Goal: Task Accomplishment & Management: Use online tool/utility

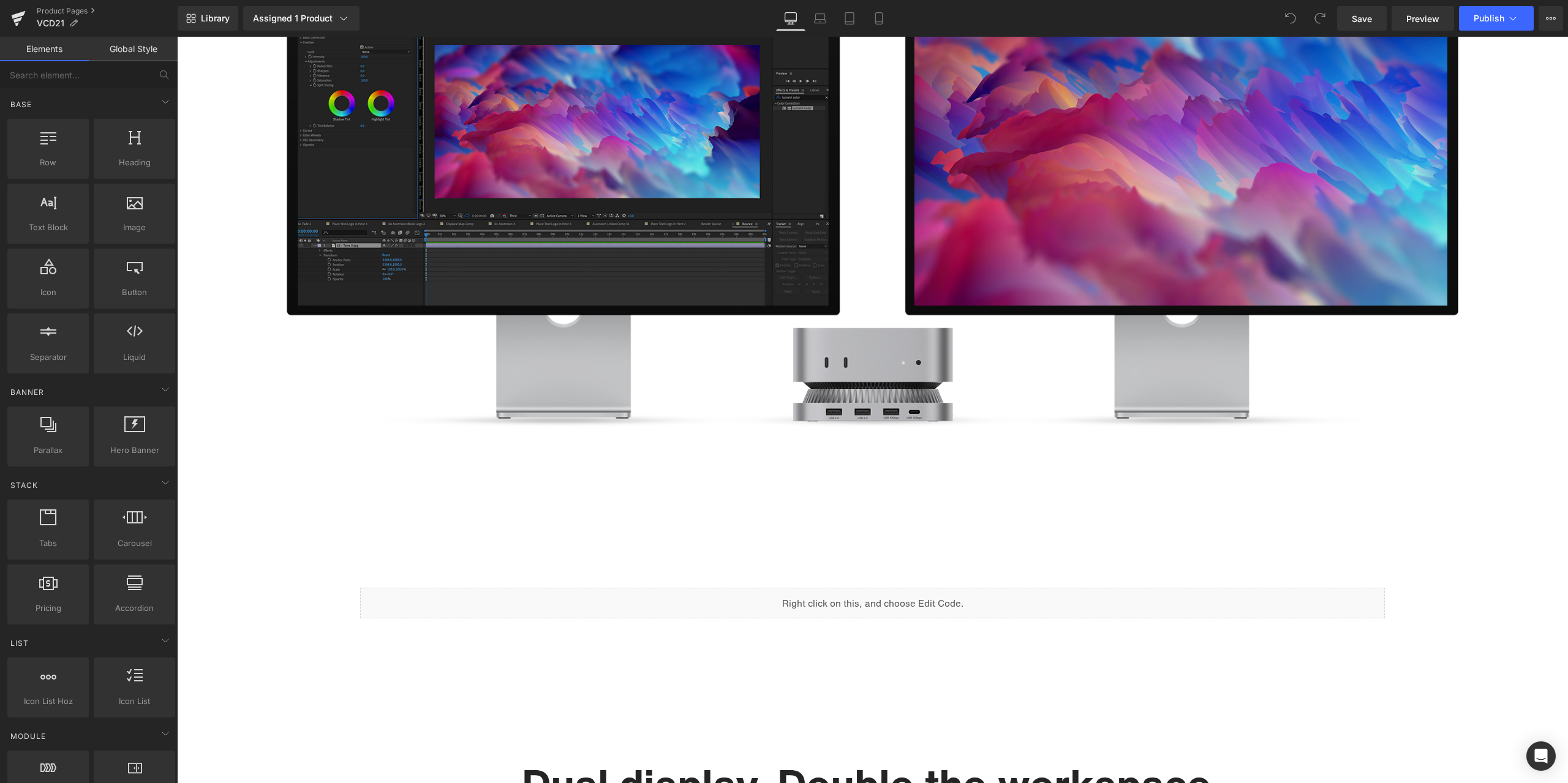
scroll to position [1082, 0]
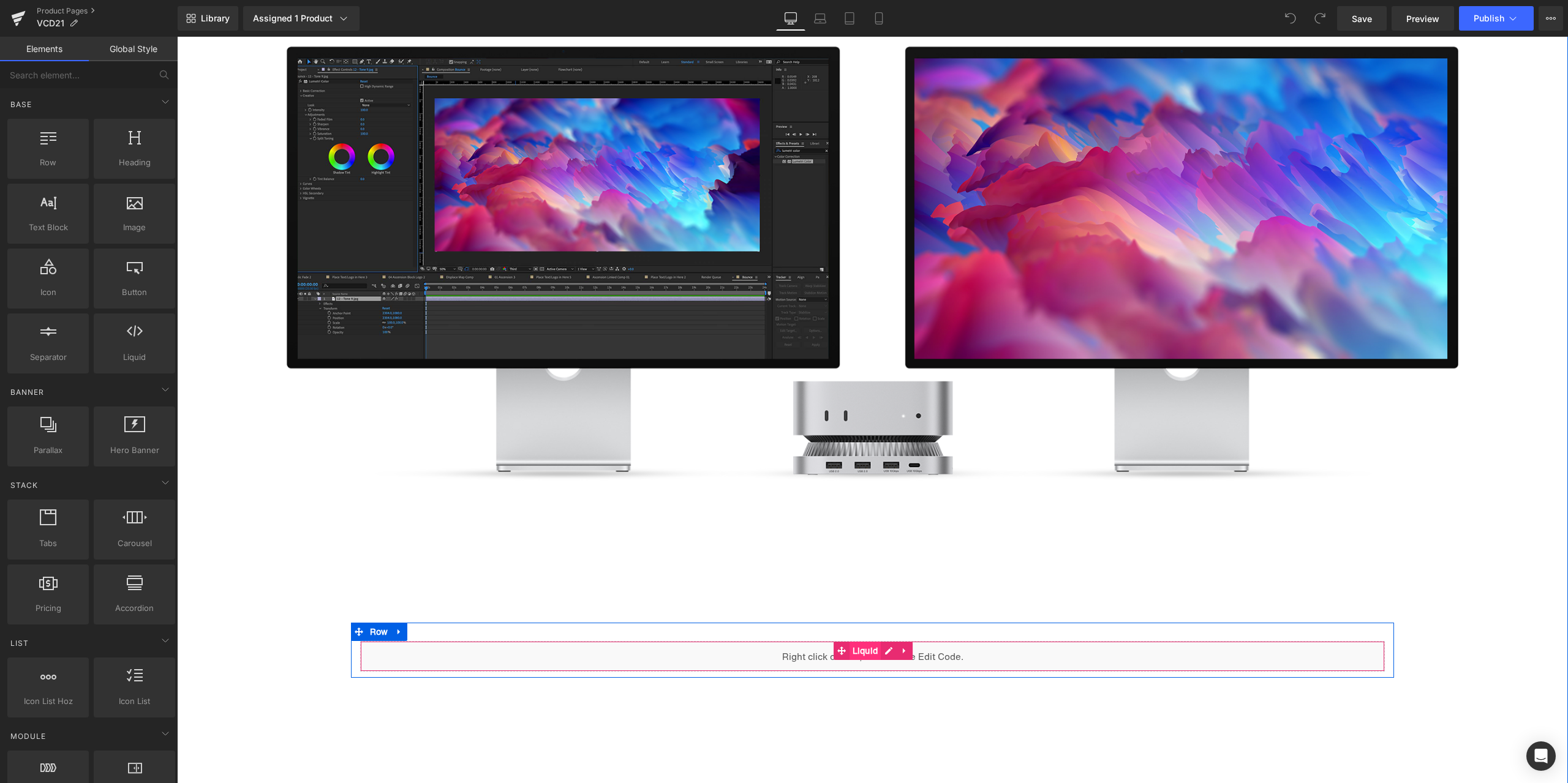
click at [862, 648] on span "Liquid" at bounding box center [865, 650] width 32 height 18
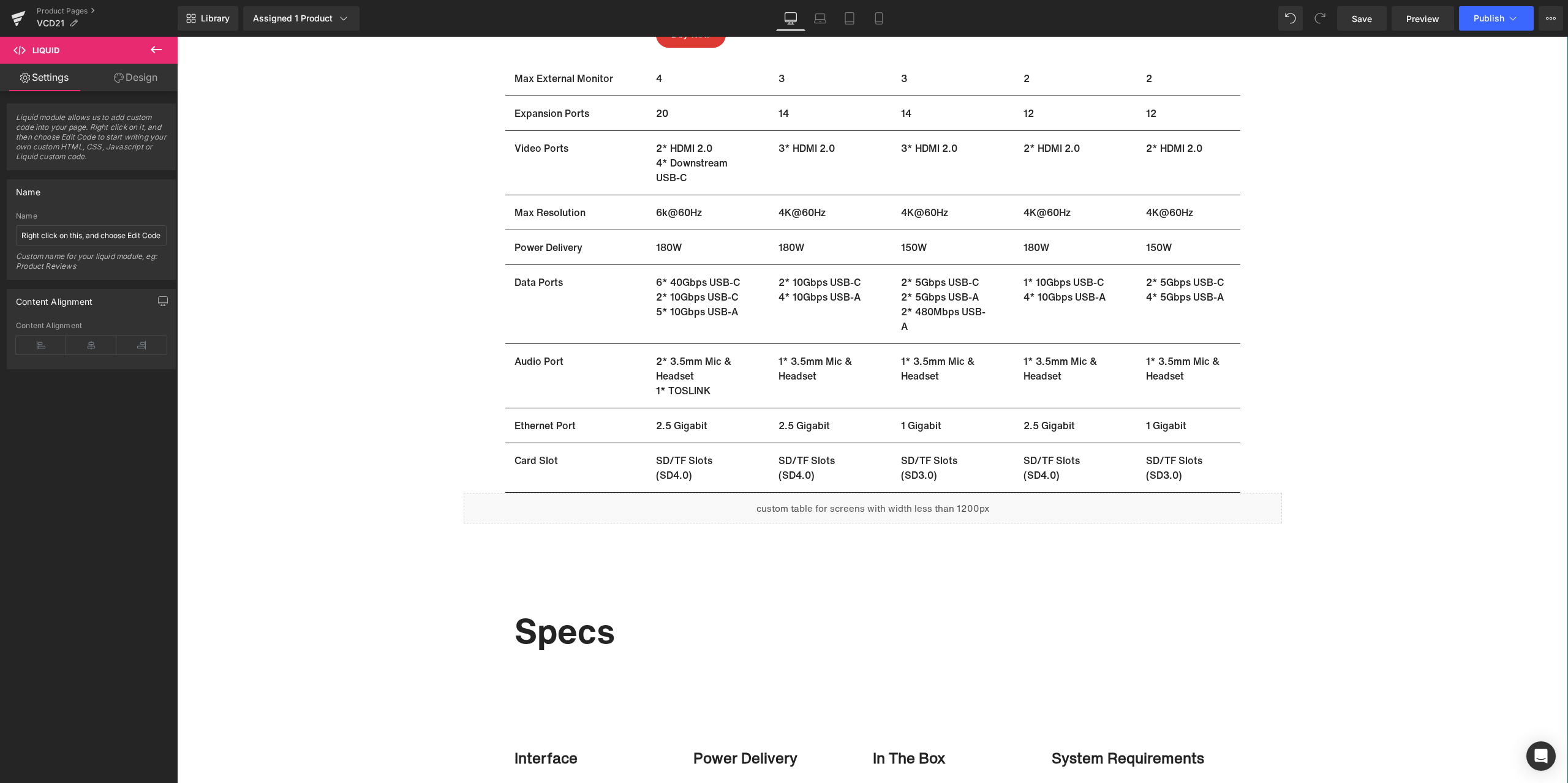
scroll to position [8060, 0]
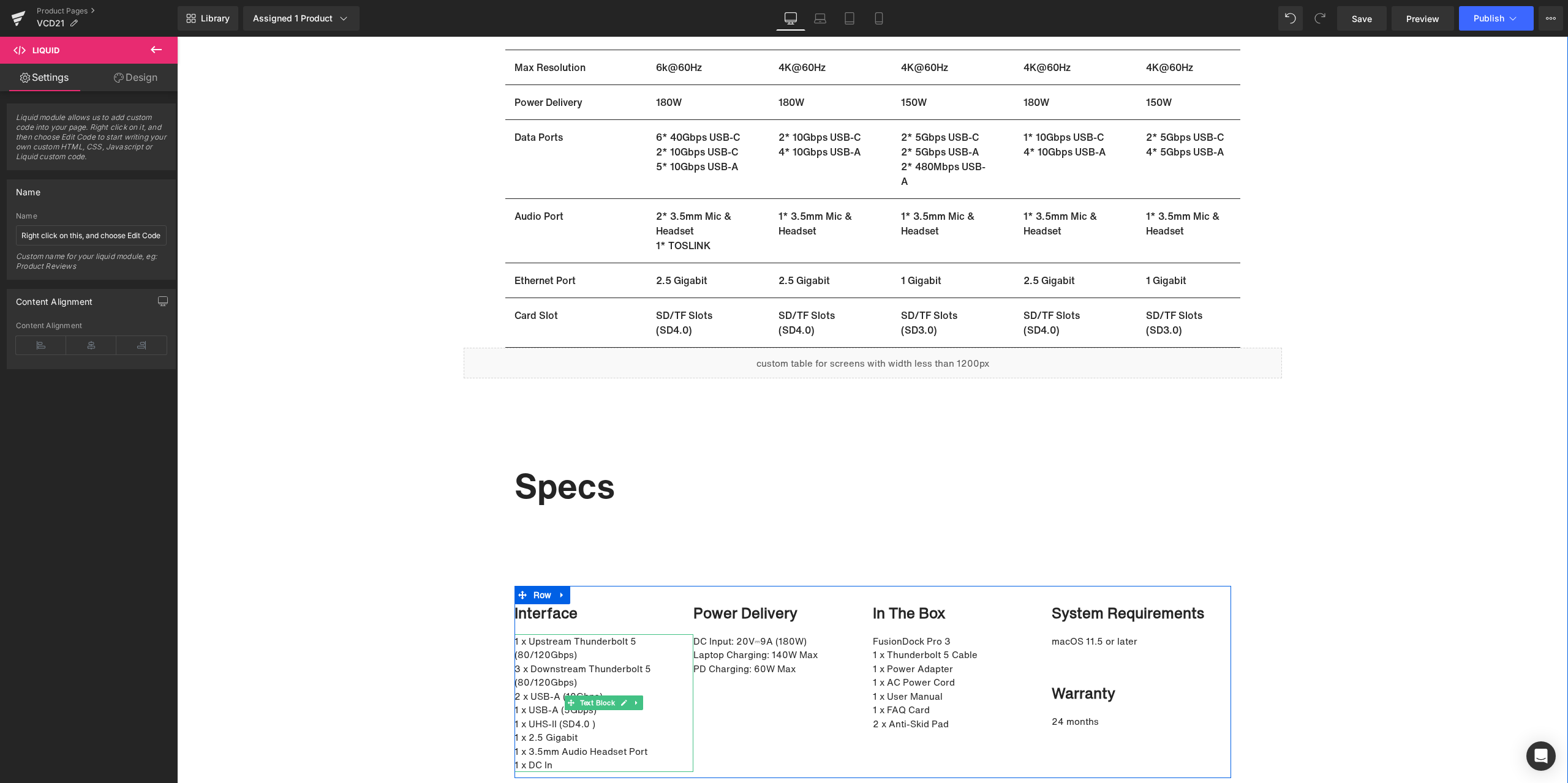
click at [571, 657] on p "1 x Upstream Thunderbolt 5 (80/120Gbps)" at bounding box center [597, 647] width 167 height 27
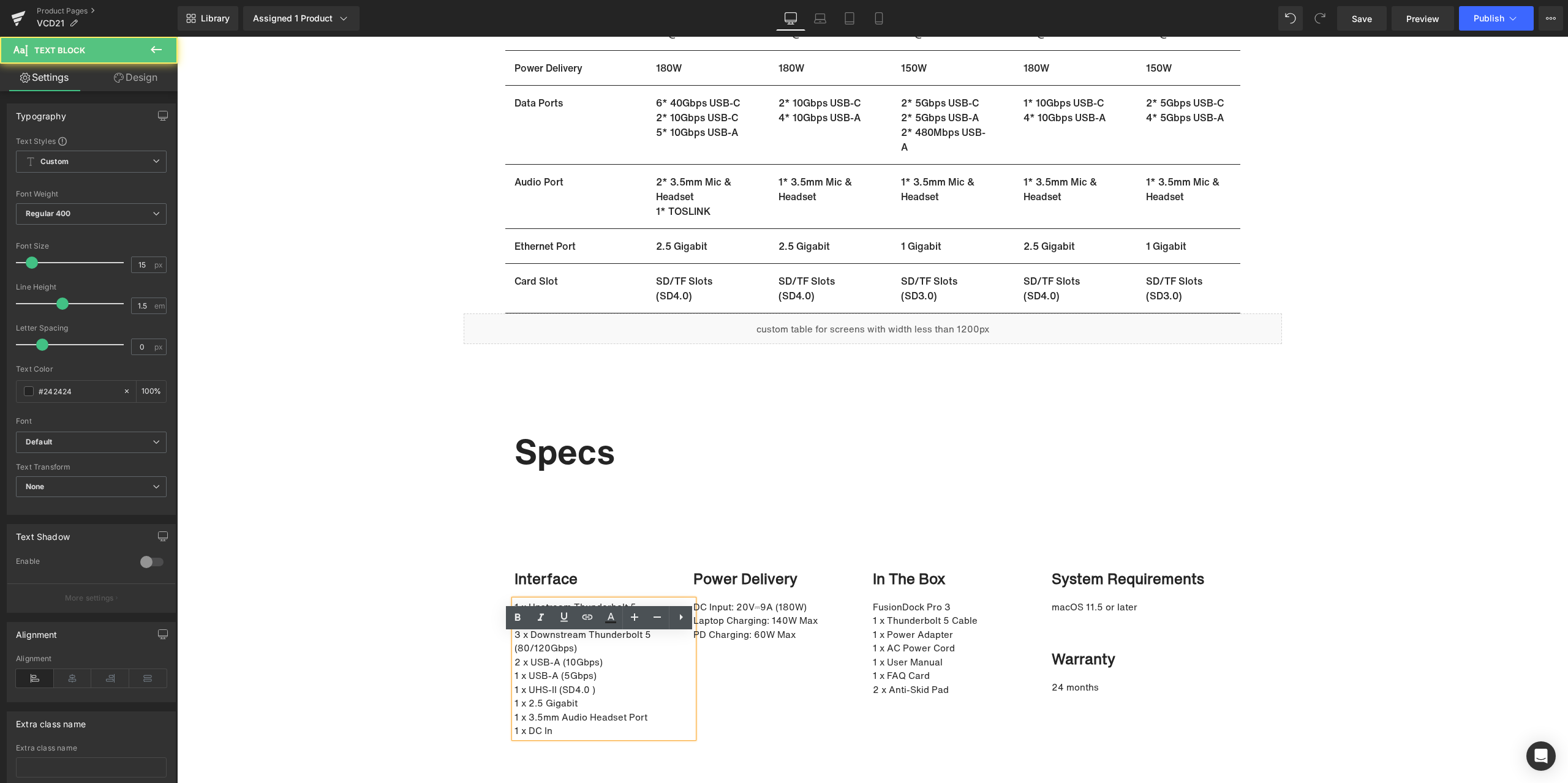
scroll to position [8122, 0]
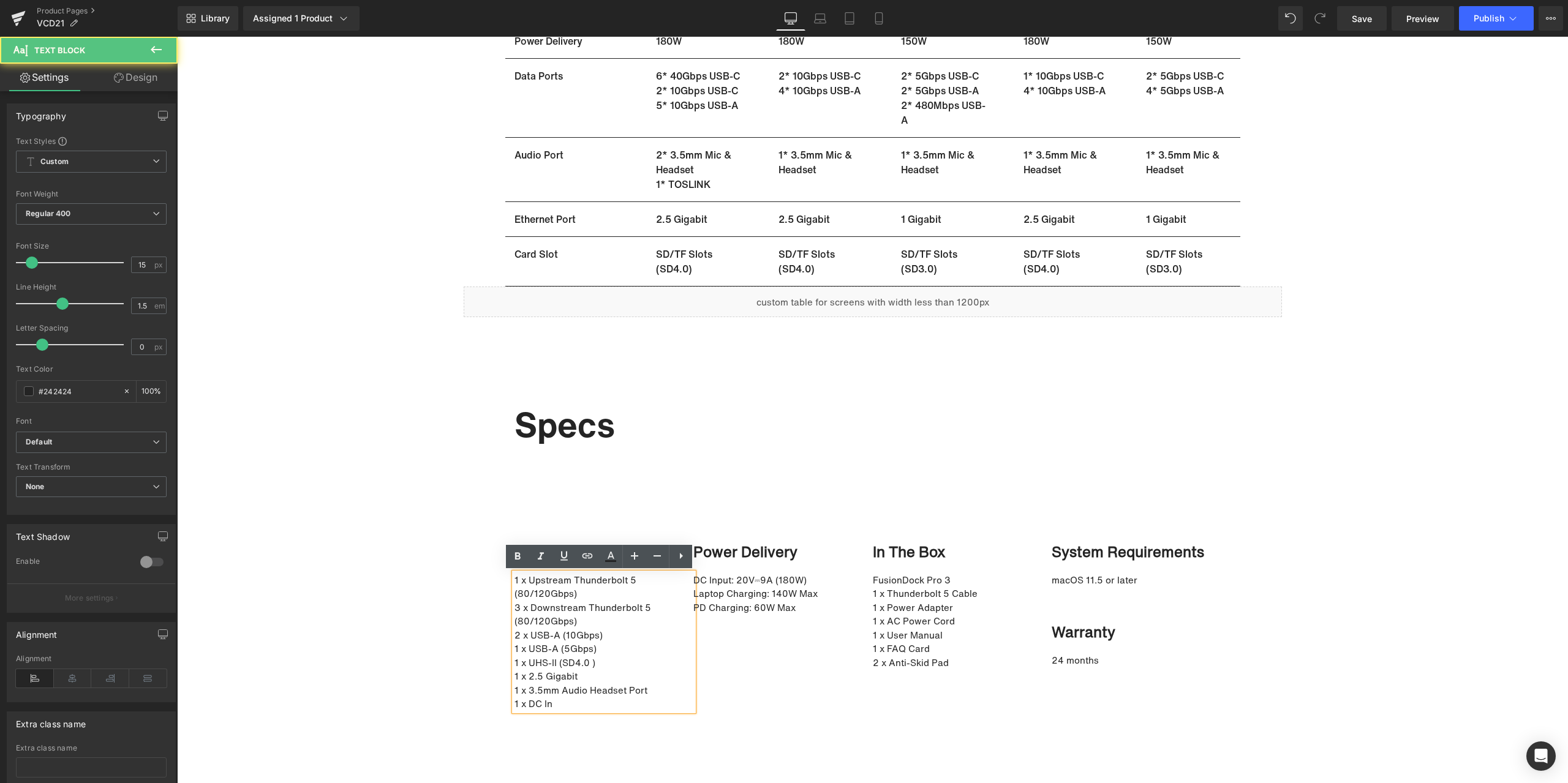
drag, startPoint x: 509, startPoint y: 581, endPoint x: 535, endPoint y: 603, distance: 34.1
click at [559, 628] on div "1 x Upstream Thunderbolt 5 (80/120Gbps) 3 x Downstream Thunderbolt 5 (80/120Gbp…" at bounding box center [604, 642] width 180 height 138
click at [528, 585] on p "1 x Upstream Thunderbolt 5 (80/120Gbps)" at bounding box center [597, 586] width 167 height 27
drag, startPoint x: 508, startPoint y: 578, endPoint x: 581, endPoint y: 613, distance: 81.0
click at [581, 613] on div "1 x Upstream Thunderbolt 5 (80/120Gbps) 3 x Downstream Thunderbolt 5 (80/120Gbp…" at bounding box center [604, 642] width 180 height 138
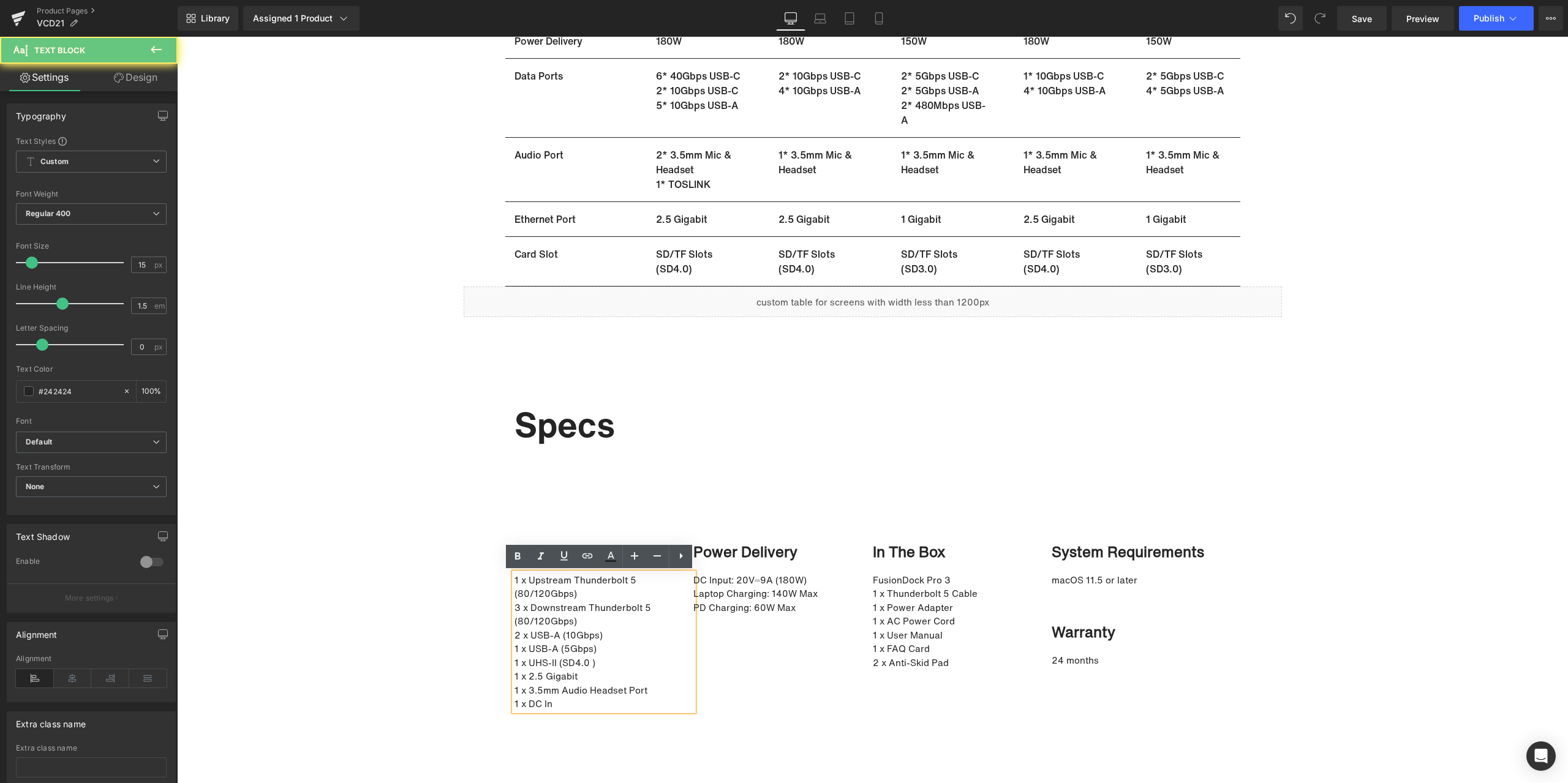
click at [580, 601] on p "3 x Downstream Thunderbolt 5 (80/120Gbps)" at bounding box center [597, 614] width 167 height 27
drag, startPoint x: 510, startPoint y: 581, endPoint x: 627, endPoint y: 703, distance: 169.0
click at [627, 703] on div "1 x Upstream Thunderbolt 5 (80/120Gbps) 3 x Downstream Thunderbolt 5 (80/120Gbp…" at bounding box center [604, 642] width 180 height 138
paste div
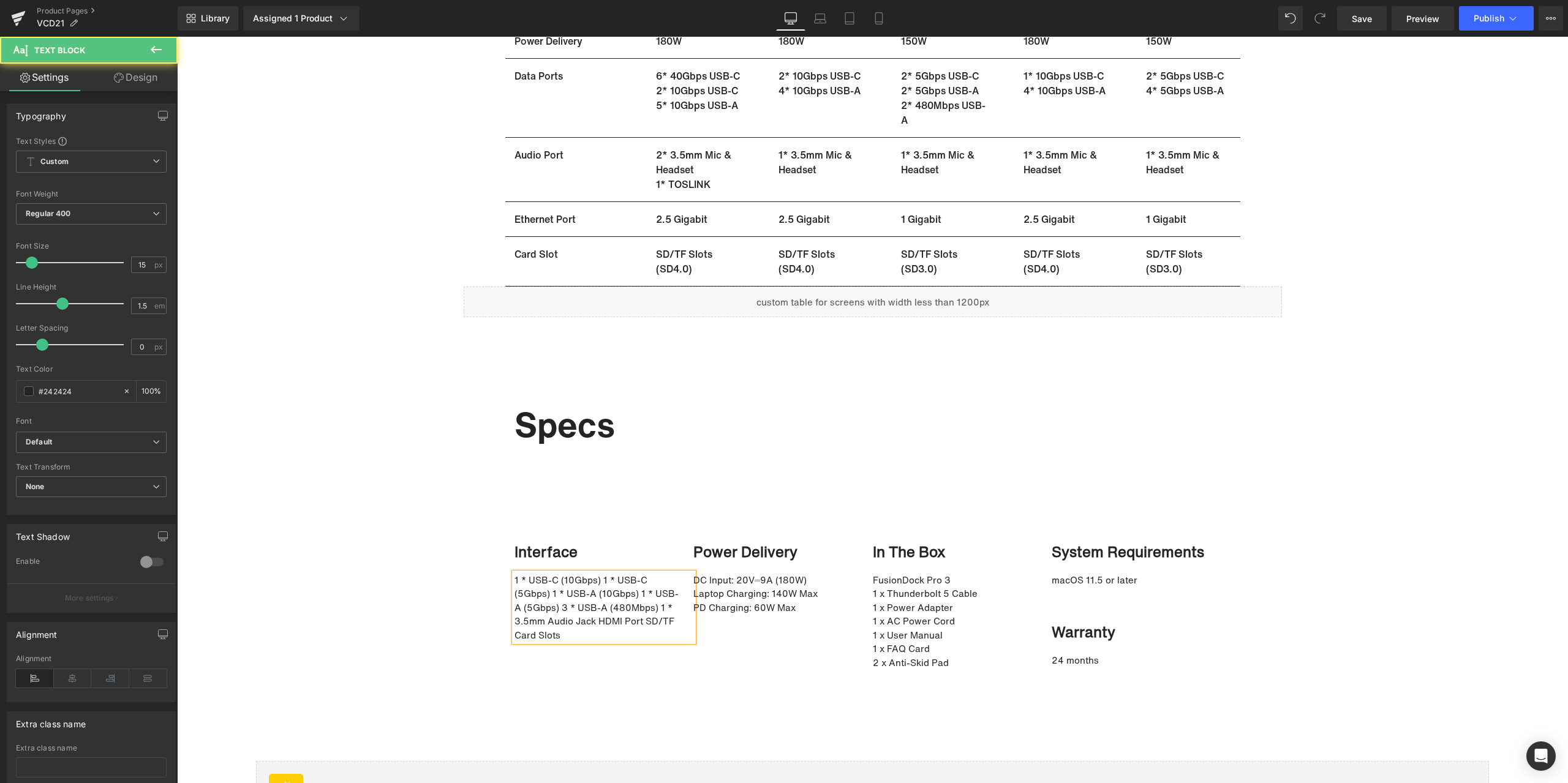
click at [597, 579] on p "1 * USB-C (10Gbps)1 * USB-C (5Gbps)1 * USB-A (10Gbps)1 * USB-A (5Gbps)3 * U…" at bounding box center [597, 607] width 167 height 69
click at [595, 593] on p "1 * USB-C (5Gbps)1 * USB-A (10Gbps)1 * USB-A (5Gbps)3 * USB-A (480Mbps)1 * …" at bounding box center [597, 614] width 167 height 55
click at [598, 605] on p "1 * USB-A (10Gbps)1 * USB-A (5Gbps)3 * USB-A (480Mbps)1 * 3.5mm Audio Jack …" at bounding box center [597, 628] width 167 height 55
click at [594, 618] on p "1 * USB-A (5Gbps)3 * USB-A (480Mbps)1 * 3.5mm Audio Jack HDMI Port SD/TF Ca…" at bounding box center [597, 635] width 167 height 42
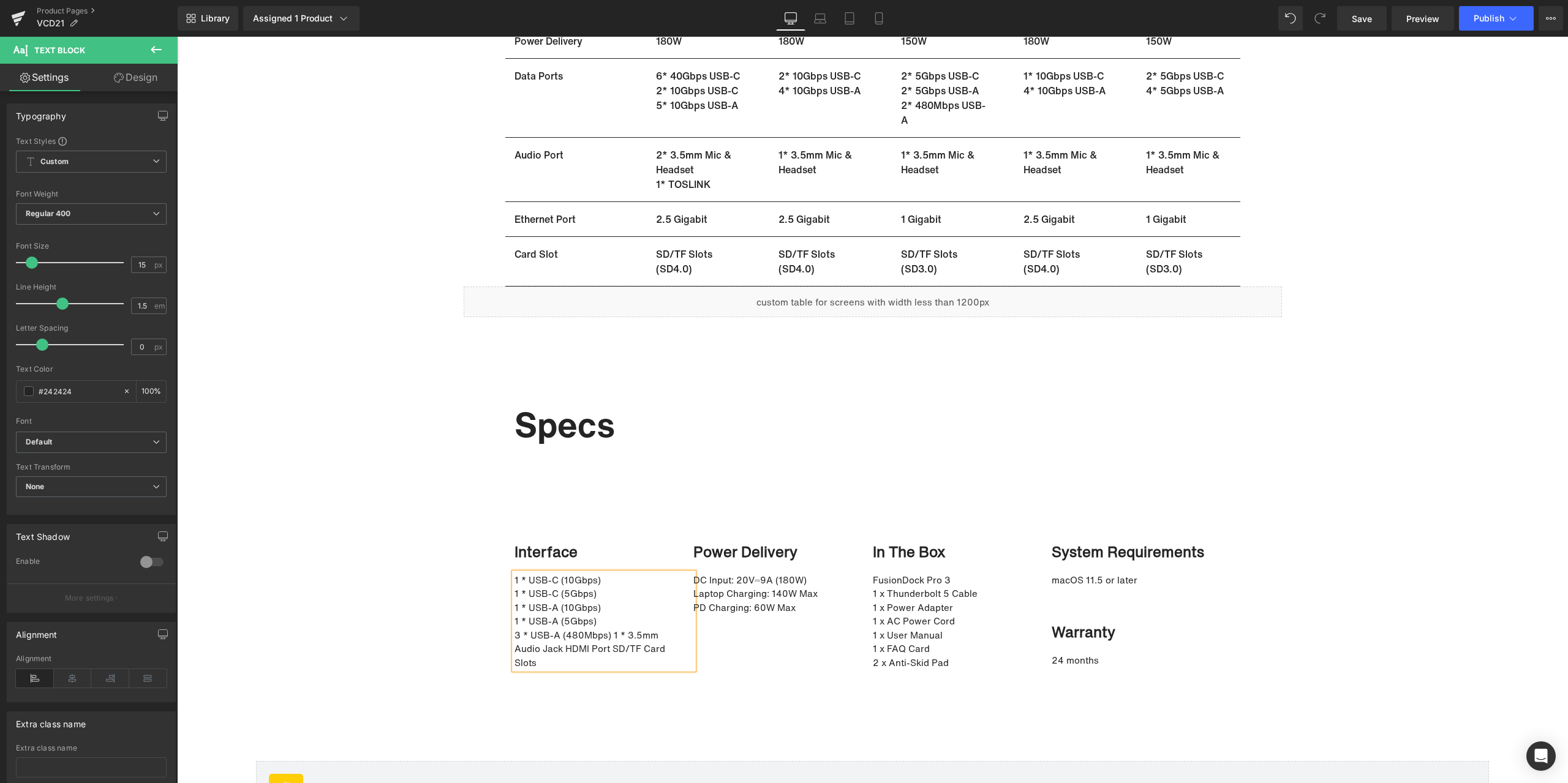
click at [608, 632] on p "3 * USB-A (480Mbps)1 * 3.5mm Audio Jack HDMI Port SD/TF Card Slots" at bounding box center [597, 649] width 167 height 42
drag, startPoint x: 728, startPoint y: 582, endPoint x: 712, endPoint y: 584, distance: 16.1
click at [728, 582] on p "DC Input: 20V⎓9A (180W)" at bounding box center [776, 580] width 167 height 14
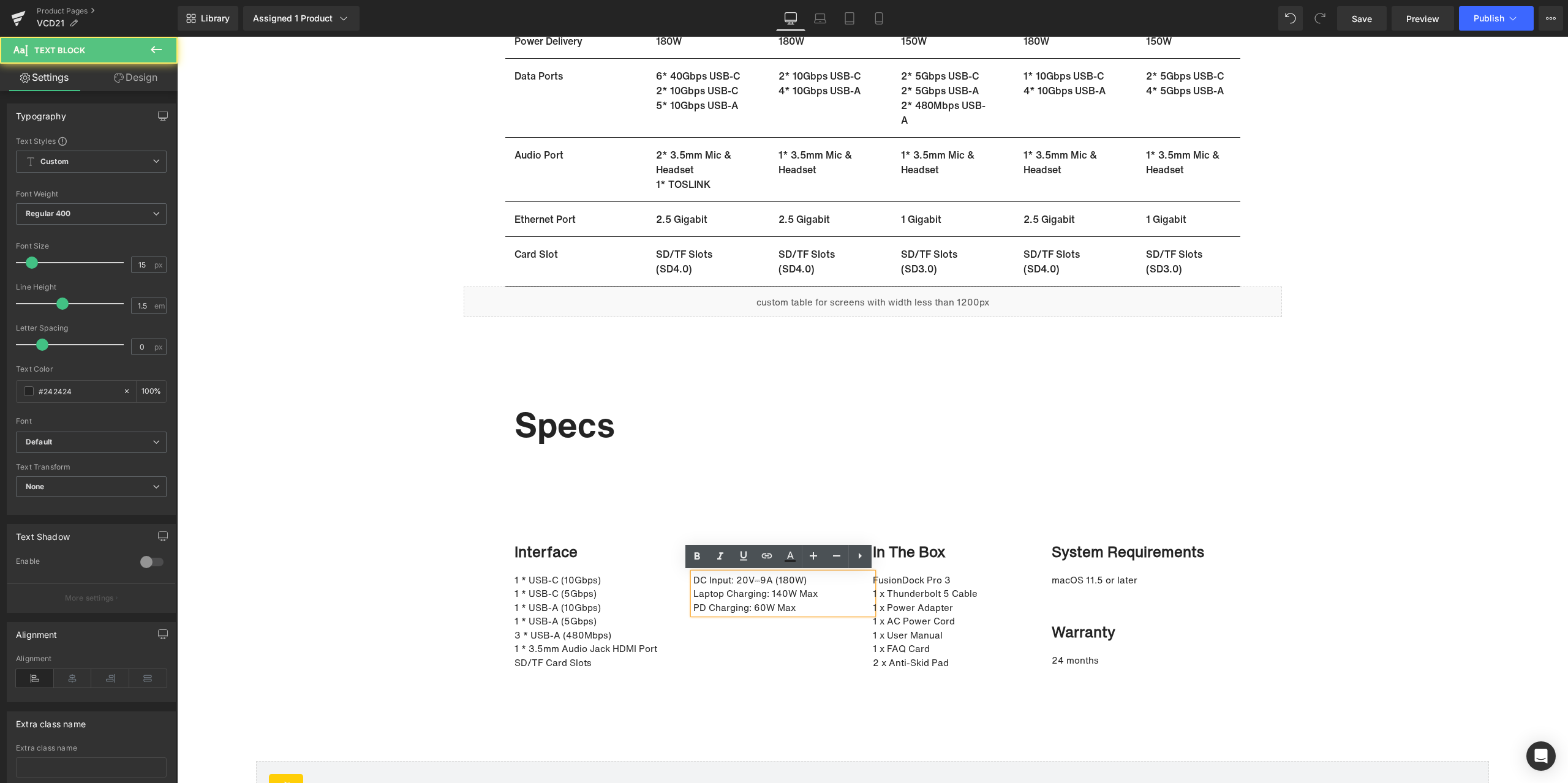
drag, startPoint x: 689, startPoint y: 579, endPoint x: 817, endPoint y: 609, distance: 131.5
click at [817, 609] on div "DC Input: 20V⎓9A (180W) Laptop Charging: 140W Max PD Charging: 60W Max" at bounding box center [783, 594] width 180 height 42
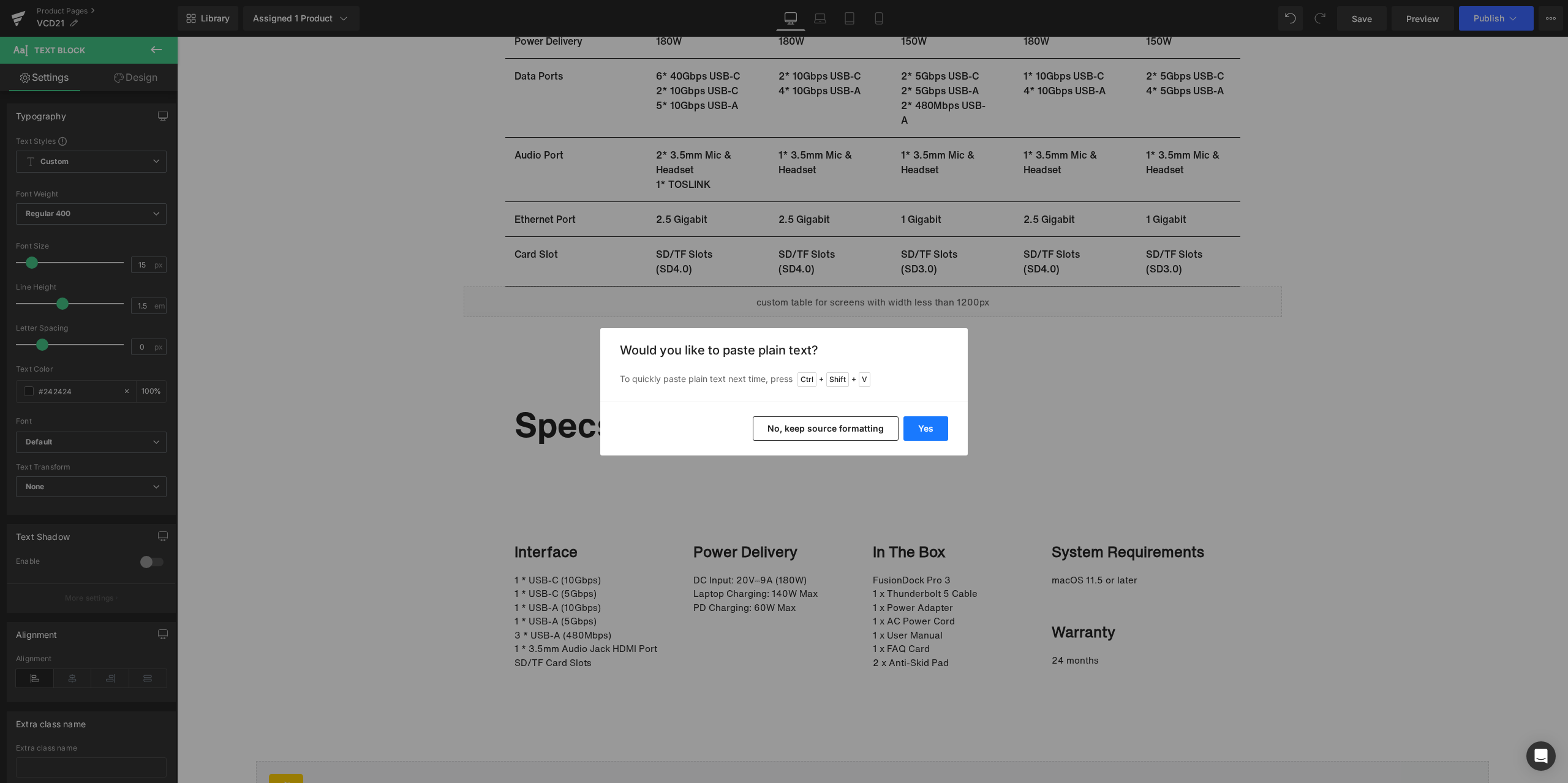
click at [921, 438] on button "Yes" at bounding box center [926, 428] width 44 height 25
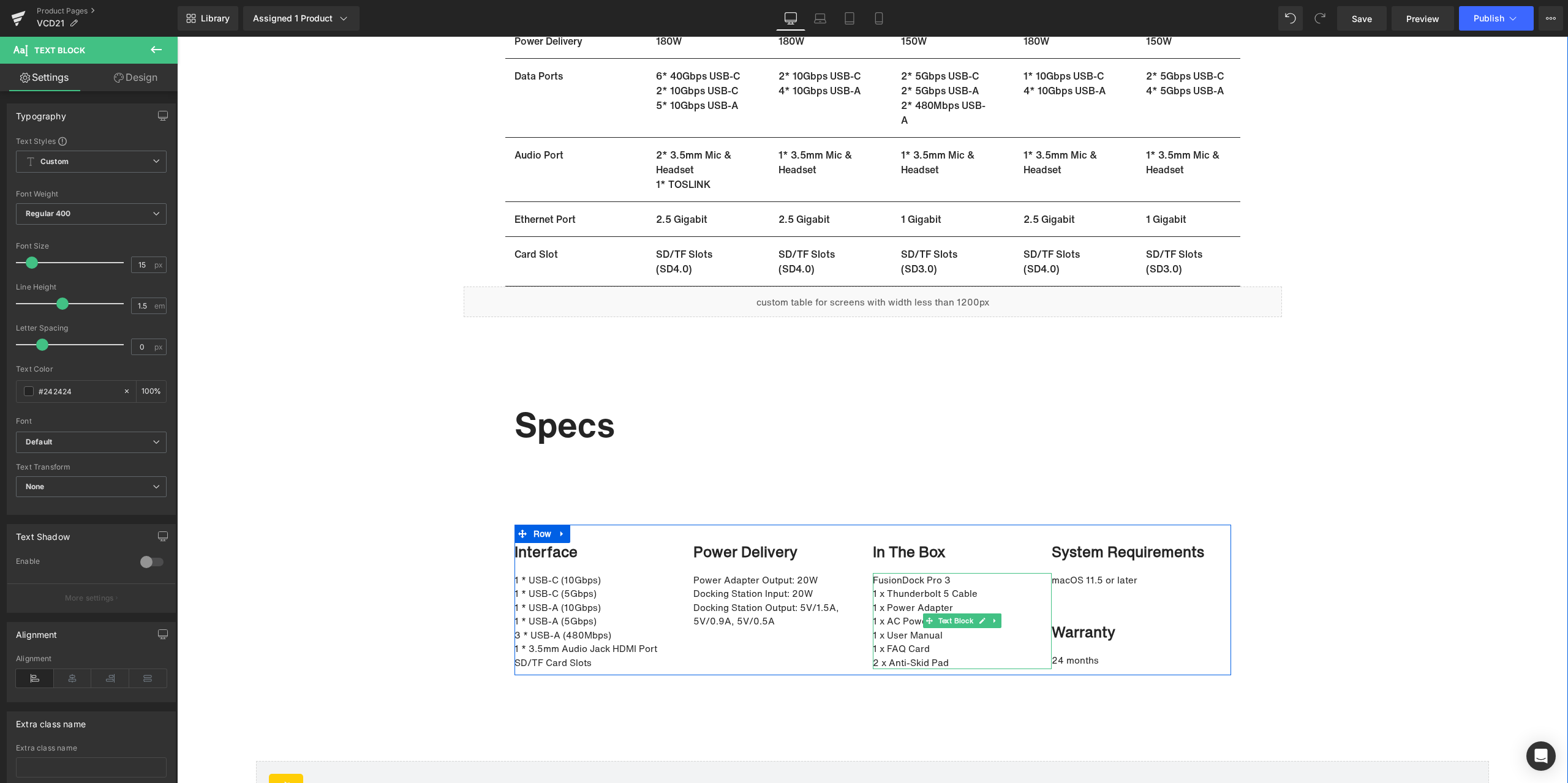
click at [898, 579] on p "FusionDock Pro 3" at bounding box center [962, 580] width 180 height 14
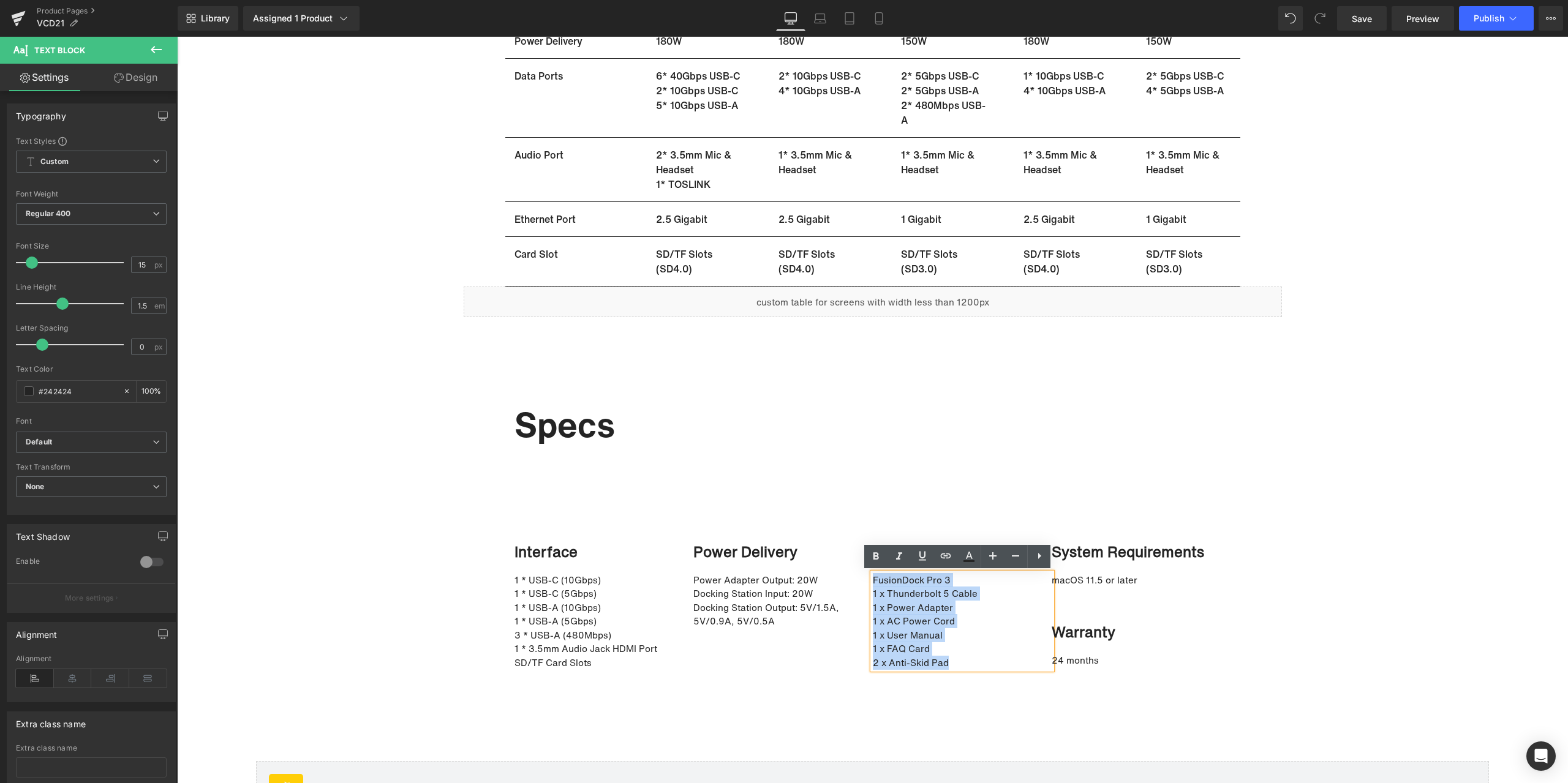
drag, startPoint x: 868, startPoint y: 581, endPoint x: 966, endPoint y: 662, distance: 127.1
click at [966, 662] on div "FusionDock Pro 3 1 x Thunderbolt 5 Cable 1 x Power Adapter  1 x AC Power Cord  …" at bounding box center [962, 621] width 180 height 96
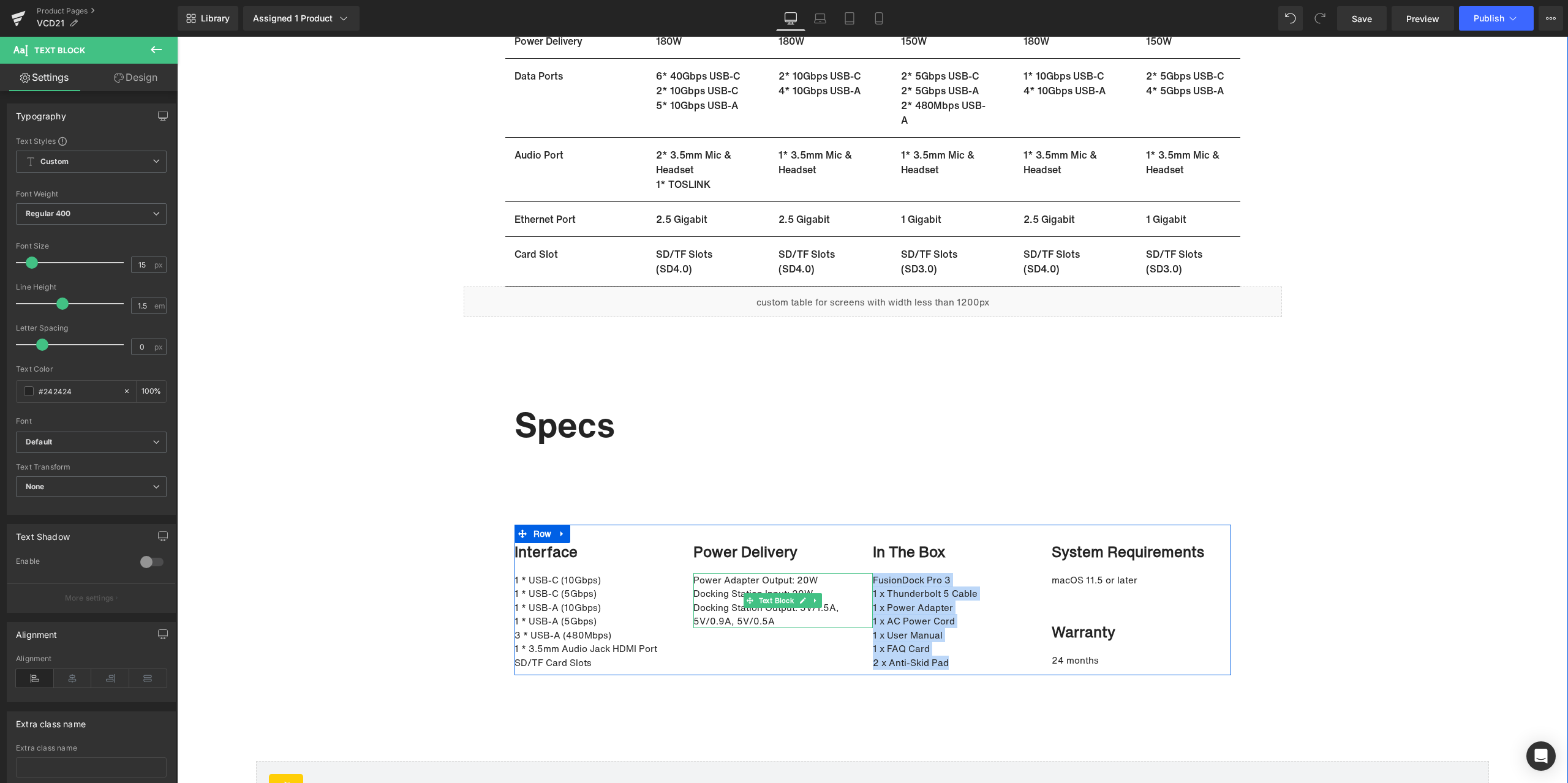
click at [733, 602] on p "Docking Station Output: 5V/1.5A, 5V/0.9A, 5V/0.5A" at bounding box center [776, 614] width 167 height 27
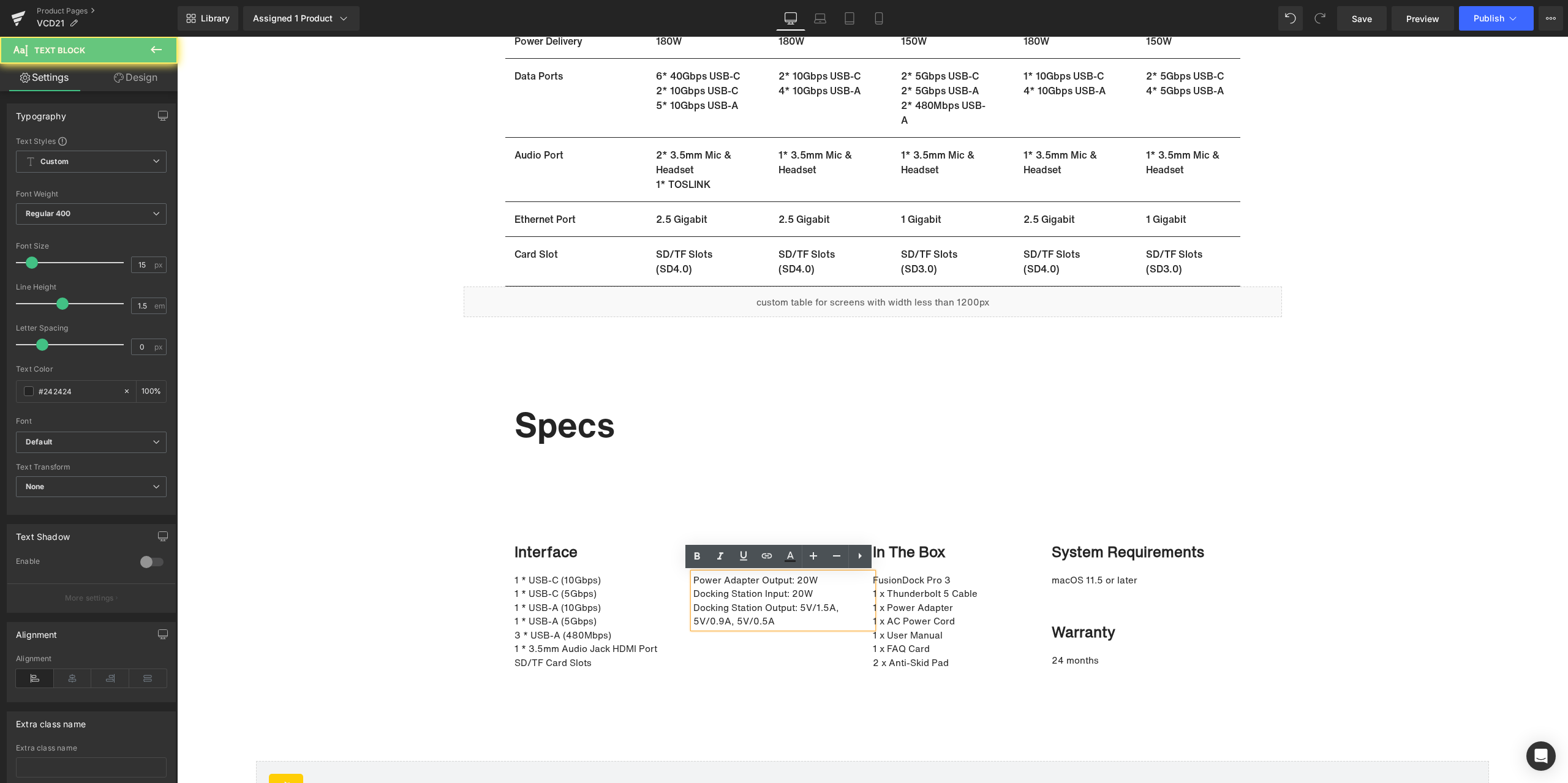
click at [721, 595] on p "Docking Station Input: 20W" at bounding box center [776, 593] width 167 height 14
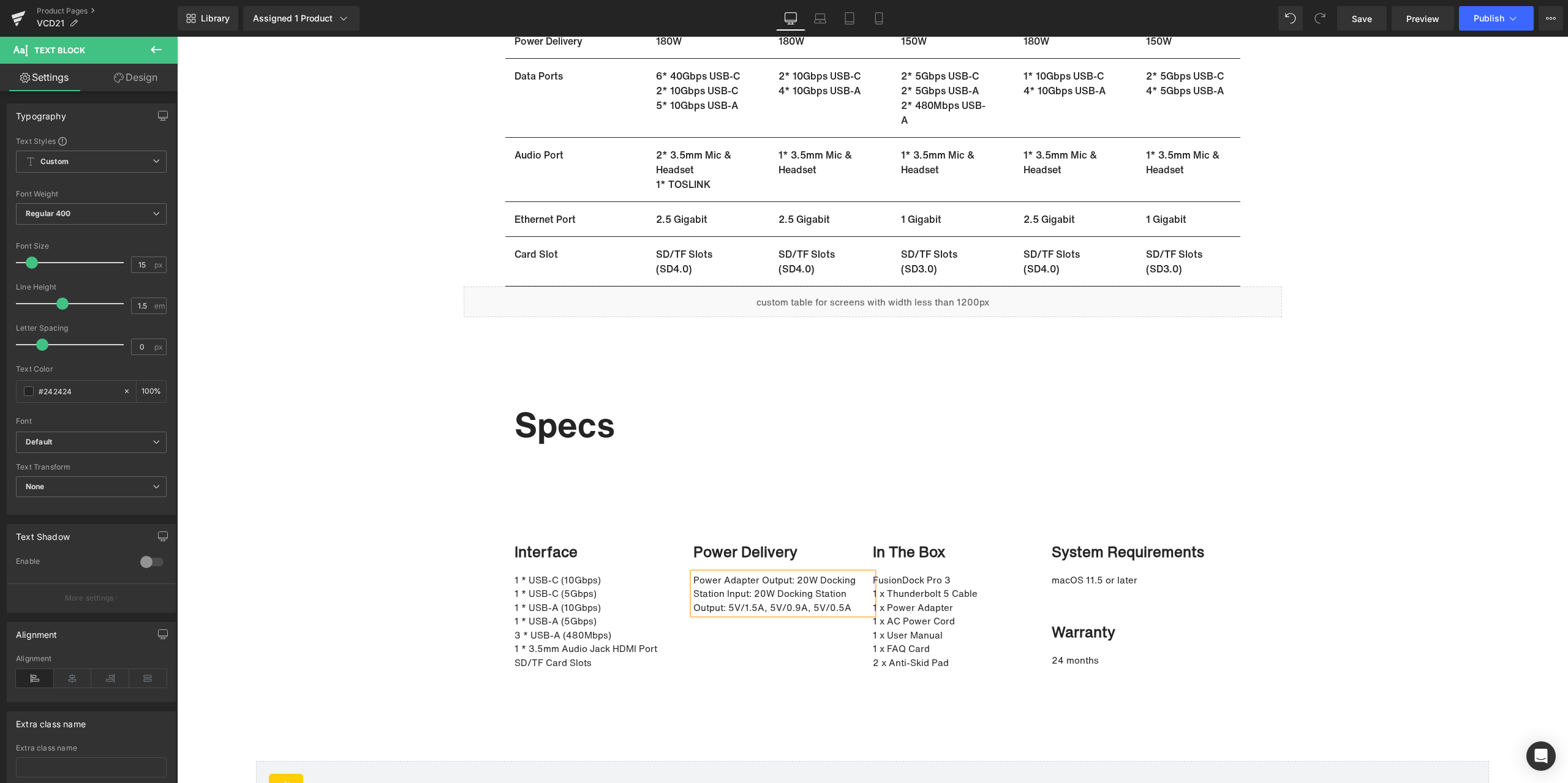
click at [814, 579] on p "Power Adapter Output: 20W Docking Station Input: 20W Docking Station Output: …" at bounding box center [776, 594] width 167 height 42
click at [814, 591] on p "Docking Station Input: 20W Docking Station Output: 5V/1.5A, 5V/0.9A, 5V/0.5A" at bounding box center [776, 607] width 167 height 42
click at [909, 590] on p "1 x Thunderbolt 5 Cable" at bounding box center [962, 593] width 180 height 14
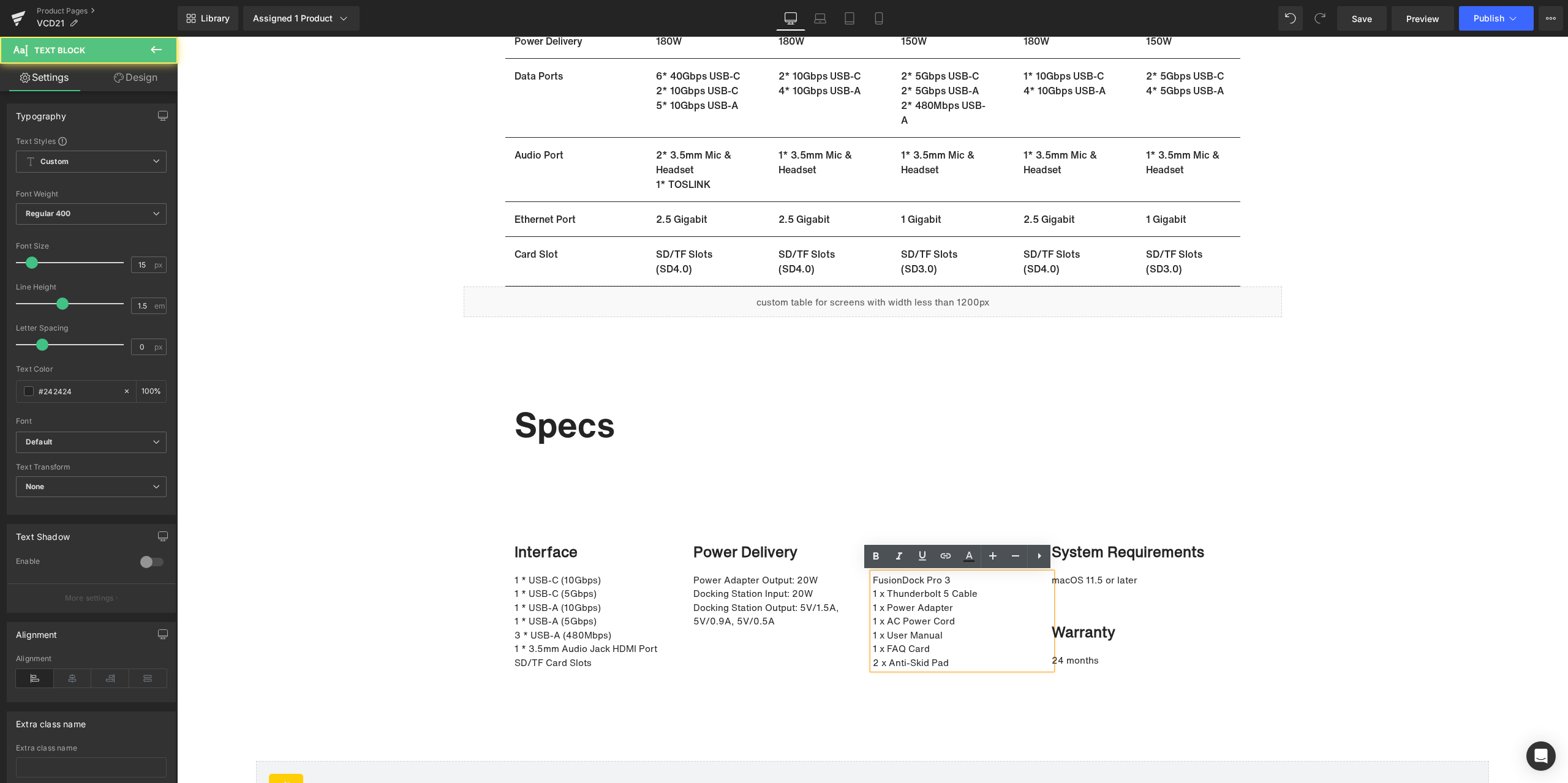
click at [928, 592] on p "1 x Thunderbolt 5 Cable" at bounding box center [962, 593] width 180 height 14
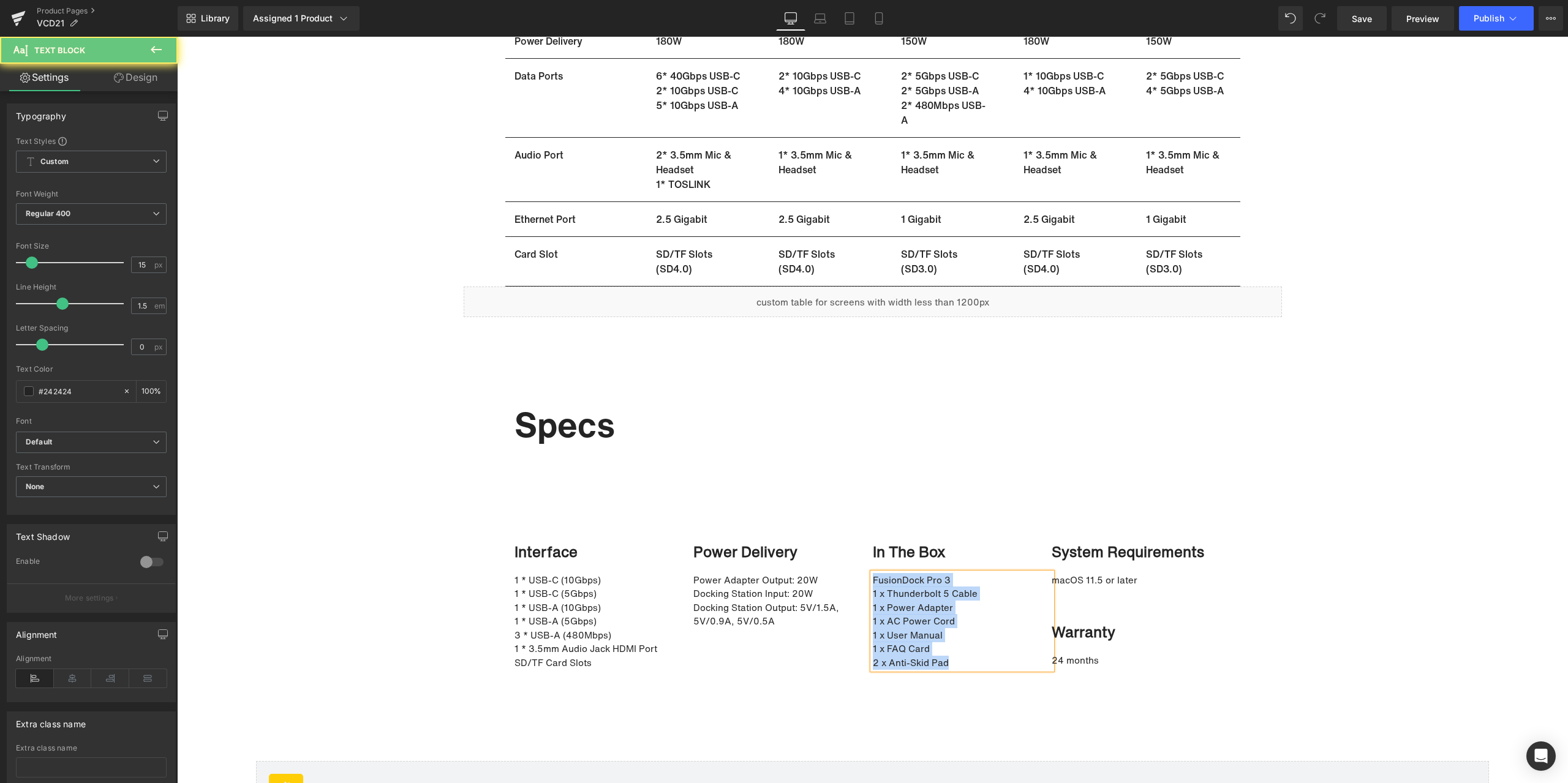
paste div
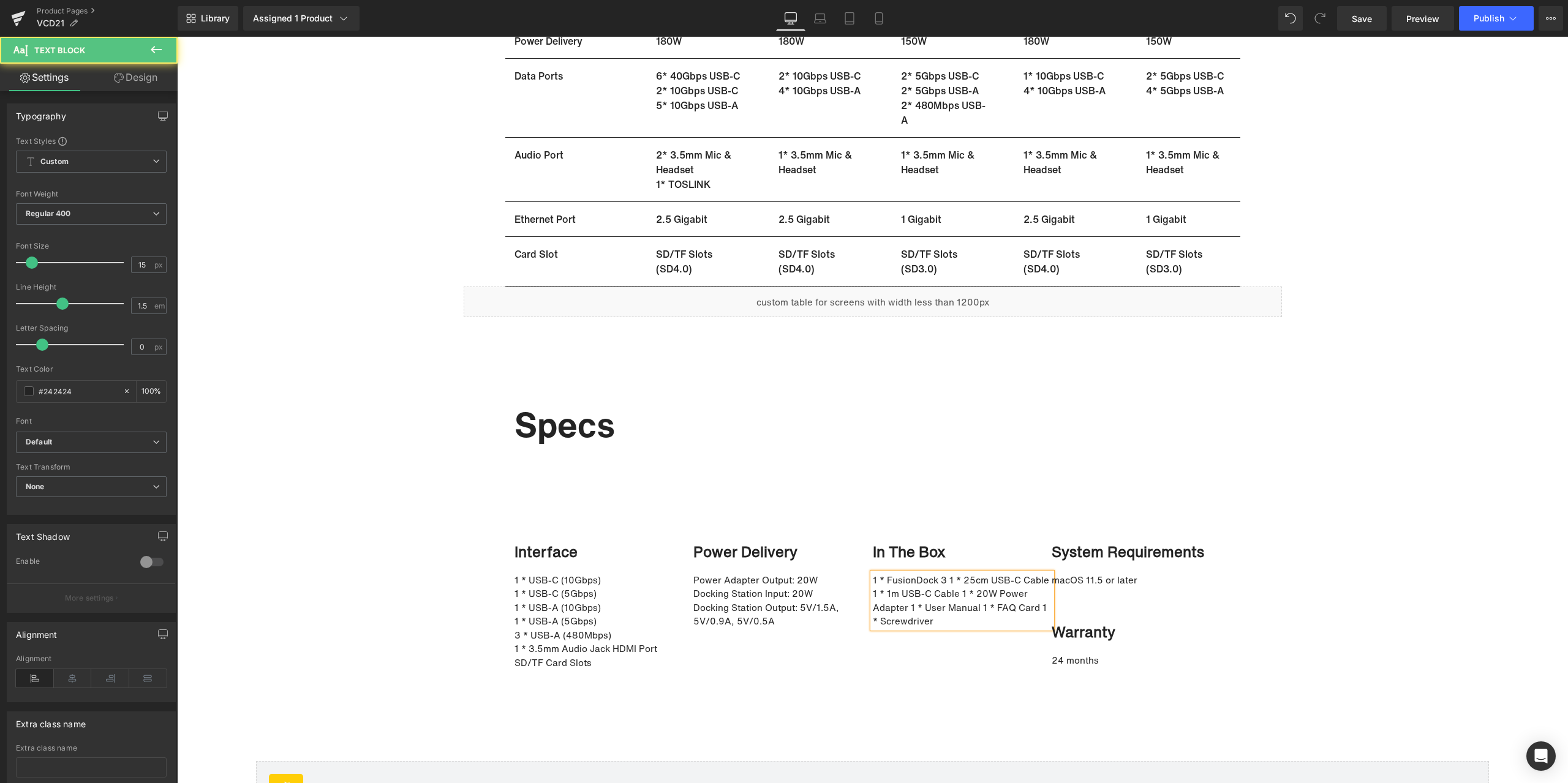
click at [944, 577] on p "1 * FusionDock 3 1 * 25cm USB-C Cable 1 * 1m USB-C Cable 1 * 20W Power Adapt…" at bounding box center [962, 600] width 180 height 55
click at [971, 589] on p "1 * 25cm USB-C Cable 1 * 1m USB-C Cable 1 * 20W Power Adapter 1 * User Manua…" at bounding box center [962, 607] width 180 height 42
click at [960, 607] on p "1 * 1m USB-C Cable 1 * 20W Power Adapter 1 * User Manual 1 * FAQ Card 1 * S…" at bounding box center [962, 621] width 180 height 42
click at [976, 621] on p "1 * 20W Power Adapter 1 * User Manual 1 * FAQ Card 1 * Screwdriver" at bounding box center [962, 628] width 180 height 27
click at [941, 633] on p "1 * User Manual 1 * FAQ Card 1 * Screwdriver" at bounding box center [962, 642] width 180 height 27
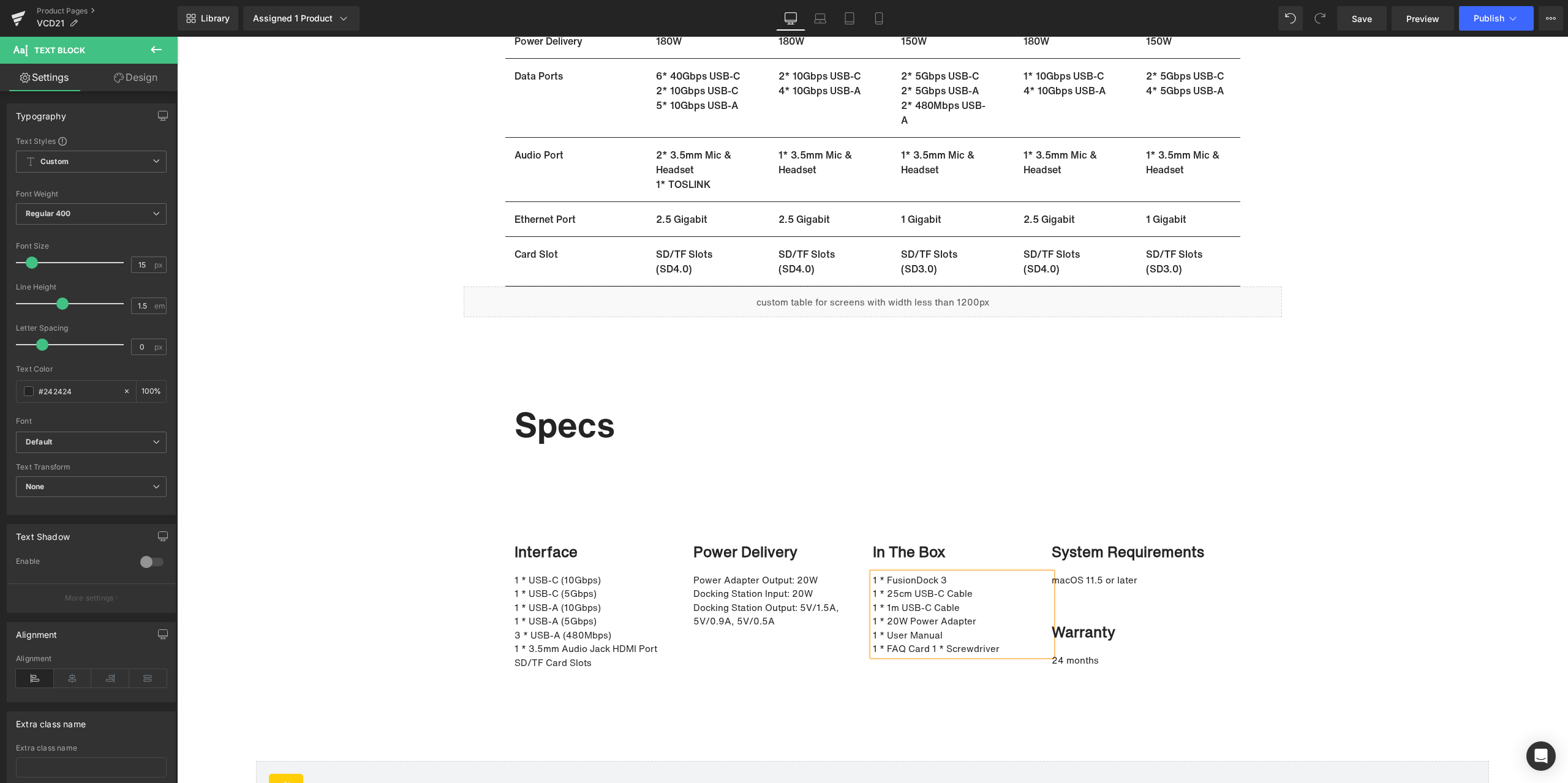
click at [930, 646] on p "1 * FAQ Card 1 * Screwdriver" at bounding box center [962, 648] width 180 height 14
click at [1477, 16] on span "Publish" at bounding box center [1489, 18] width 30 height 10
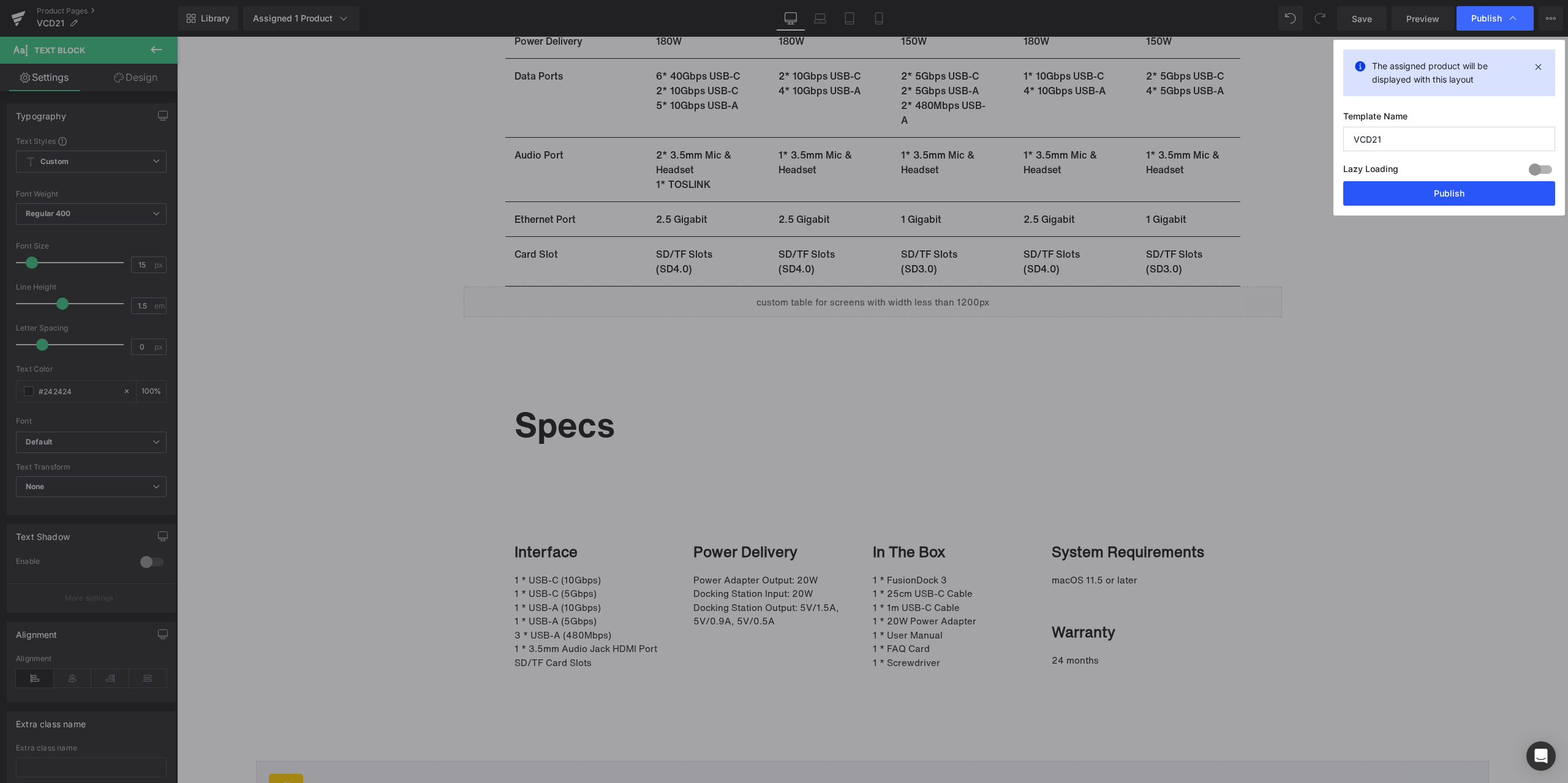
click at [0, 0] on button "Publish" at bounding box center [0, 0] width 0 height 0
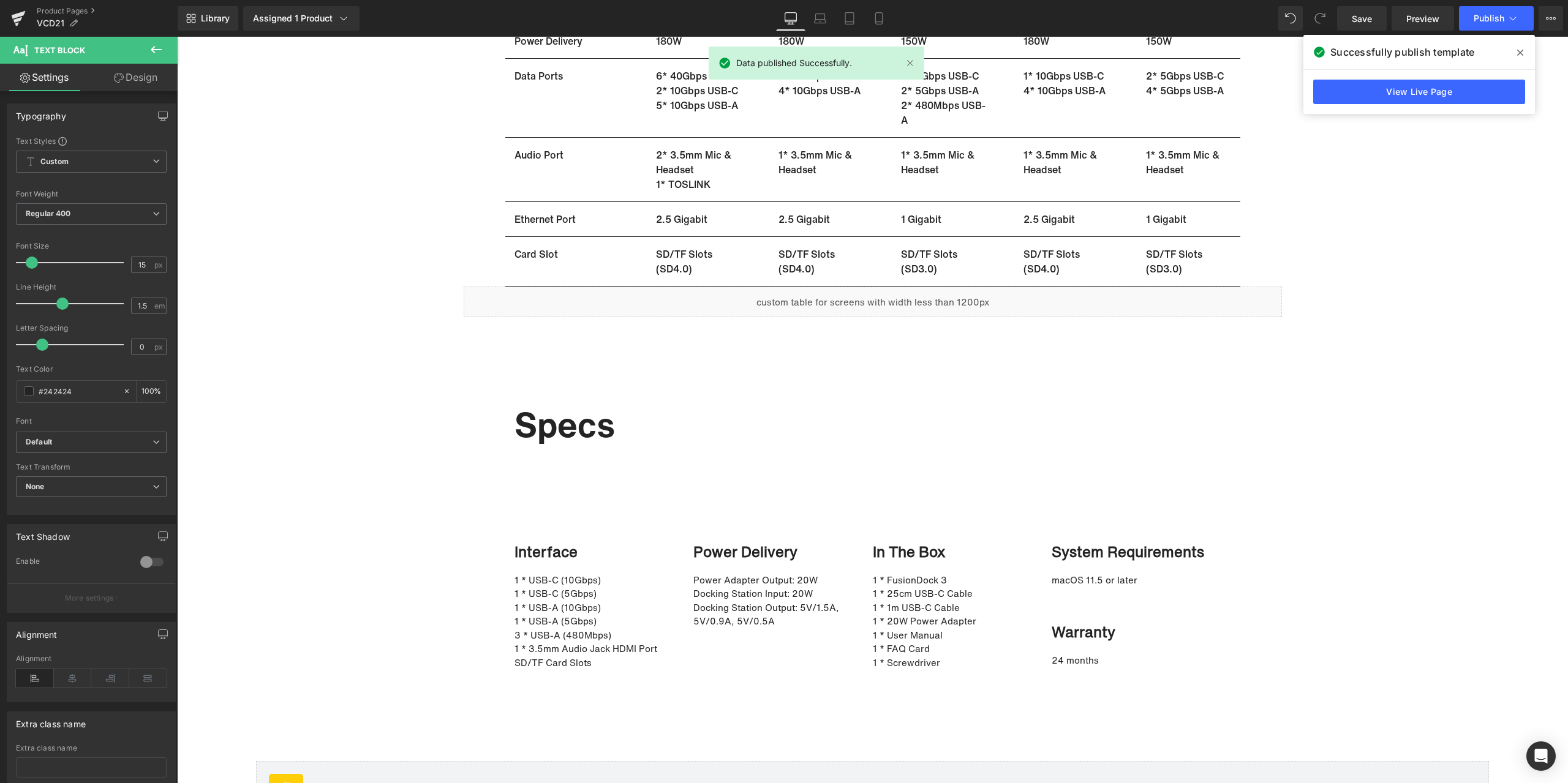
click at [0, 0] on span at bounding box center [0, 0] width 0 height 0
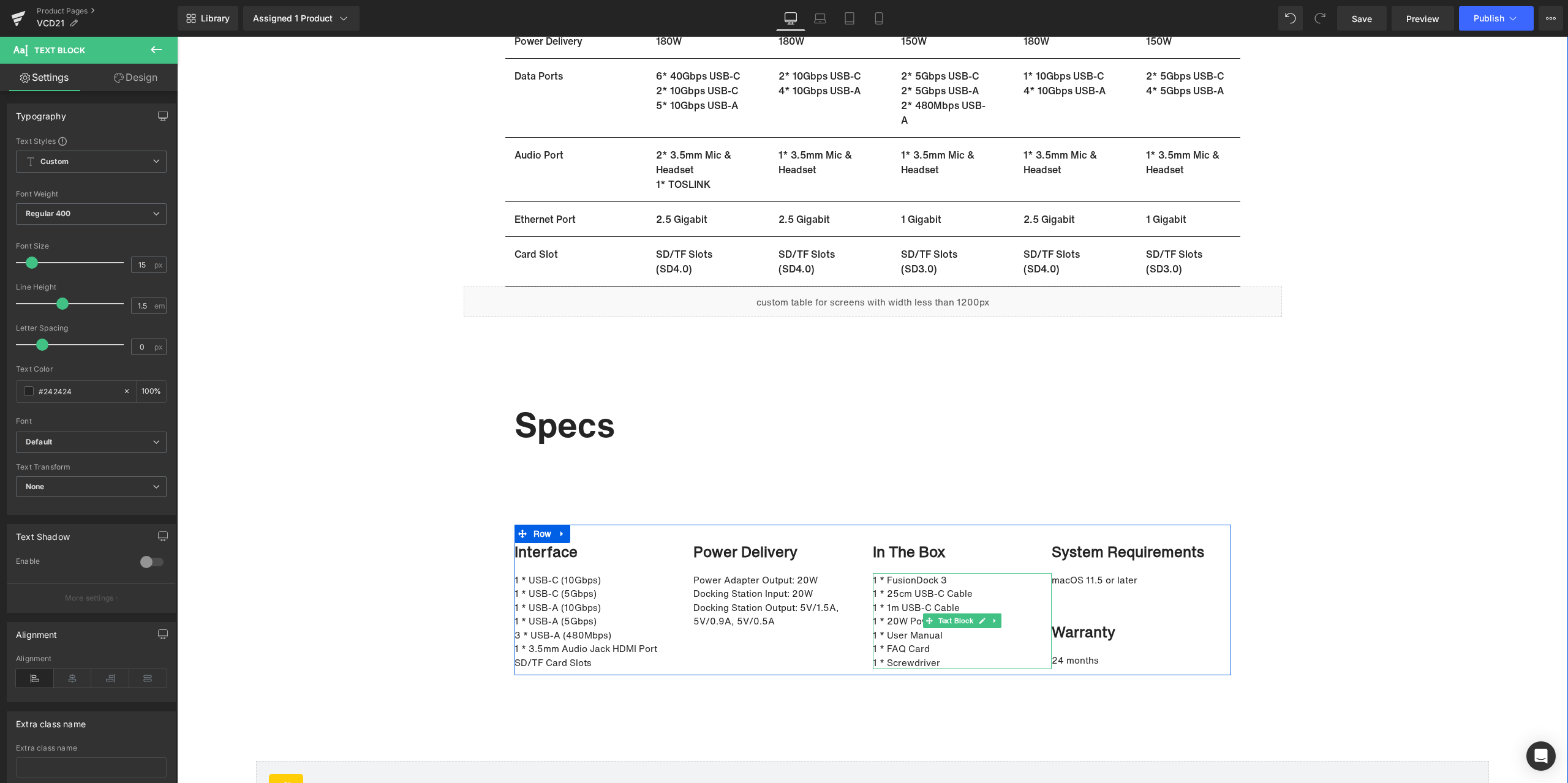
click at [903, 598] on p "1 * 25cm USB-C Cable" at bounding box center [962, 593] width 180 height 14
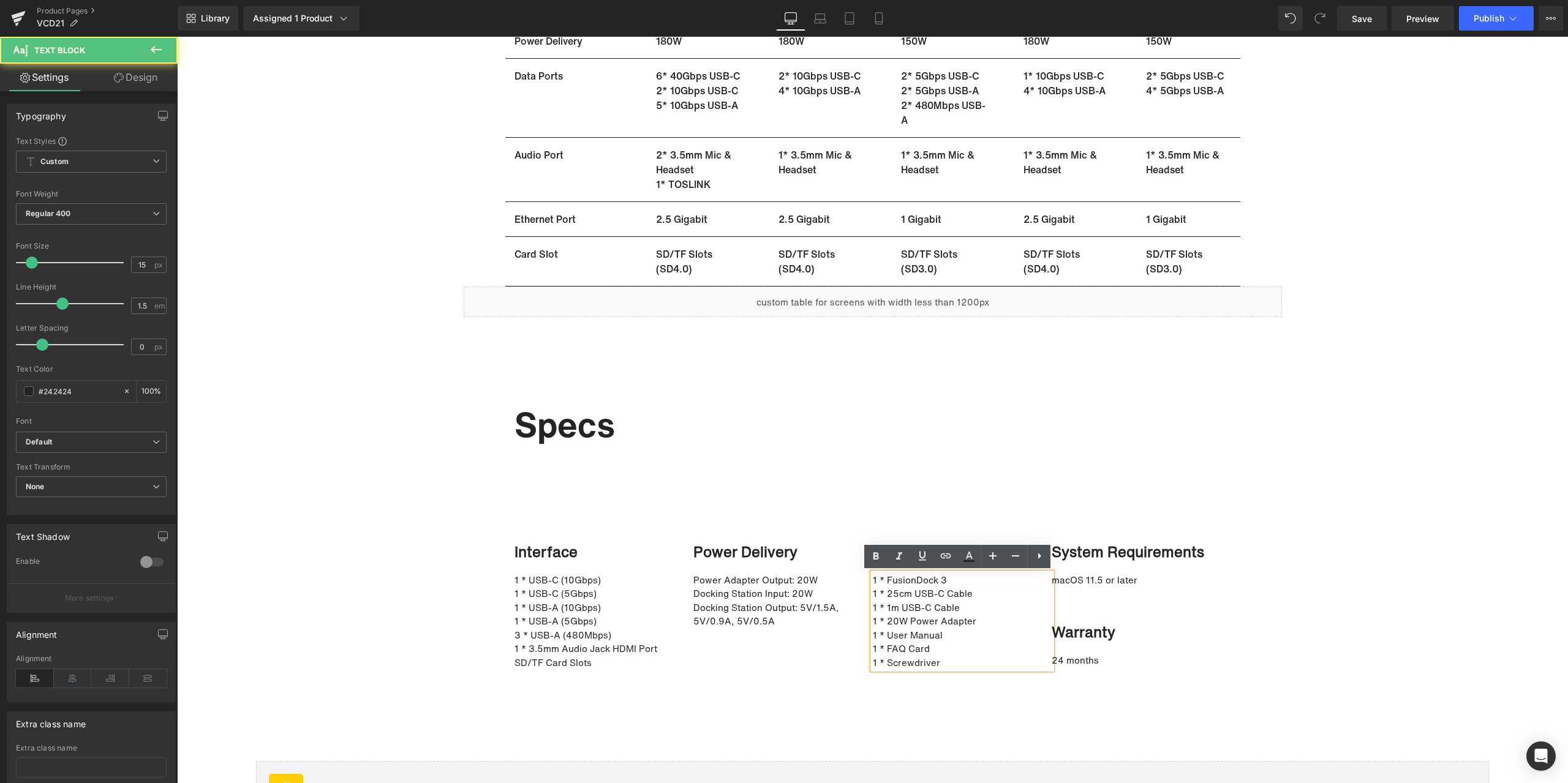
click at [873, 580] on div "1 * FusionDock 3 1 * 25cm USB-C Cable 1 * 1m USB-C Cable 1 * 20W Power Adapter …" at bounding box center [962, 621] width 180 height 96
click at [873, 579] on p "1 * FusionDock 3" at bounding box center [962, 580] width 180 height 14
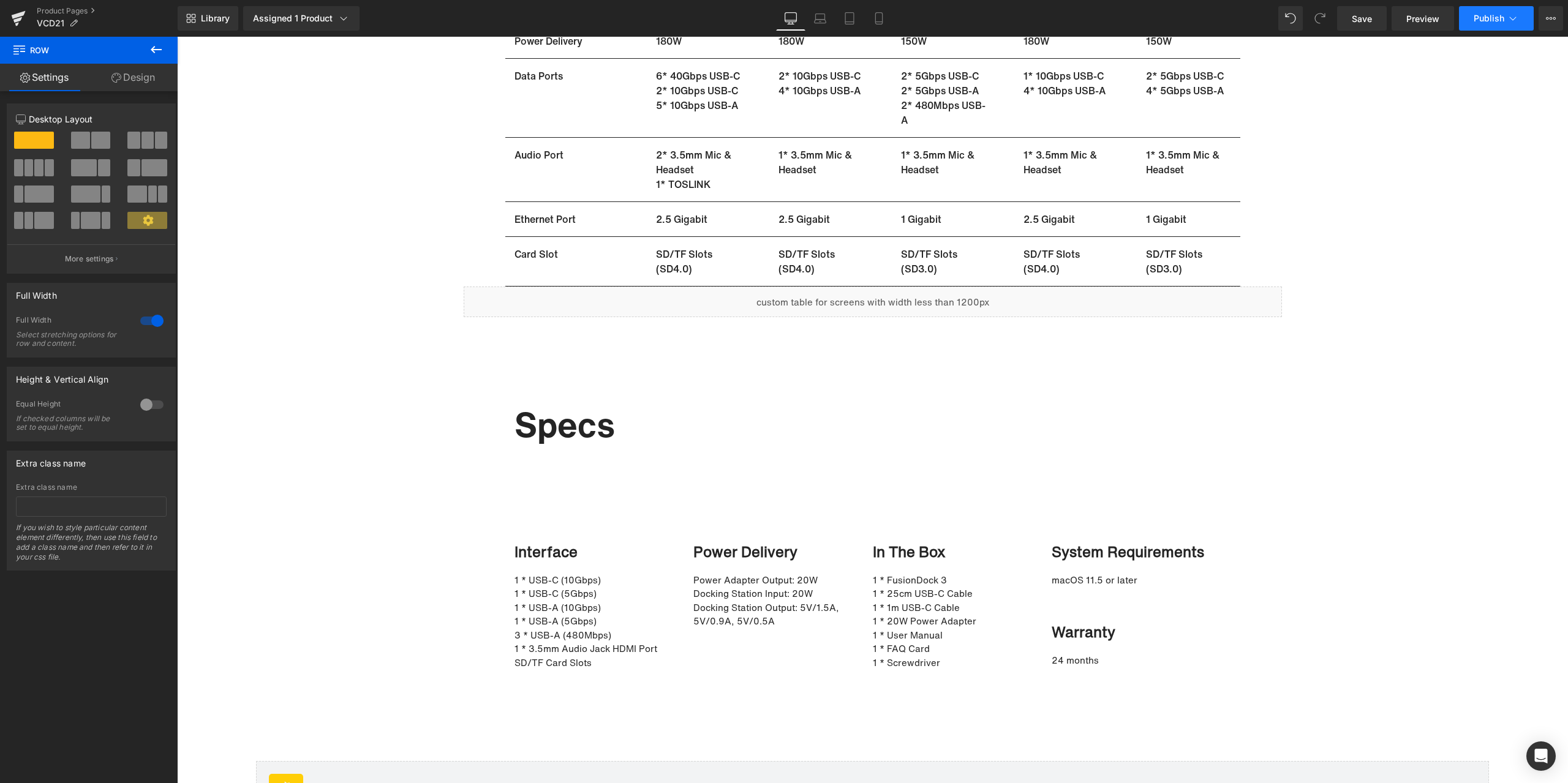
click at [1494, 23] on span "Publish" at bounding box center [1489, 18] width 30 height 10
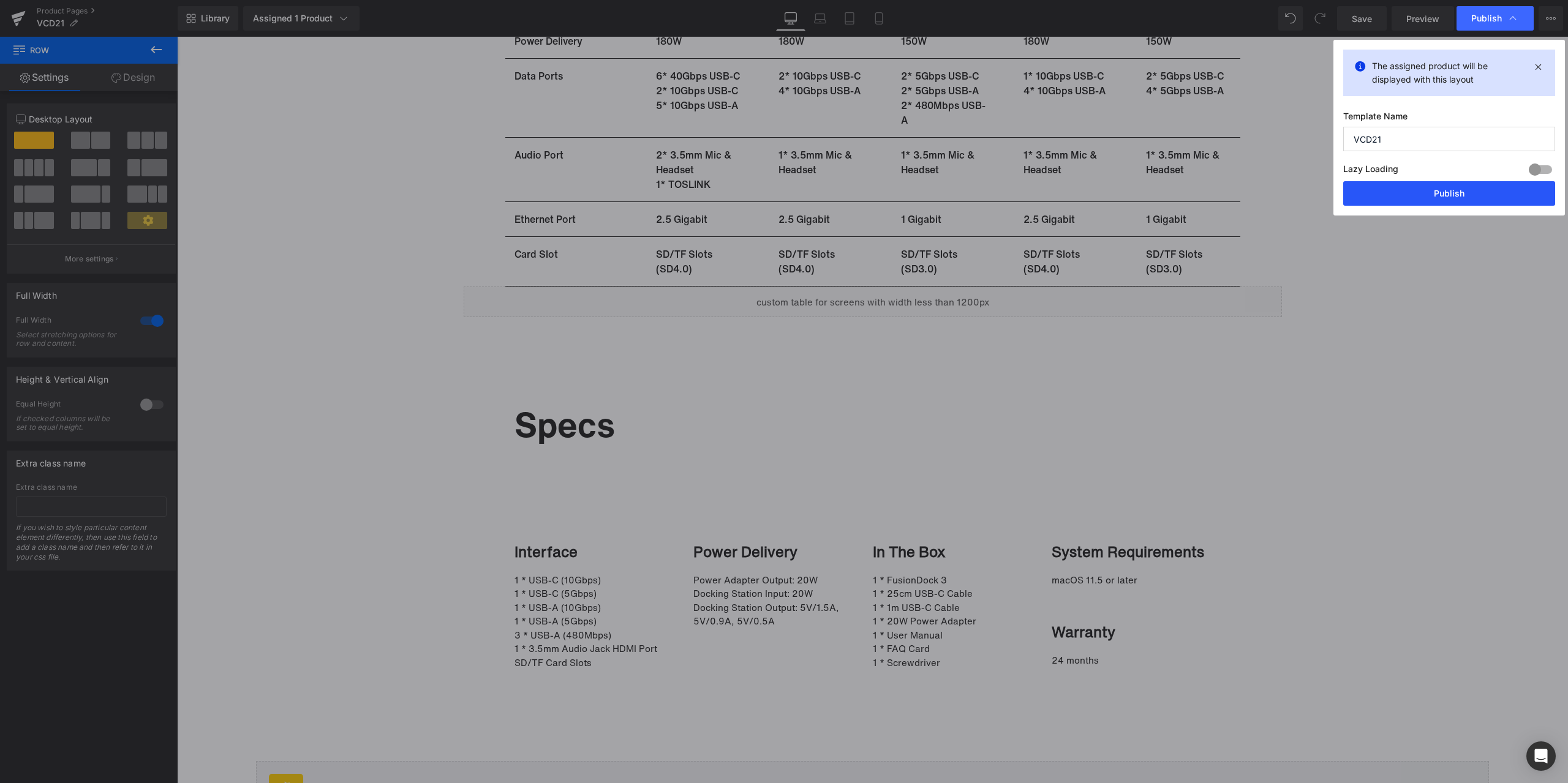
drag, startPoint x: 1461, startPoint y: 186, endPoint x: 1130, endPoint y: 288, distance: 346.4
click at [0, 0] on button "Publish" at bounding box center [0, 0] width 0 height 0
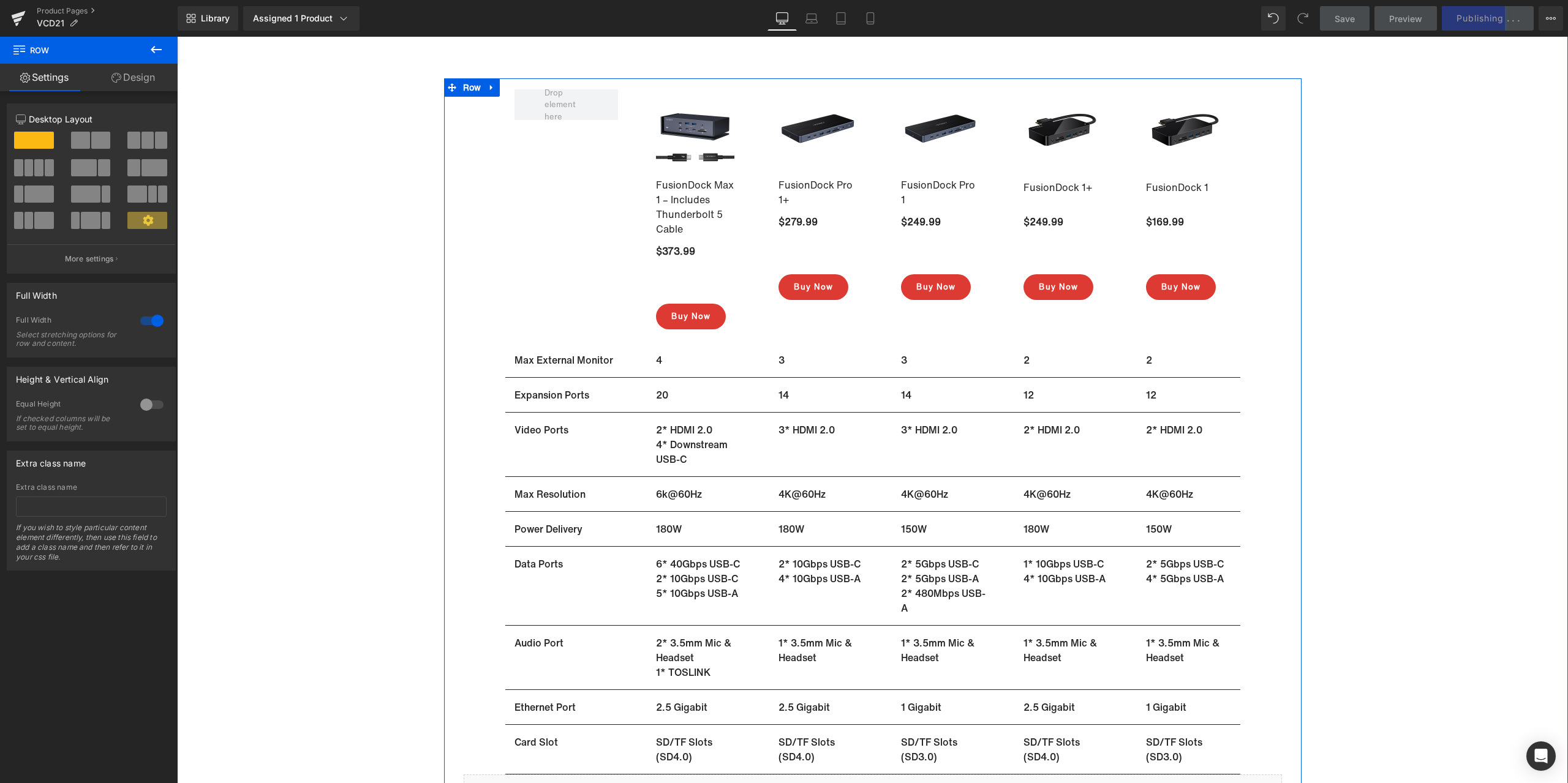
scroll to position [7632, 0]
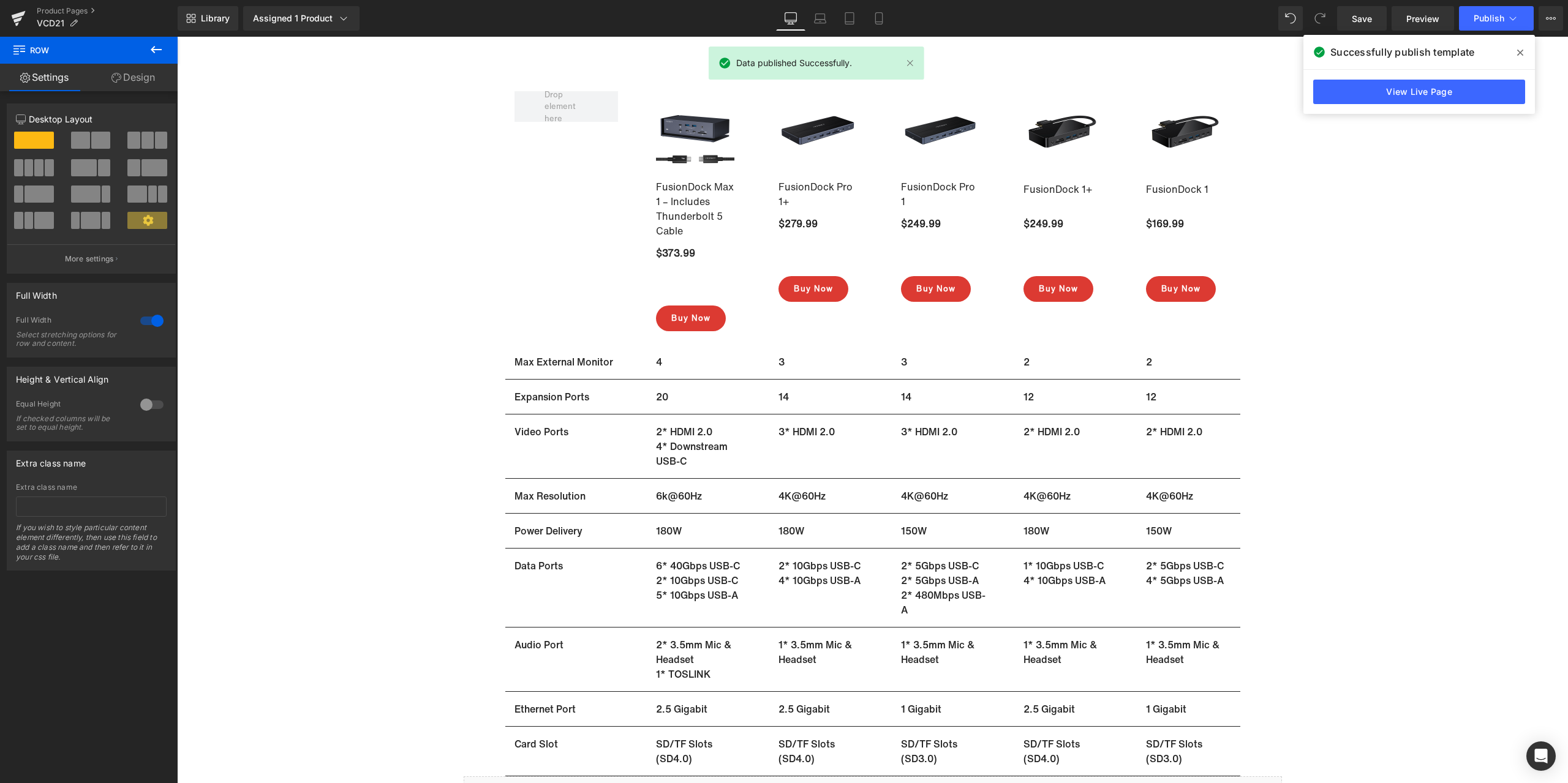
drag, startPoint x: 1528, startPoint y: 49, endPoint x: 1331, endPoint y: 21, distance: 199.0
click at [1528, 49] on span at bounding box center [1520, 53] width 20 height 20
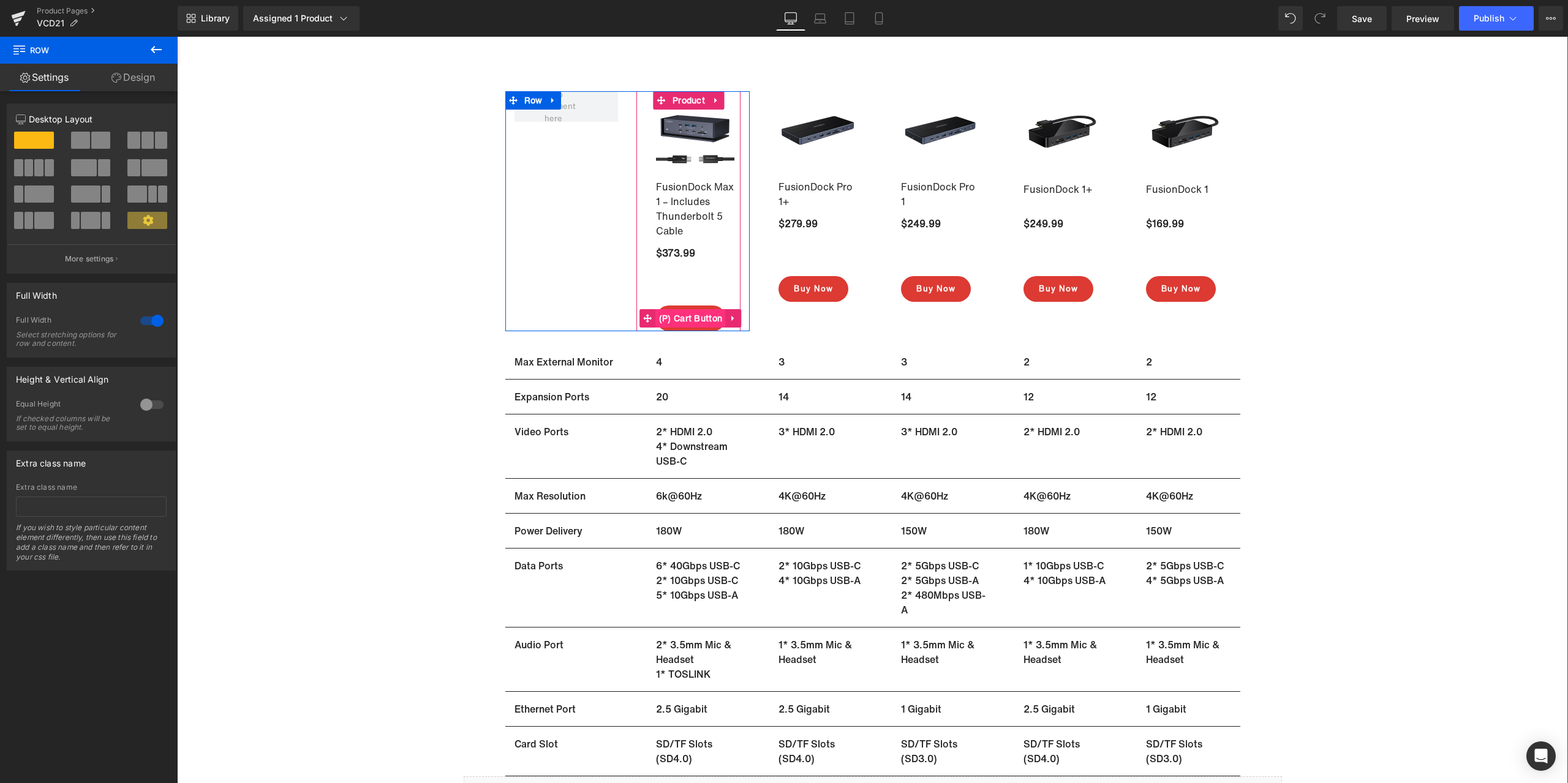
click at [686, 315] on span "(P) Cart Button" at bounding box center [691, 318] width 70 height 18
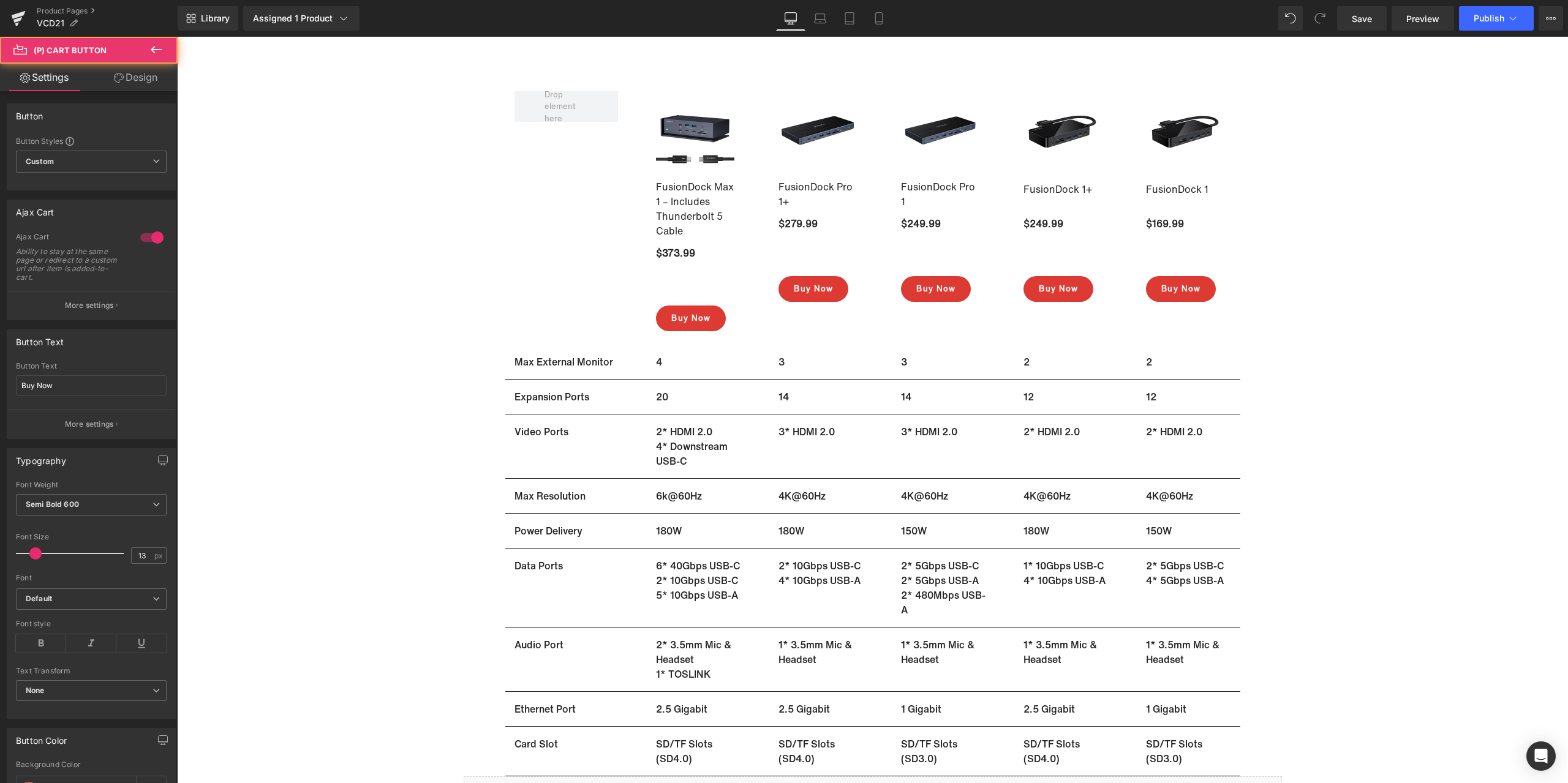
click at [147, 80] on link "Design" at bounding box center [136, 77] width 89 height 27
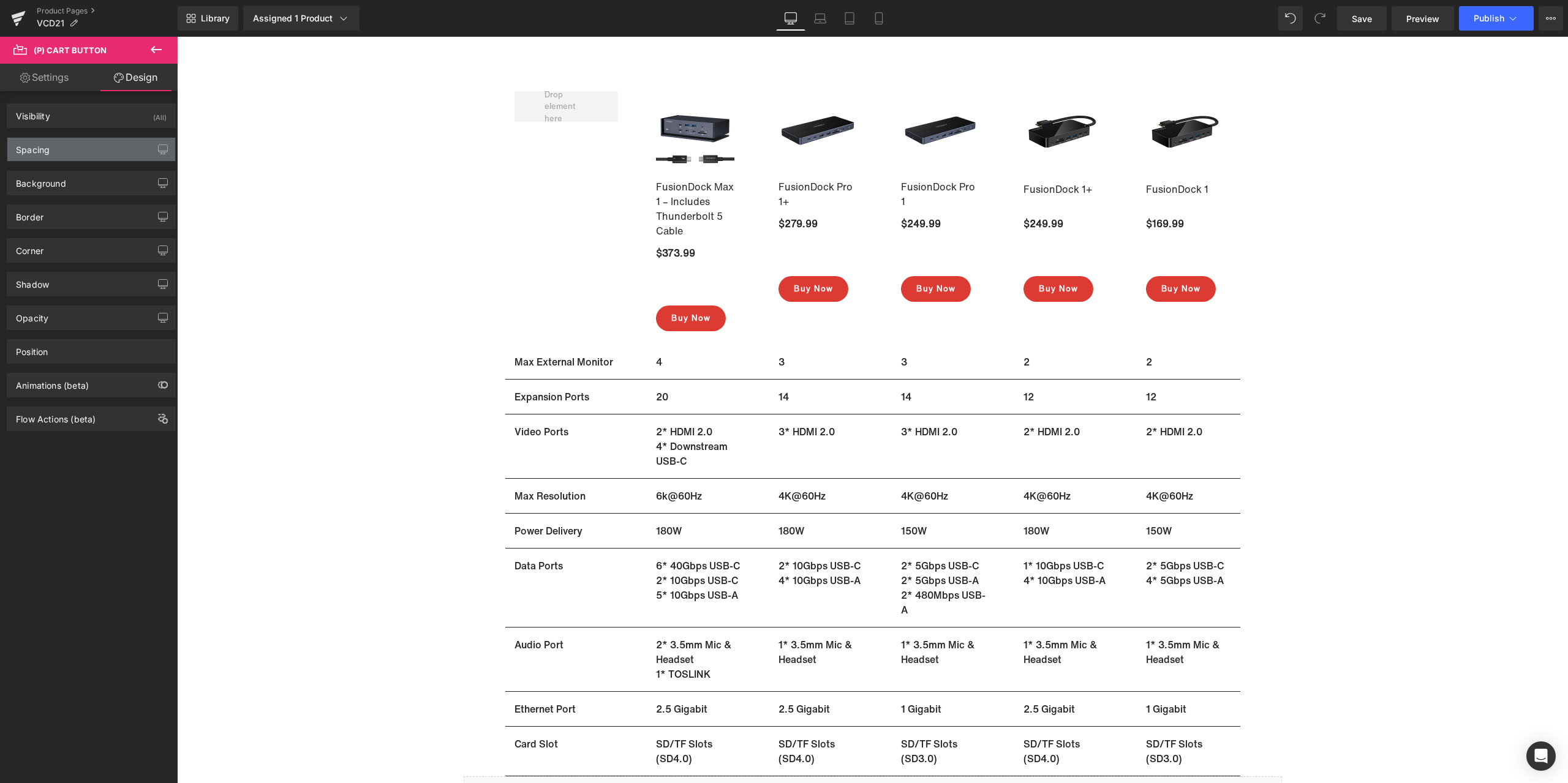
click at [77, 147] on div "Spacing" at bounding box center [91, 149] width 168 height 23
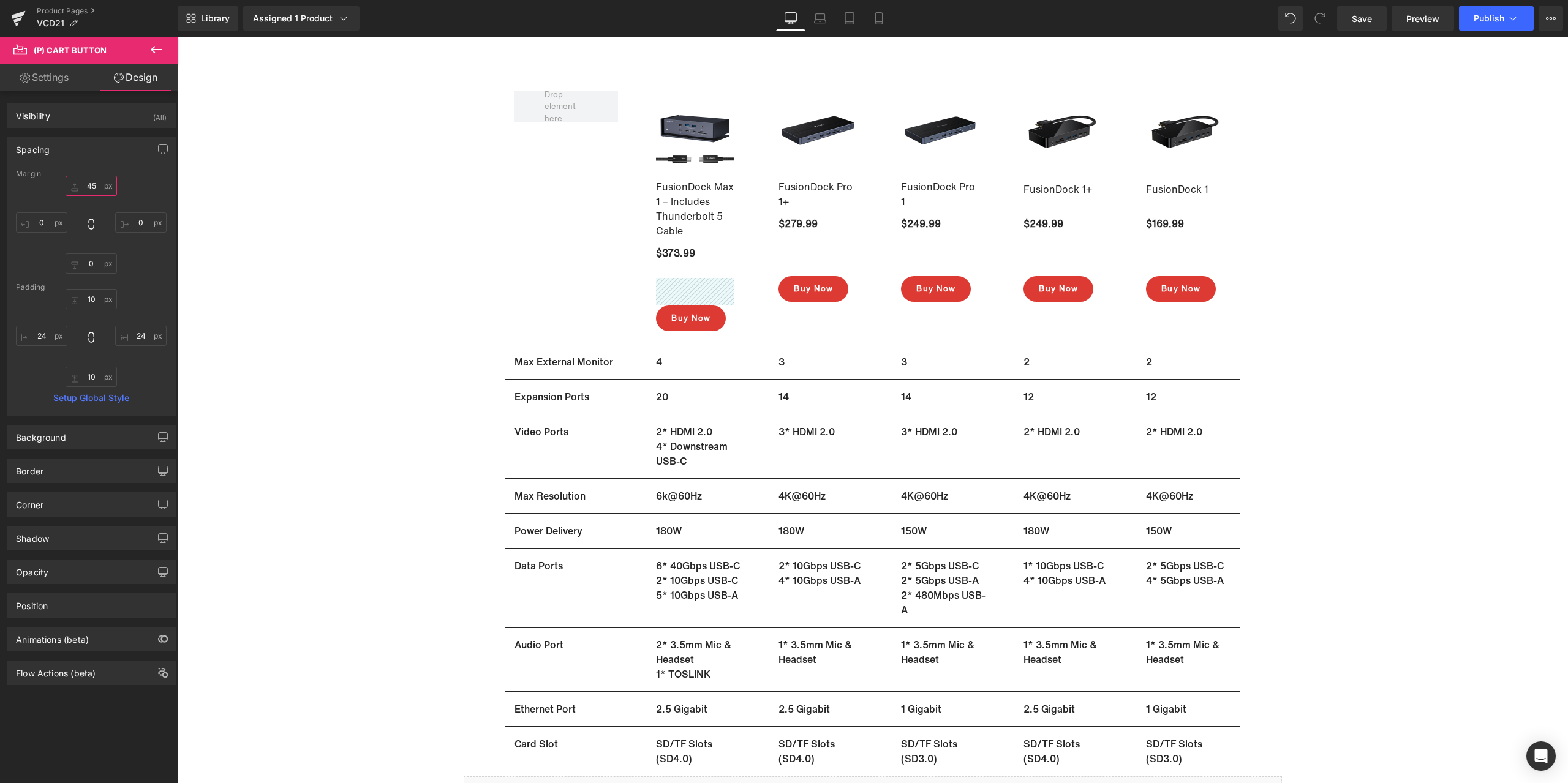
click at [95, 185] on input "text" at bounding box center [91, 186] width 51 height 20
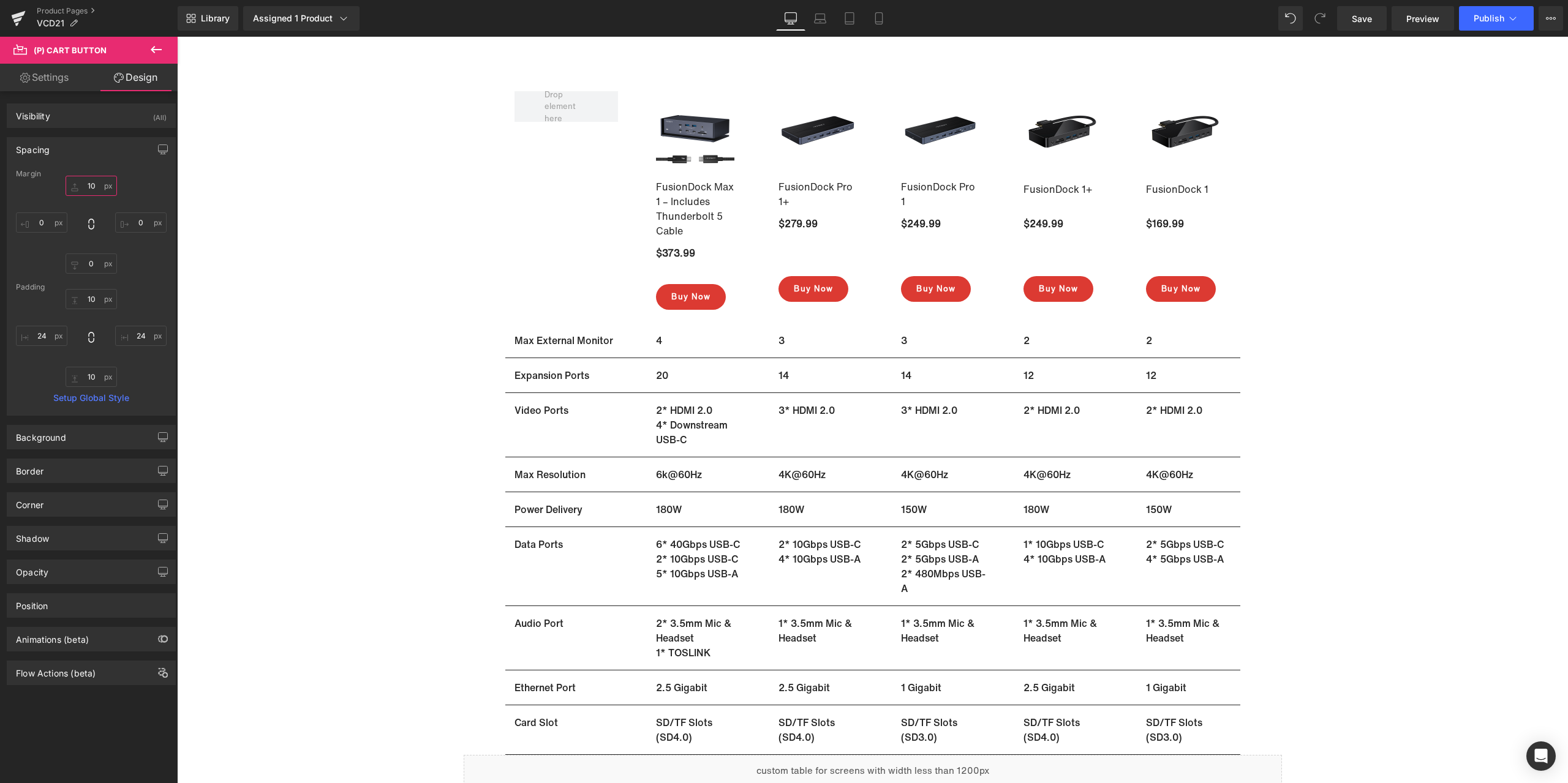
type input "1"
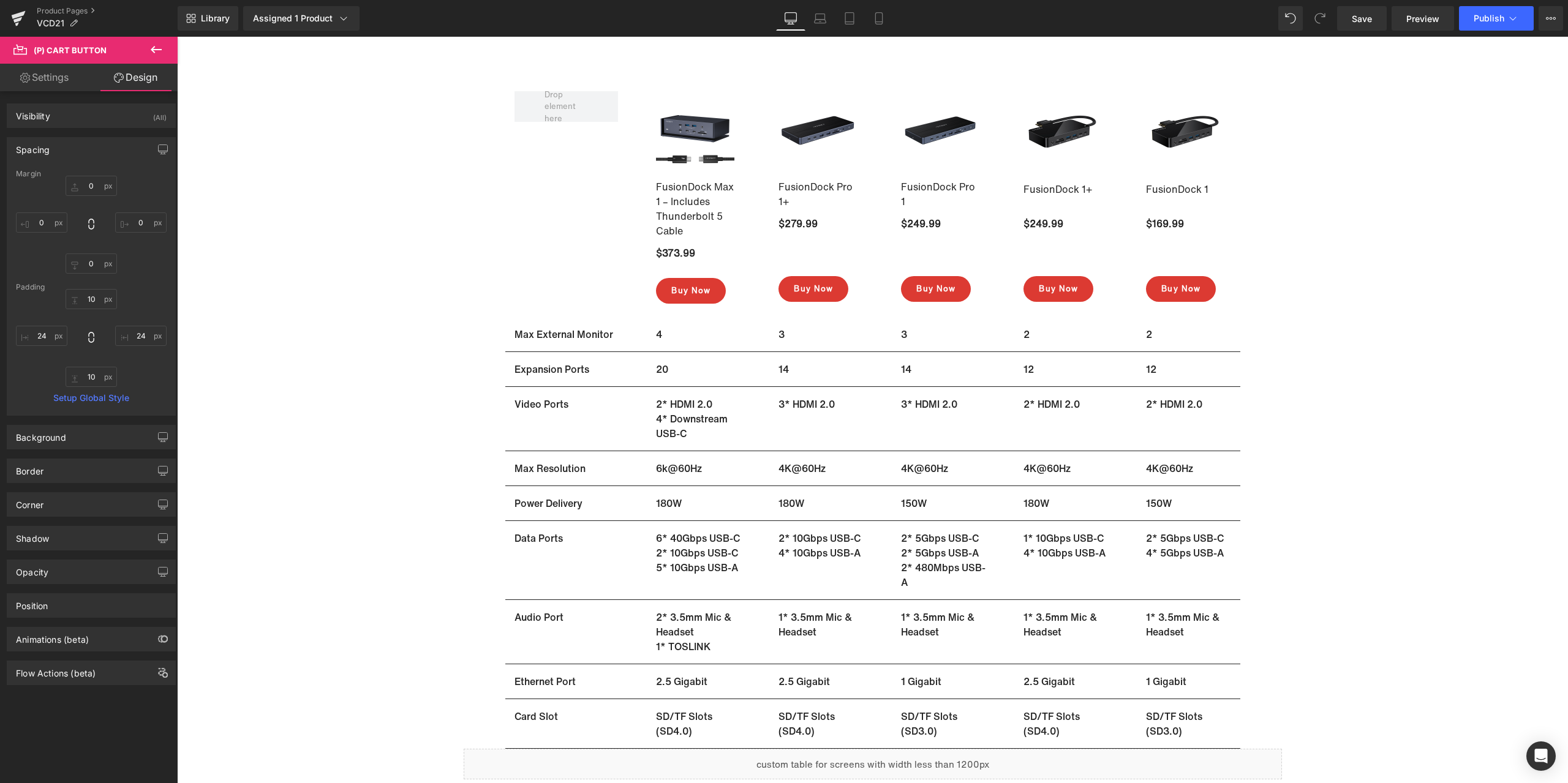
click at [139, 186] on div at bounding box center [91, 225] width 150 height 98
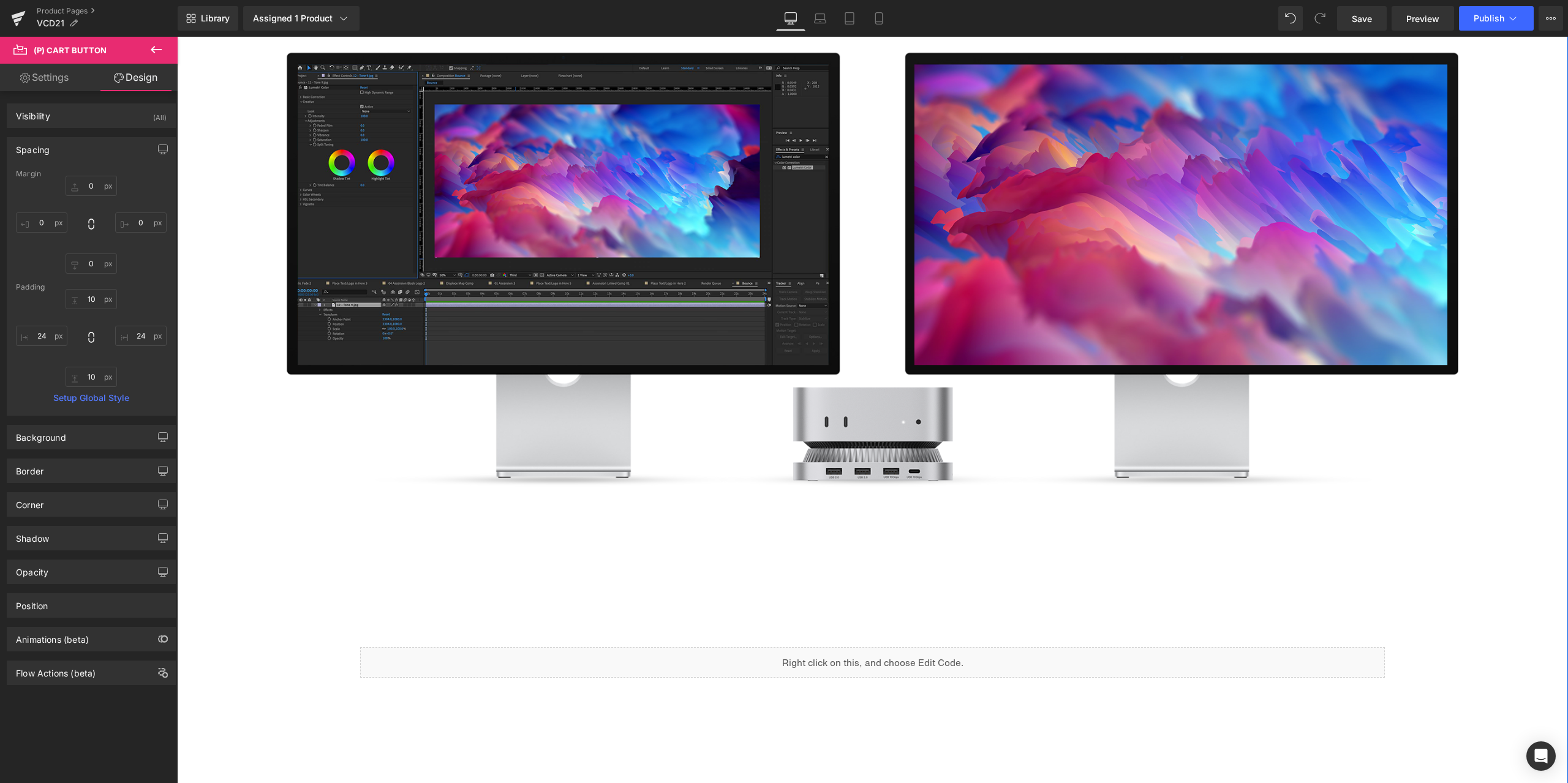
scroll to position [1266, 0]
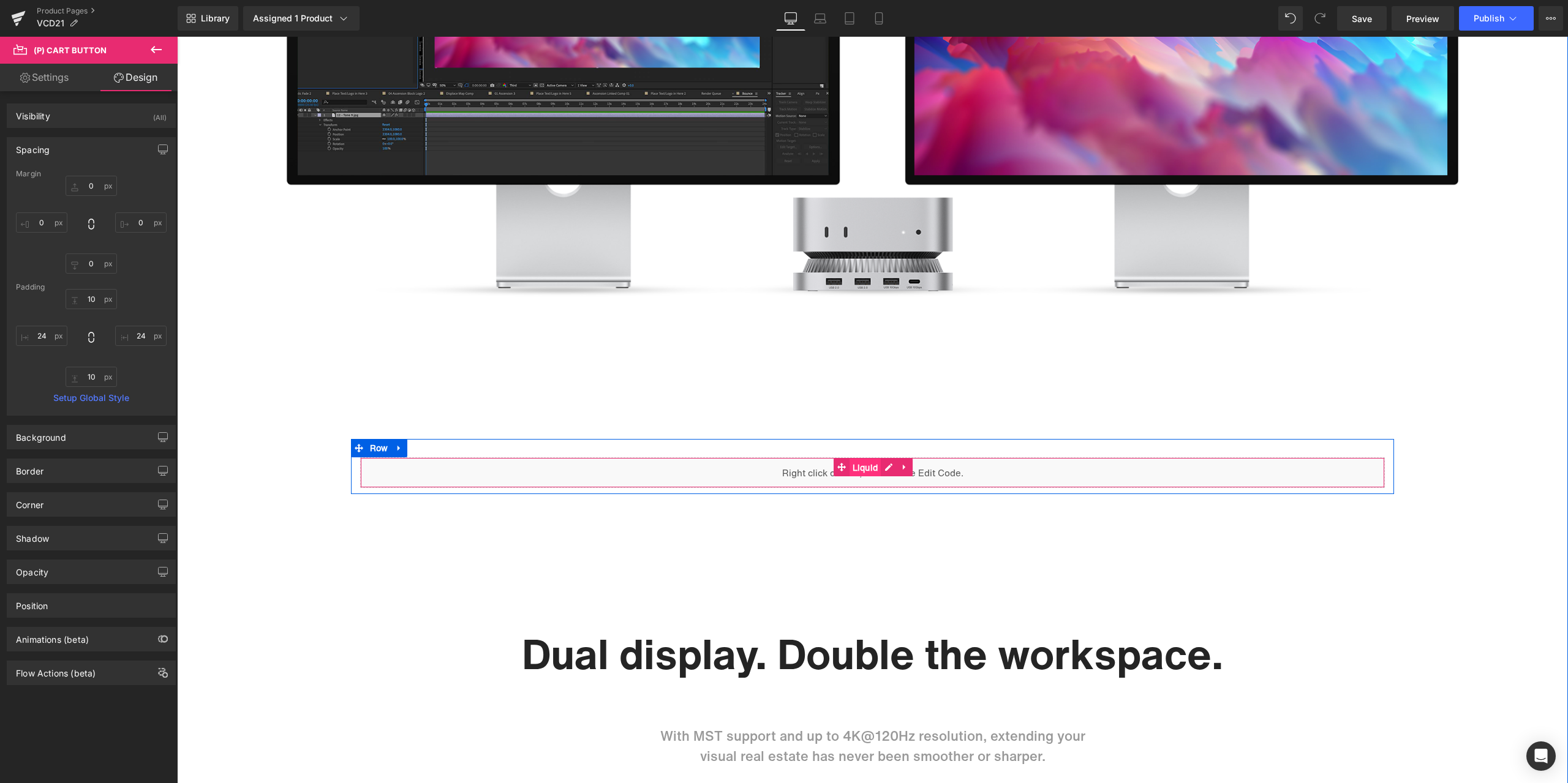
click at [857, 464] on span "Liquid" at bounding box center [865, 468] width 32 height 18
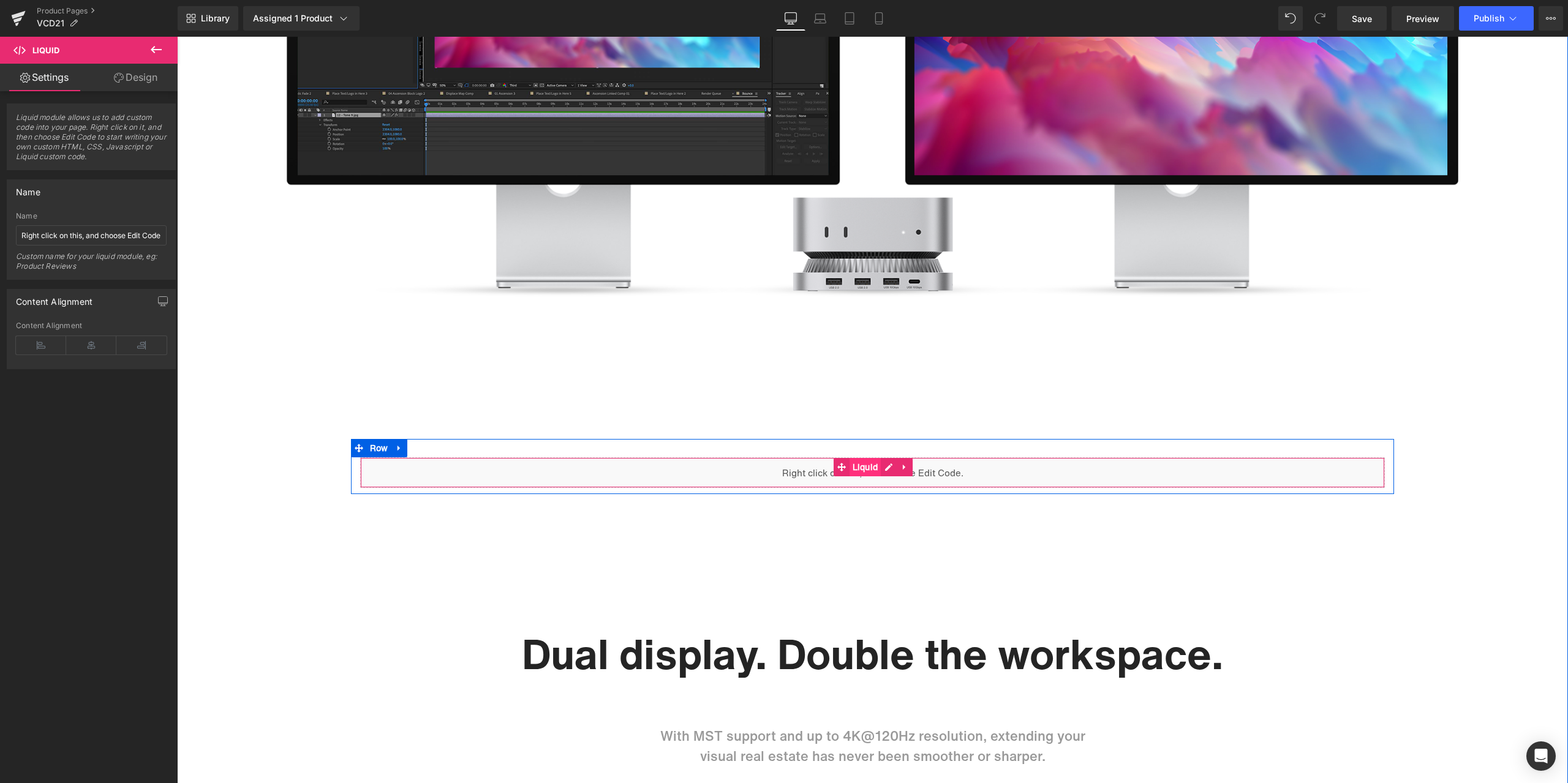
click at [861, 472] on span "Liquid" at bounding box center [865, 467] width 32 height 18
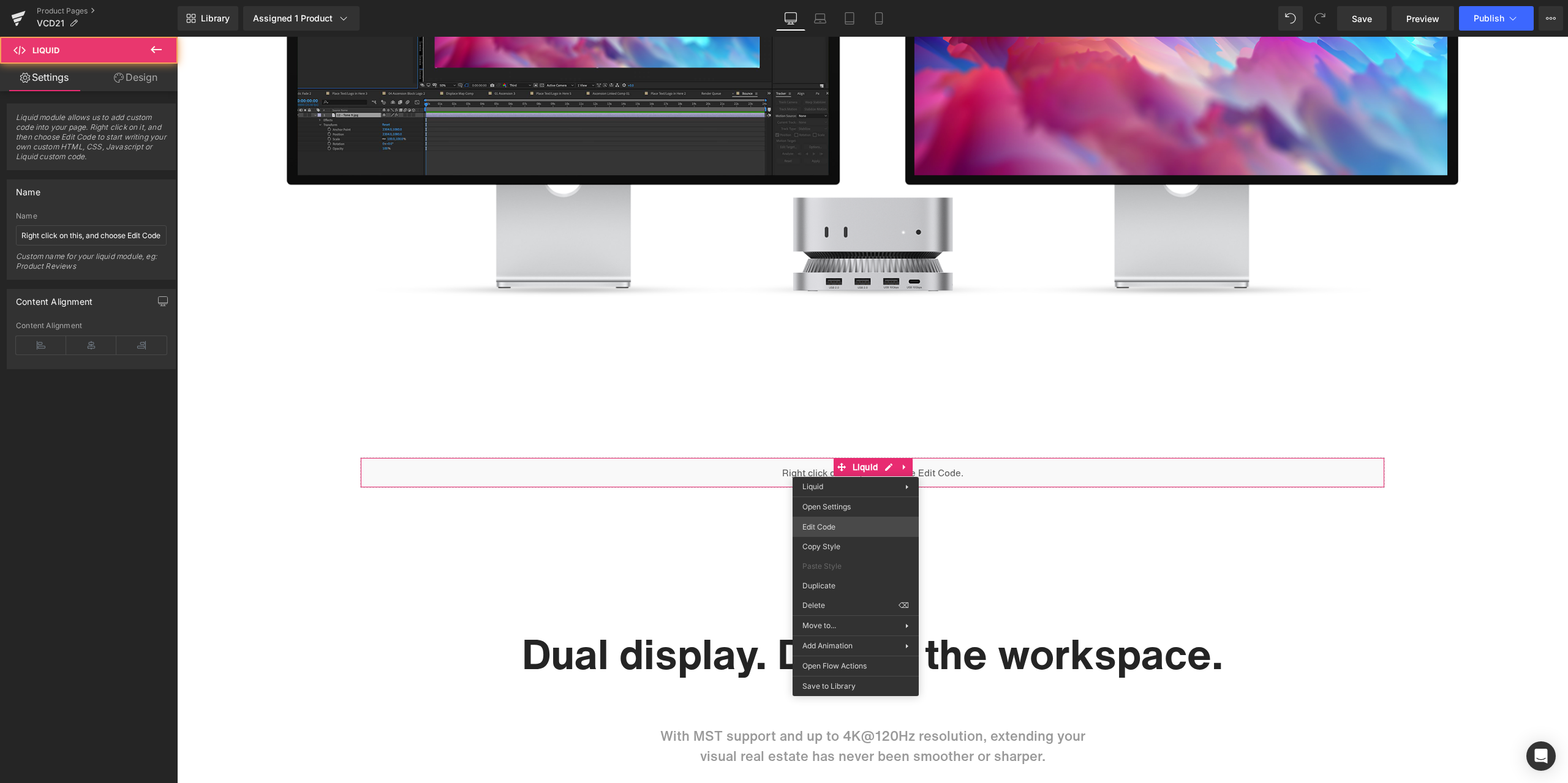
click at [850, 0] on div "Liquid You are previewing how the will restyle your page. You can not edit Elem…" at bounding box center [784, 0] width 1568 height 0
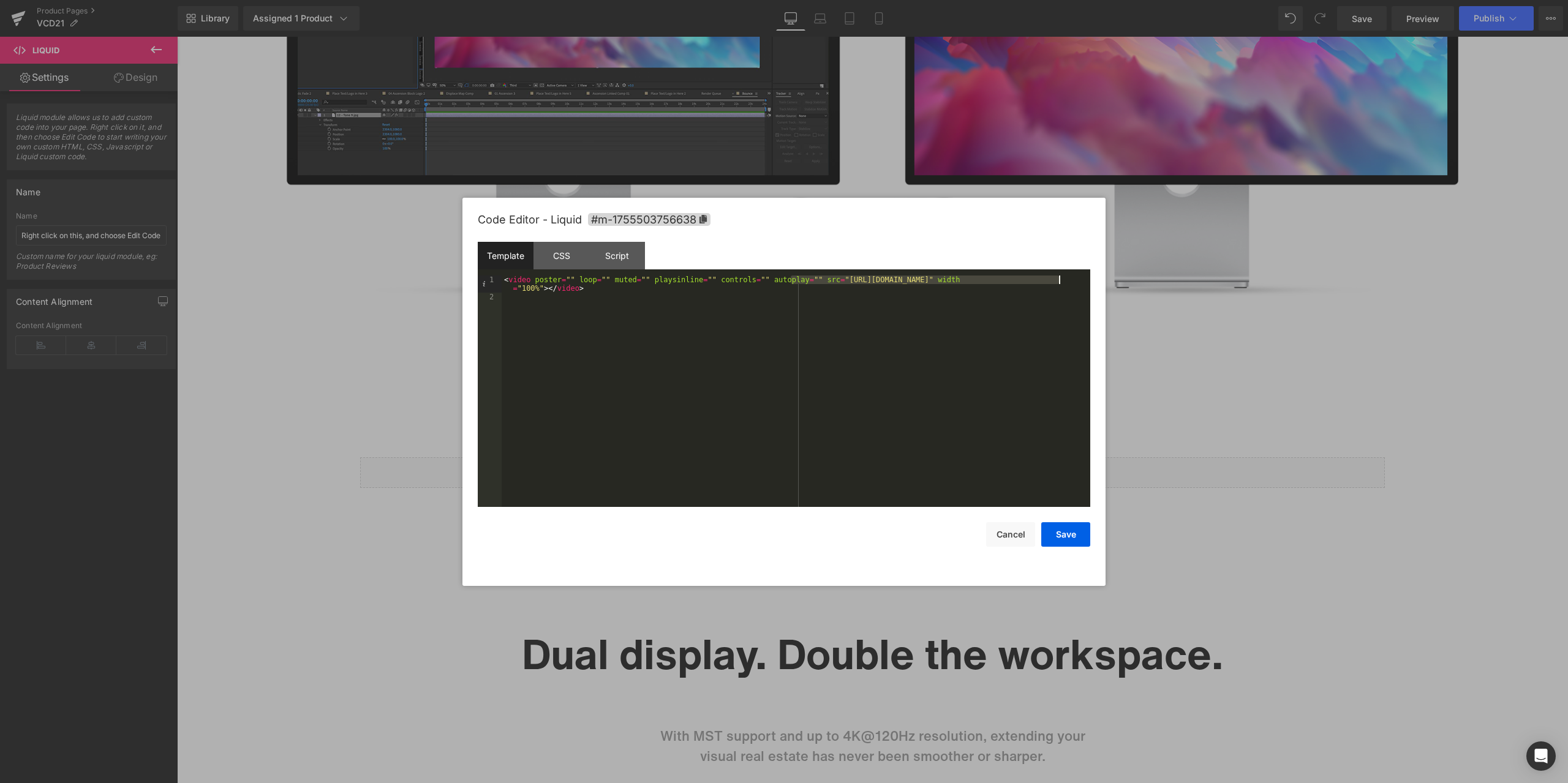
drag, startPoint x: 791, startPoint y: 279, endPoint x: 1057, endPoint y: 279, distance: 266.0
click at [1057, 279] on div "< video poster = "" loop = "" muted = "" playsinline = "" controls = "" autopla…" at bounding box center [795, 404] width 588 height 257
click at [0, 0] on button "Save" at bounding box center [0, 0] width 0 height 0
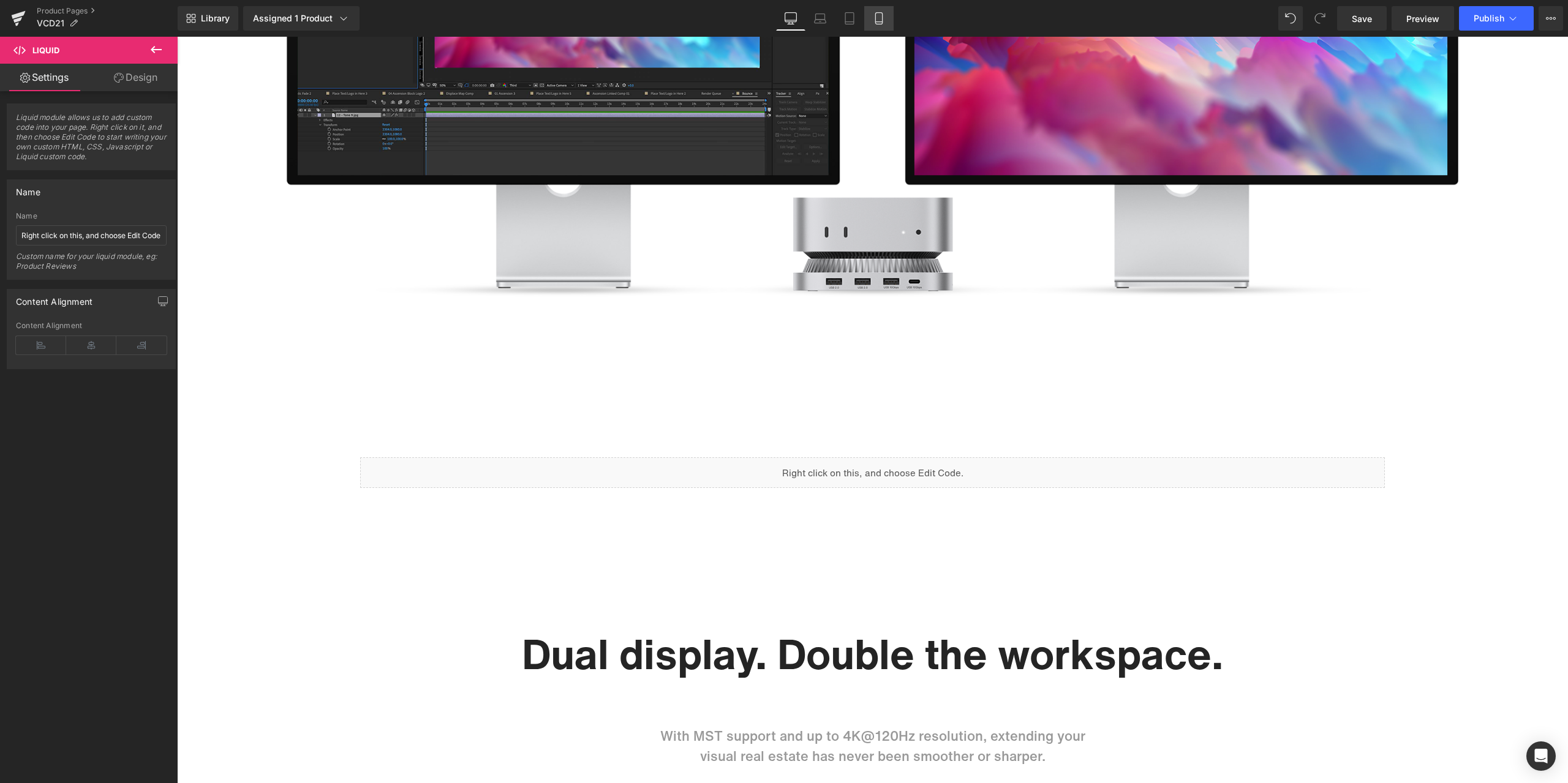
drag, startPoint x: 883, startPoint y: 20, endPoint x: 117, endPoint y: 301, distance: 815.9
click at [882, 20] on icon at bounding box center [879, 18] width 7 height 11
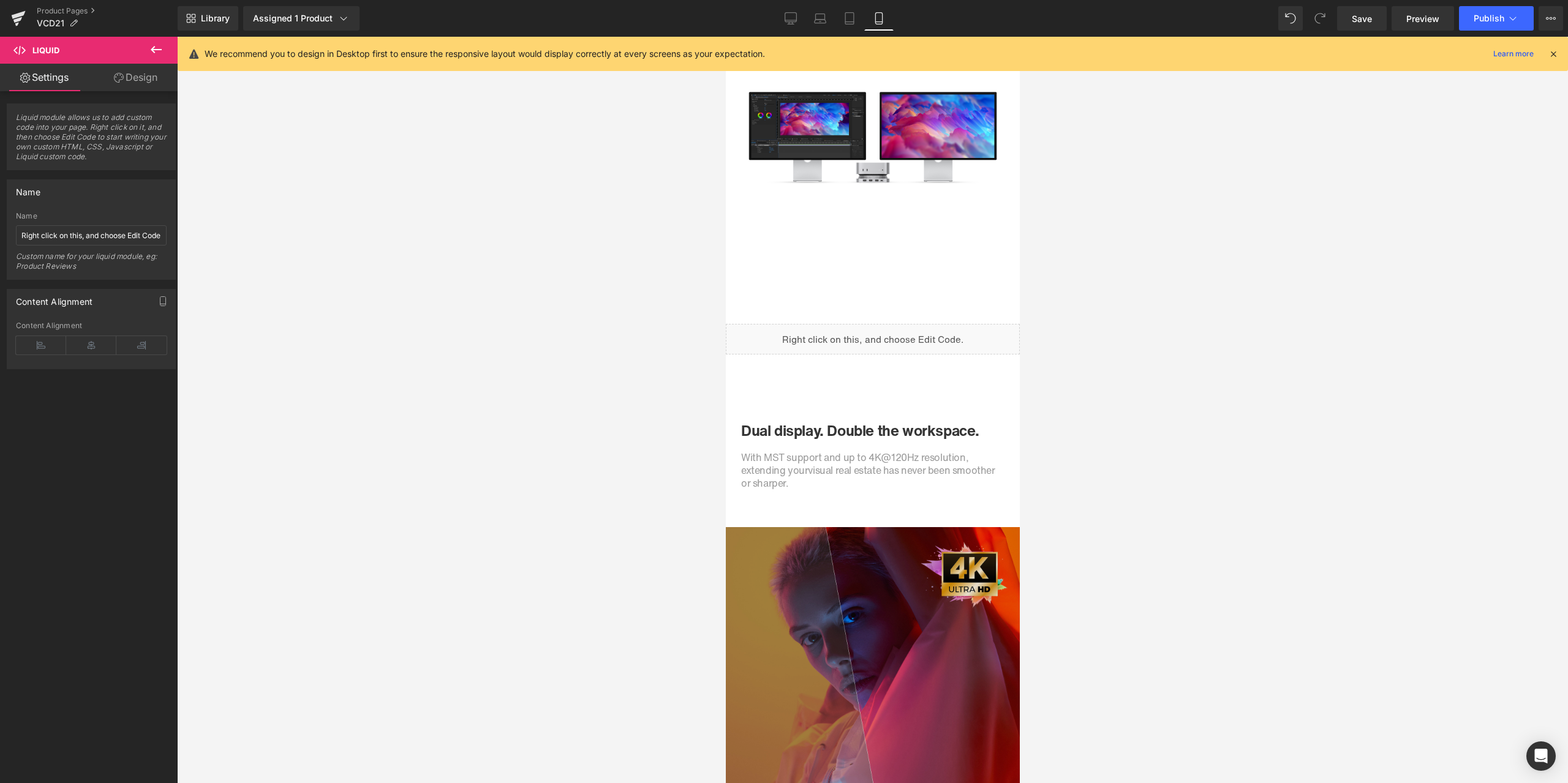
scroll to position [1325, 0]
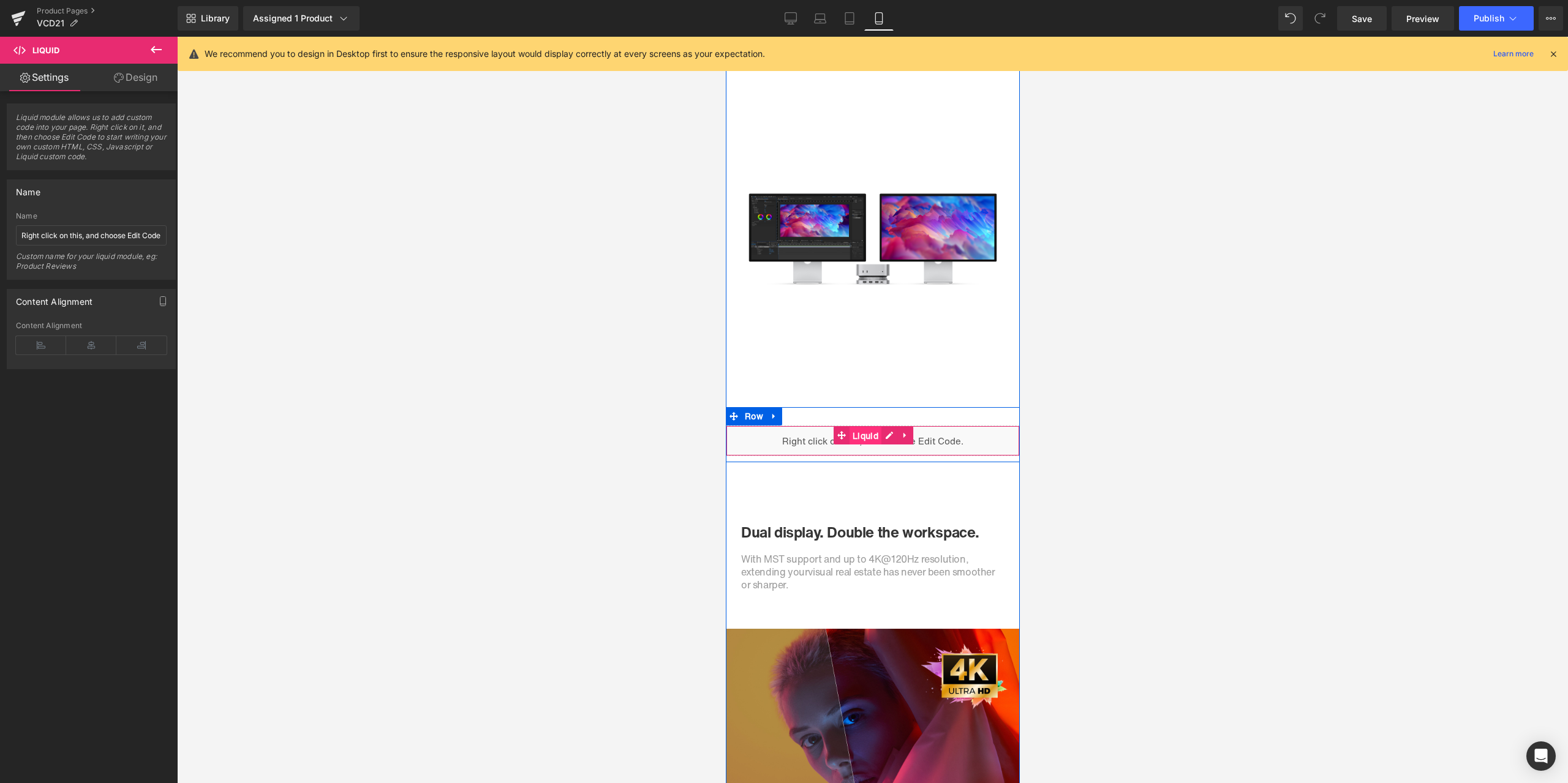
click at [858, 432] on span "Liquid" at bounding box center [865, 435] width 32 height 18
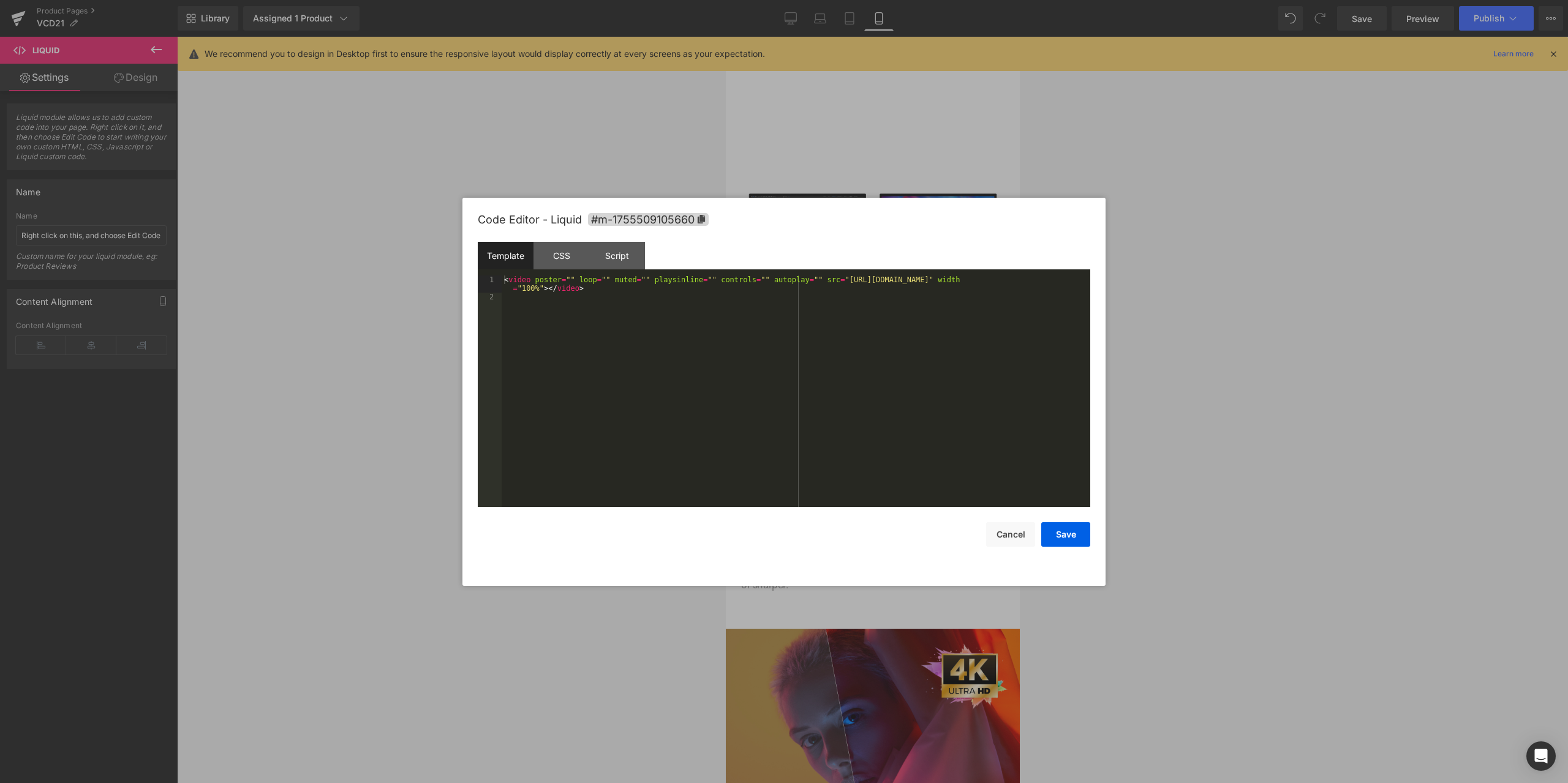
click at [858, 0] on div "Liquid You are previewing how the will restyle your page. You can not edit Elem…" at bounding box center [784, 0] width 1568 height 0
drag, startPoint x: 790, startPoint y: 277, endPoint x: 1057, endPoint y: 278, distance: 267.0
click at [0, 0] on div "< video poster = "" loop = "" muted = "" playsinline = "" controls = "" autopla…" at bounding box center [0, 0] width 0 height 0
click at [0, 0] on button "Save" at bounding box center [0, 0] width 0 height 0
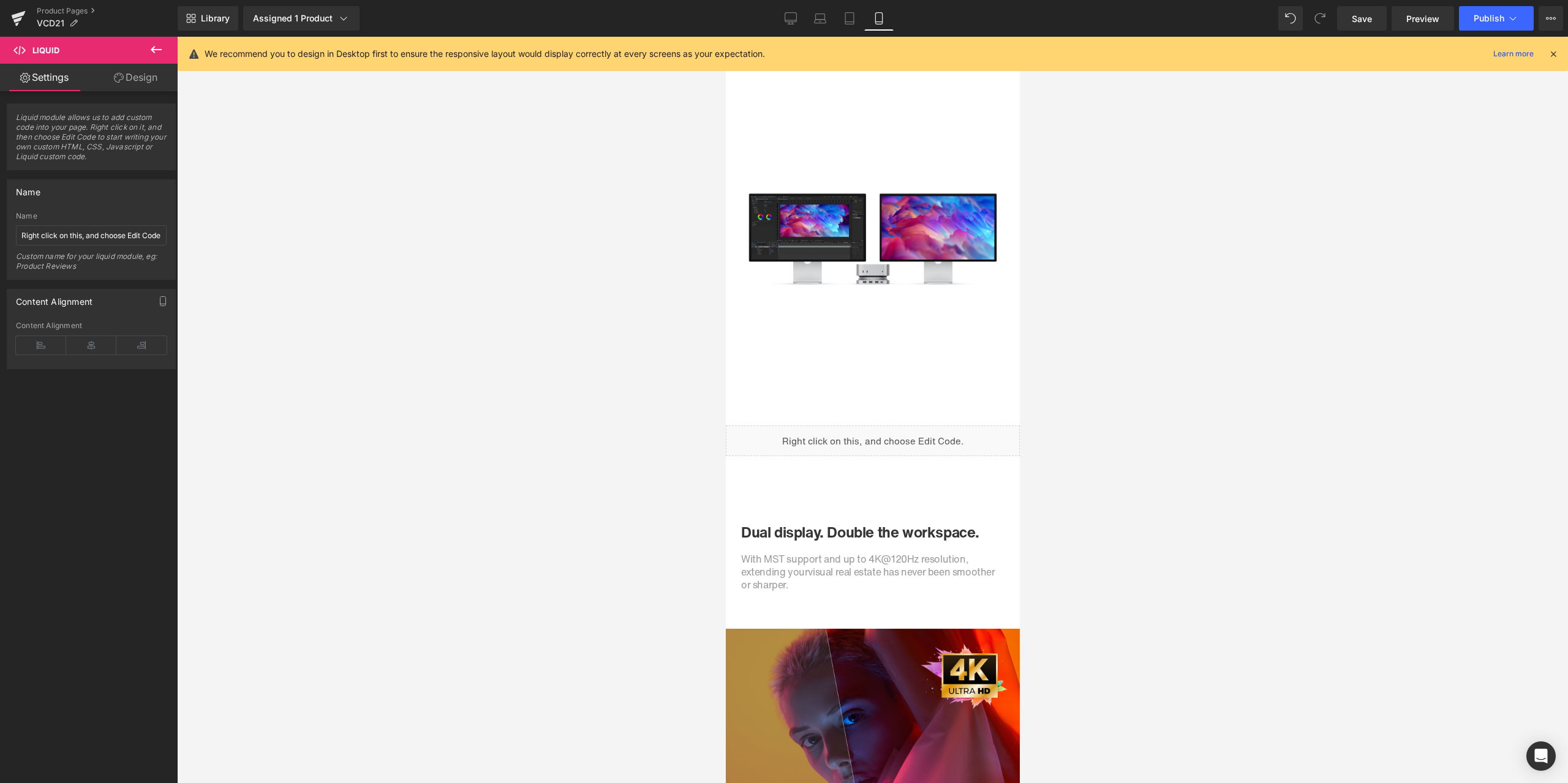
click at [790, 6] on div "Library Assigned 1 Product Product Preview FusionDock 3 Manage assigned product…" at bounding box center [873, 18] width 1390 height 37
click at [802, 20] on link "Desktop" at bounding box center [790, 18] width 29 height 25
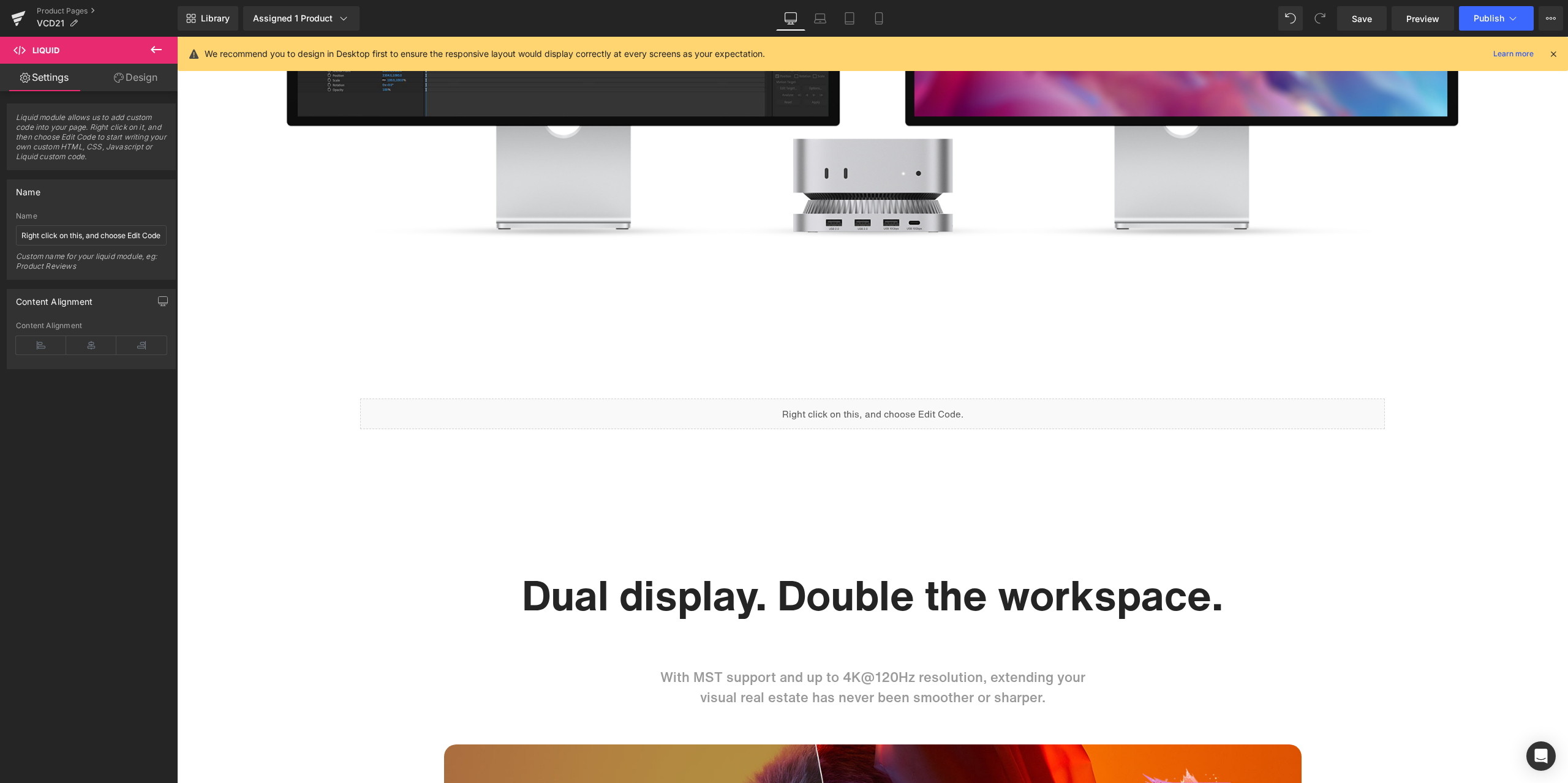
scroll to position [0, 0]
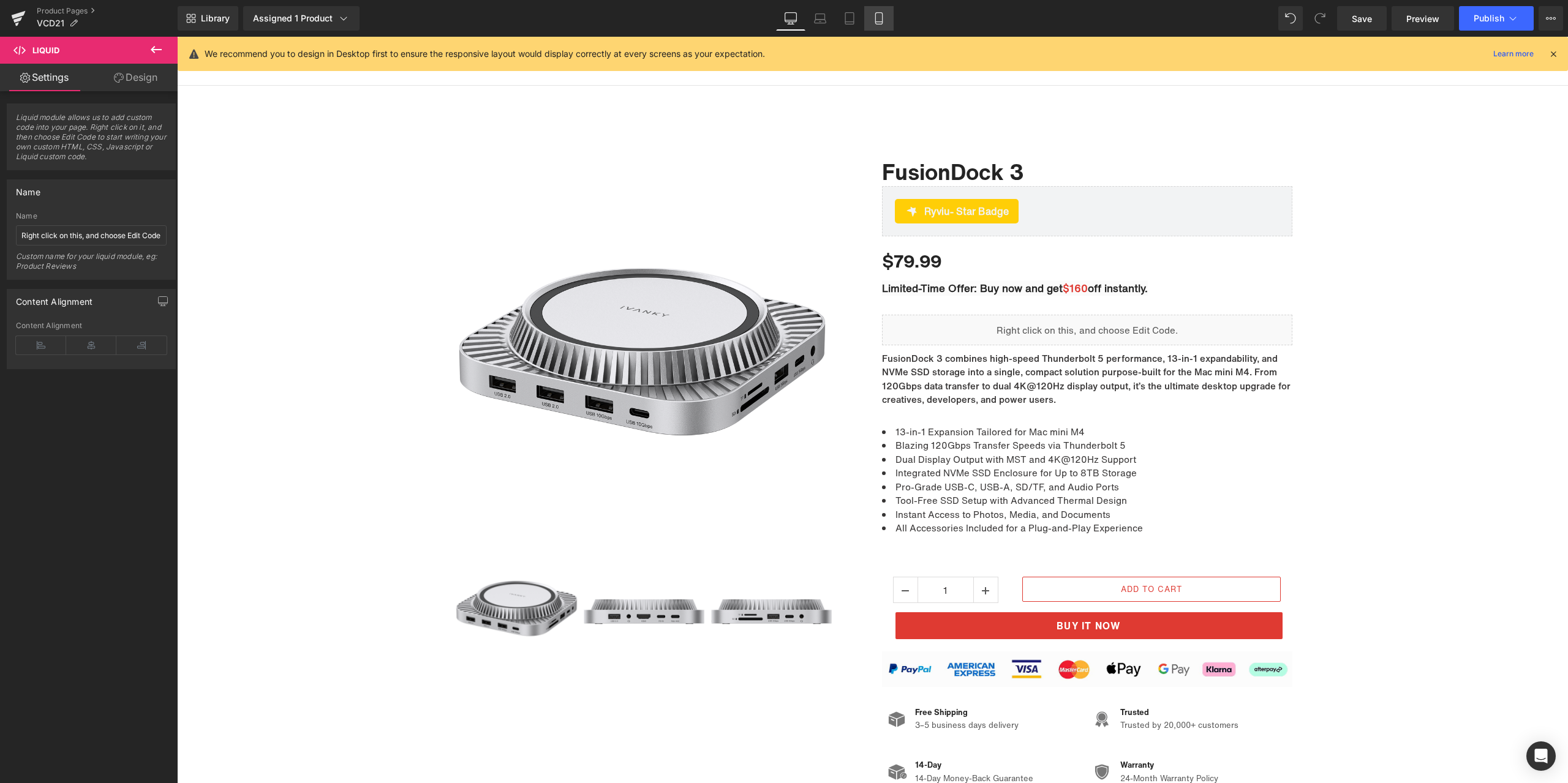
click at [867, 17] on link "Mobile" at bounding box center [879, 18] width 29 height 25
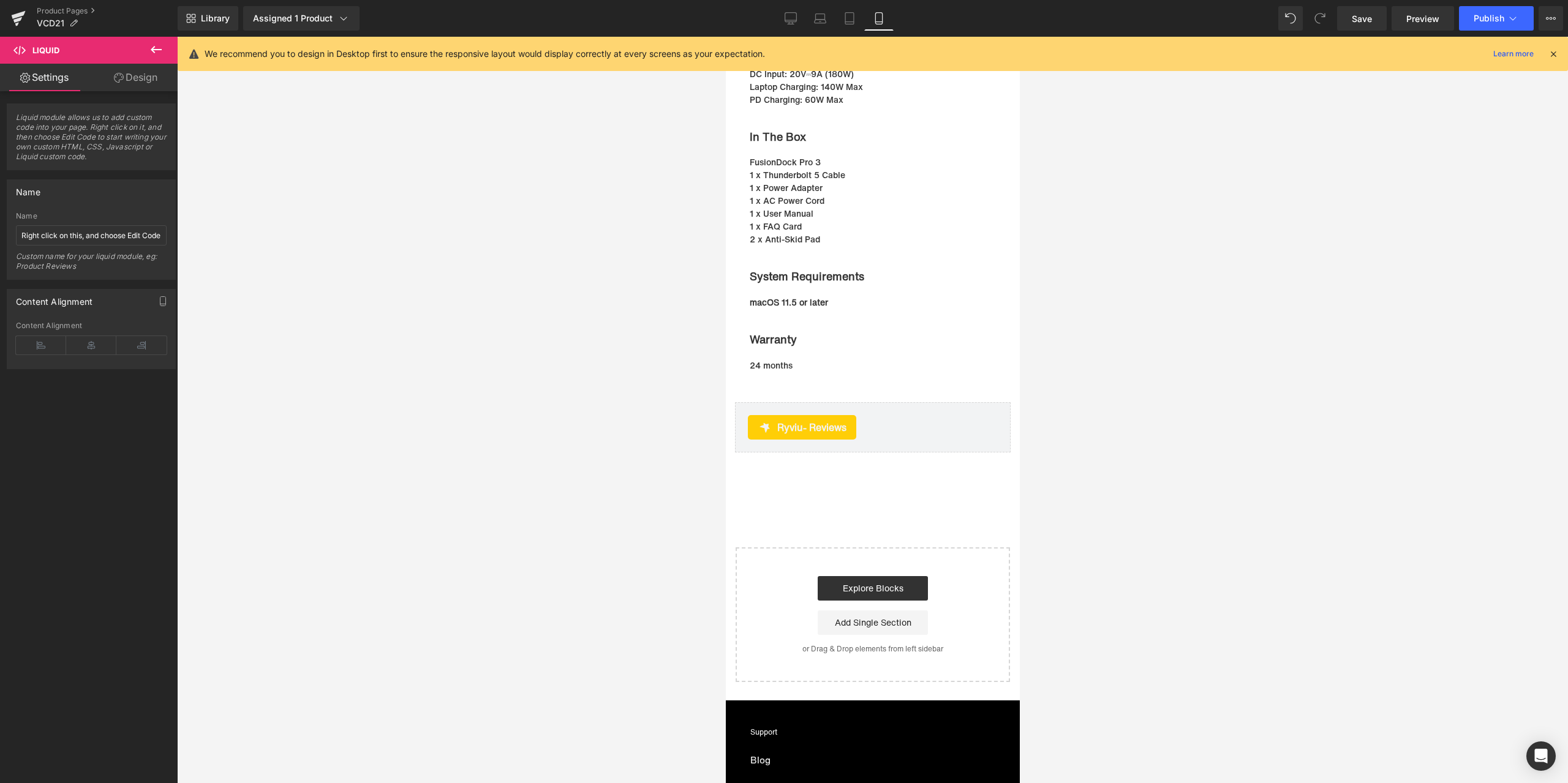
scroll to position [6789, 0]
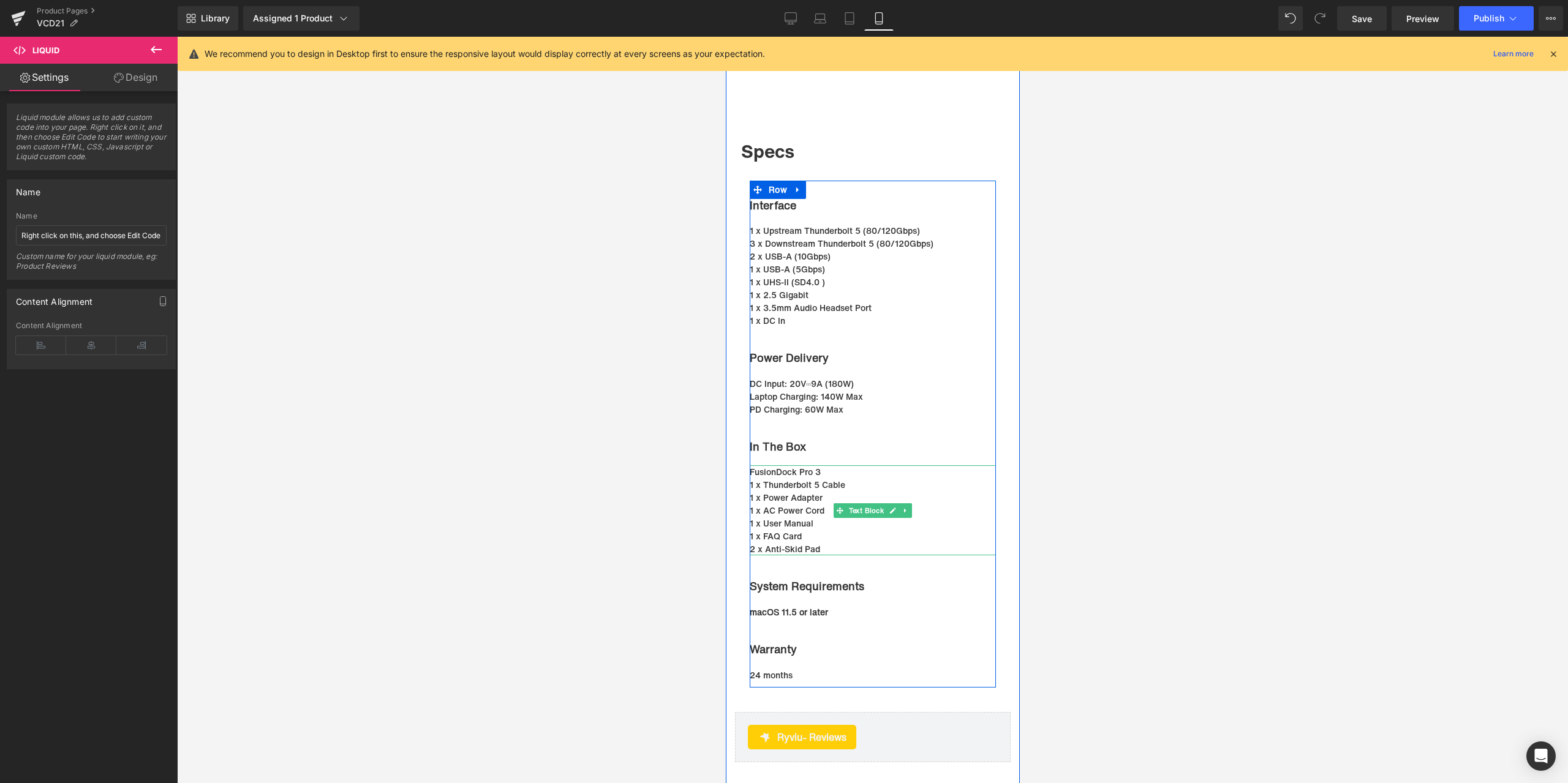
click at [801, 517] on p "1 x AC Power Cord" at bounding box center [872, 510] width 246 height 13
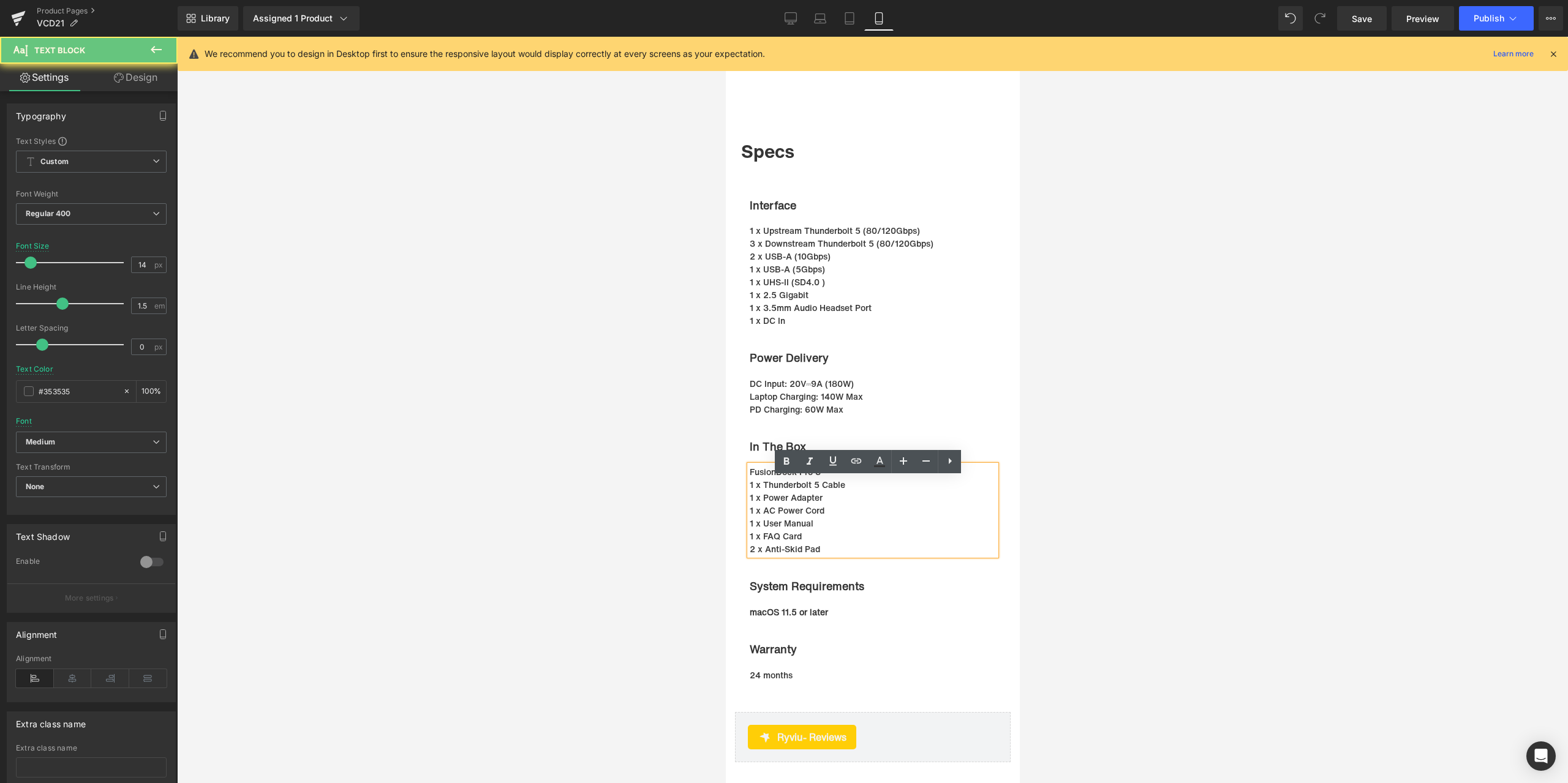
click at [773, 491] on p "1 x Thunderbolt 5 Cable" at bounding box center [872, 484] width 246 height 13
click at [807, 491] on p "1 x Thunderbolt 5 Cable" at bounding box center [872, 484] width 246 height 13
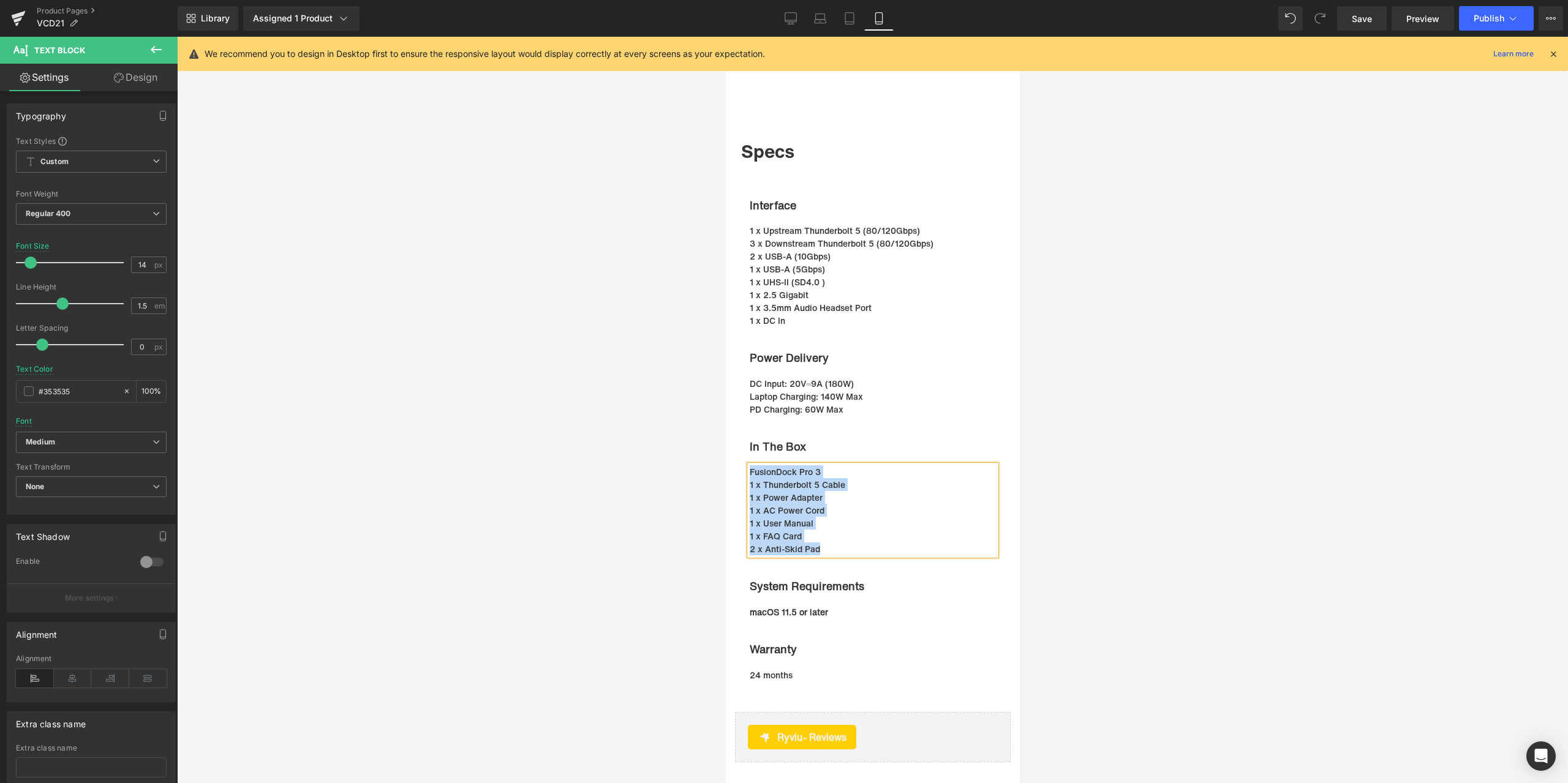
paste div
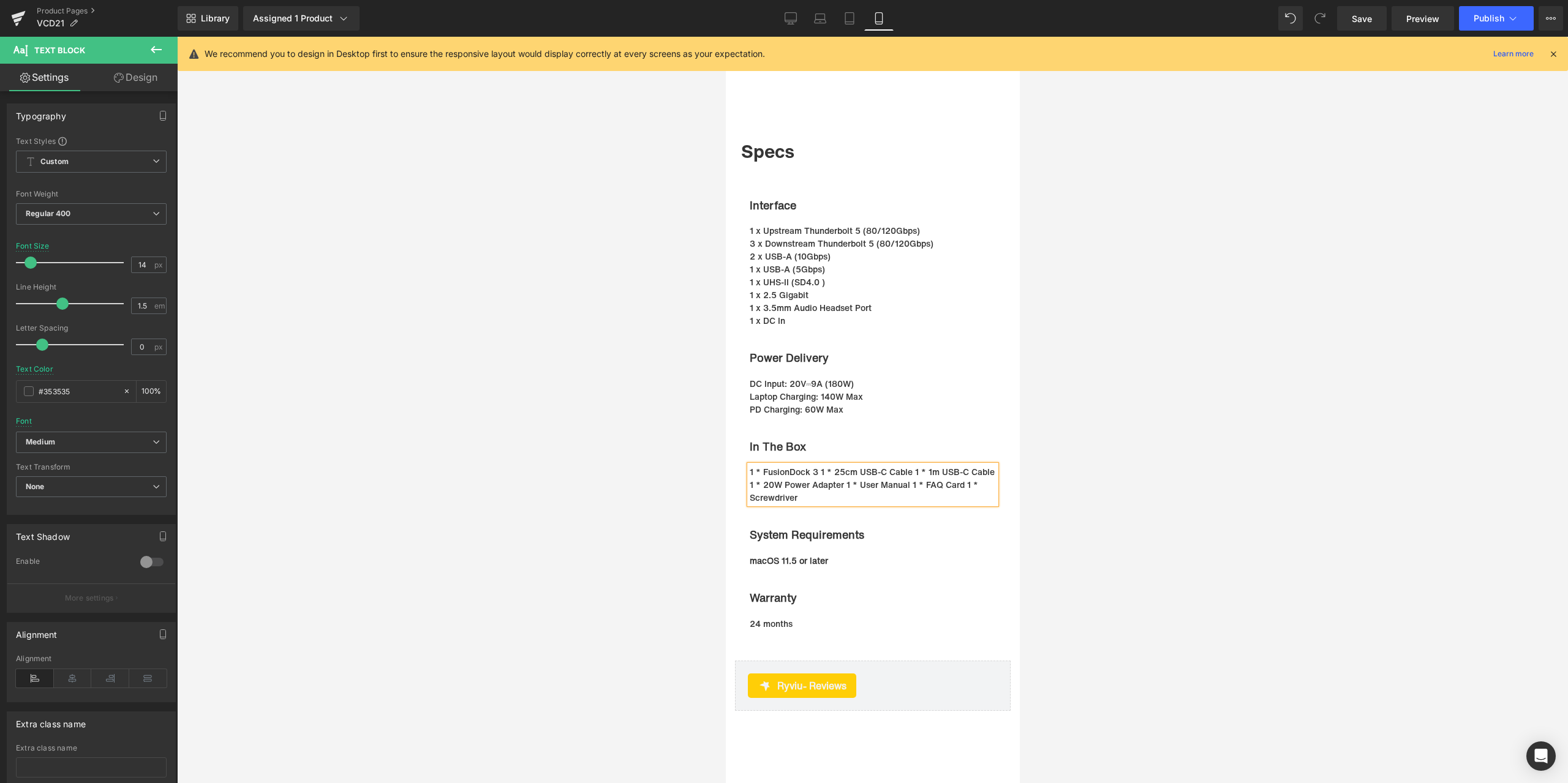
click at [814, 480] on p "1 * FusionDock 3 1 * 25cm USB-C Cable 1 * 1m USB-C Cable 1 * 20W Power Adapt…" at bounding box center [872, 484] width 246 height 39
click at [749, 496] on p "1 * 25cm USB-C Cable 1 * 1m USB-C Cable 1 * 20W Power Adapter 1 * User Manua…" at bounding box center [872, 490] width 246 height 26
click at [839, 496] on p "1 * 25cm USB-C Cable 1 * 1m USB-C Cable 1 * 20W Power Adapter 1 * User Manua…" at bounding box center [872, 490] width 246 height 26
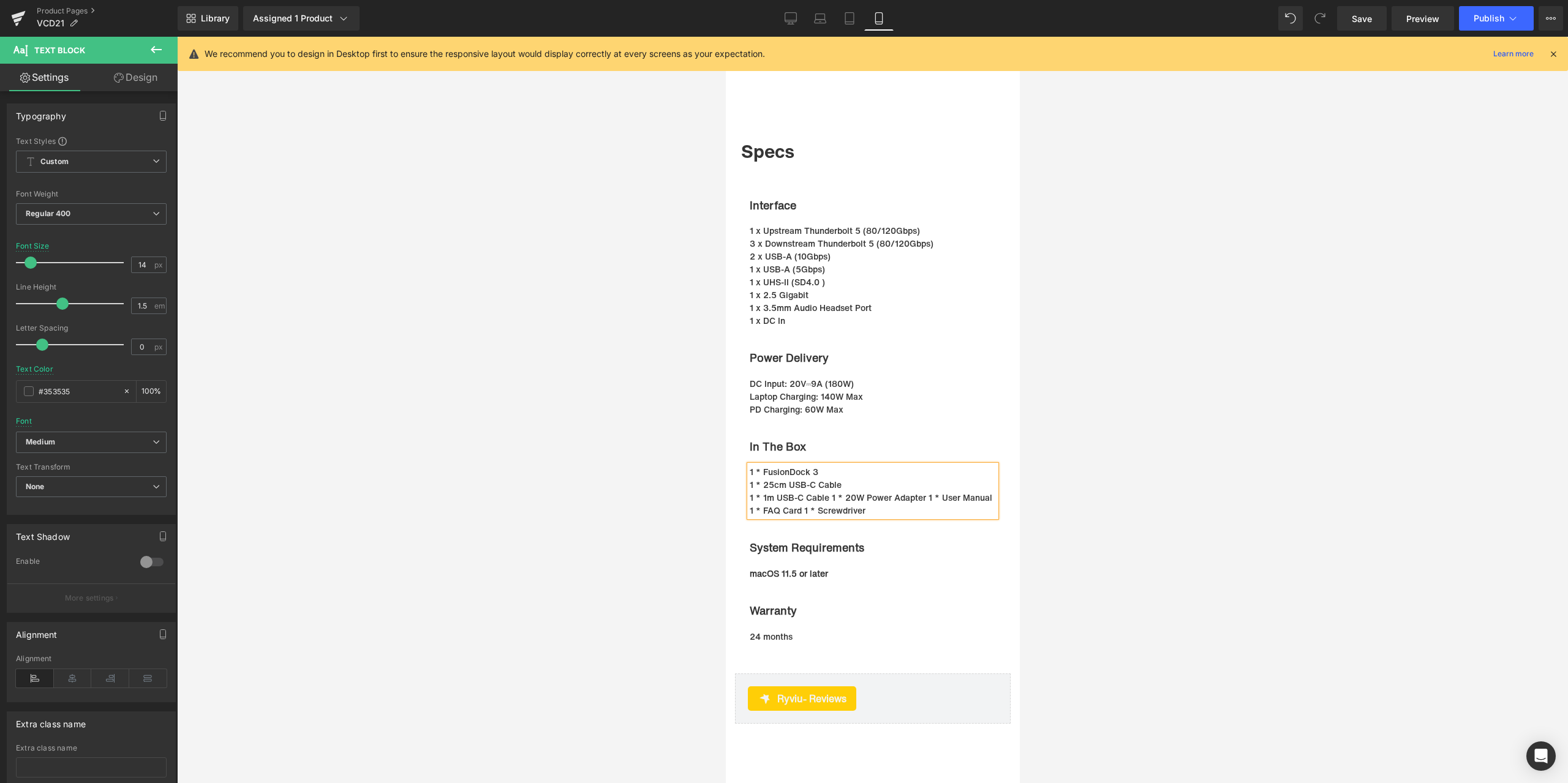
click at [749, 508] on p "1 * 1m USB-C Cable 1 * 20W Power Adapter 1 * User Manual 1 * FAQ Card 1 * S…" at bounding box center [872, 504] width 246 height 26
click at [827, 510] on p "1 * 1m USB-C Cable 1 * 20W Power Adapter 1 * User Manual 1 * FAQ Card 1 * S…" at bounding box center [872, 504] width 246 height 26
click at [826, 508] on p "1 * 1m USB-C Cable 1 * 20W Power Adapter 1 * User Manual 1 * FAQ Card 1 * S…" at bounding box center [872, 504] width 246 height 26
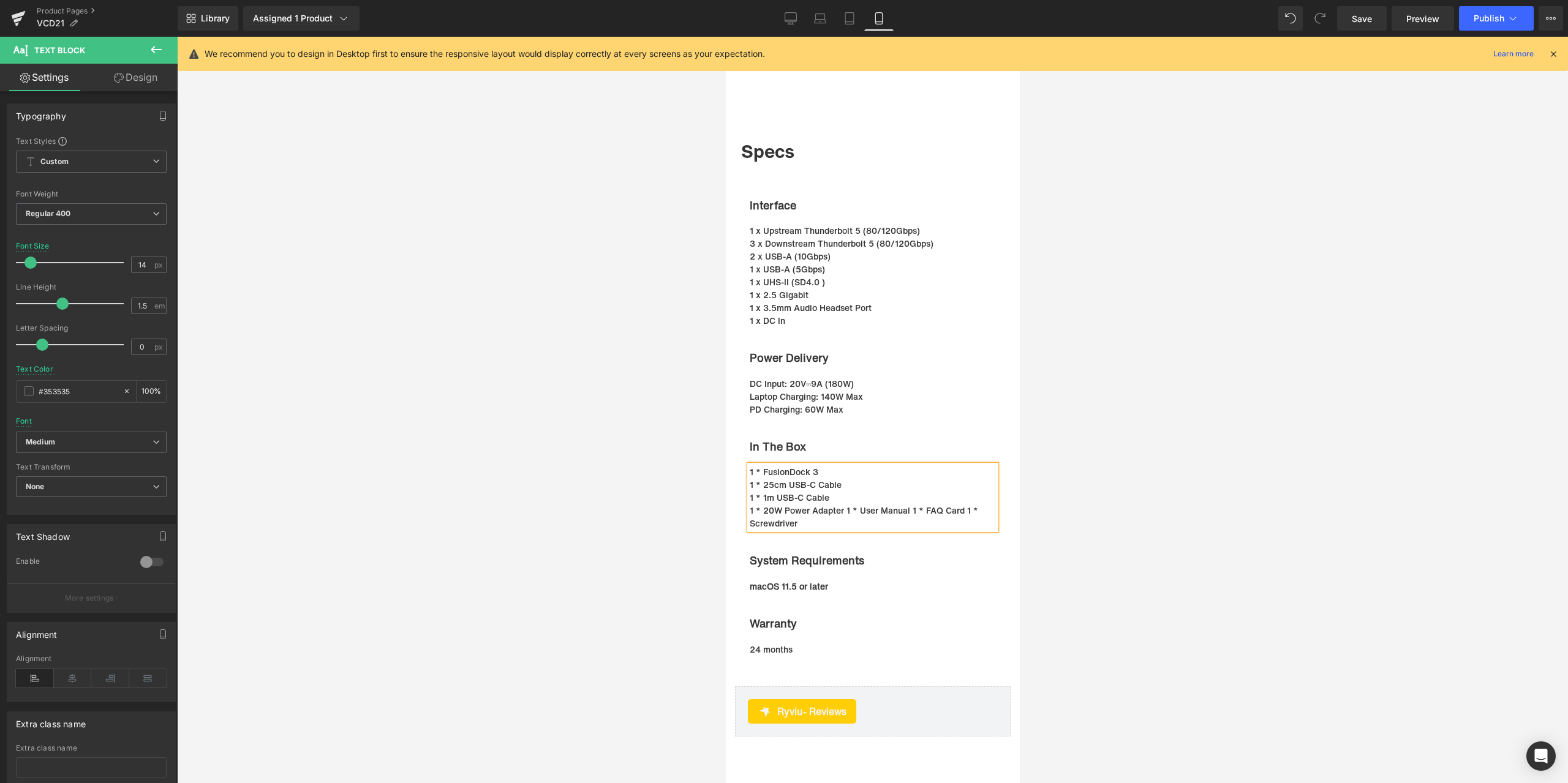
click at [749, 522] on p "1 * 20W Power Adapter 1 * User Manual 1 * FAQ Card 1 * Screwdriver" at bounding box center [872, 517] width 246 height 26
click at [841, 522] on p "1 * 20W Power Adapter 1 * User Manual 1 * FAQ Card 1 * Screwdriver" at bounding box center [872, 517] width 246 height 26
click at [810, 529] on p "1 * User Manual 1 * FAQ Card 1 * Screwdriver" at bounding box center [872, 523] width 246 height 13
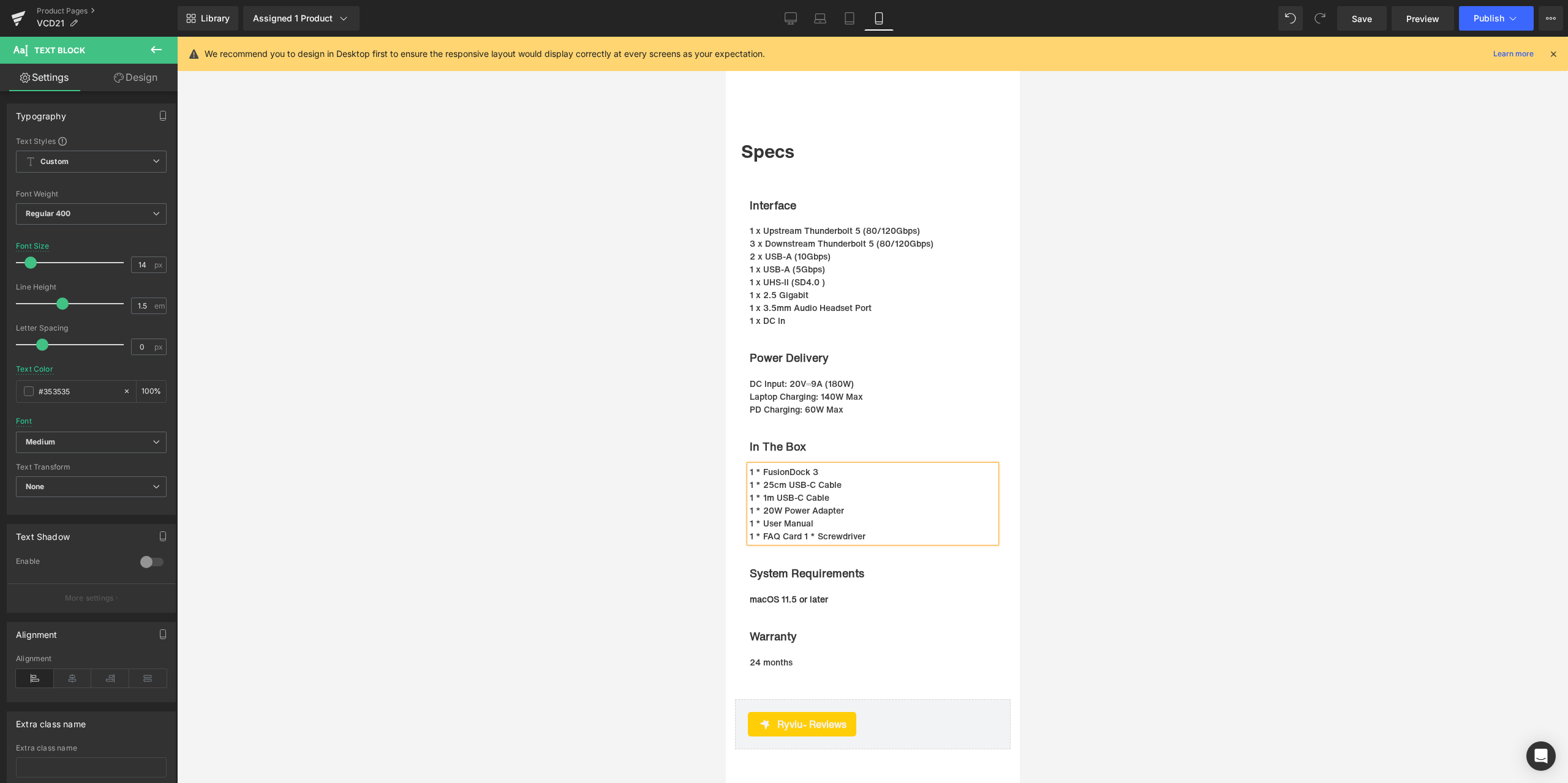
click at [749, 543] on p "1 * FAQ Card 1 * Screwdriver" at bounding box center [872, 536] width 246 height 13
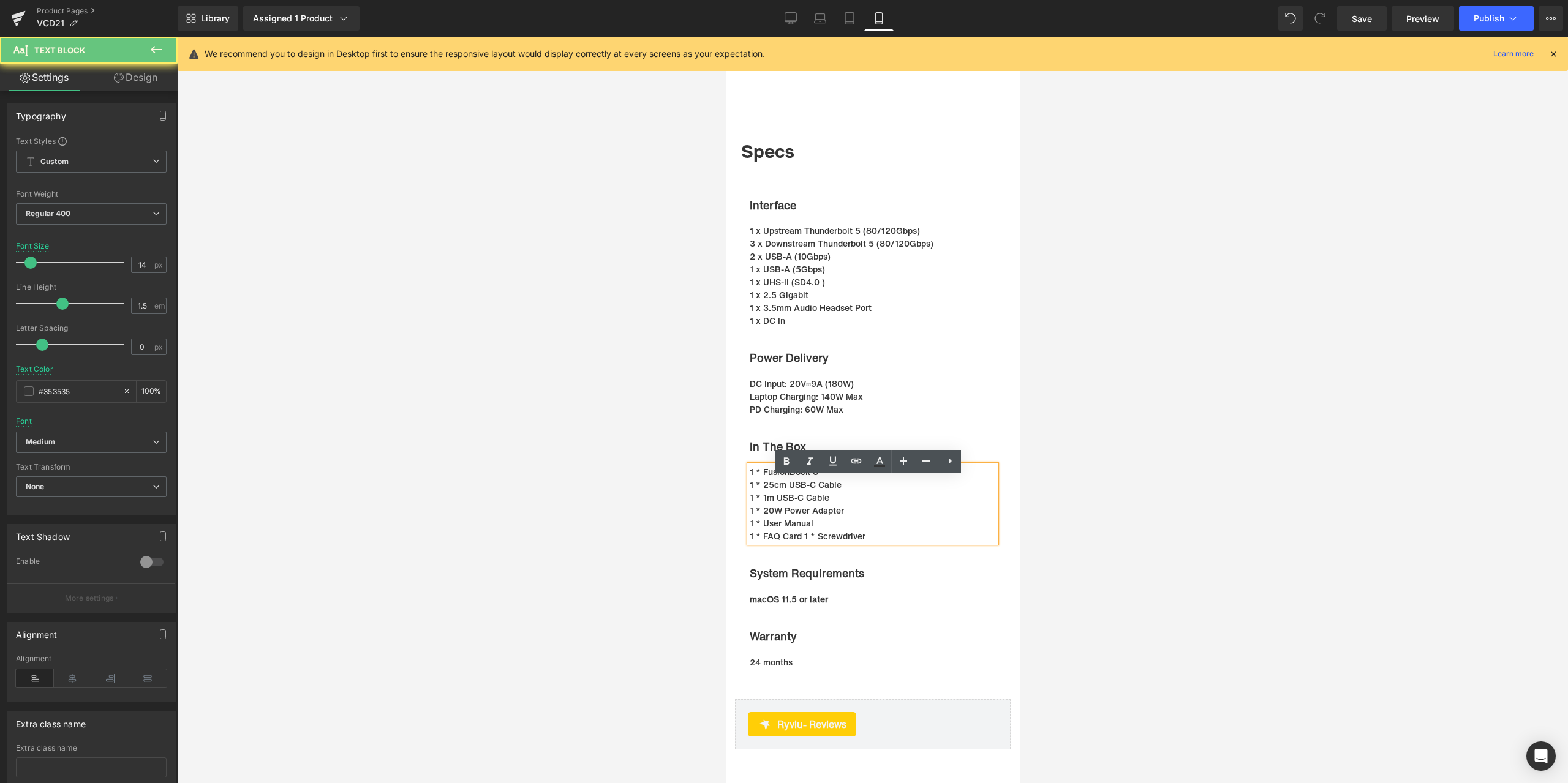
click at [749, 543] on p "1 * FAQ Card 1 * Screwdriver" at bounding box center [872, 536] width 246 height 13
click at [798, 543] on p "1 * FAQ Card 1 * Screwdriver" at bounding box center [872, 536] width 246 height 13
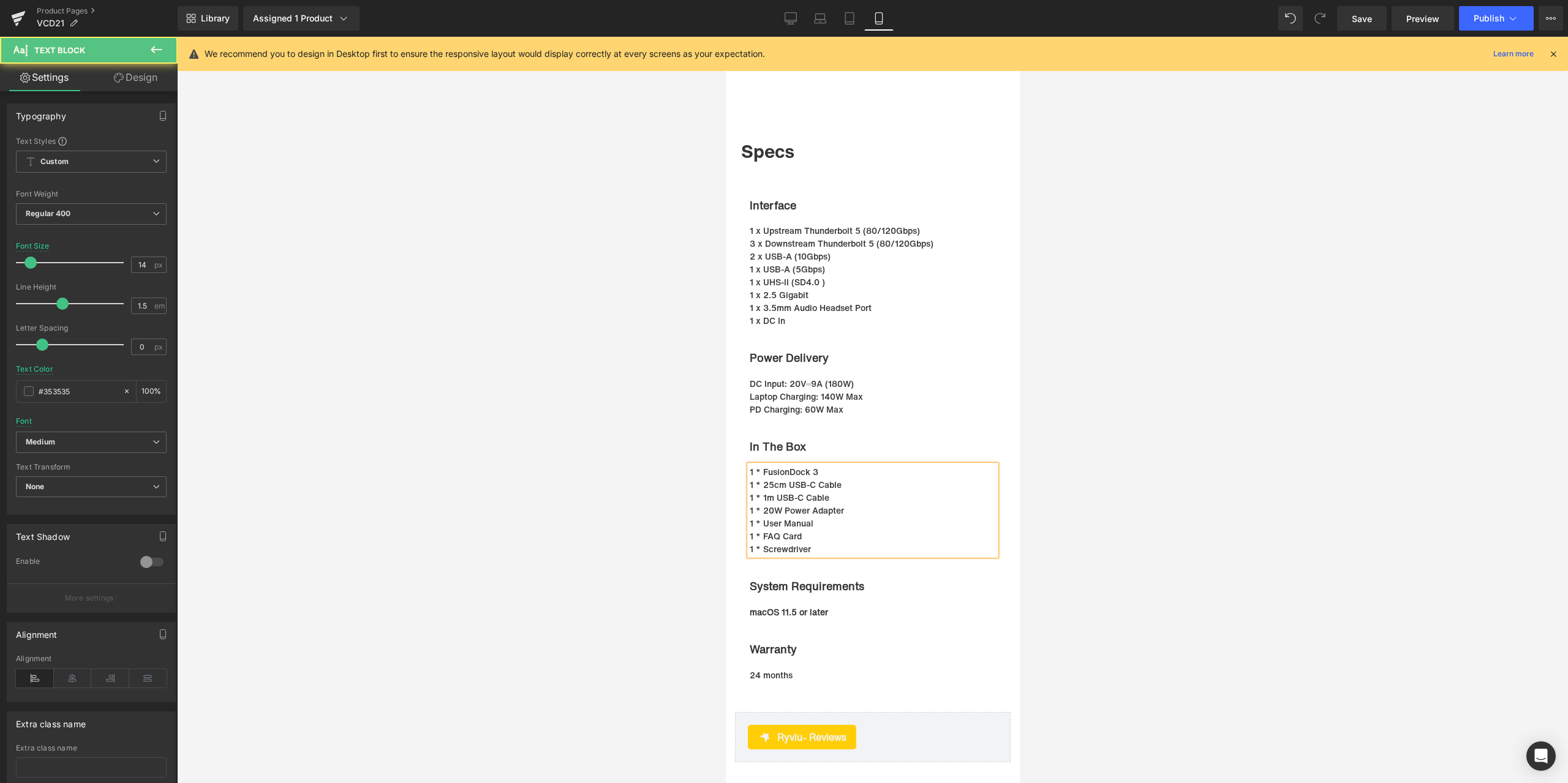
click at [749, 555] on p "1 * Screwdriver" at bounding box center [872, 549] width 246 height 13
click at [1124, 519] on div at bounding box center [872, 410] width 1391 height 746
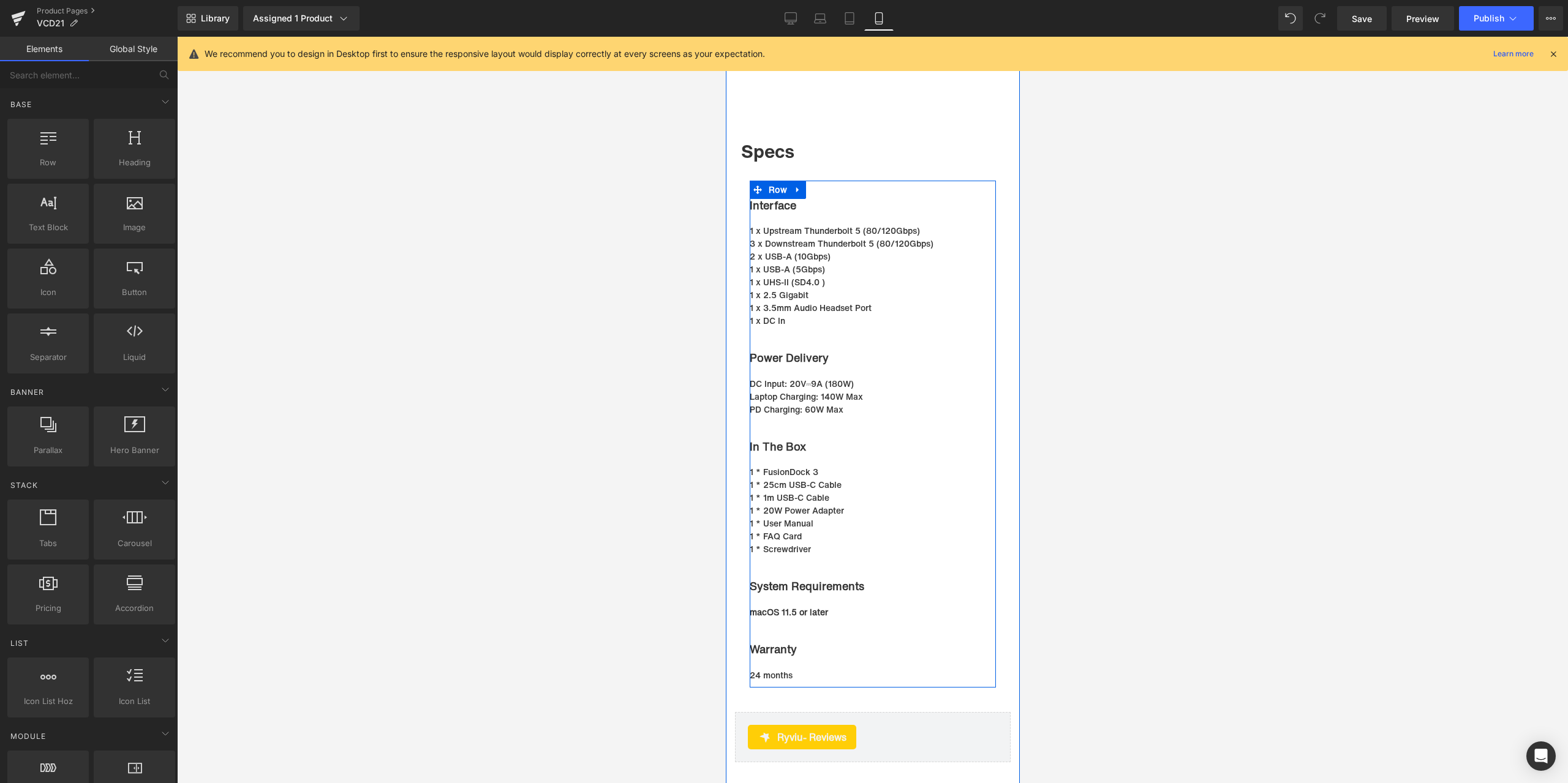
drag, startPoint x: 771, startPoint y: 415, endPoint x: 777, endPoint y: 410, distance: 7.8
click at [771, 415] on p "PD Charging: 60W Max" at bounding box center [866, 409] width 234 height 13
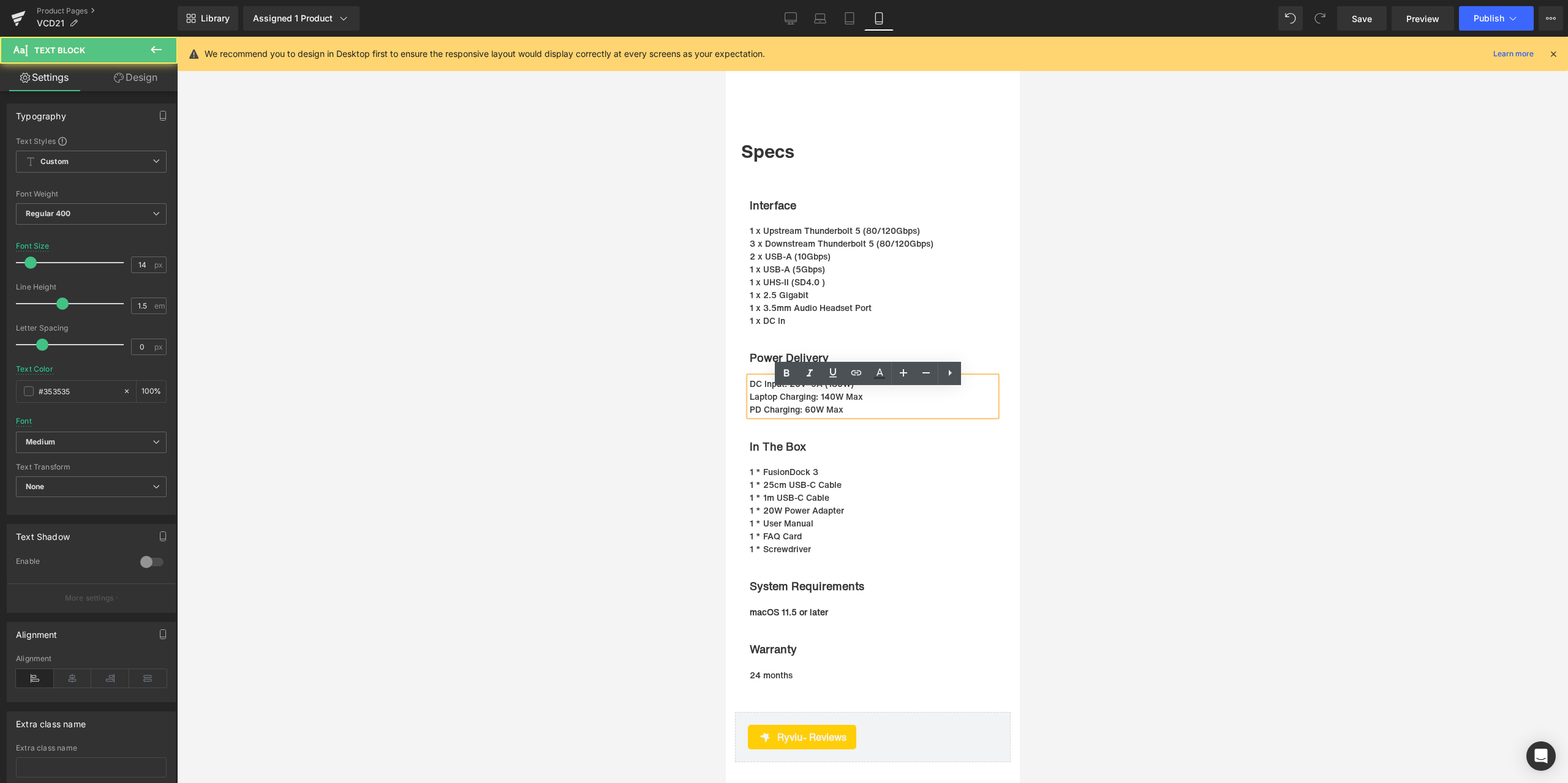
click at [783, 403] on p "Laptop Charging: 140W Max" at bounding box center [866, 397] width 234 height 13
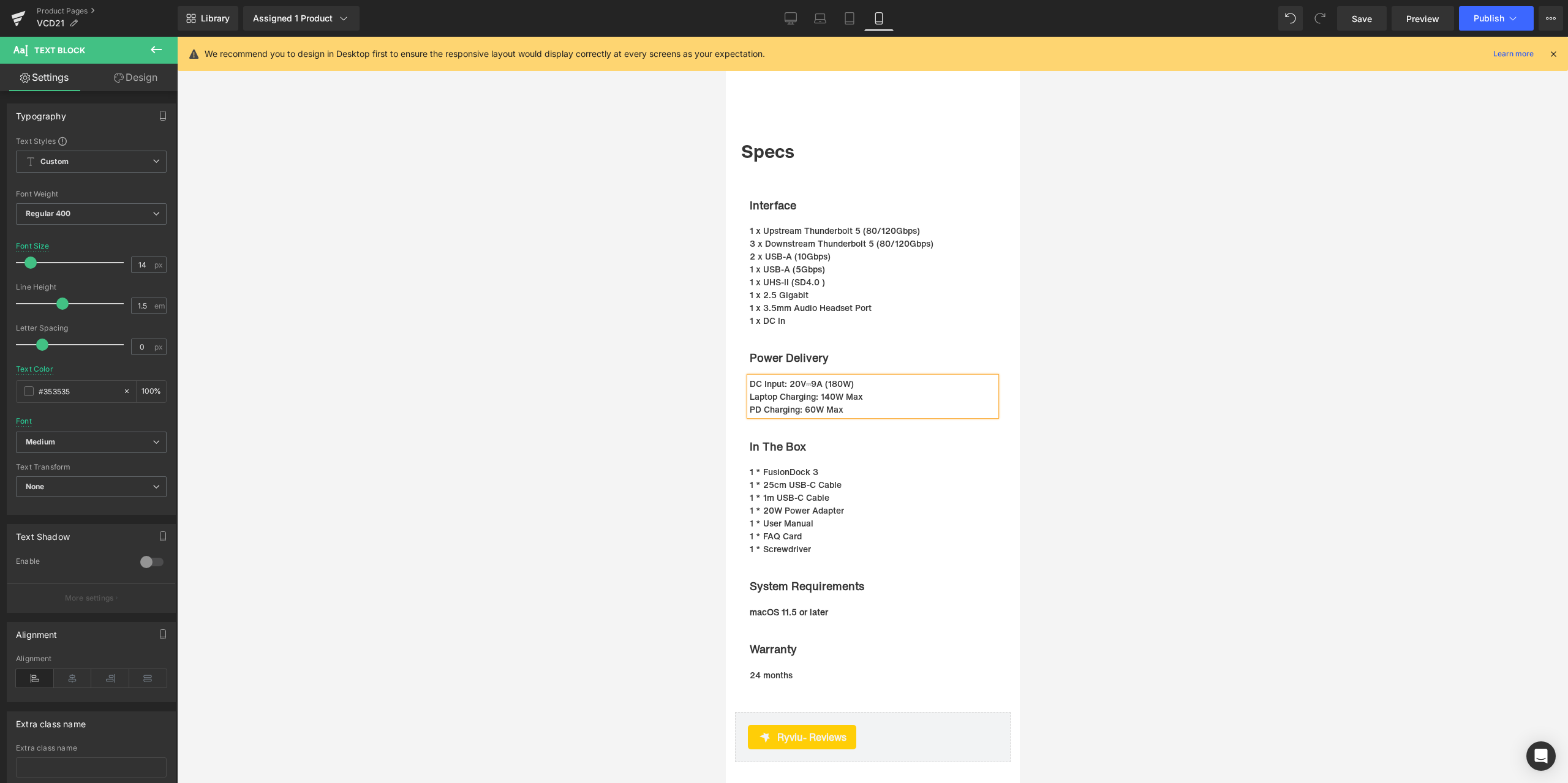
paste div
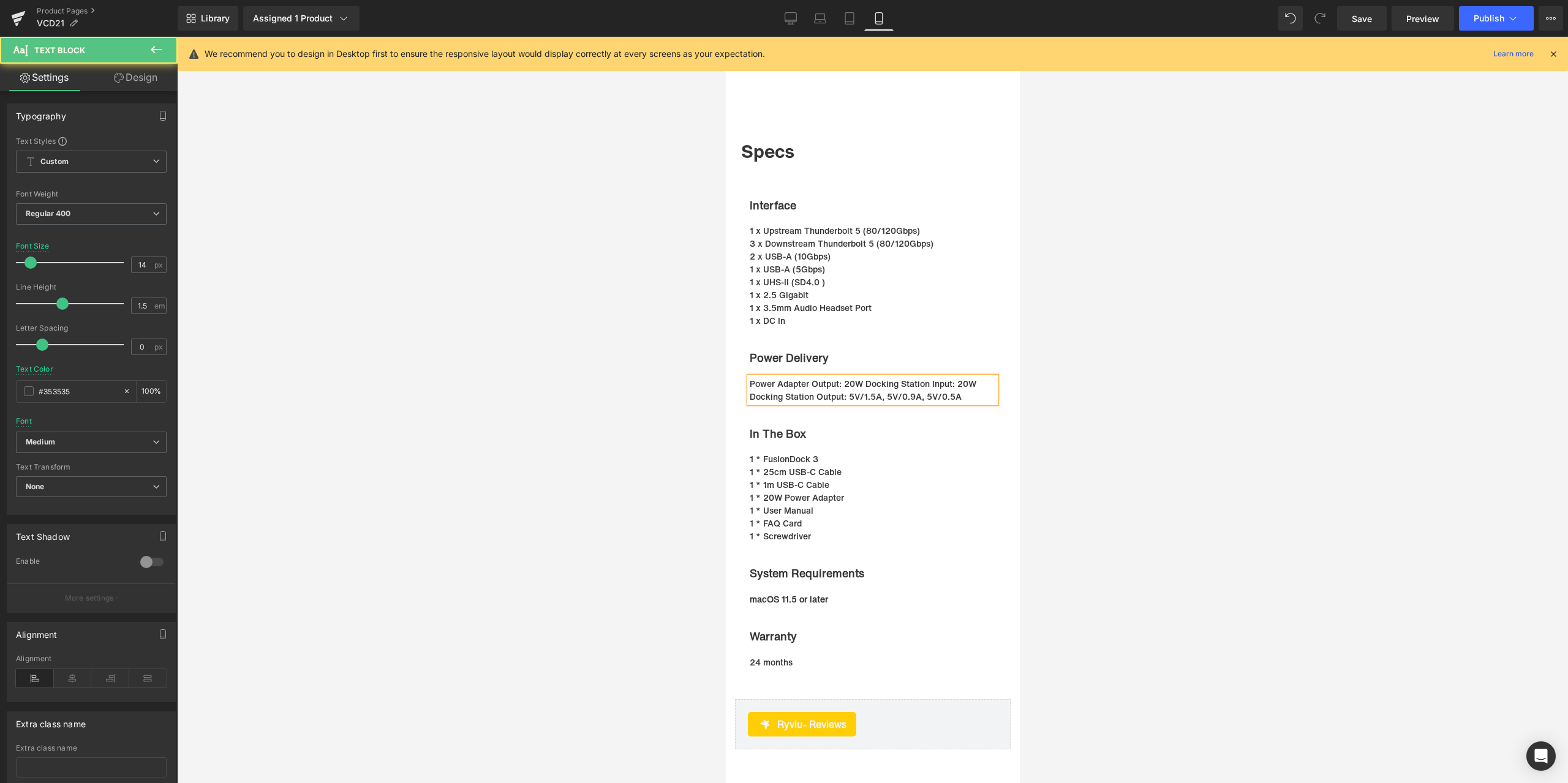
click at [860, 394] on p "Power Adapter Output: 20W Docking Station Input: 20W Docking Station Output: …" at bounding box center [866, 390] width 234 height 26
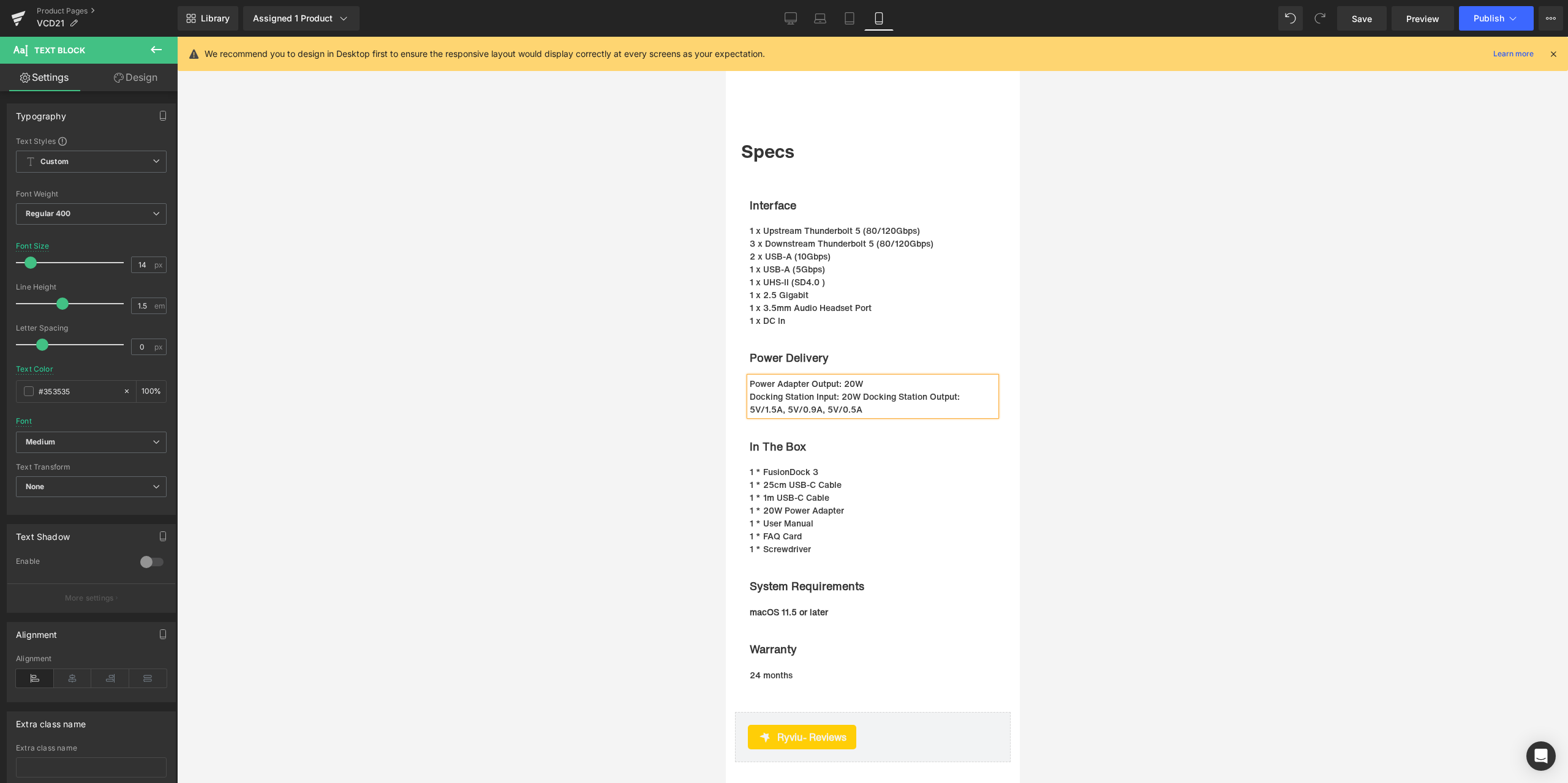
click at [860, 409] on p "Docking Station Input: 20W Docking Station Output: 5V/1.5A, 5V/0.9A, 5V/0.5A" at bounding box center [866, 403] width 234 height 26
click at [749, 403] on p "Docking Station Input: 20W" at bounding box center [866, 397] width 234 height 13
click at [749, 416] on p "Docking Station Output: 5V/1.5A, 5V/0.9A, 5V/0.5A" at bounding box center [866, 409] width 234 height 13
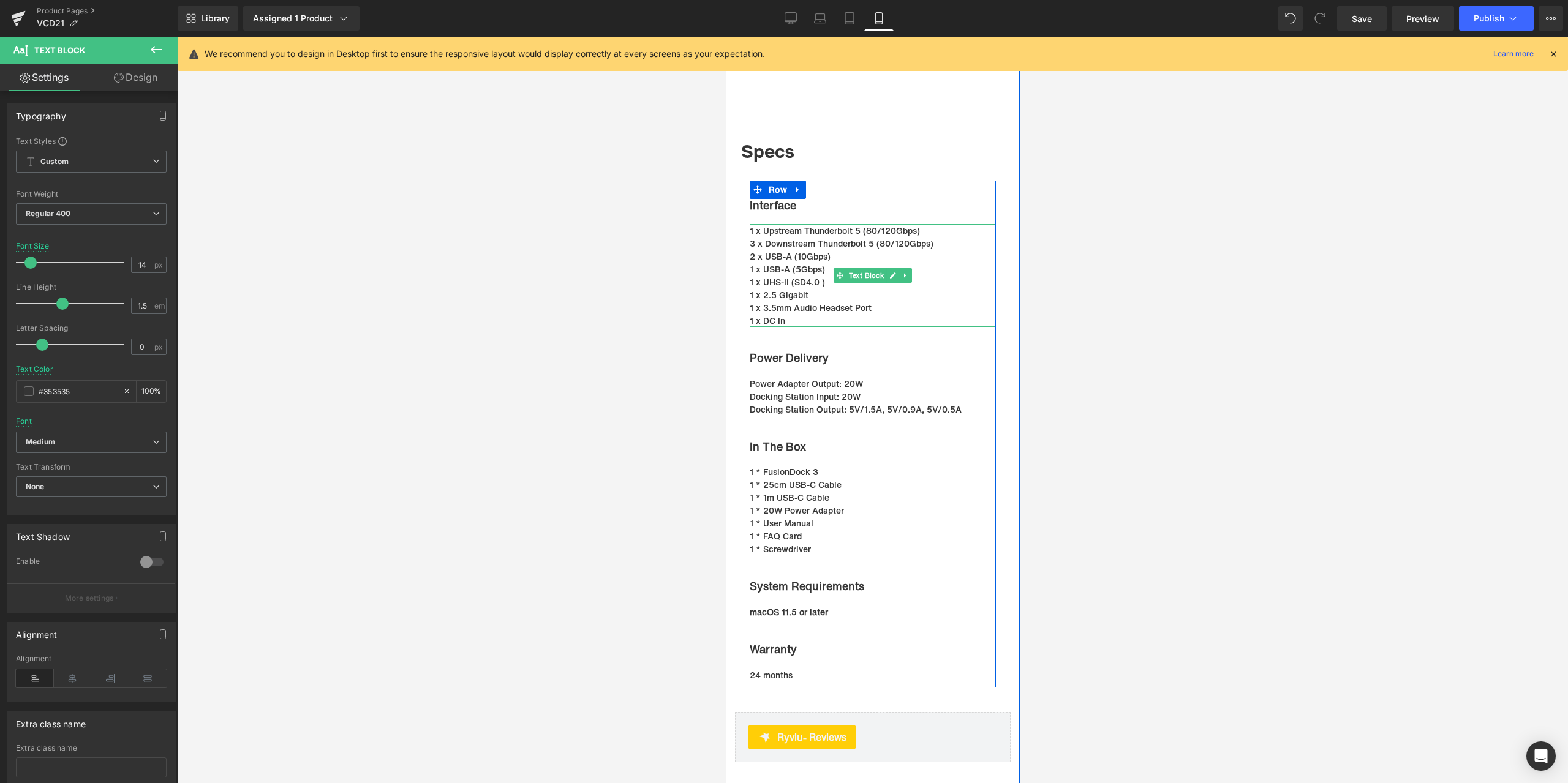
drag, startPoint x: 778, startPoint y: 299, endPoint x: 792, endPoint y: 287, distance: 18.4
click at [778, 288] on p "1 x UHS-II (SD4.0 )" at bounding box center [866, 282] width 234 height 13
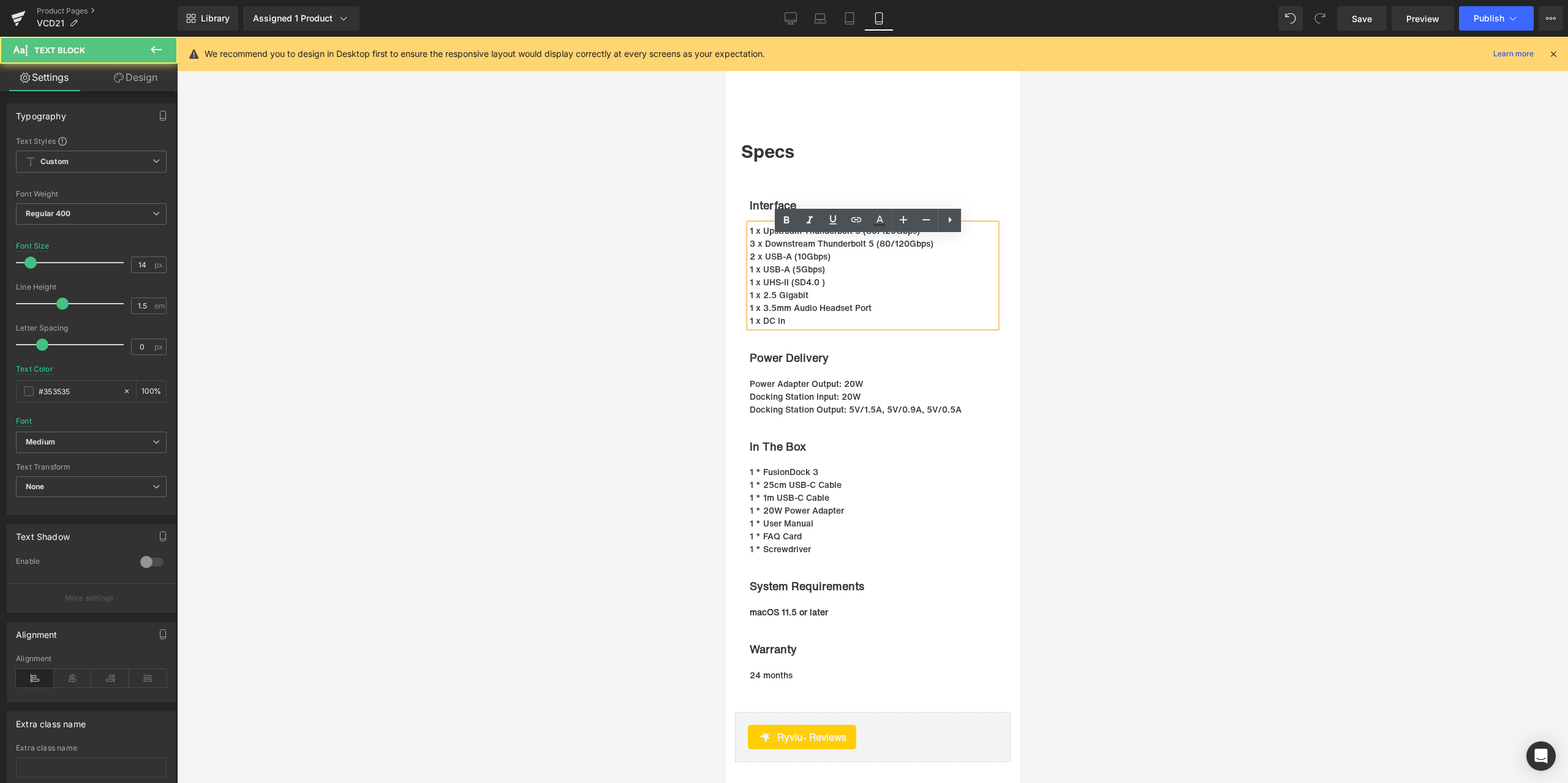
click at [796, 275] on p "1 x USB-A (5Gbps)" at bounding box center [866, 269] width 234 height 13
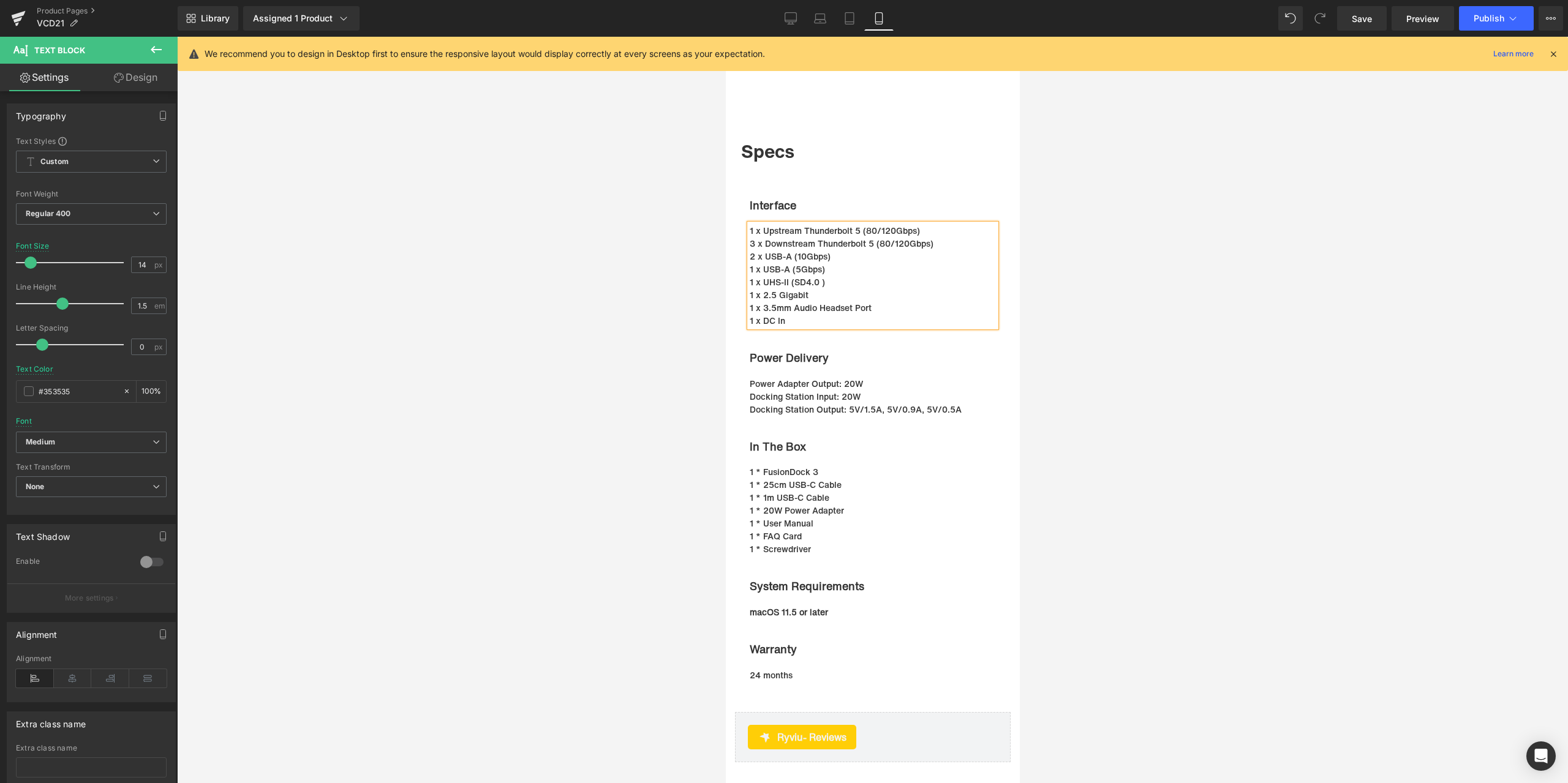
paste div
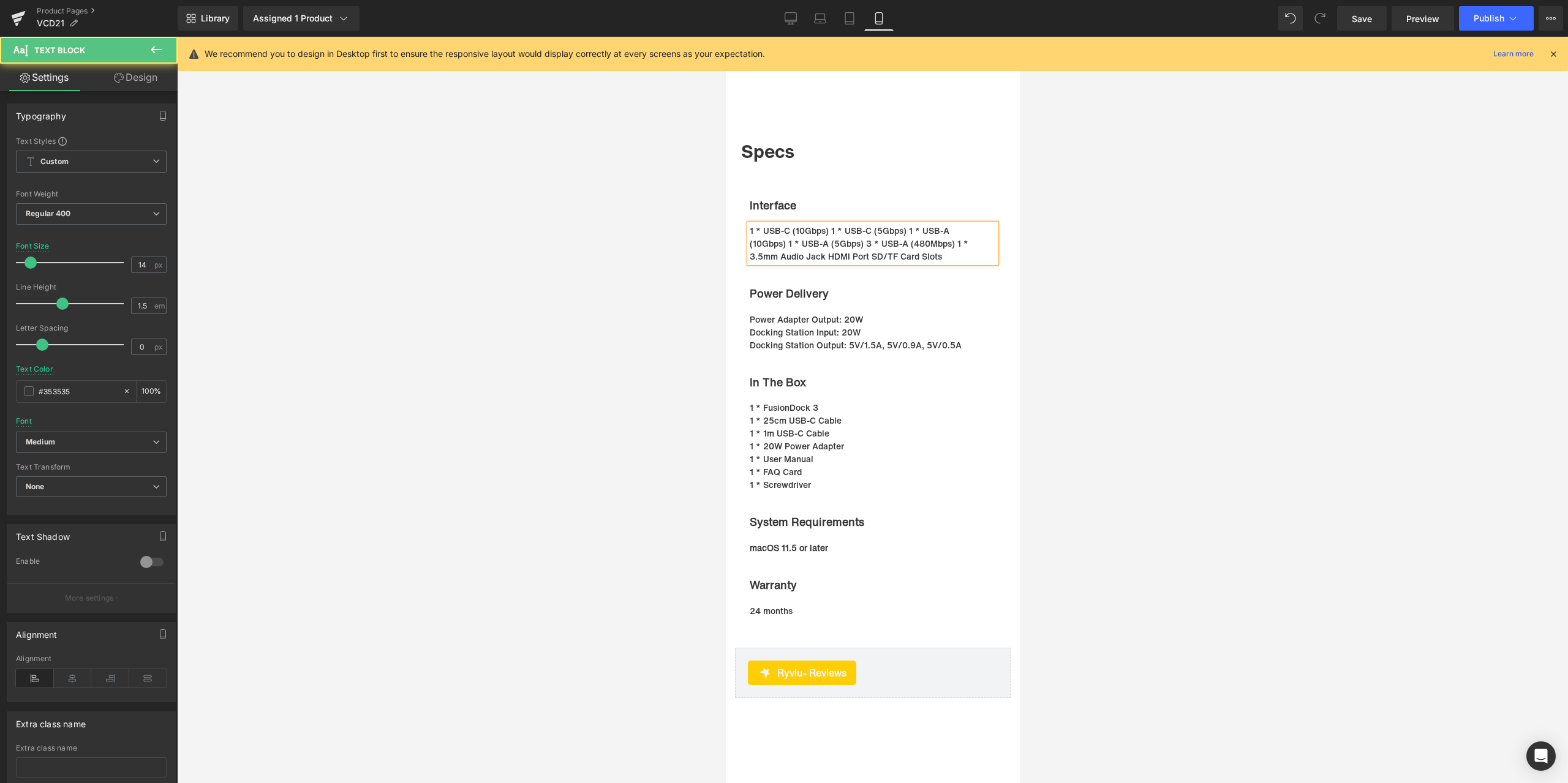
click at [827, 240] on p "1 * USB-C (10Gbps)1 * USB-C (5Gbps)1 * USB-A (10Gbps)1 * USB-A (5Gbps)3 * U…" at bounding box center [866, 243] width 234 height 39
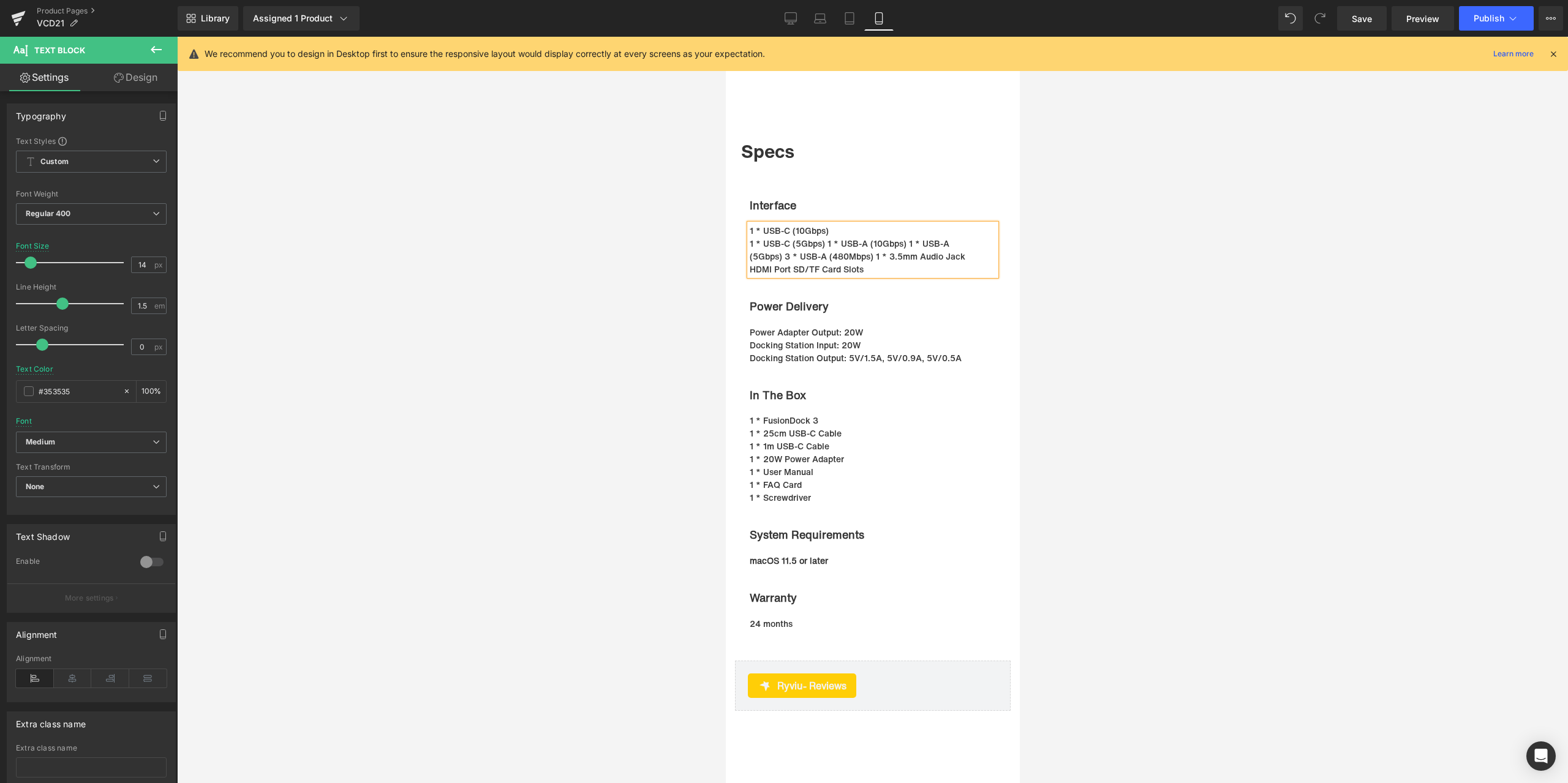
click at [823, 255] on p "1 * USB-C (5Gbps)1 * USB-A (10Gbps)1 * USB-A (5Gbps)3 * USB-A (480Mbps)1 * …" at bounding box center [866, 256] width 234 height 39
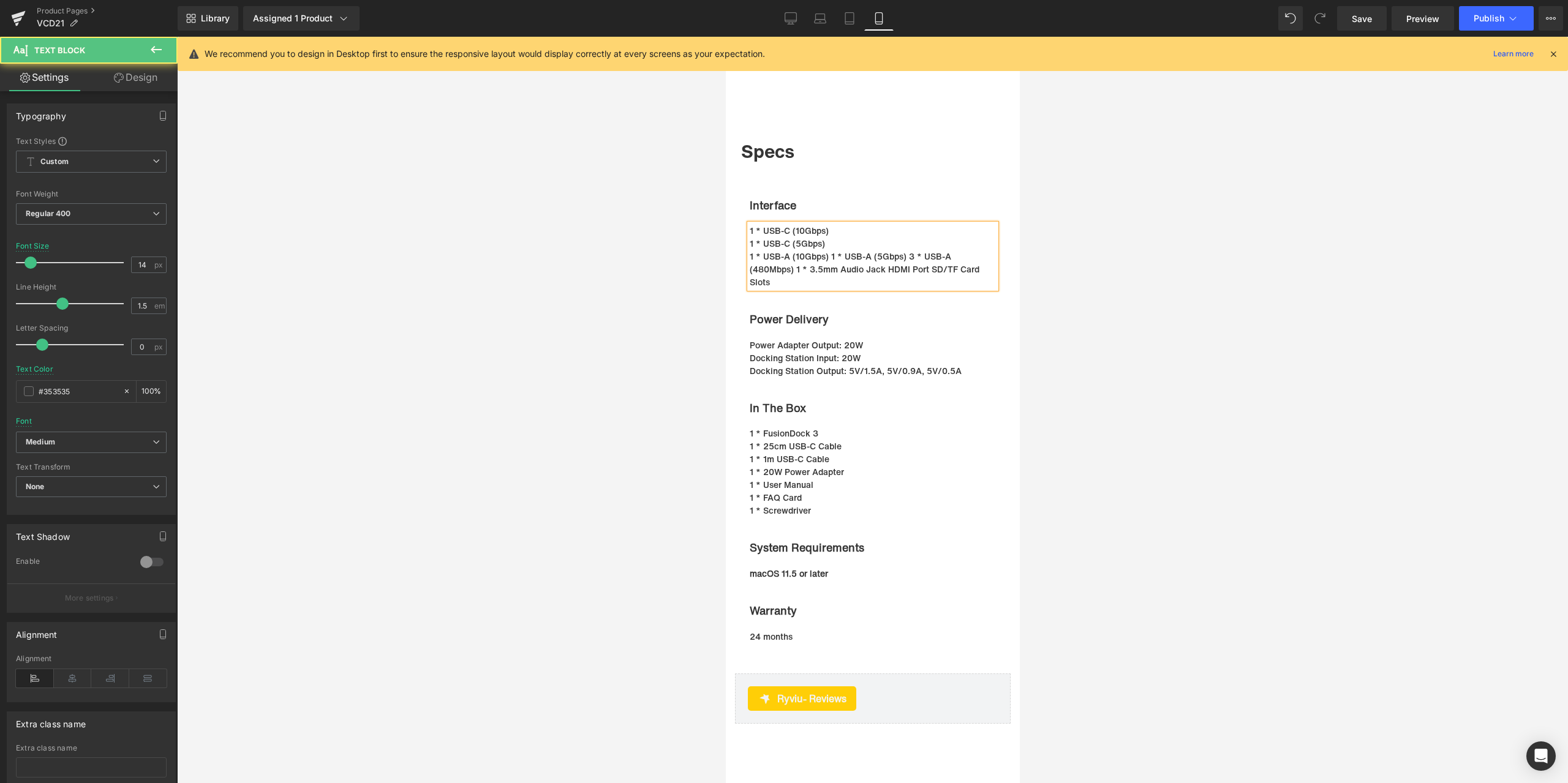
click at [827, 266] on p "1 * USB-A (10Gbps)1 * USB-A (5Gbps)3 * USB-A (480Mbps)1 * 3.5mm Audio Jack …" at bounding box center [866, 269] width 234 height 39
click at [822, 279] on p "1 * USB-A (5Gbps)3 * USB-A (480Mbps)1 * 3.5mm Audio Jack HDMI Port SD/TF Ca…" at bounding box center [866, 275] width 234 height 26
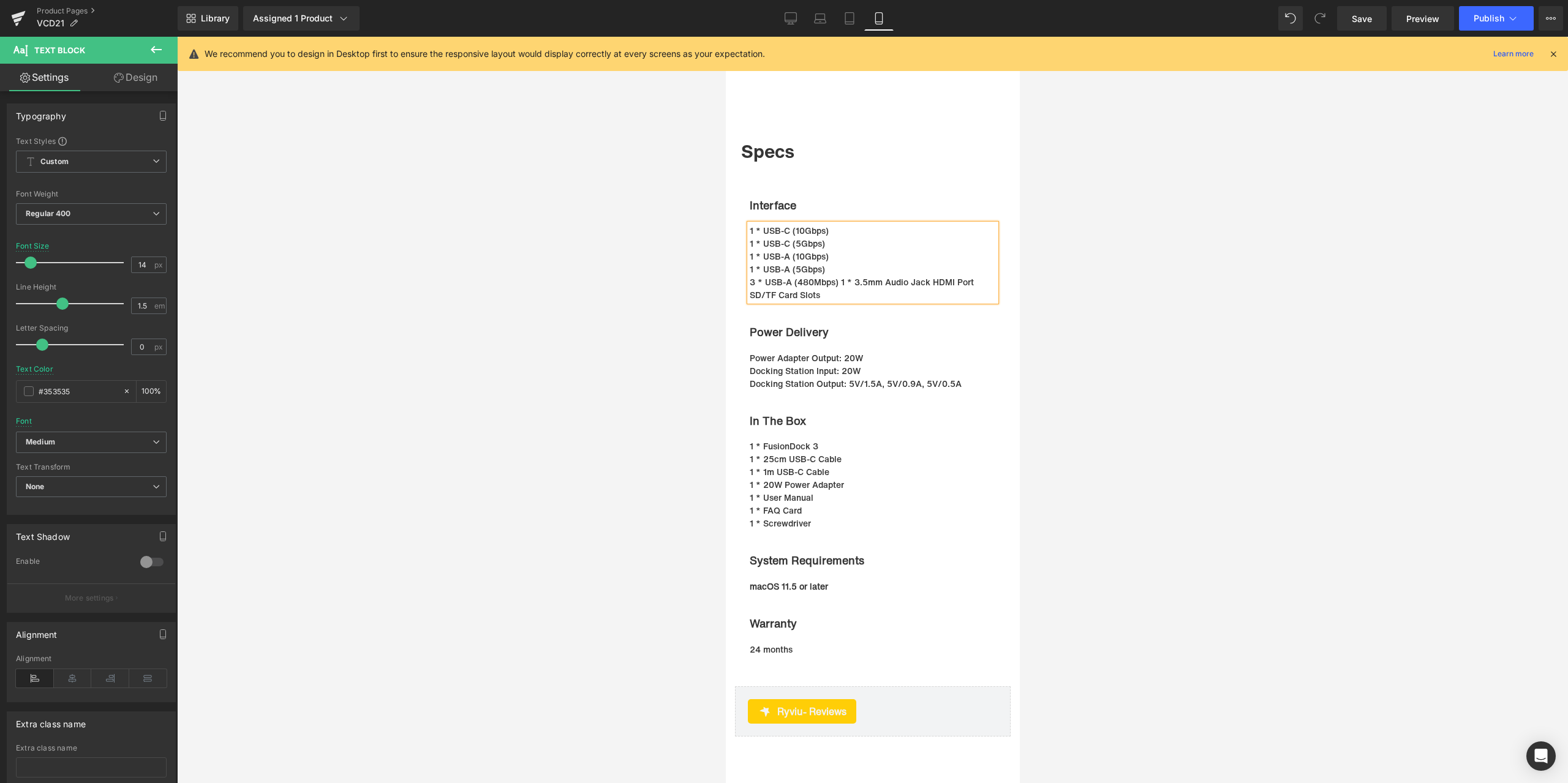
click at [836, 292] on p "3 * USB-A (480Mbps)1 * 3.5mm Audio Jack HDMI Port SD/TF Card Slots" at bounding box center [866, 288] width 234 height 26
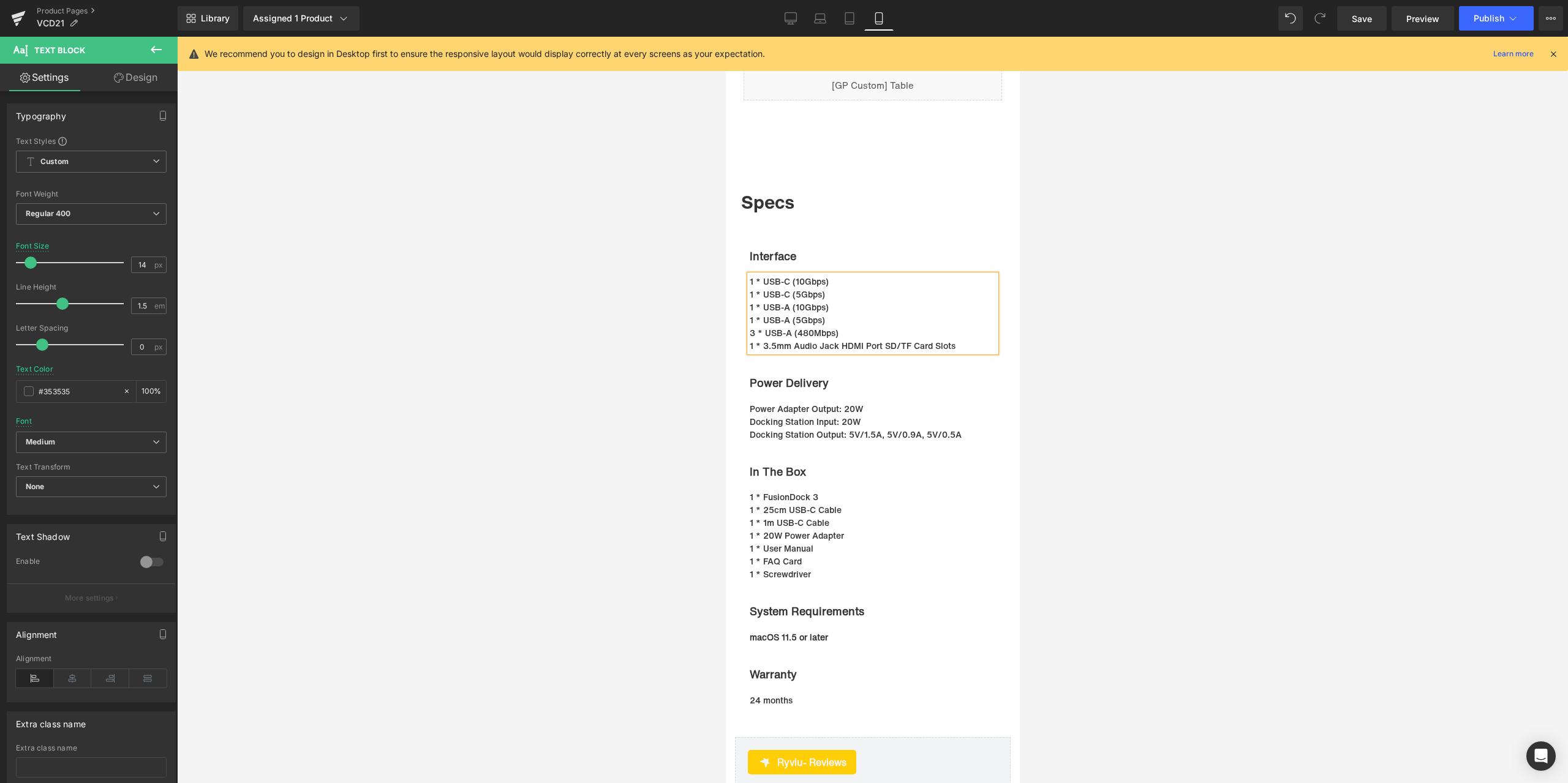
scroll to position [6666, 0]
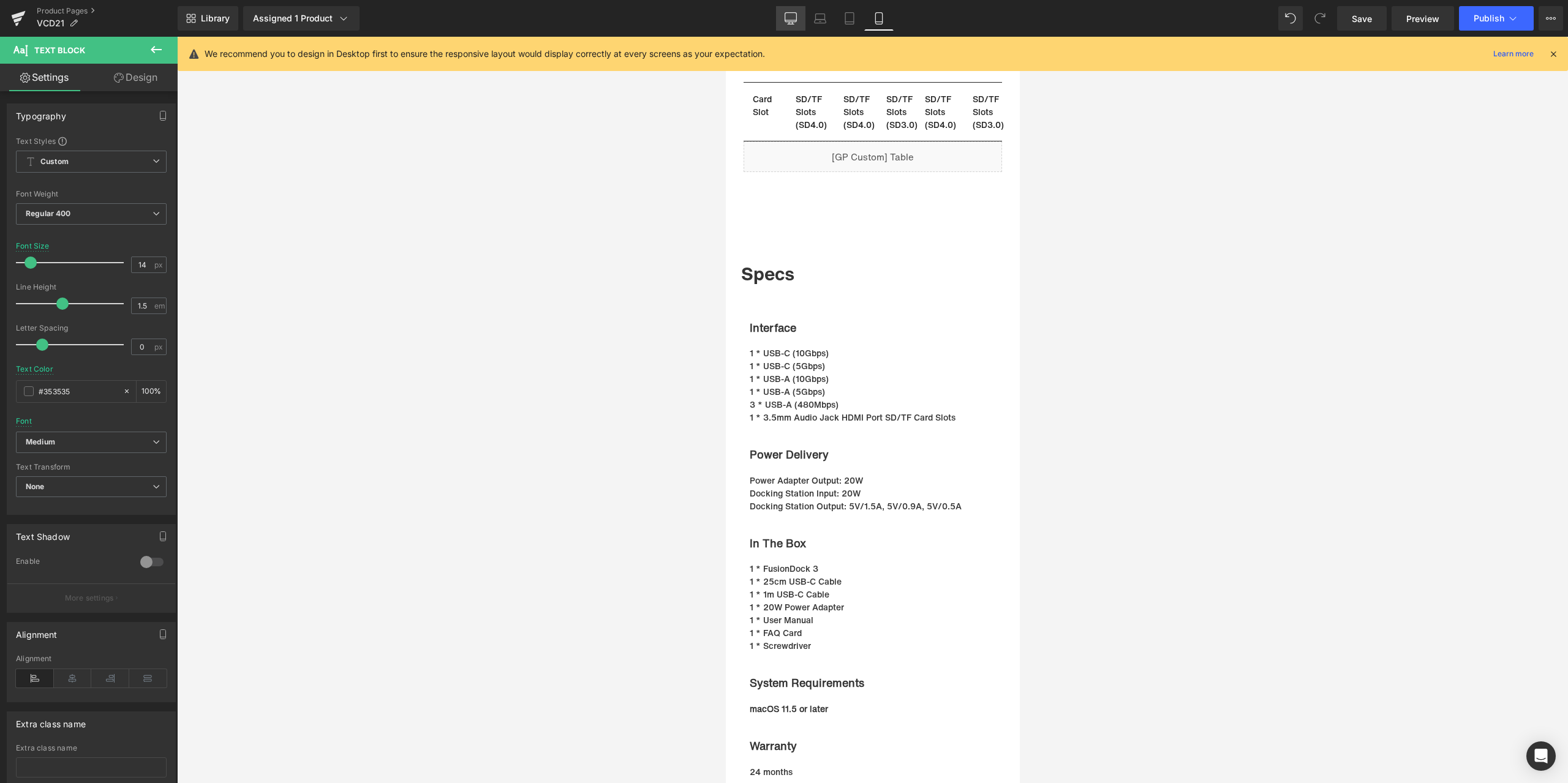
click at [797, 25] on link "Desktop" at bounding box center [790, 18] width 29 height 25
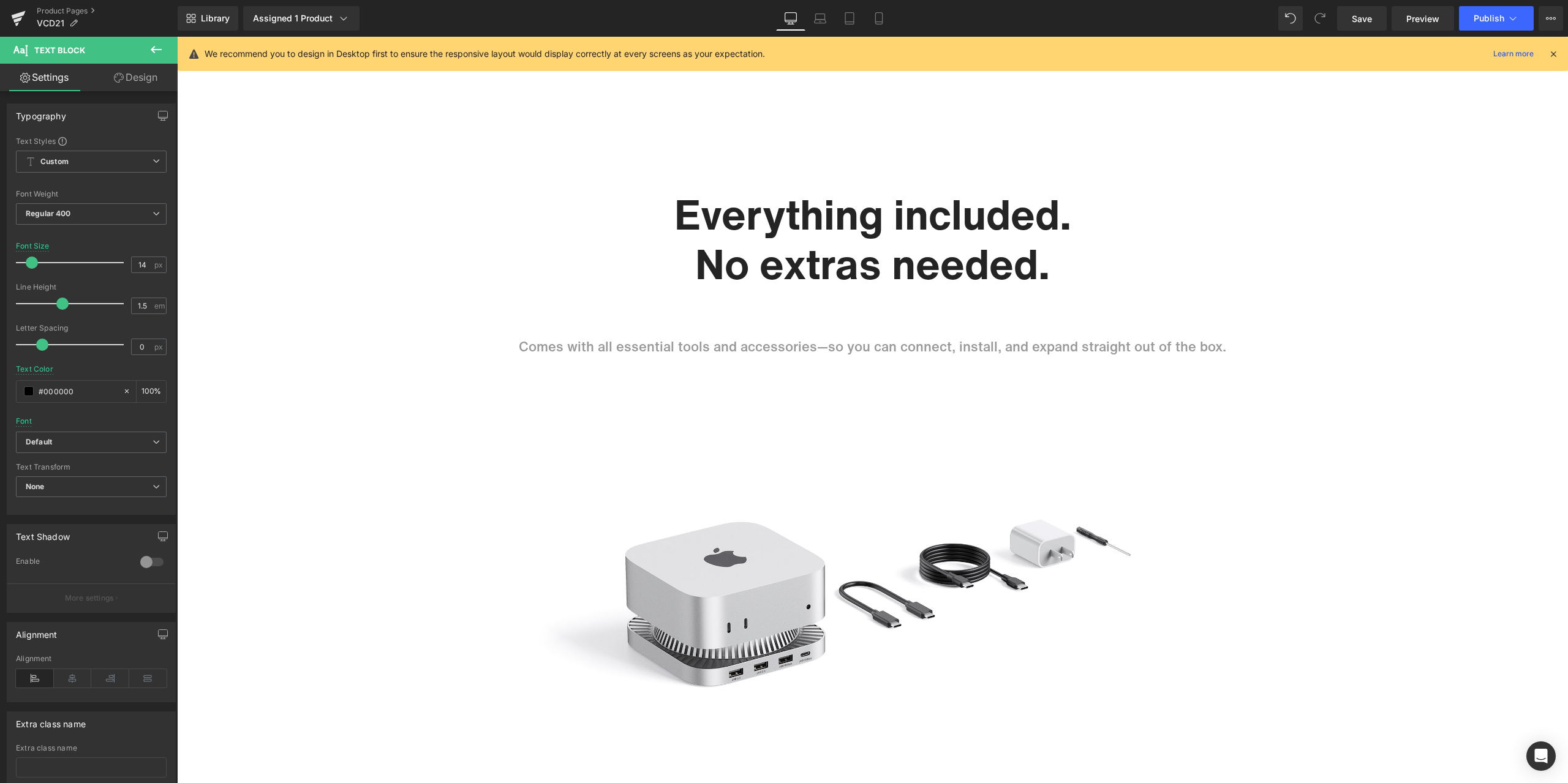
scroll to position [0, 0]
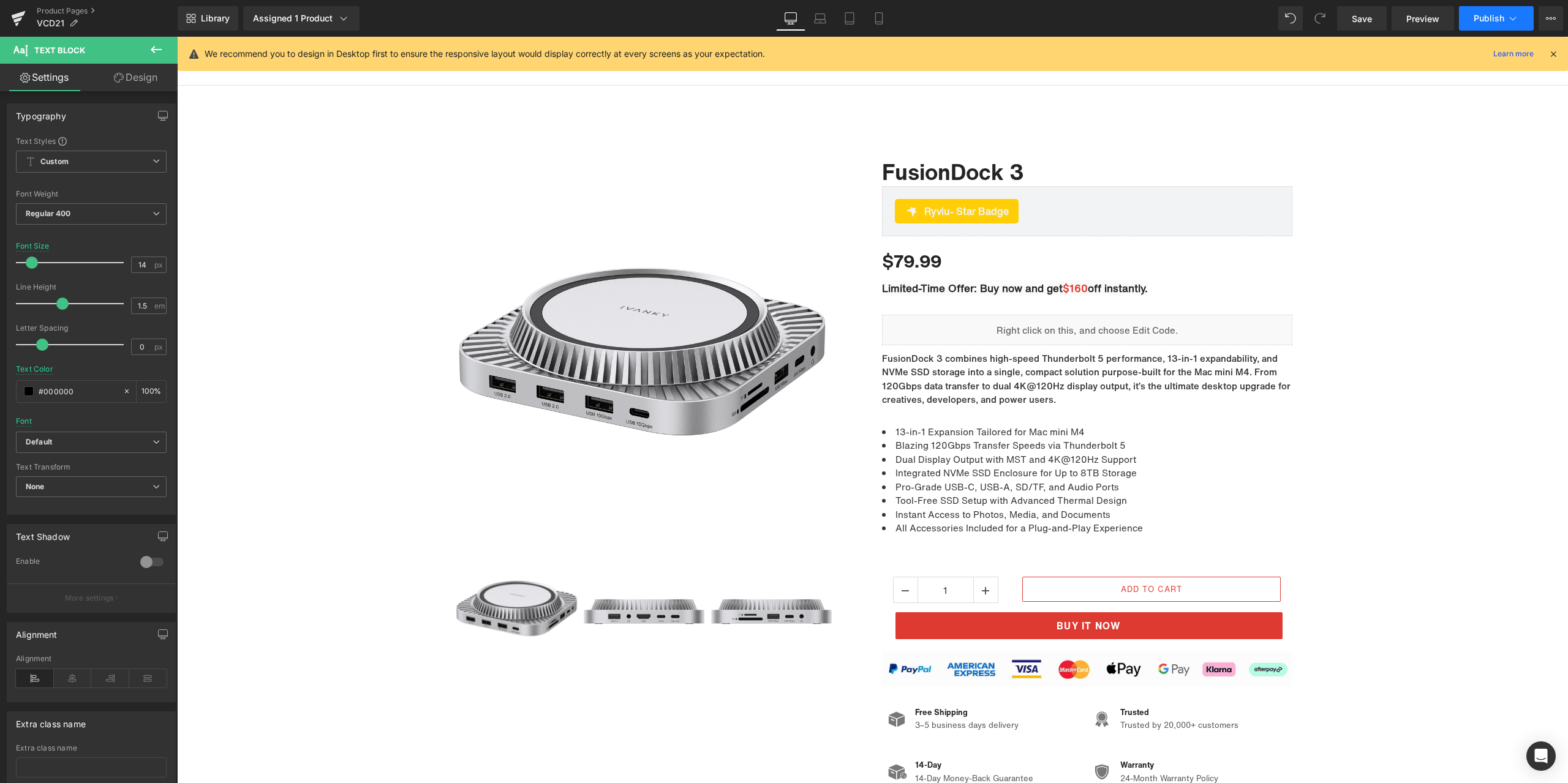
click at [1473, 16] on button "Publish" at bounding box center [1496, 18] width 75 height 25
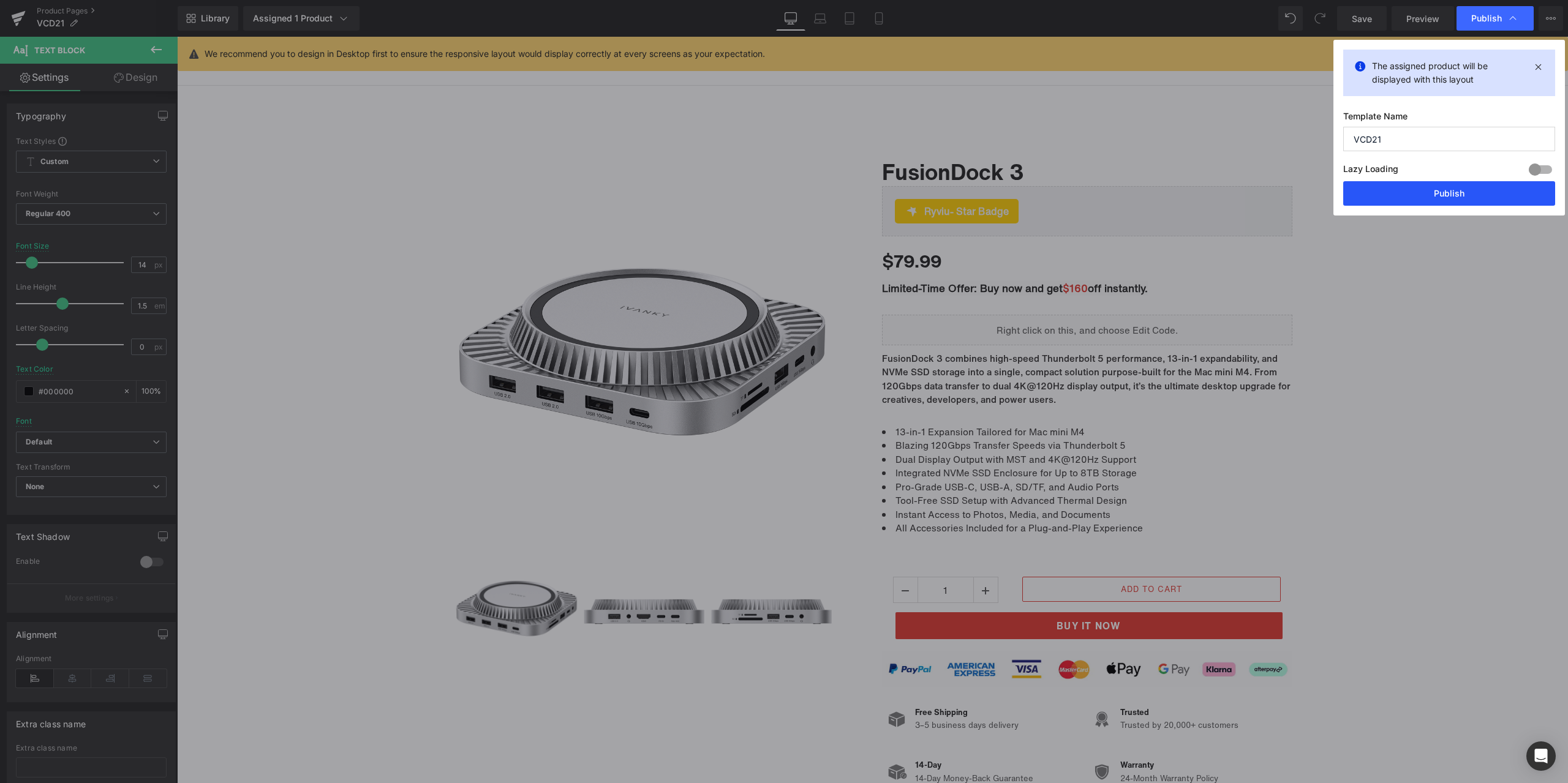
click at [0, 0] on button "Publish" at bounding box center [0, 0] width 0 height 0
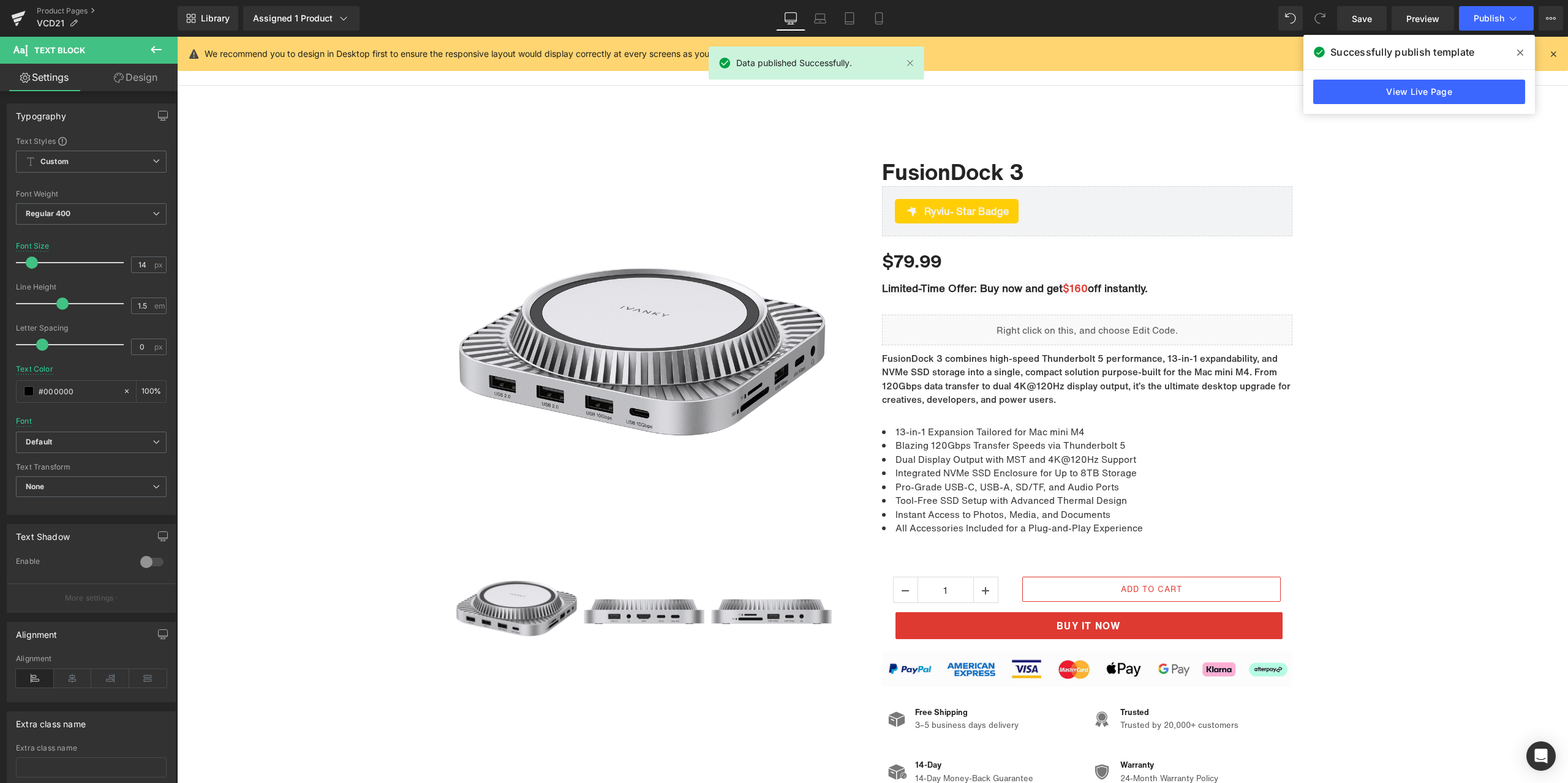
click at [1553, 51] on icon at bounding box center [1553, 53] width 11 height 11
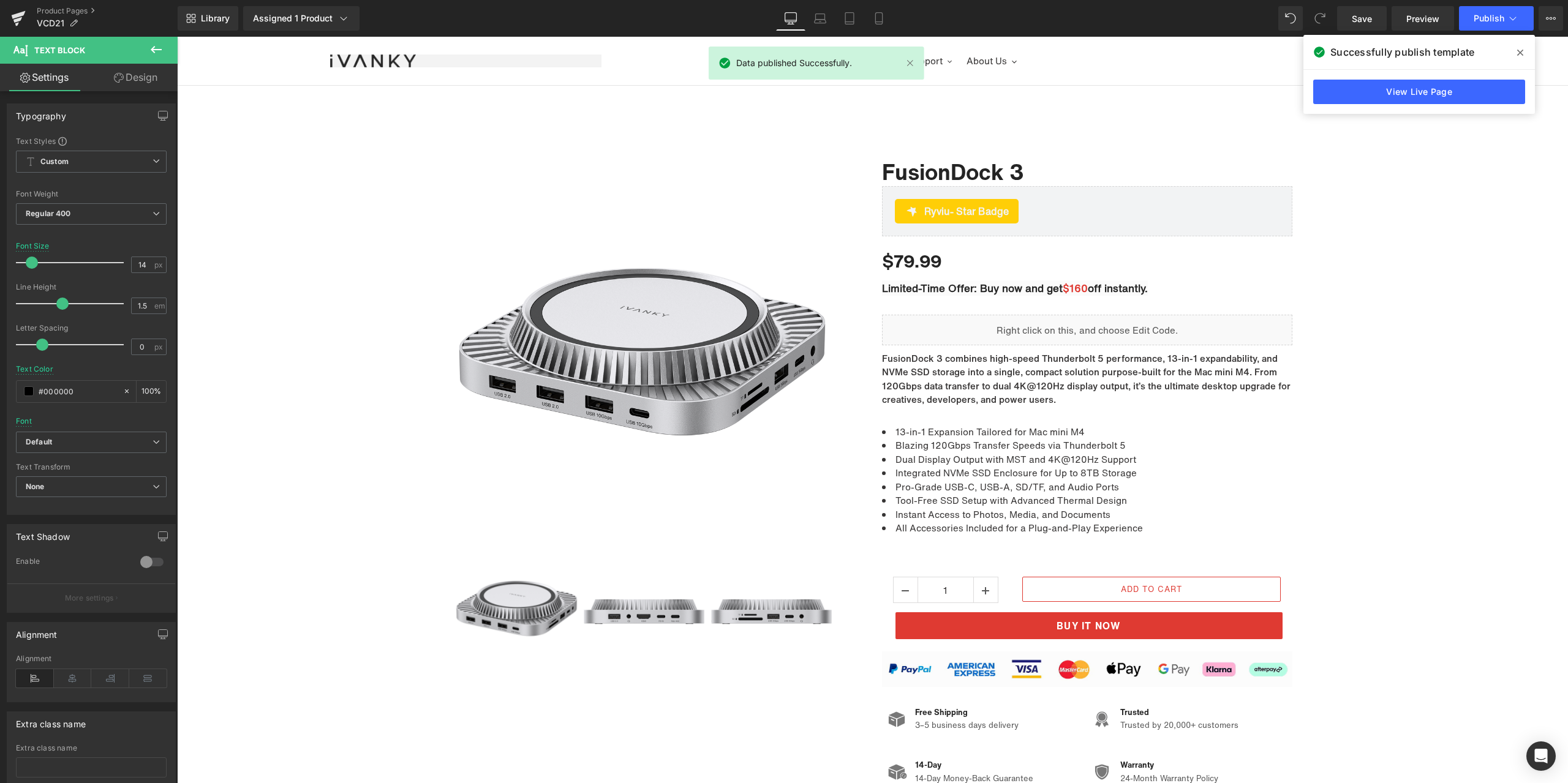
drag, startPoint x: 1514, startPoint y: 49, endPoint x: 1354, endPoint y: 1, distance: 167.0
click at [0, 0] on span at bounding box center [0, 0] width 0 height 0
click at [1546, 22] on icon at bounding box center [1550, 18] width 10 height 10
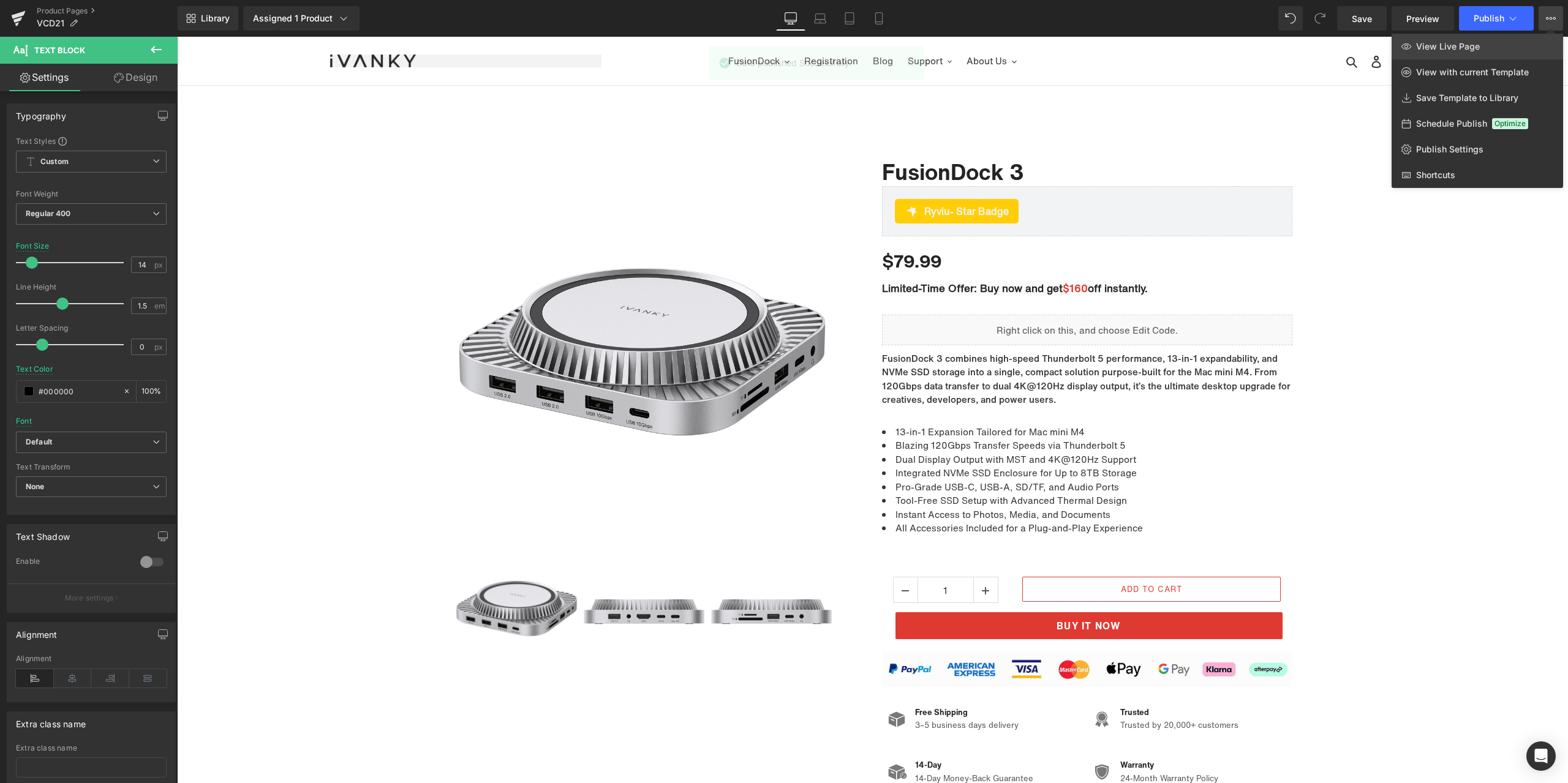
click at [1475, 53] on link "View Live Page" at bounding box center [1477, 46] width 171 height 26
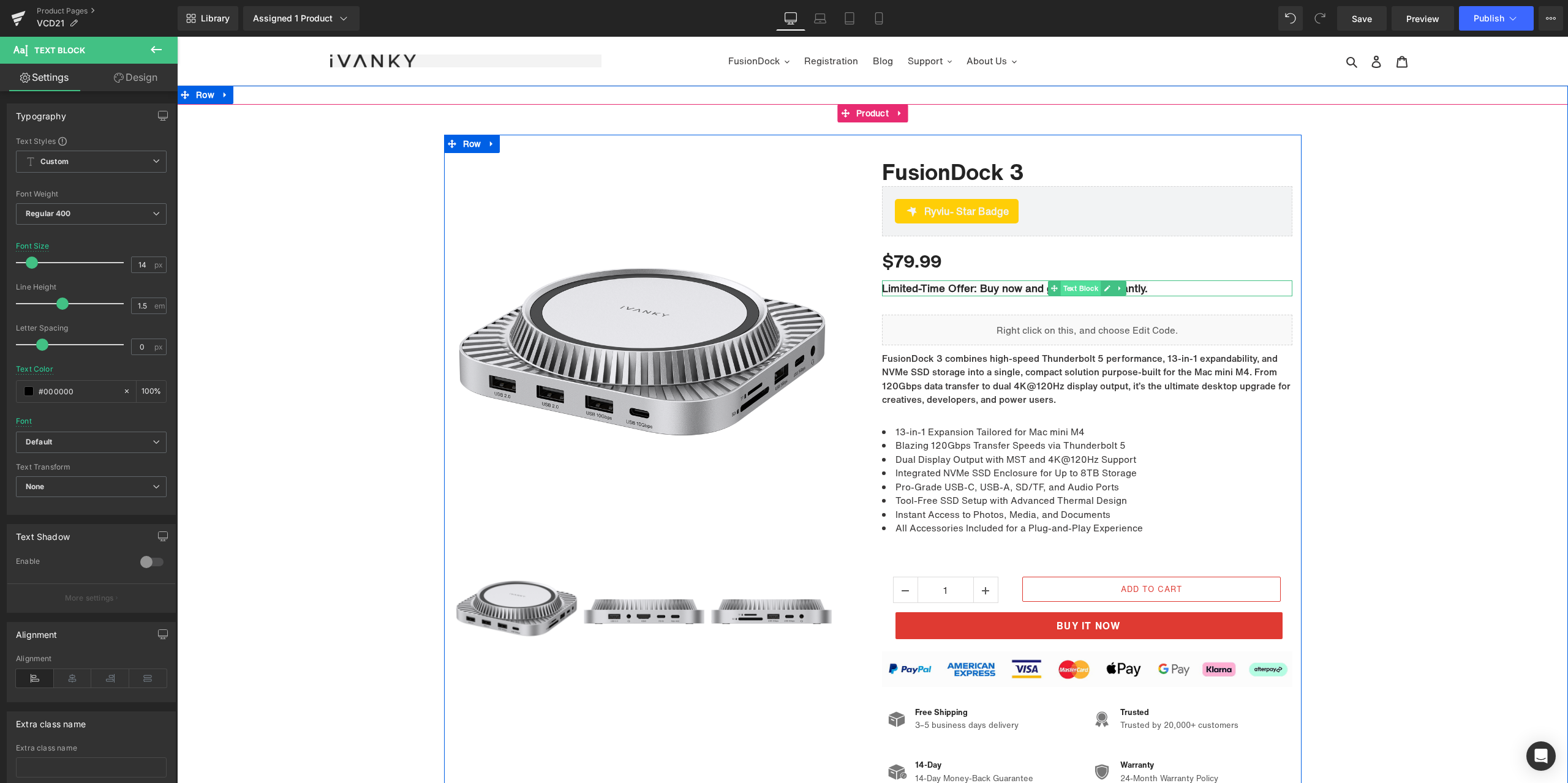
click at [1082, 290] on span "Text Block" at bounding box center [1080, 288] width 41 height 15
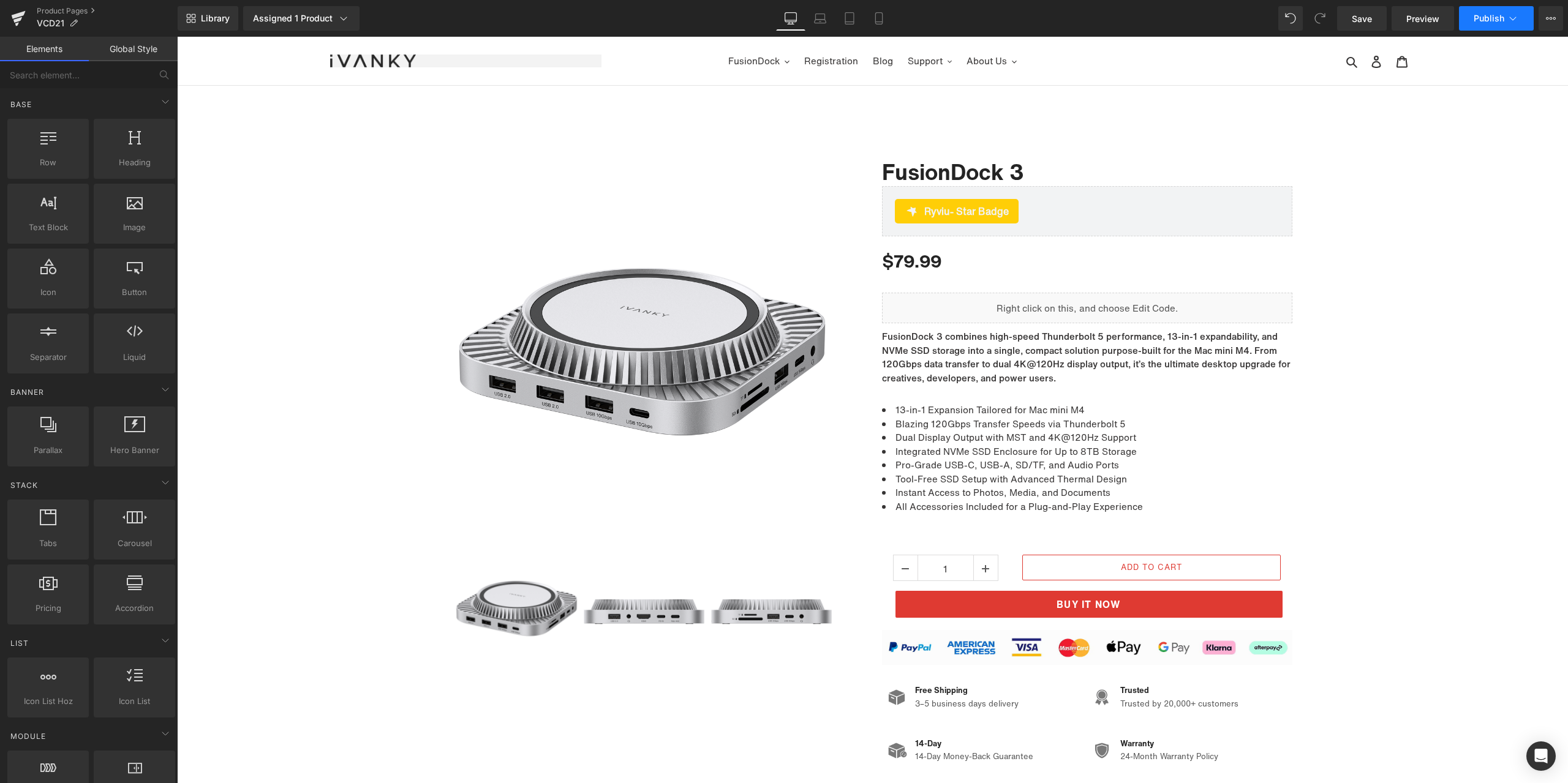
click at [1473, 16] on span "Publish" at bounding box center [1489, 18] width 30 height 10
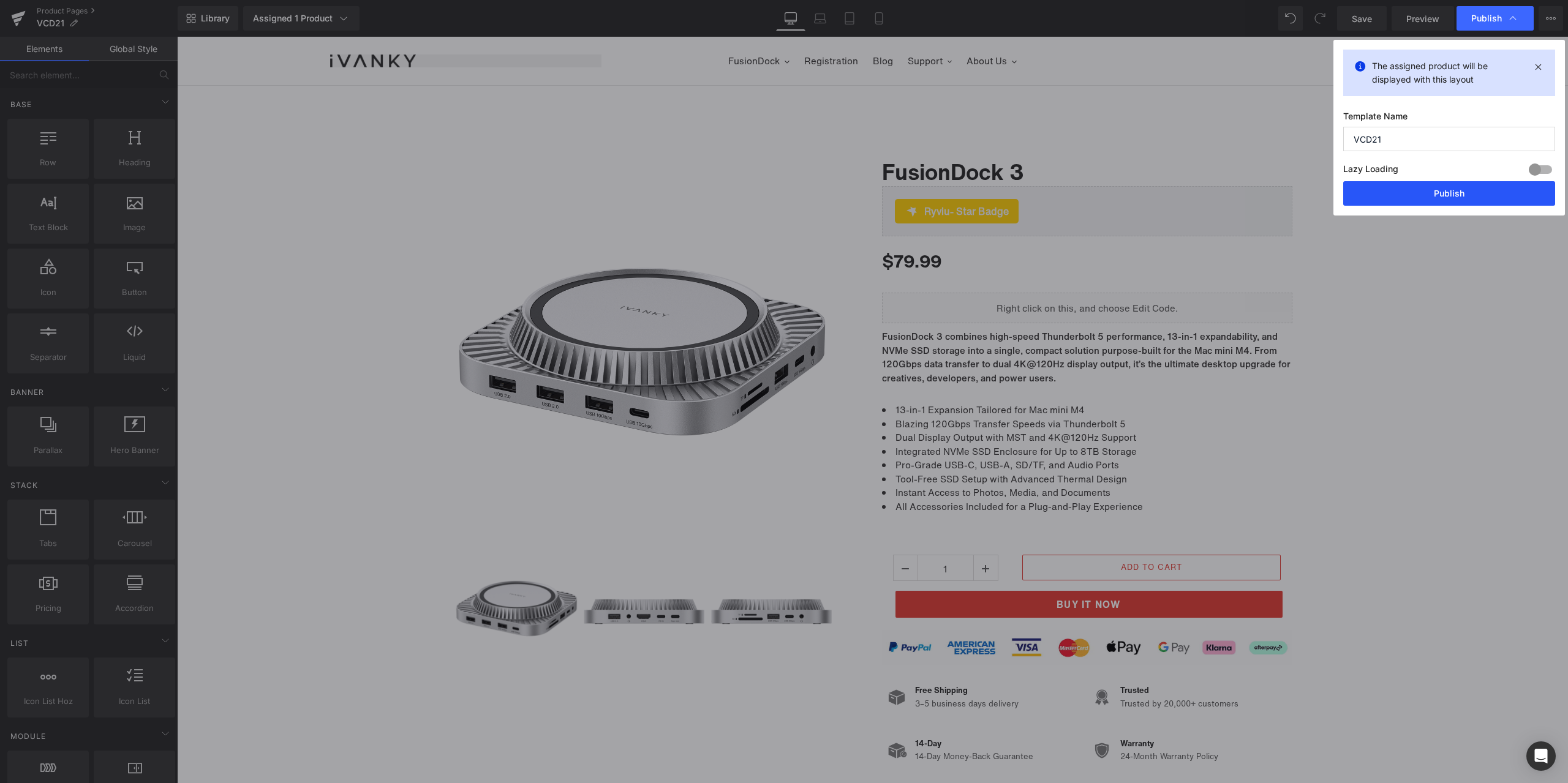
click at [1444, 194] on button "Publish" at bounding box center [1449, 194] width 212 height 25
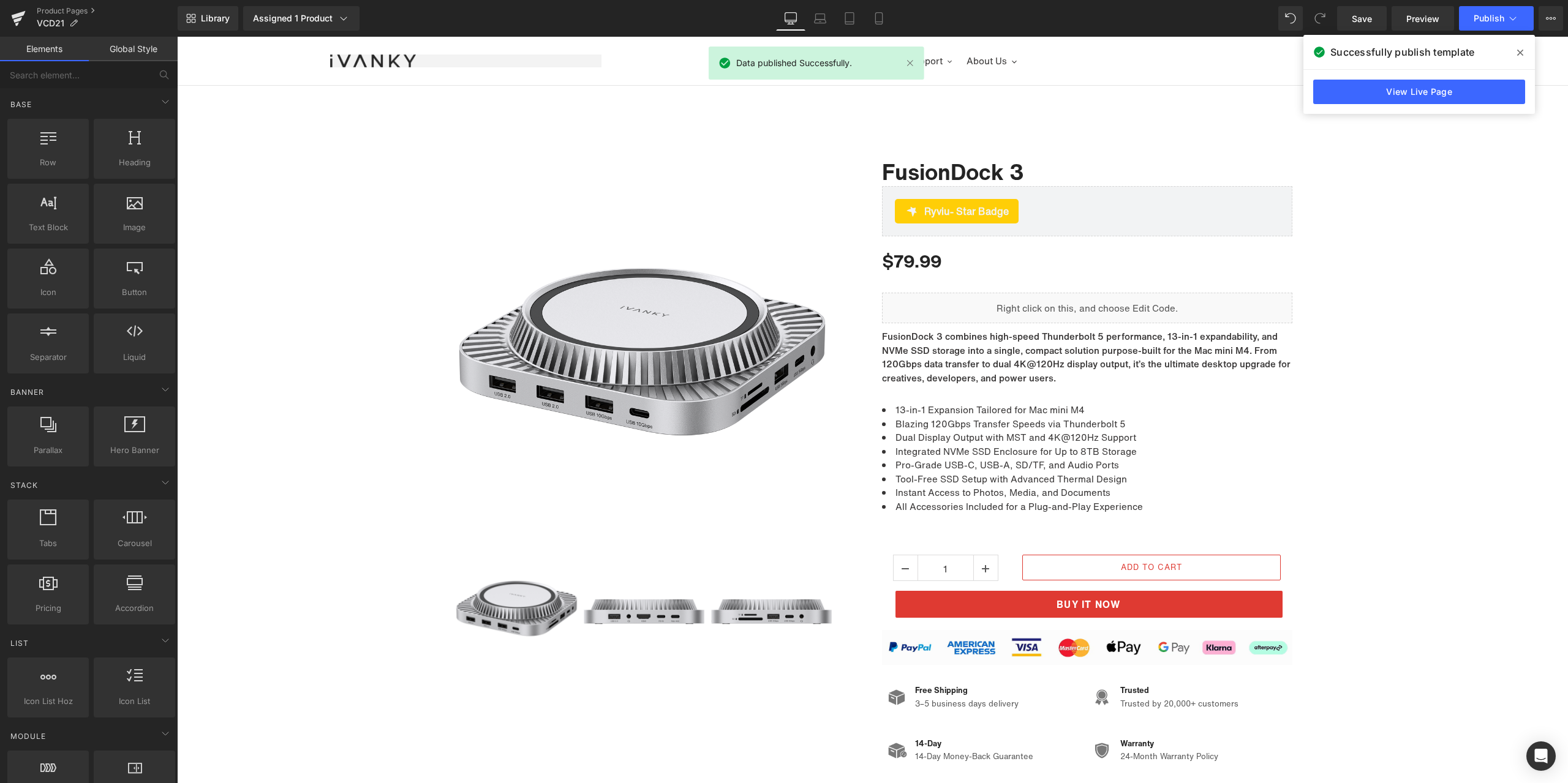
click at [1518, 49] on icon at bounding box center [1520, 52] width 6 height 10
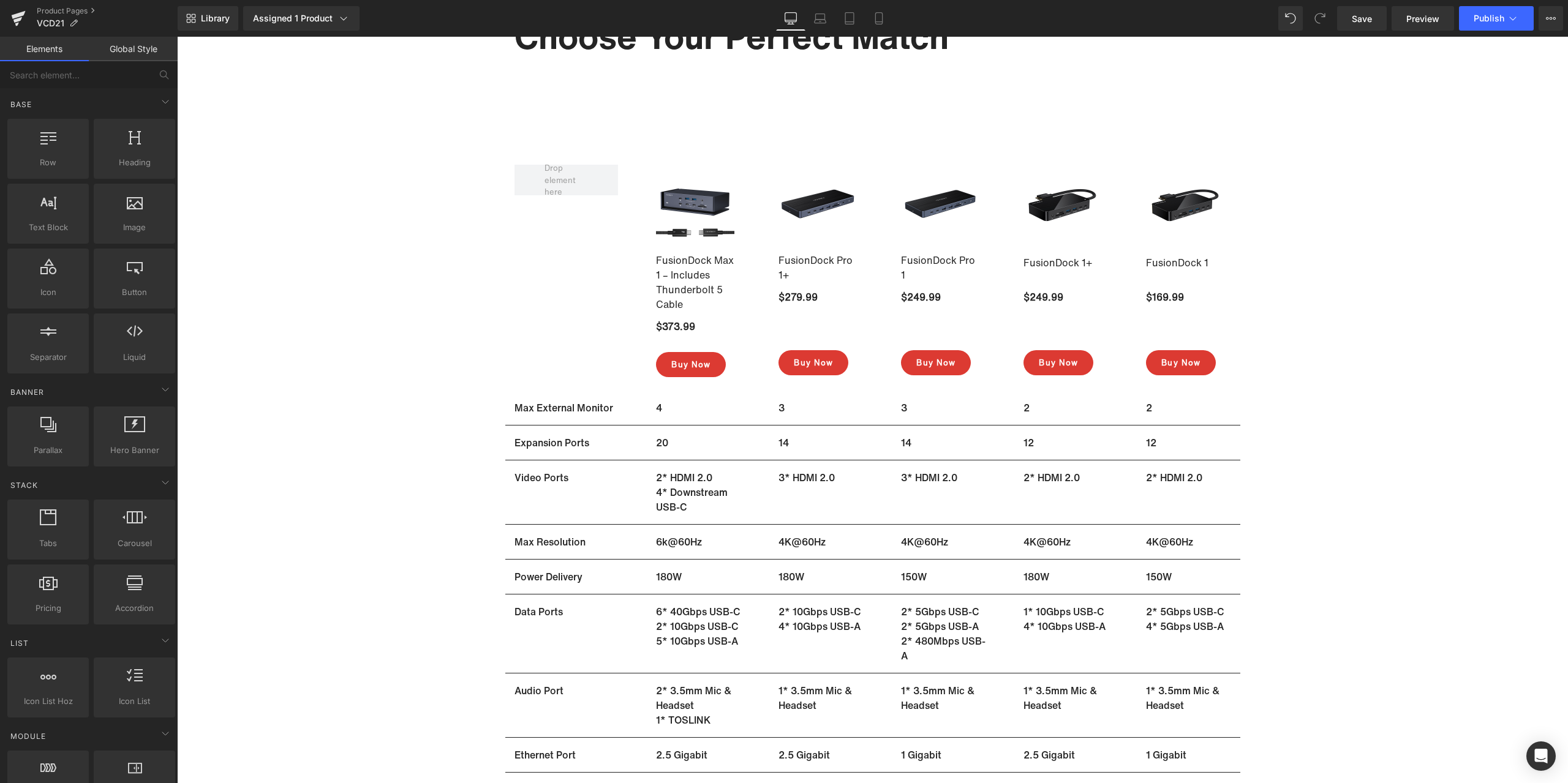
scroll to position [7419, 0]
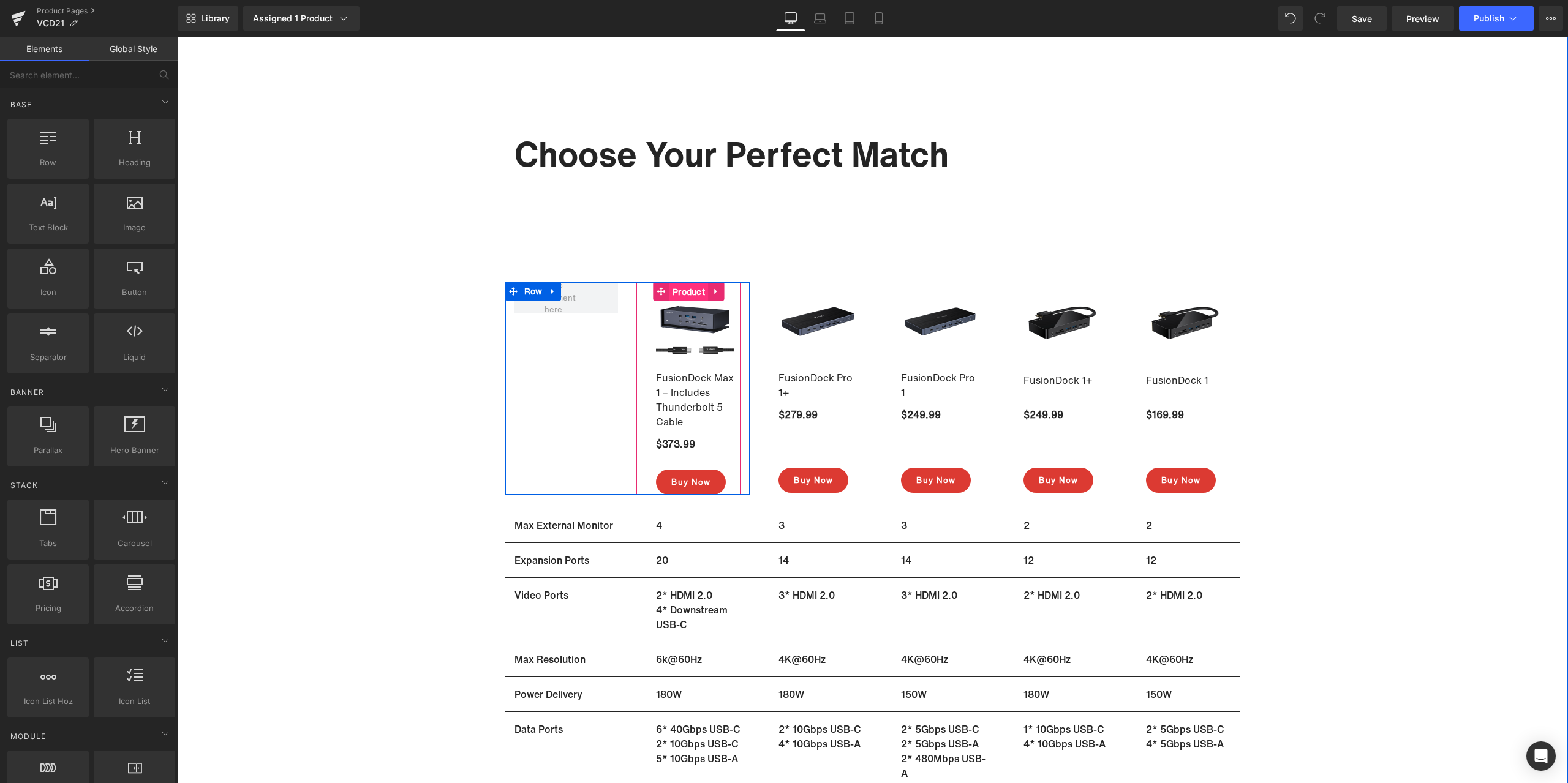
click at [685, 294] on span "Product" at bounding box center [688, 292] width 39 height 18
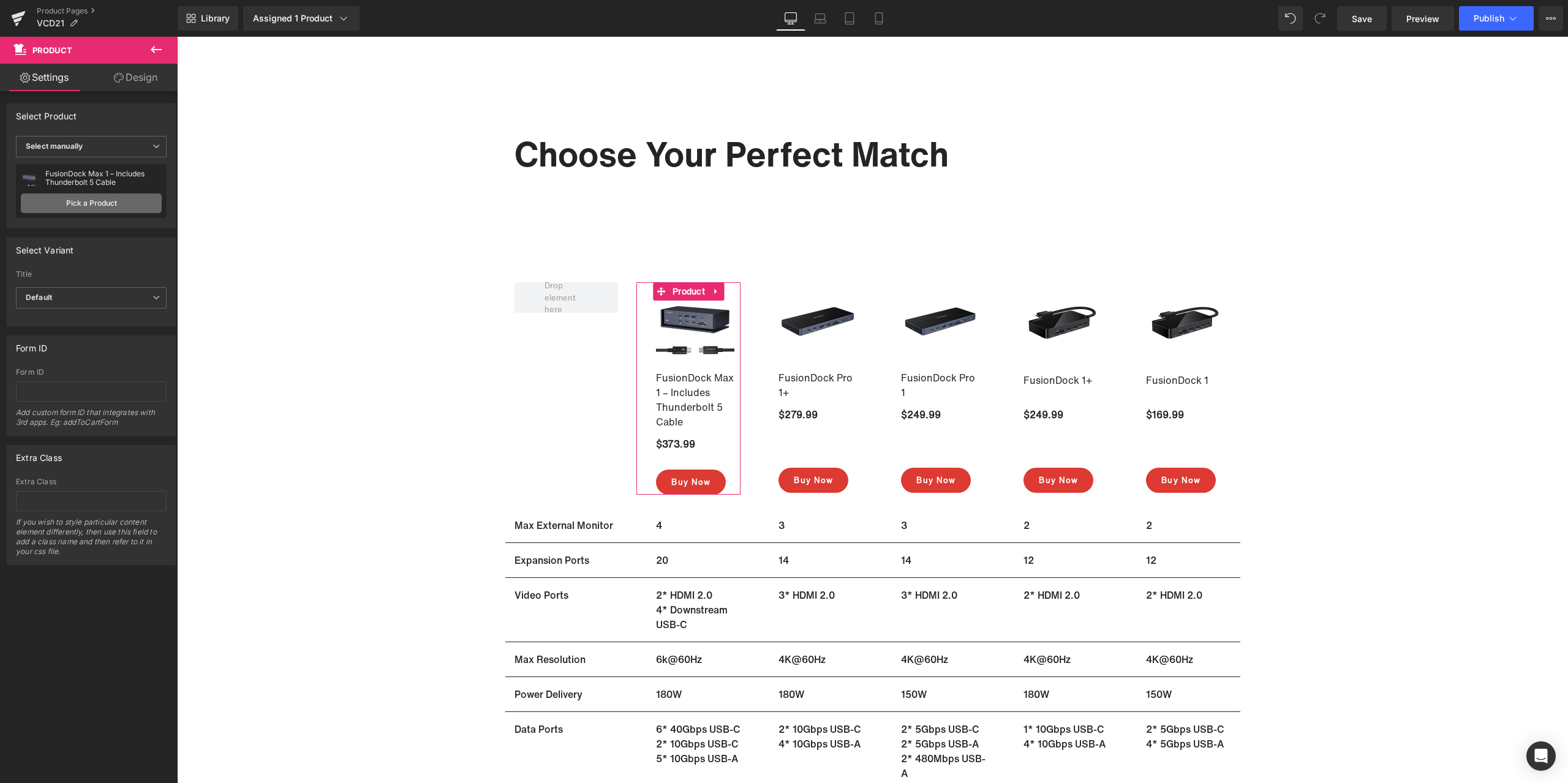
click at [128, 207] on link "Pick a Product" at bounding box center [91, 203] width 141 height 20
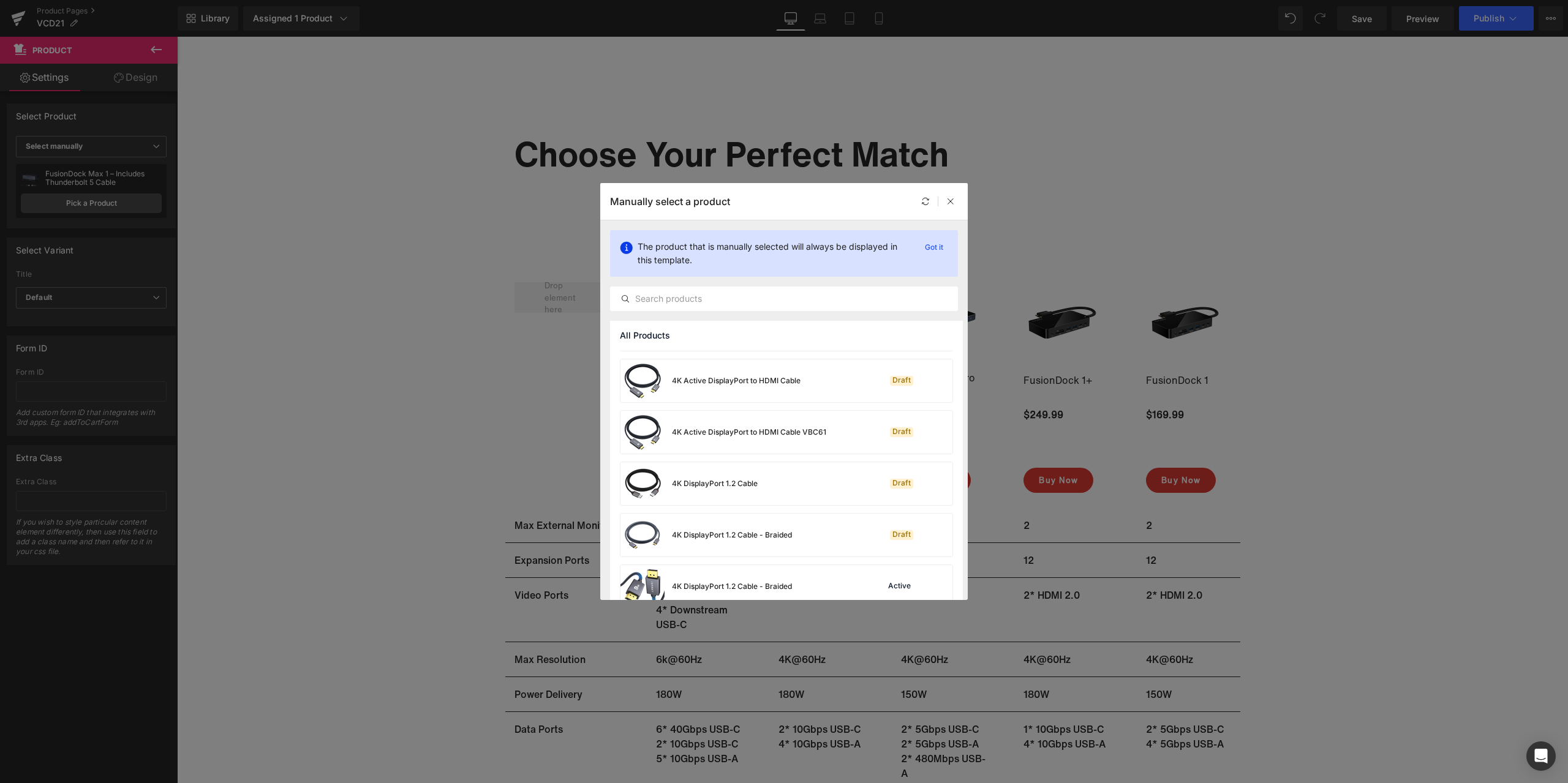
scroll to position [245, 0]
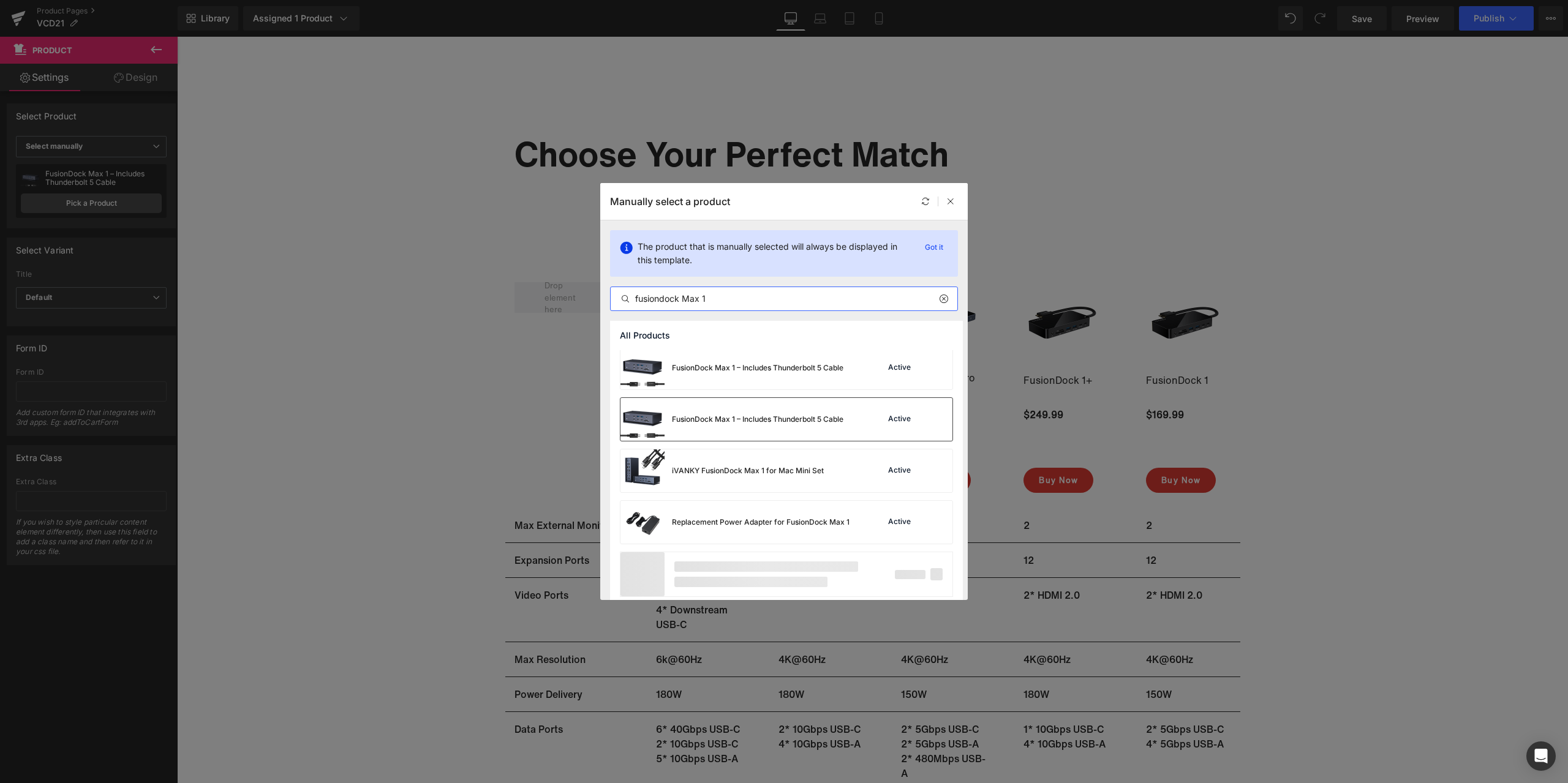
scroll to position [217, 0]
type input "fusiondock Max 1"
click at [0, 0] on icon at bounding box center [0, 0] width 0 height 0
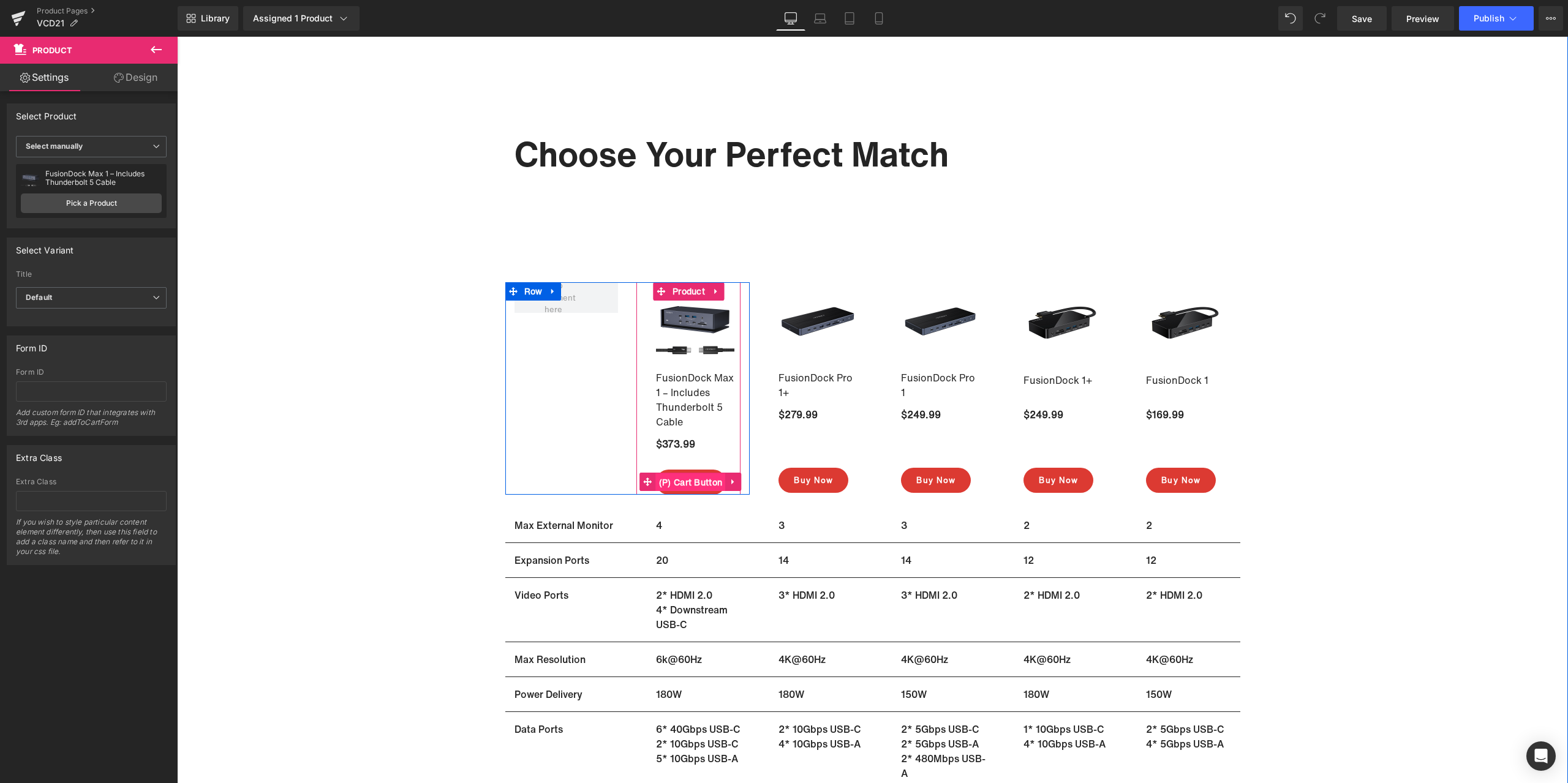
click at [686, 481] on span "(P) Cart Button" at bounding box center [691, 482] width 70 height 18
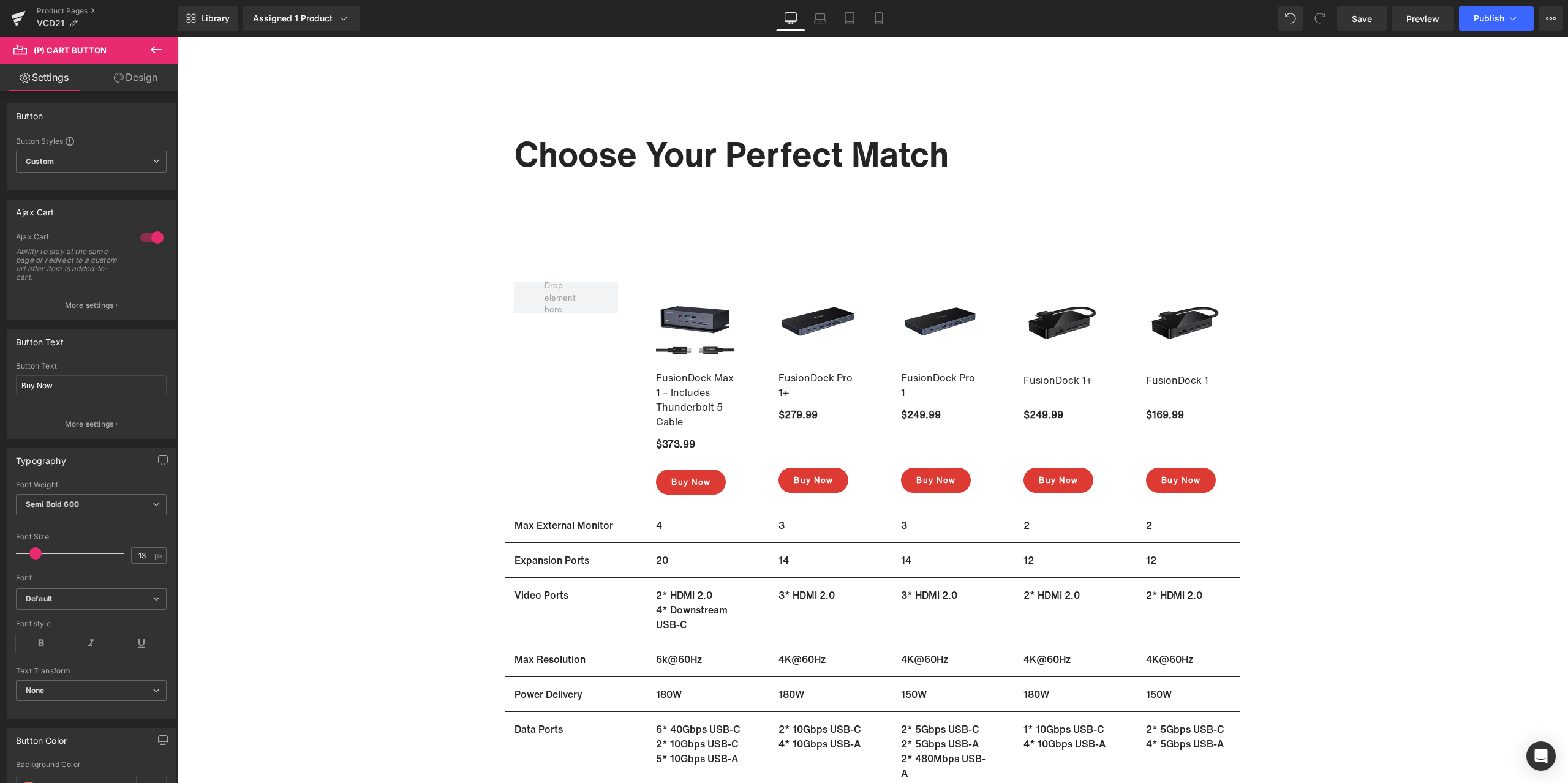
click at [139, 86] on link "Design" at bounding box center [136, 77] width 89 height 27
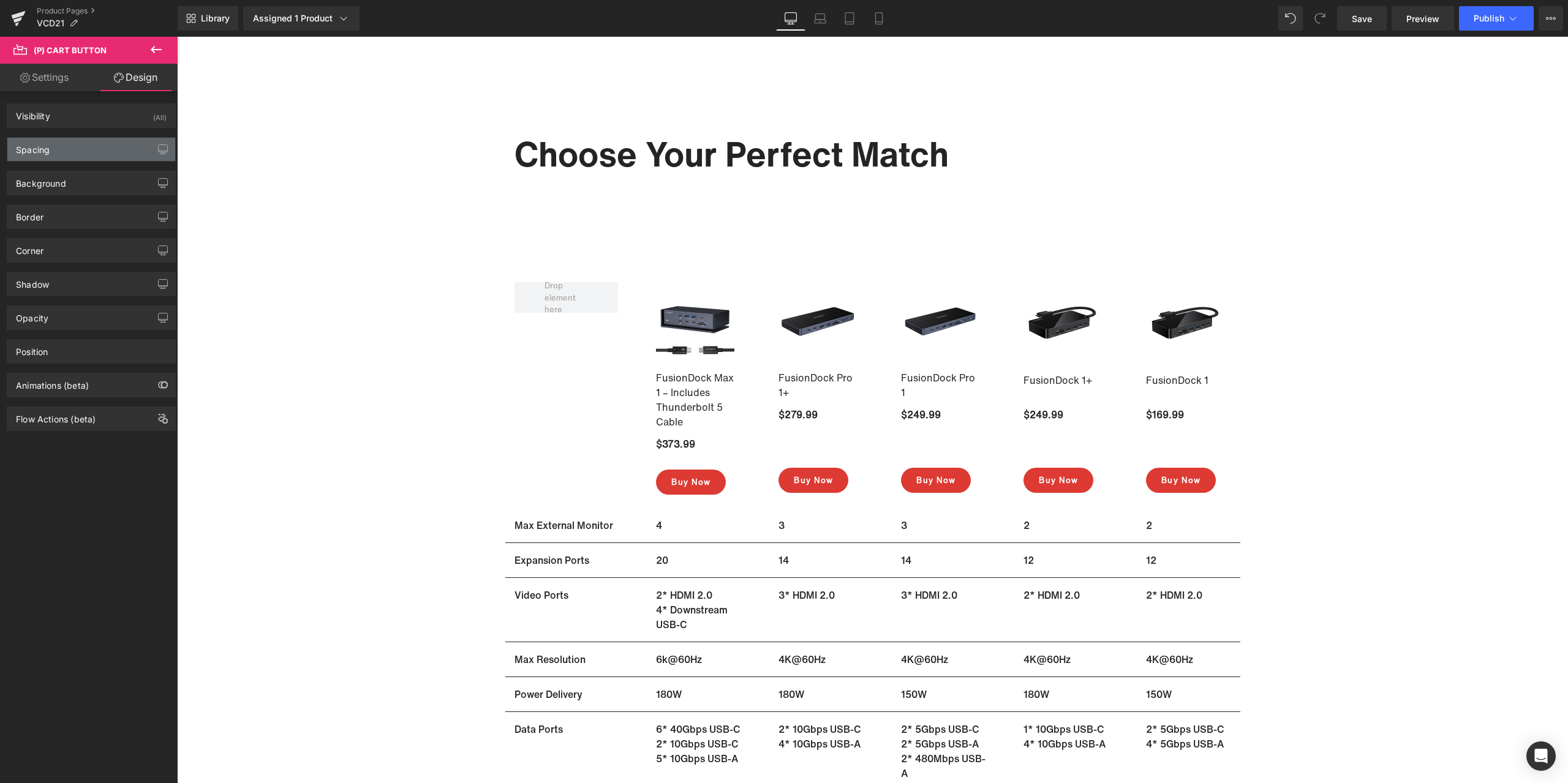
click at [84, 155] on div "Spacing" at bounding box center [91, 149] width 168 height 23
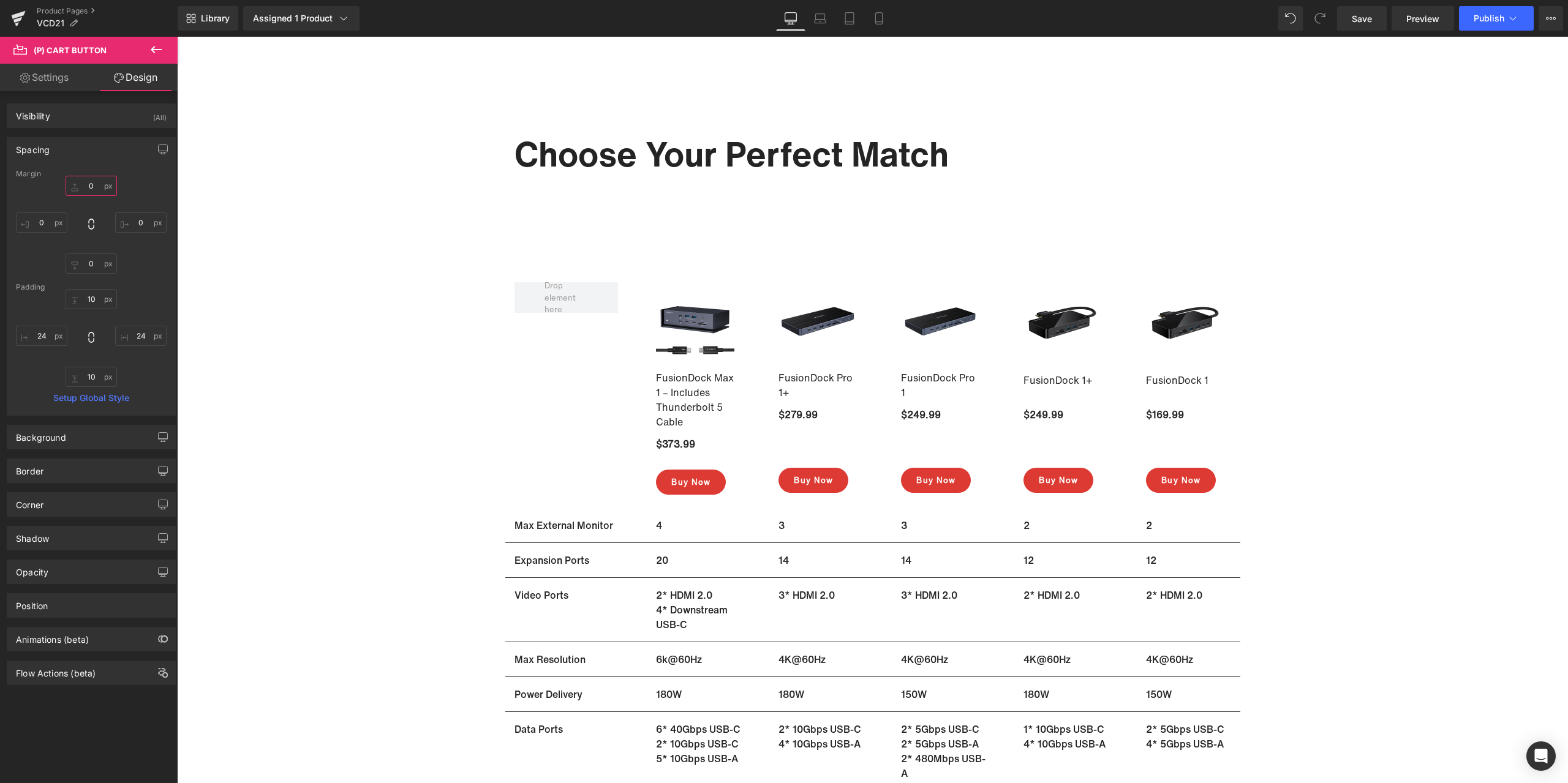
click at [91, 185] on input "0" at bounding box center [91, 186] width 51 height 20
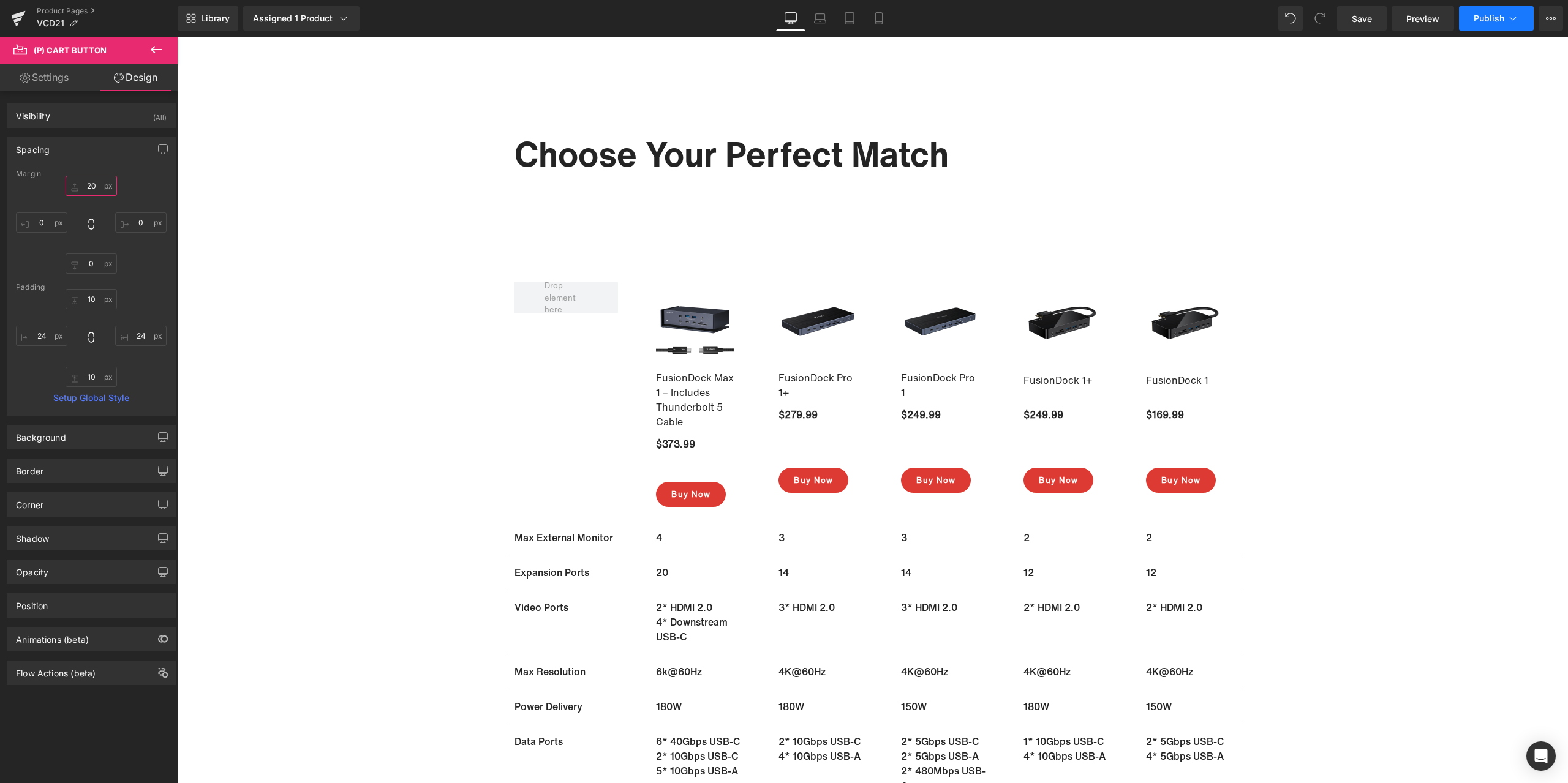
type input "20"
click at [1469, 17] on button "Publish" at bounding box center [1496, 18] width 75 height 25
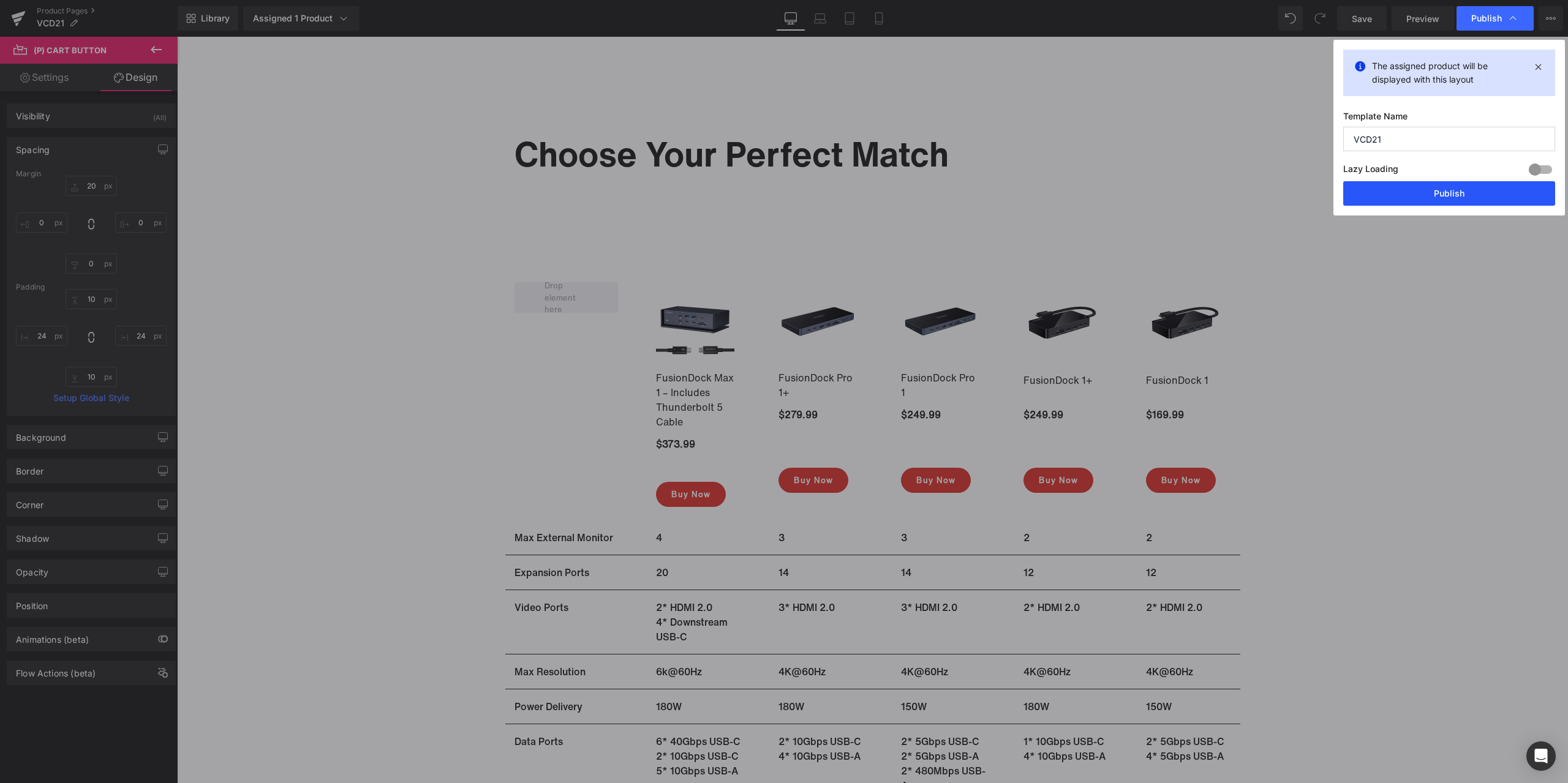
click at [1433, 189] on button "Publish" at bounding box center [1449, 194] width 212 height 25
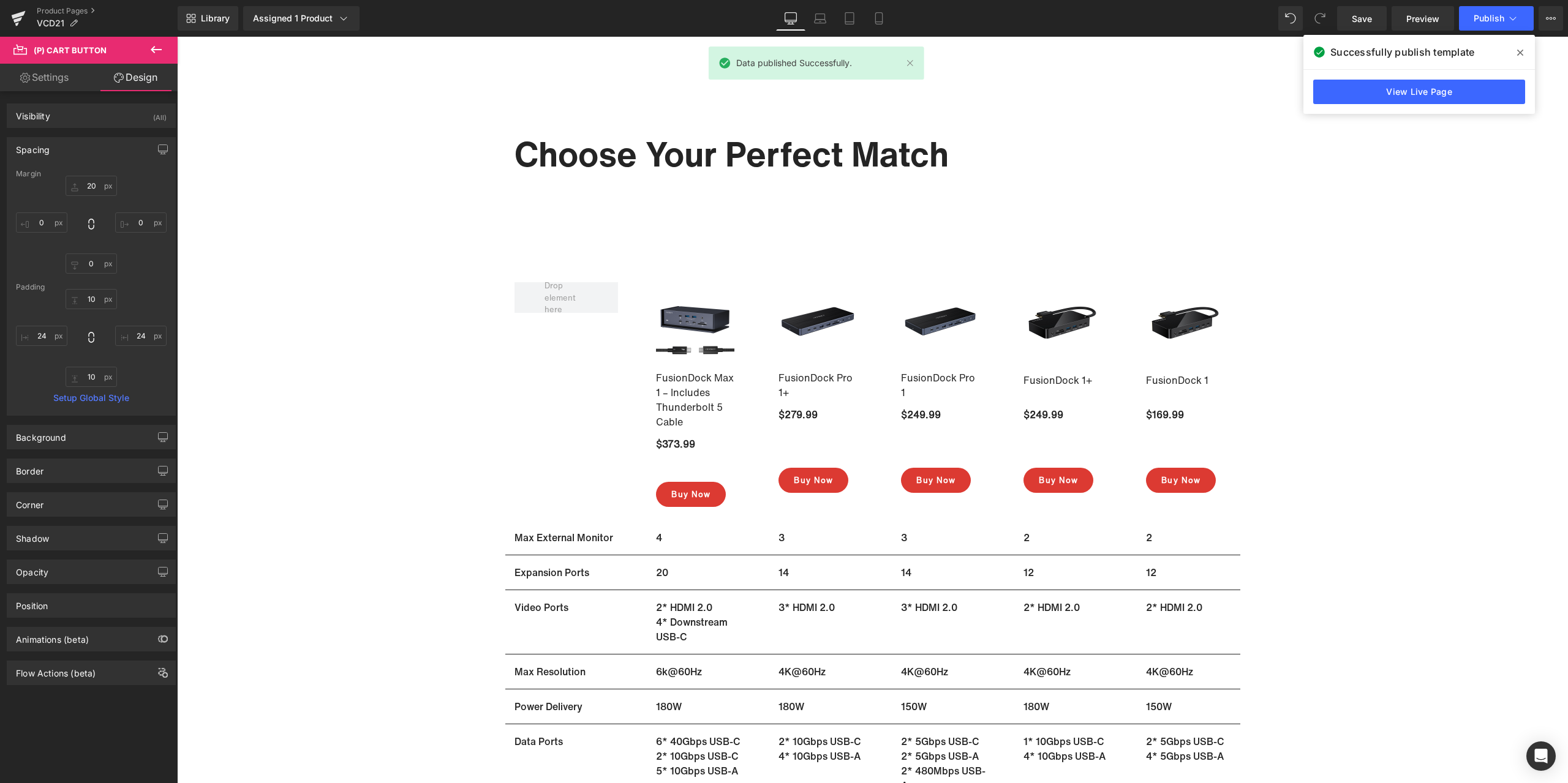
drag, startPoint x: 1524, startPoint y: 51, endPoint x: 1341, endPoint y: 16, distance: 186.3
click at [1524, 51] on span at bounding box center [1520, 53] width 20 height 20
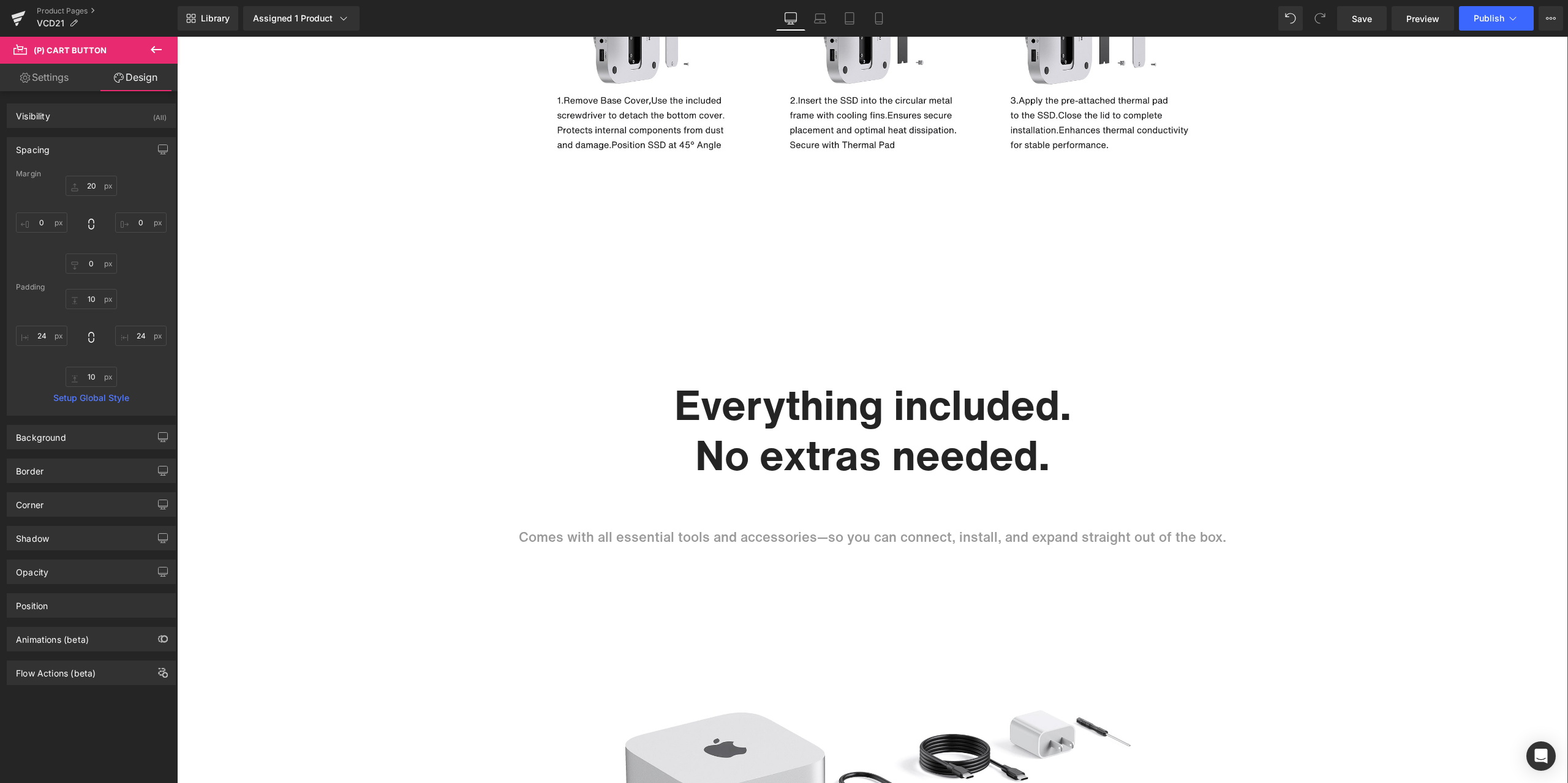
scroll to position [6440, 0]
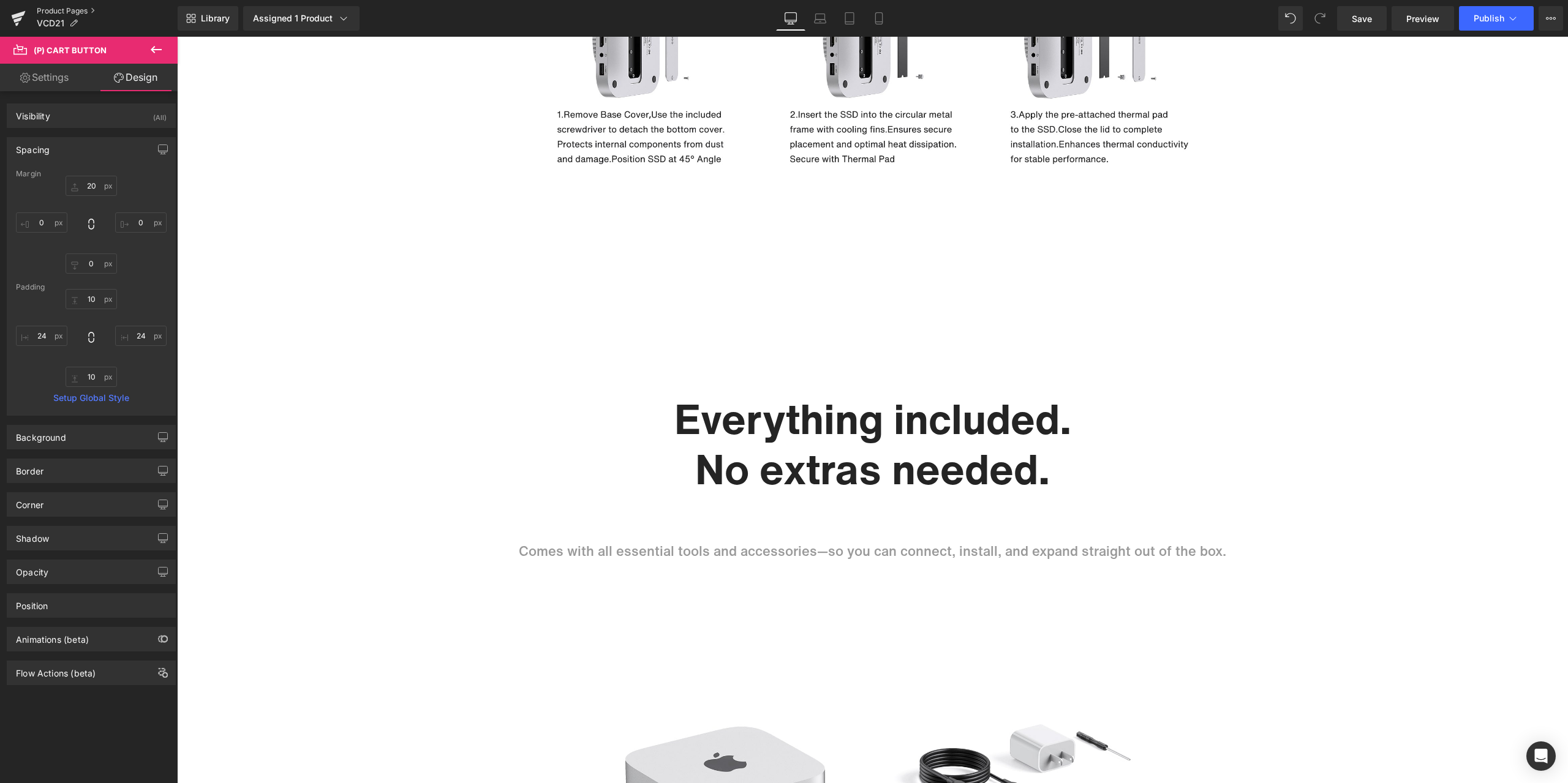
click at [45, 6] on link "Product Pages" at bounding box center [107, 11] width 141 height 10
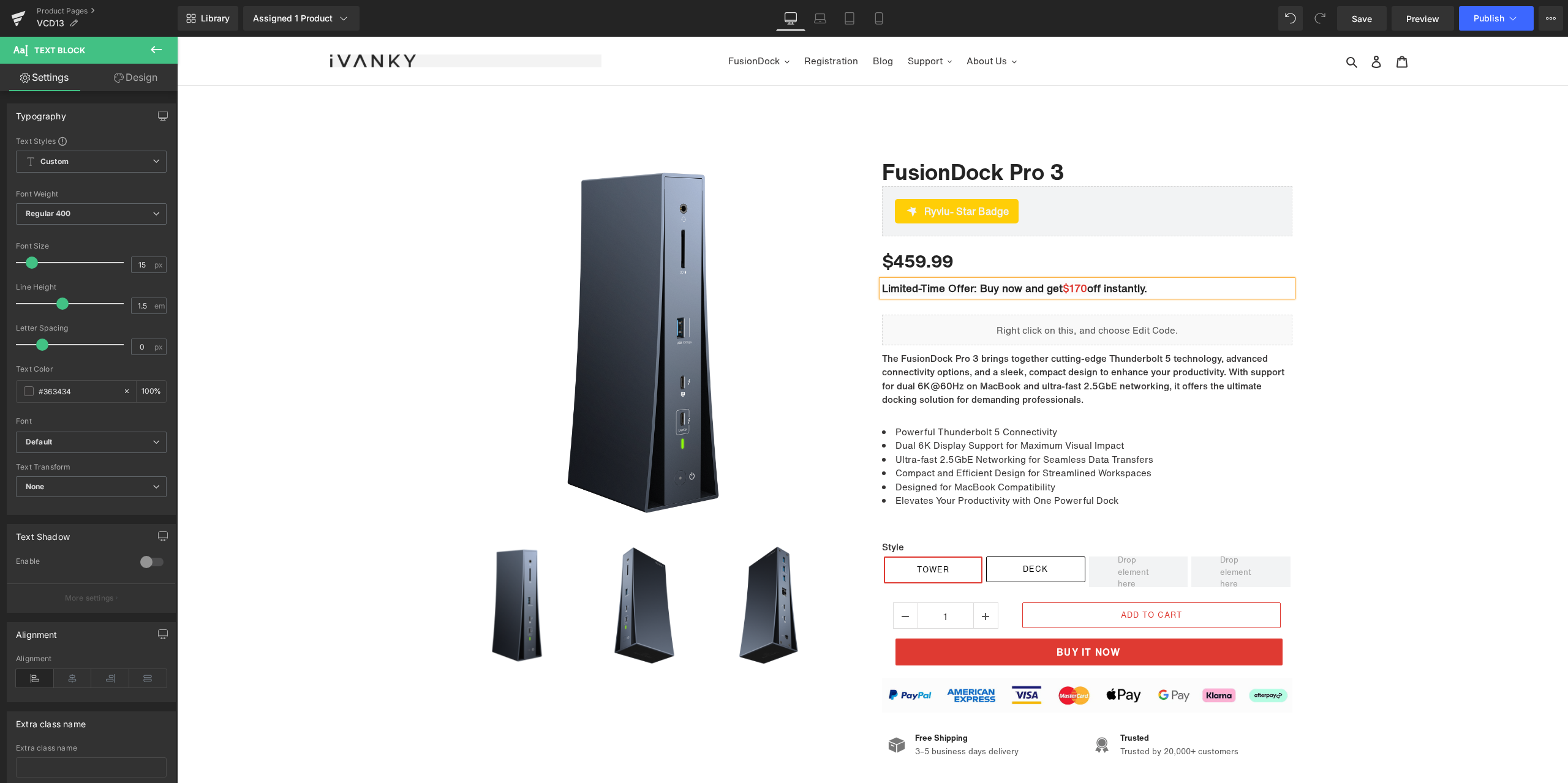
click at [1468, 169] on div at bounding box center [872, 477] width 1391 height 685
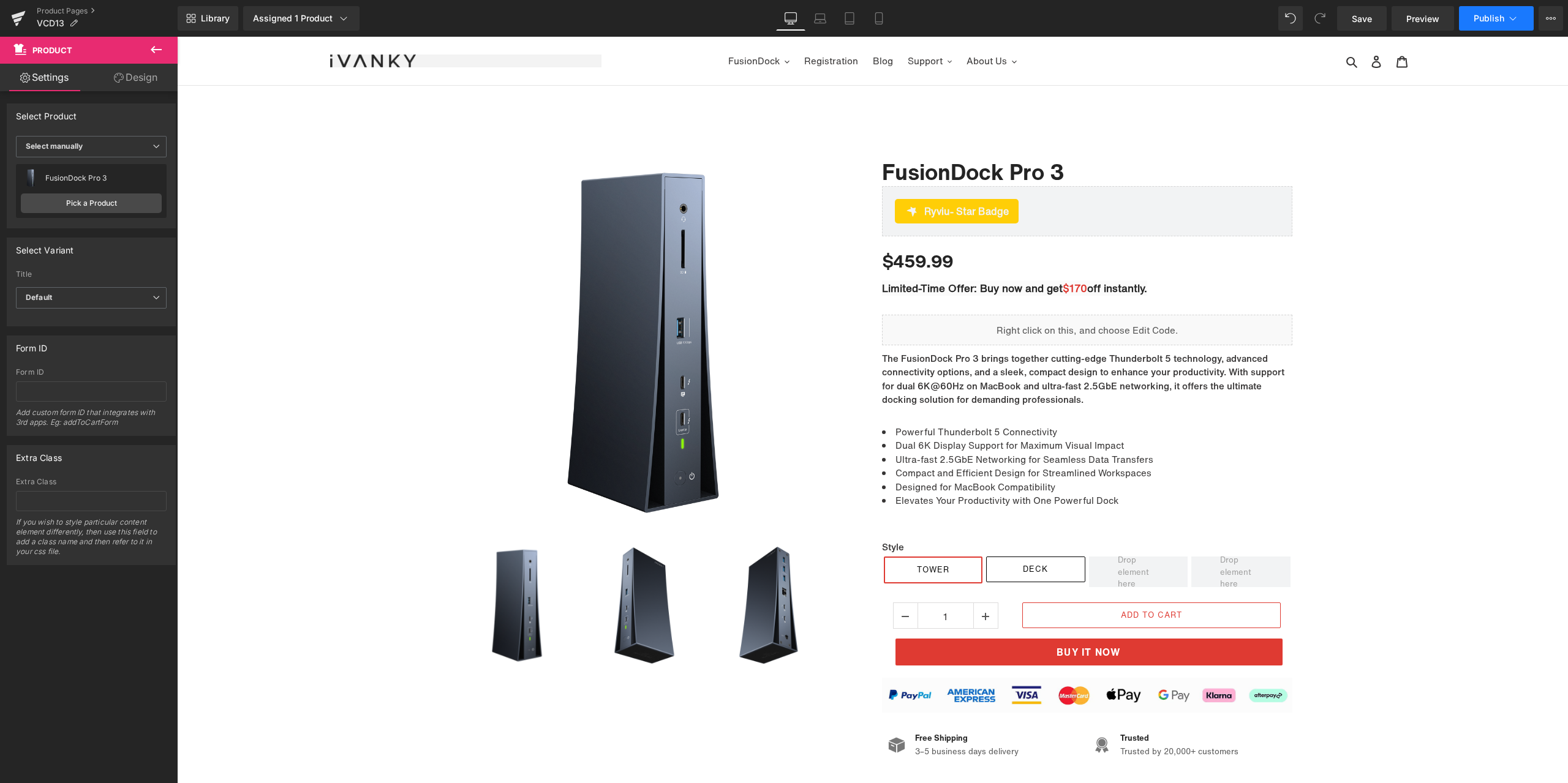
click at [1478, 20] on span "Publish" at bounding box center [1489, 18] width 30 height 10
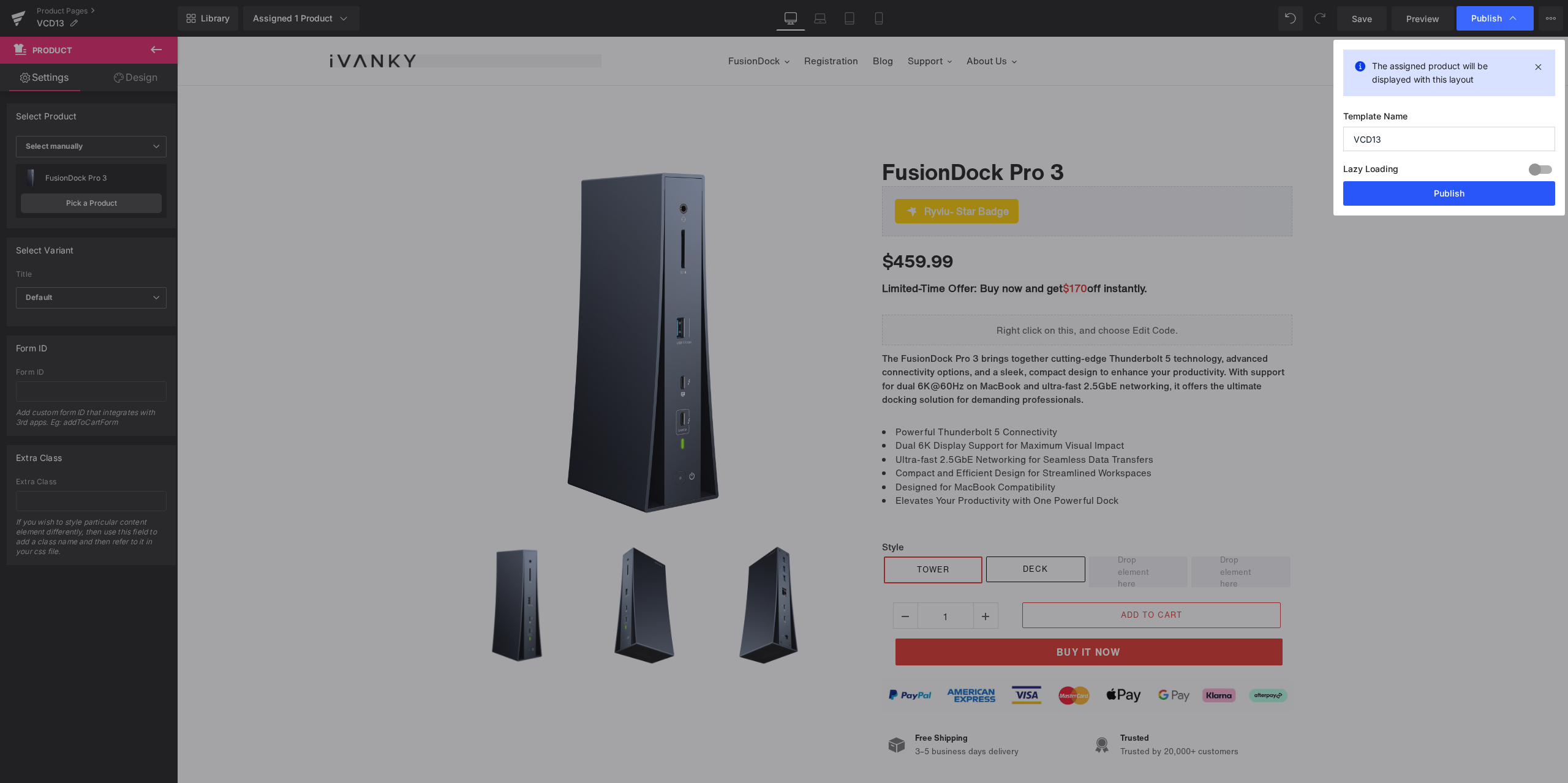
drag, startPoint x: 1457, startPoint y: 189, endPoint x: 1148, endPoint y: 115, distance: 317.7
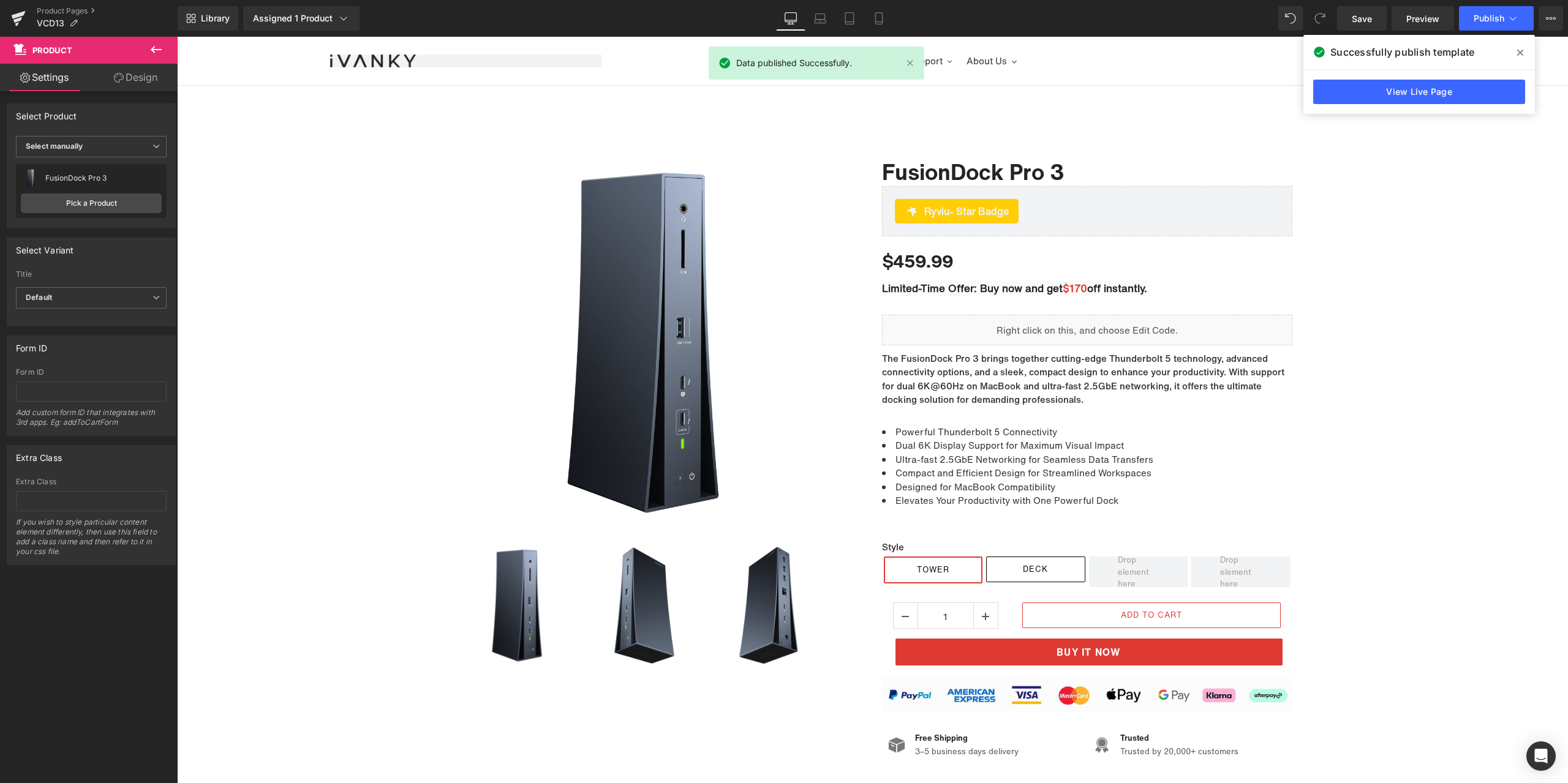
click at [0, 0] on icon at bounding box center [0, 0] width 0 height 0
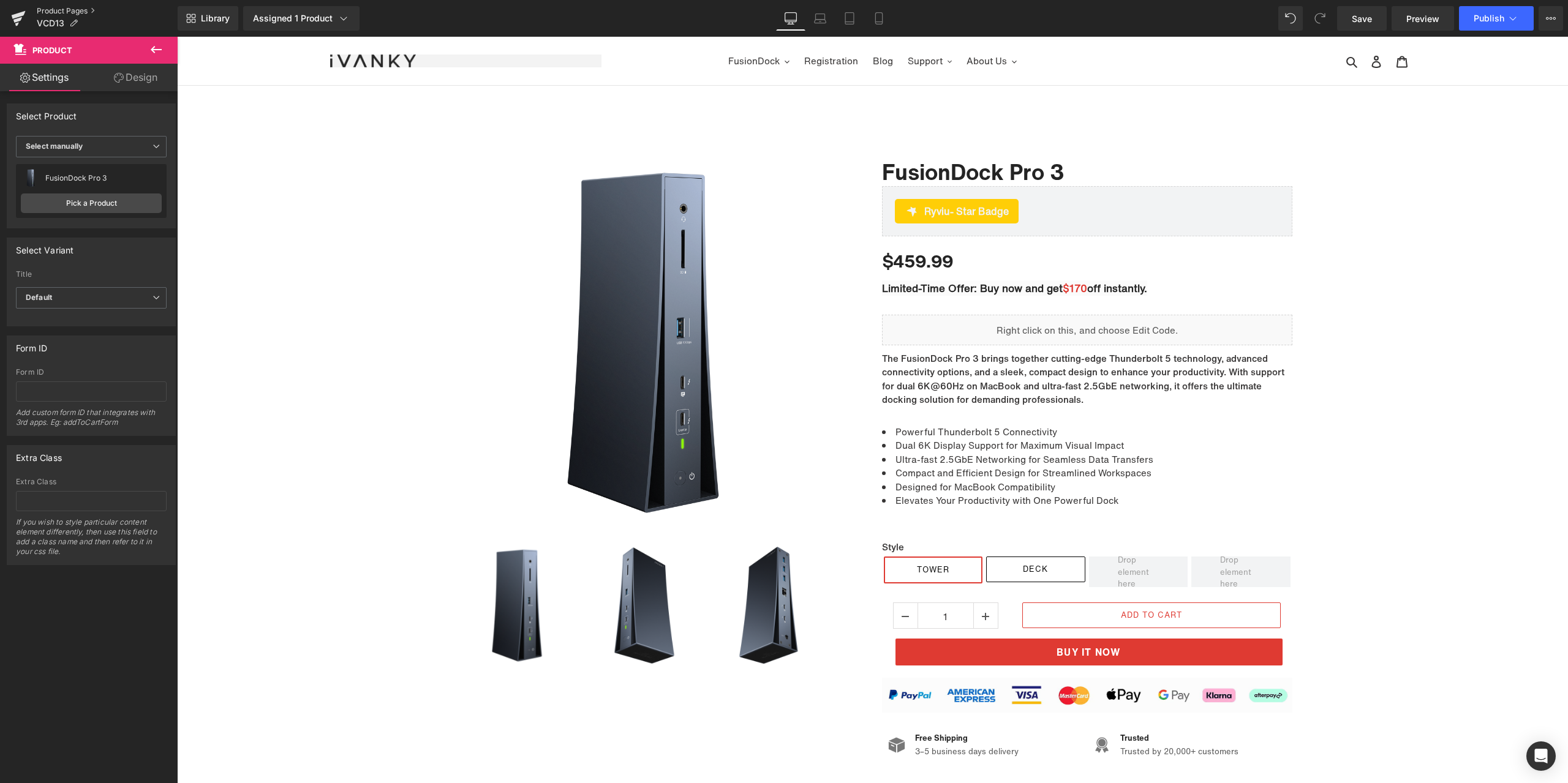
click at [61, 9] on link "Product Pages" at bounding box center [107, 11] width 141 height 10
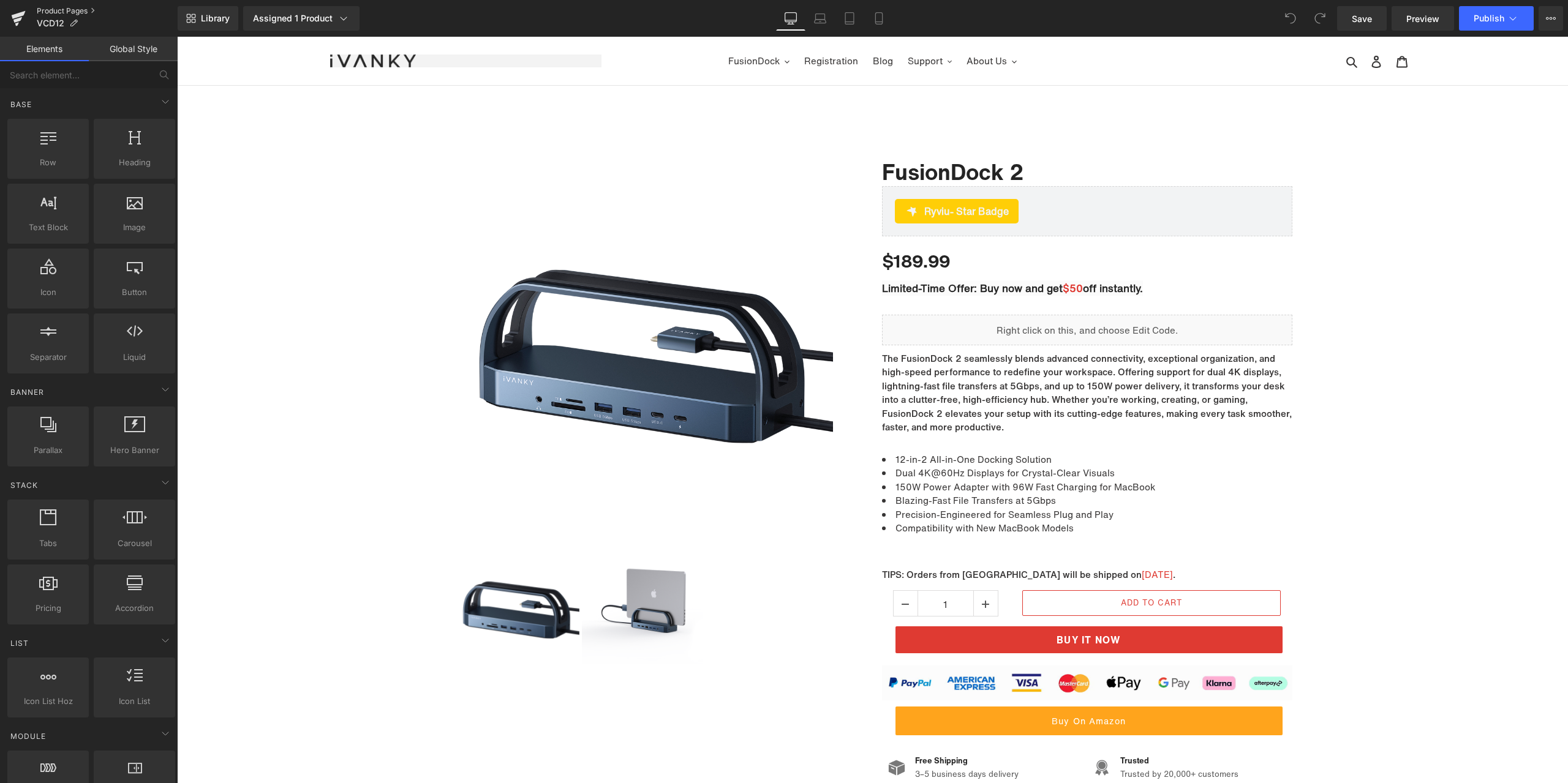
click at [62, 10] on link "Product Pages" at bounding box center [107, 11] width 141 height 10
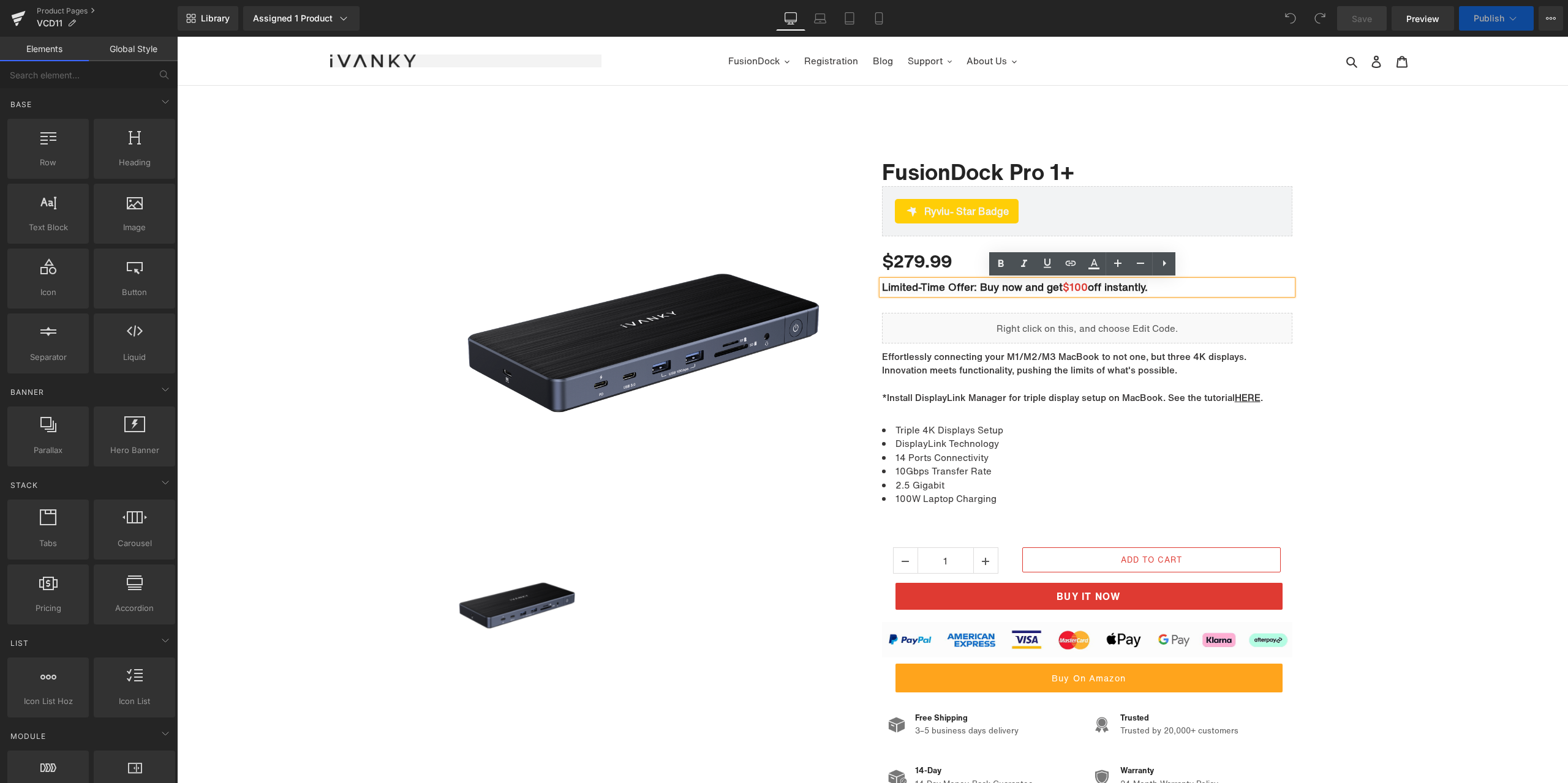
click at [1075, 288] on span "$100" at bounding box center [1075, 287] width 25 height 15
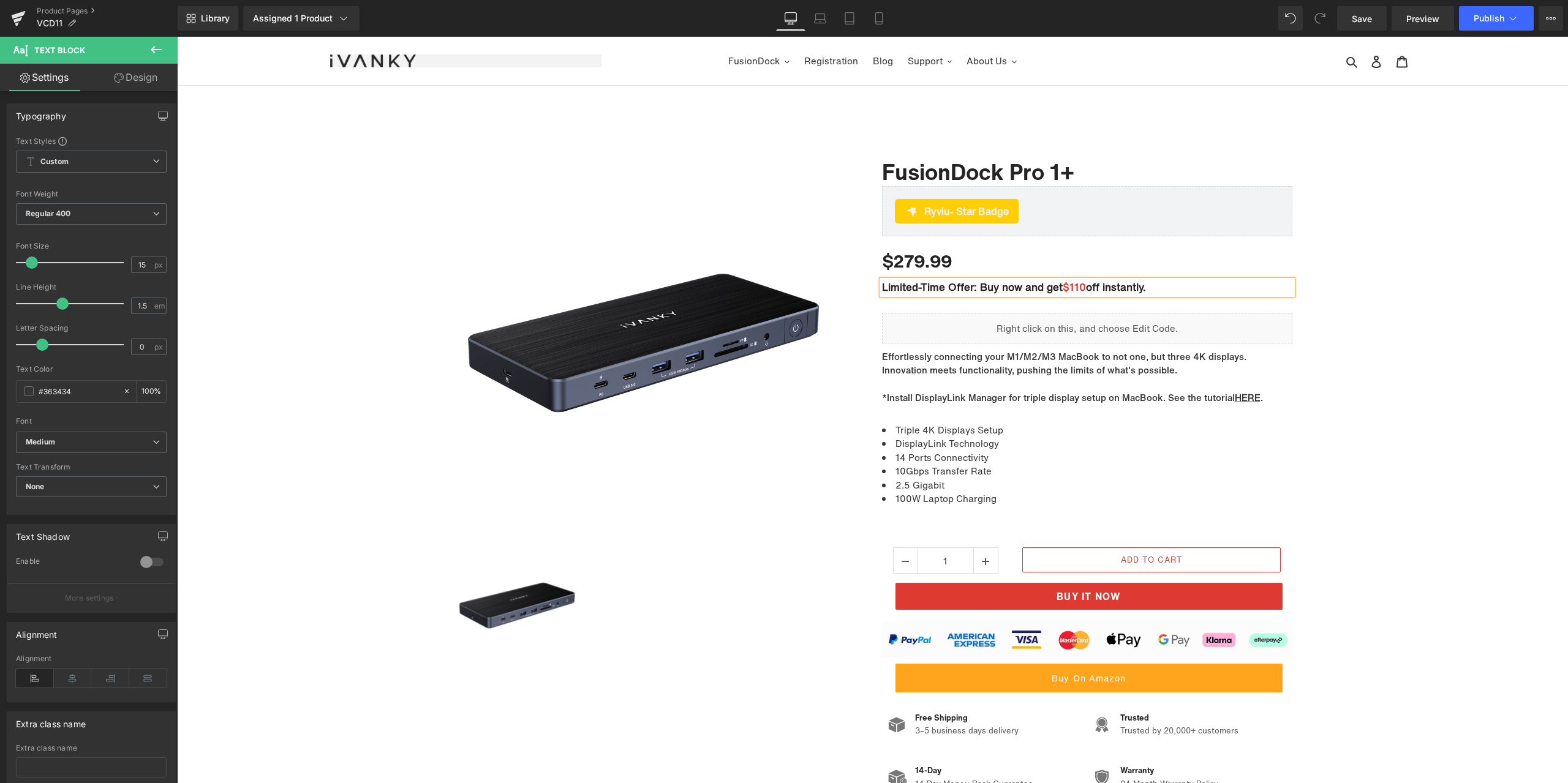
click at [1428, 233] on div "Sale Off (P) Image ‹" at bounding box center [872, 467] width 1391 height 665
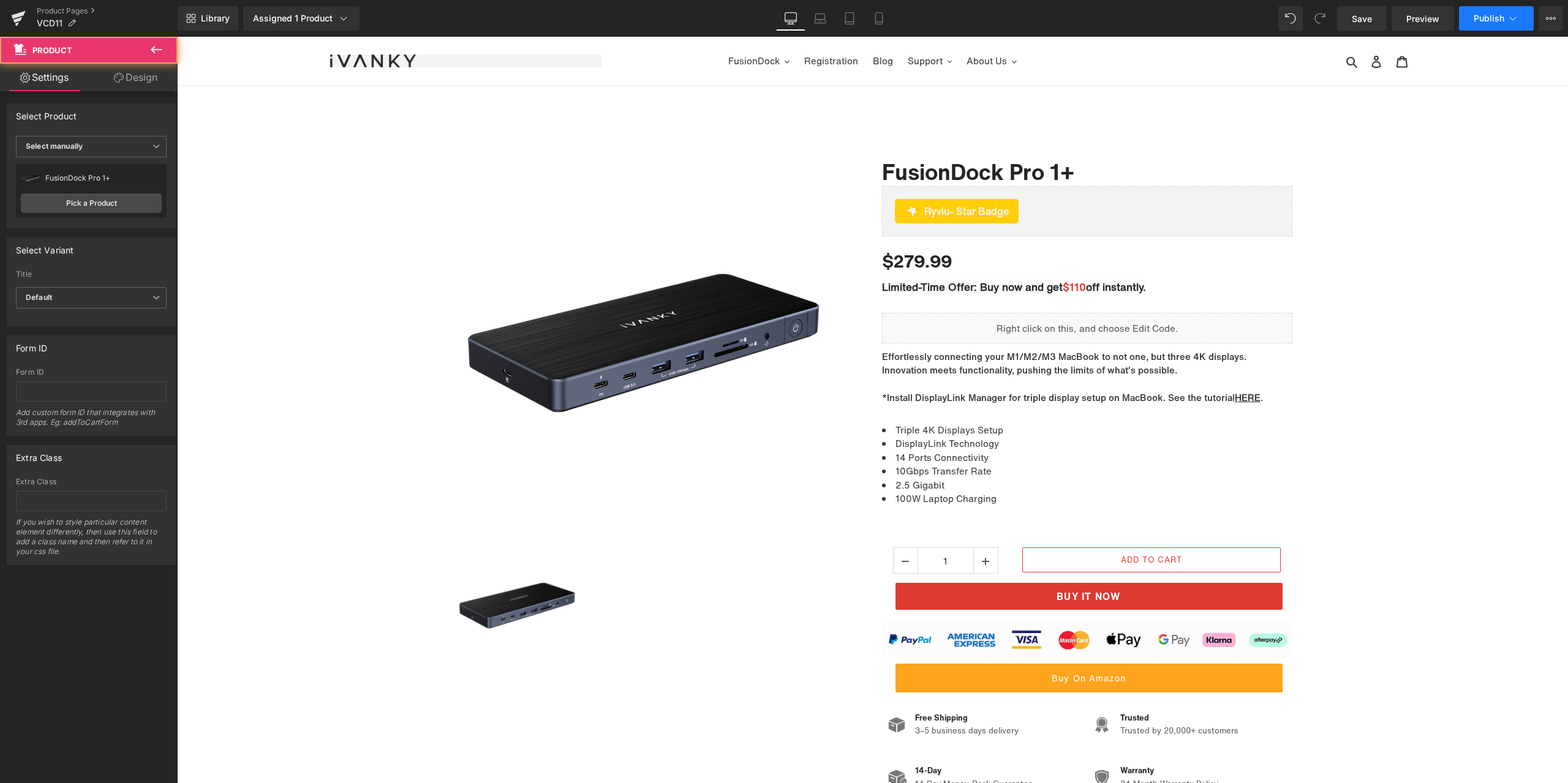
click at [1476, 22] on span "Publish" at bounding box center [1489, 18] width 30 height 10
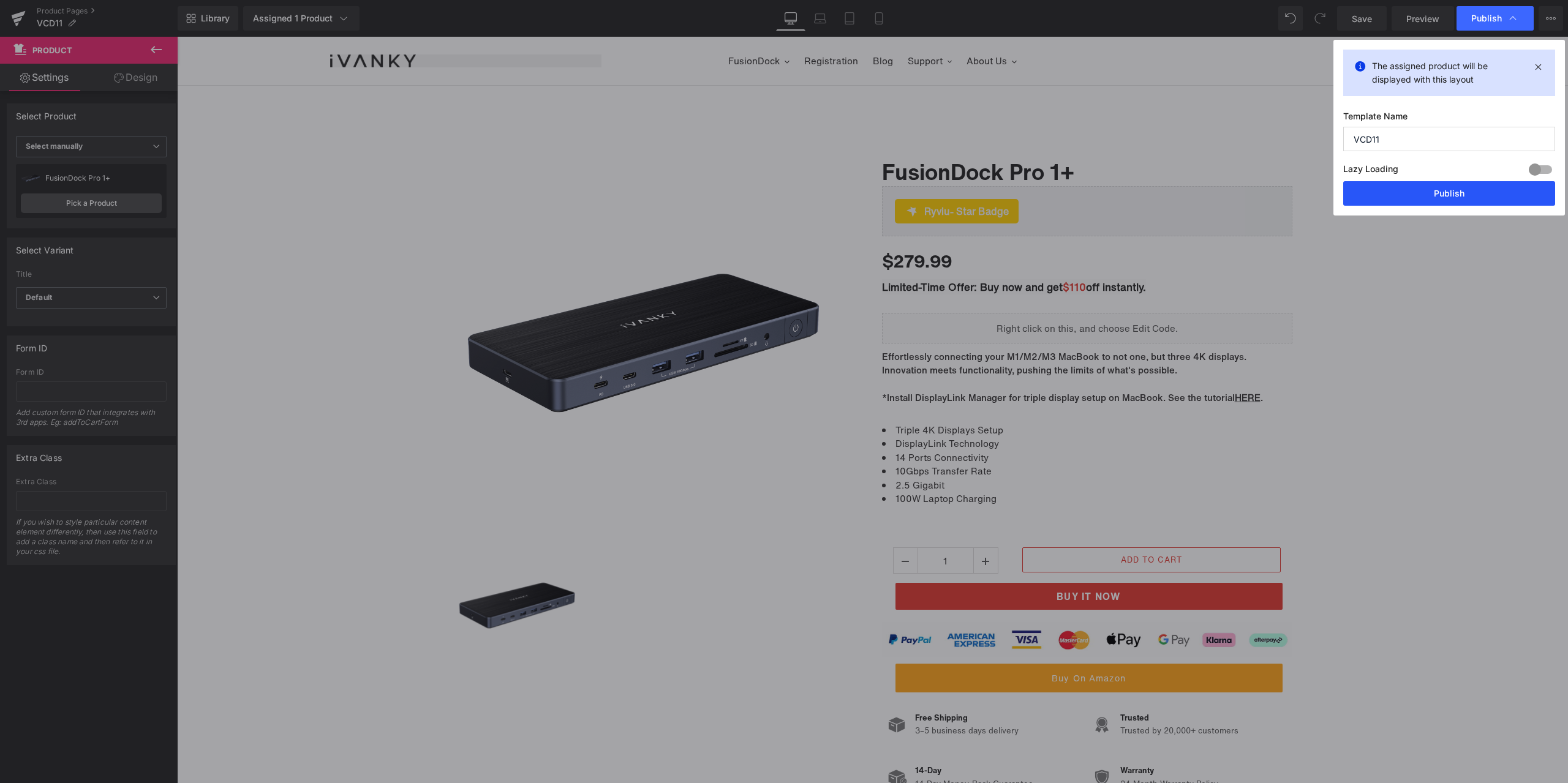
drag, startPoint x: 1421, startPoint y: 197, endPoint x: 171, endPoint y: 744, distance: 1364.4
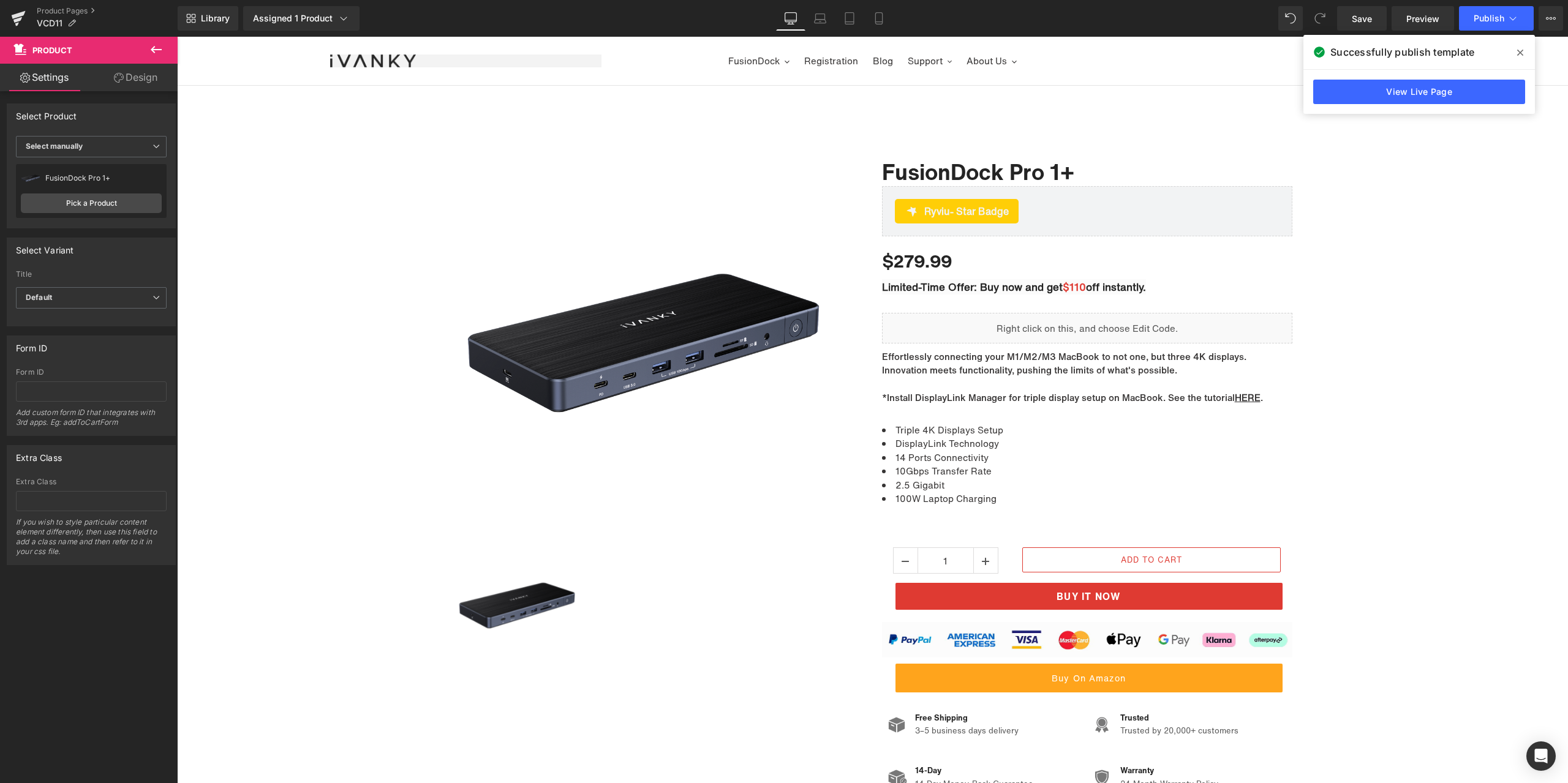
click at [0, 0] on icon at bounding box center [0, 0] width 0 height 0
click at [69, 13] on link "Product Pages" at bounding box center [107, 11] width 141 height 10
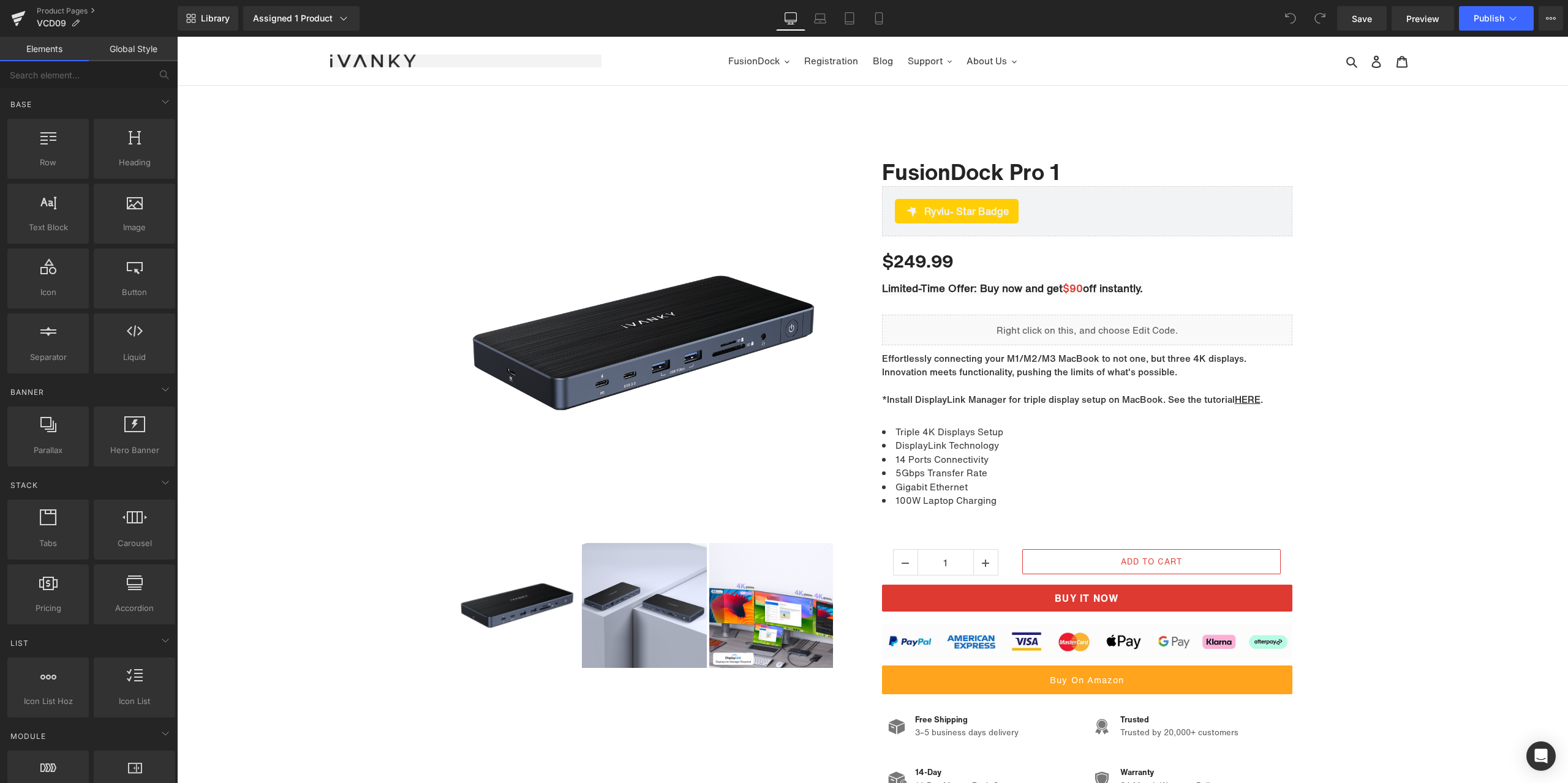
click at [56, 6] on div "Product Pages VCD09" at bounding box center [89, 18] width 178 height 37
click at [53, 10] on link "Product Pages" at bounding box center [107, 11] width 141 height 10
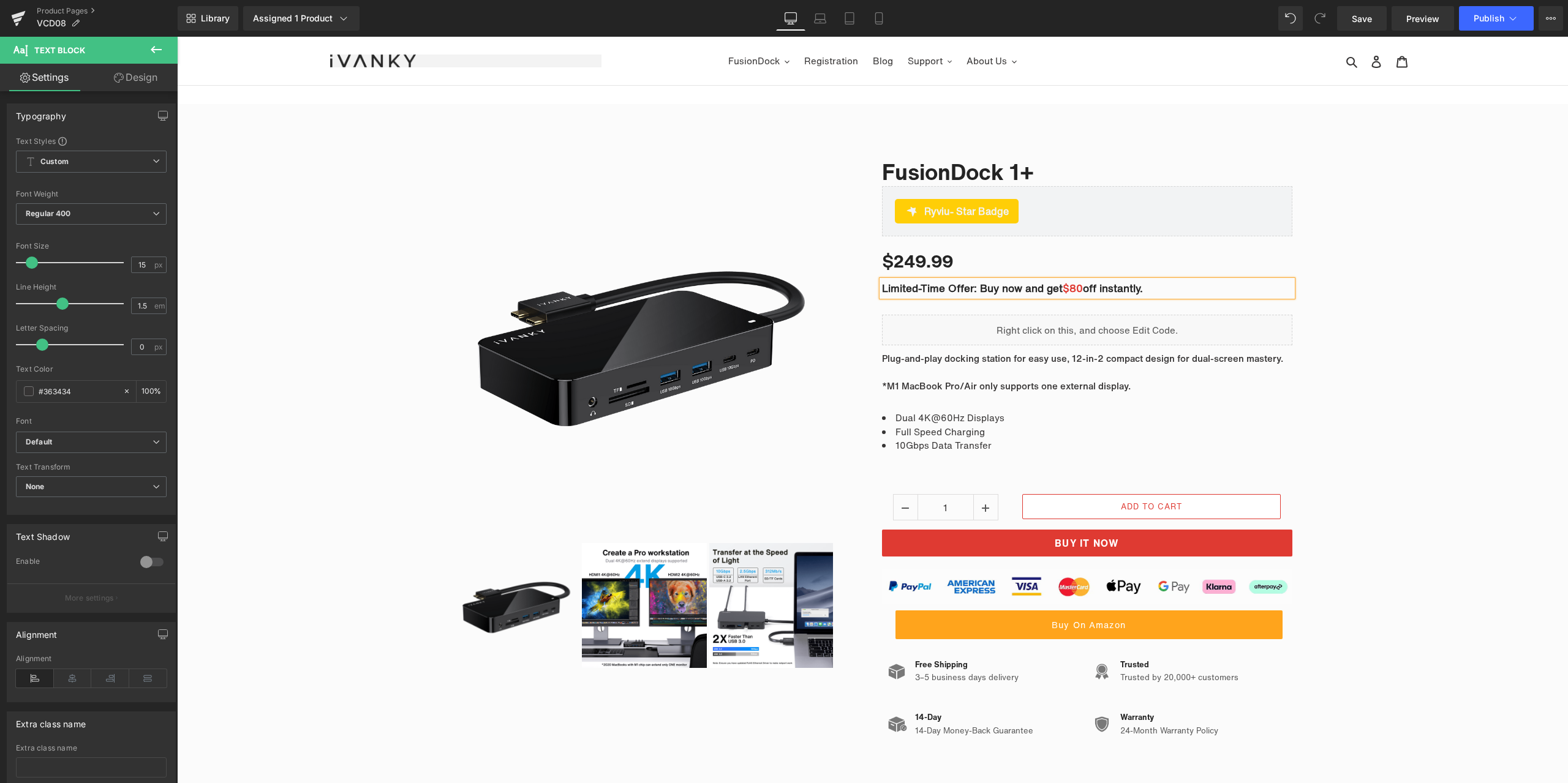
click at [1370, 269] on div "Sale Off (P) Image" at bounding box center [872, 440] width 1391 height 612
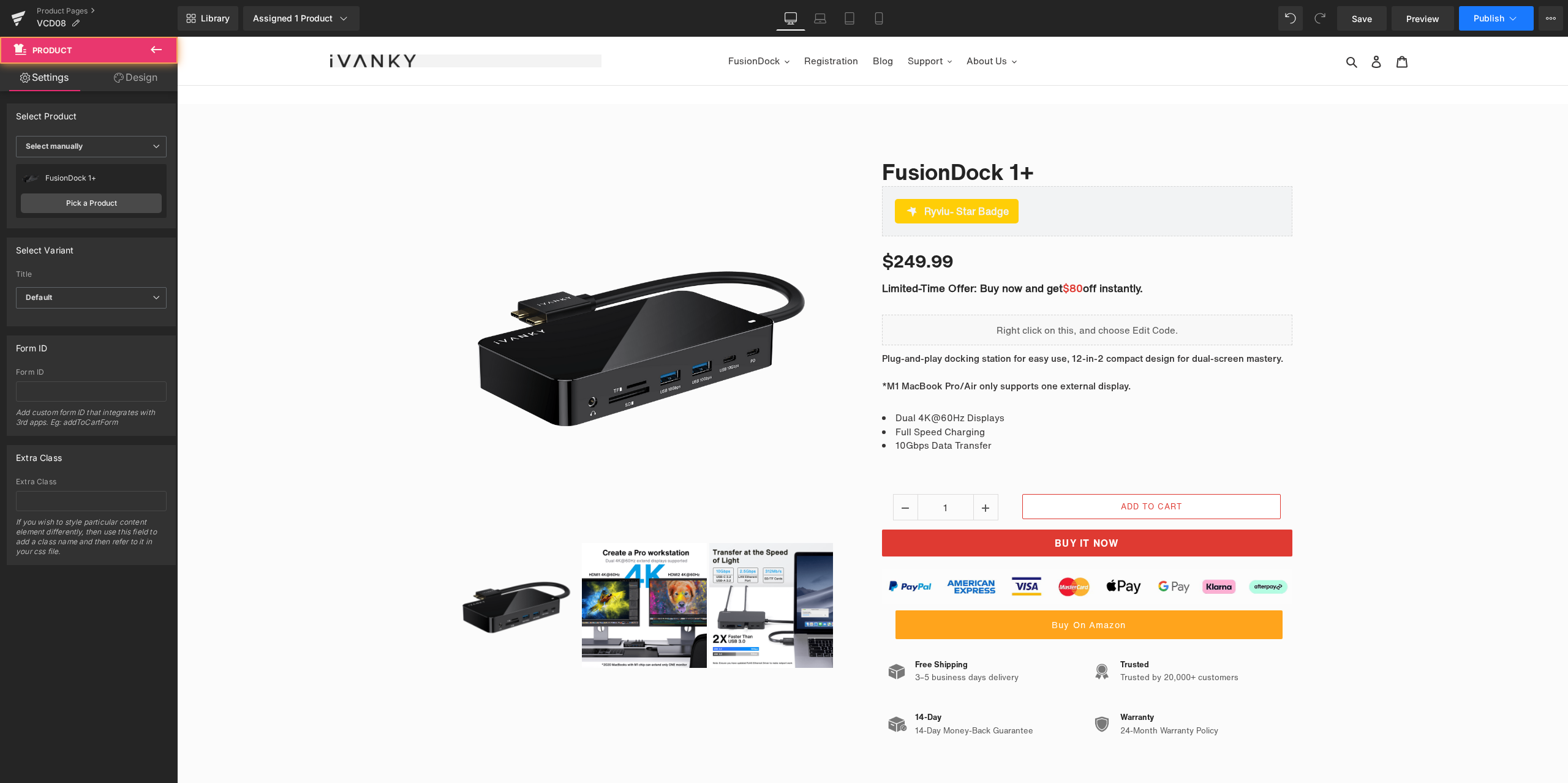
click at [1487, 18] on span "Publish" at bounding box center [1489, 18] width 30 height 10
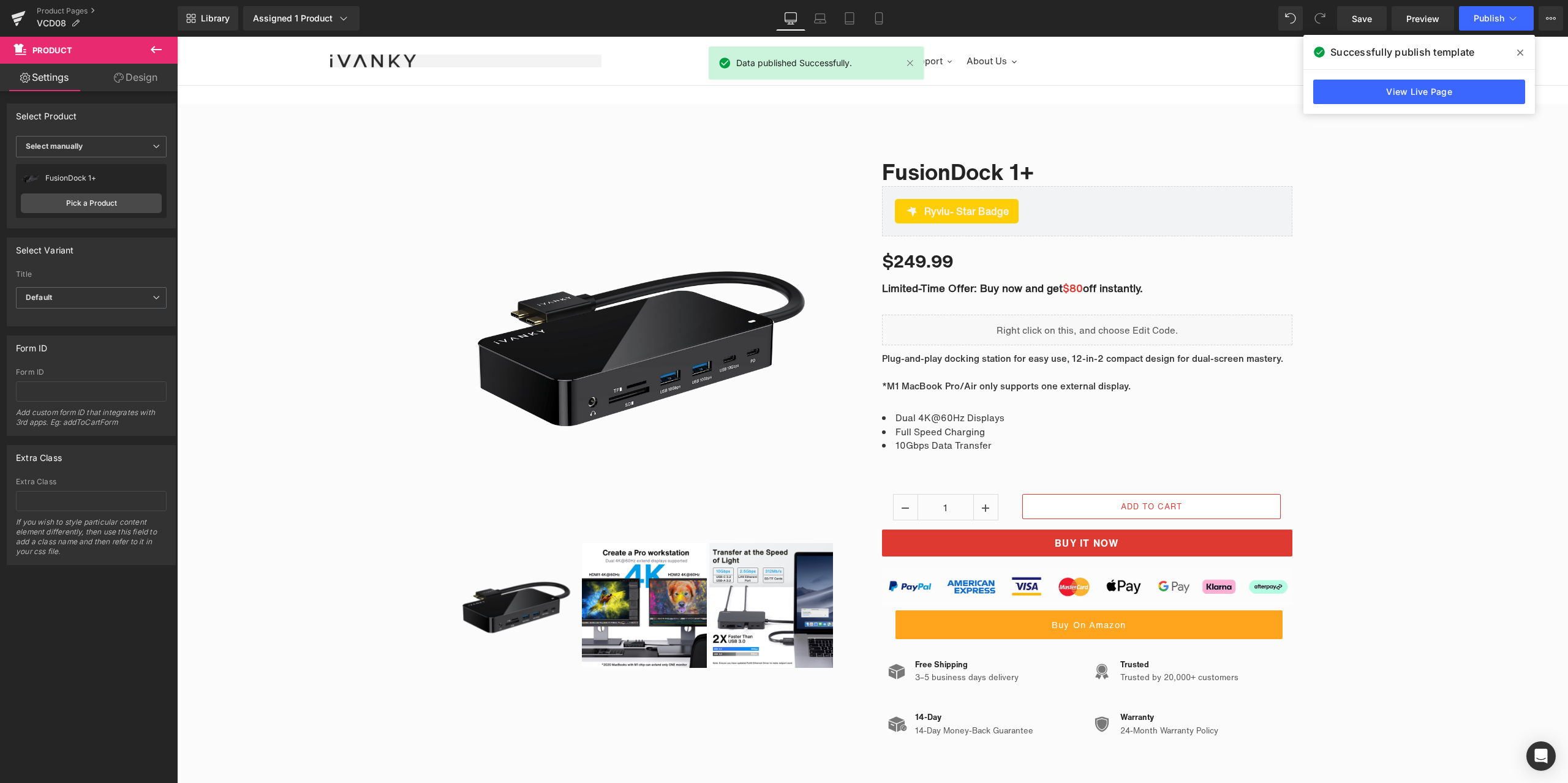
click at [0, 0] on icon at bounding box center [0, 0] width 0 height 0
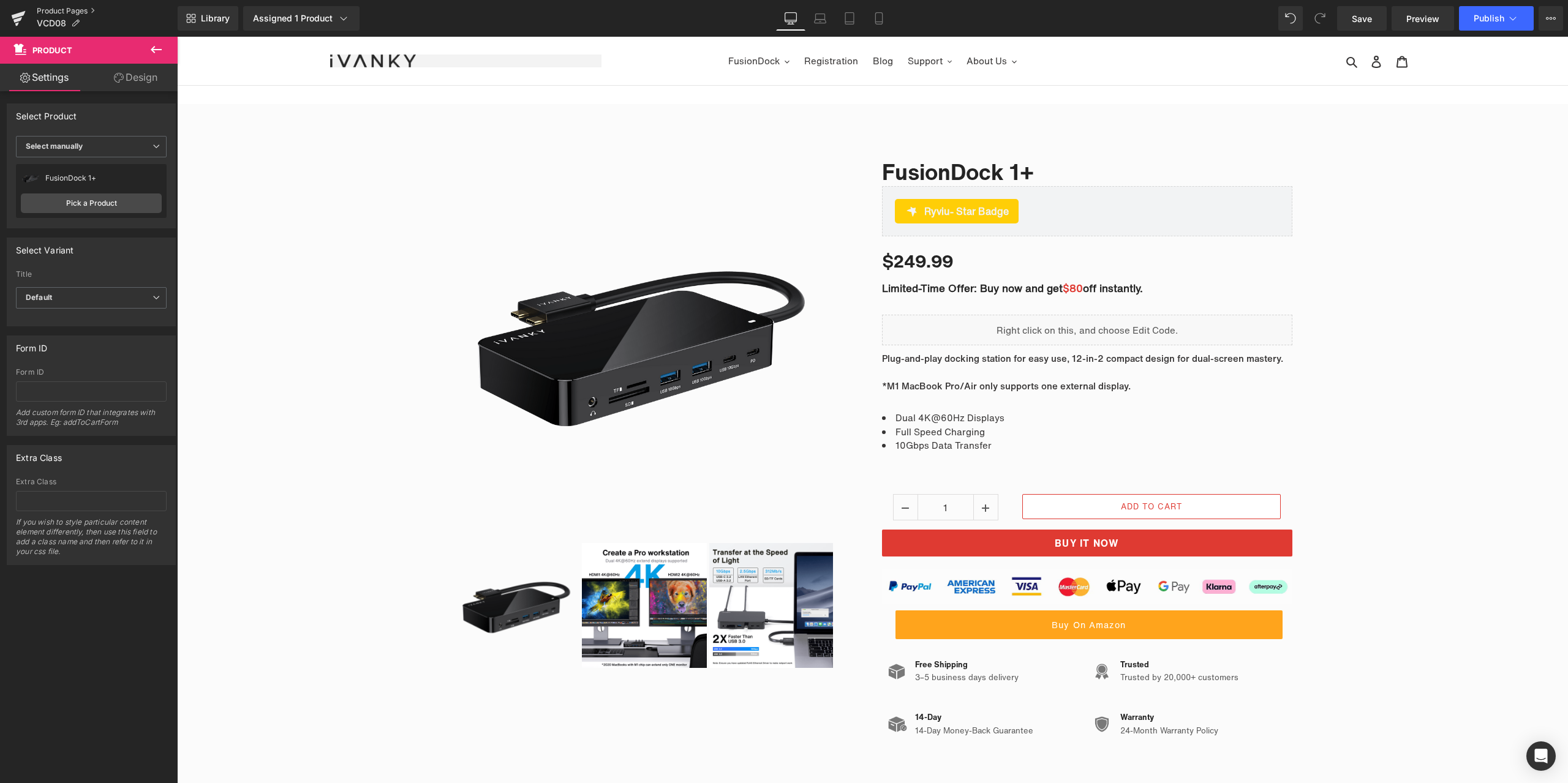
click at [78, 10] on link "Product Pages" at bounding box center [107, 11] width 141 height 10
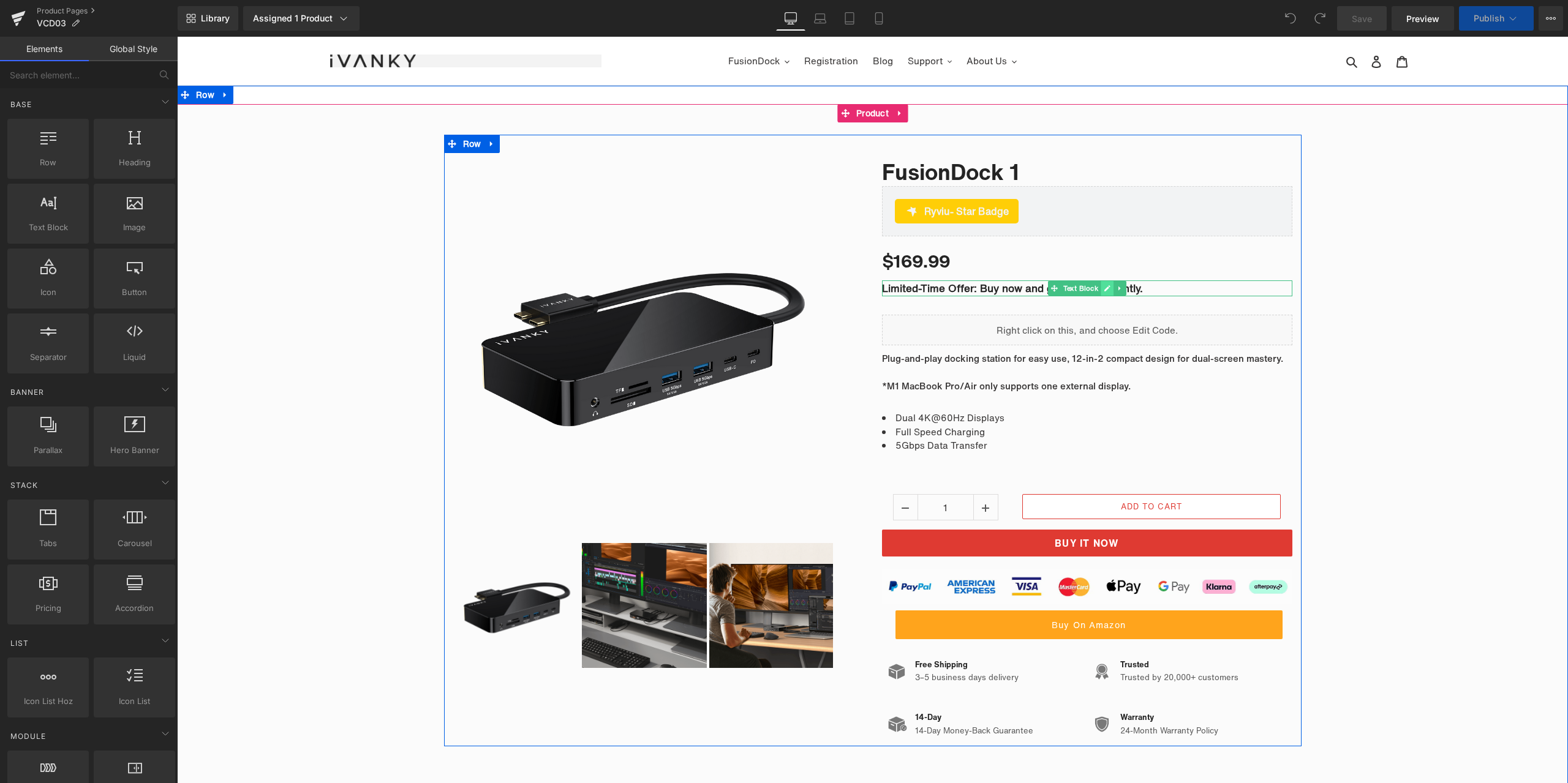
click at [1101, 285] on link at bounding box center [1107, 288] width 13 height 15
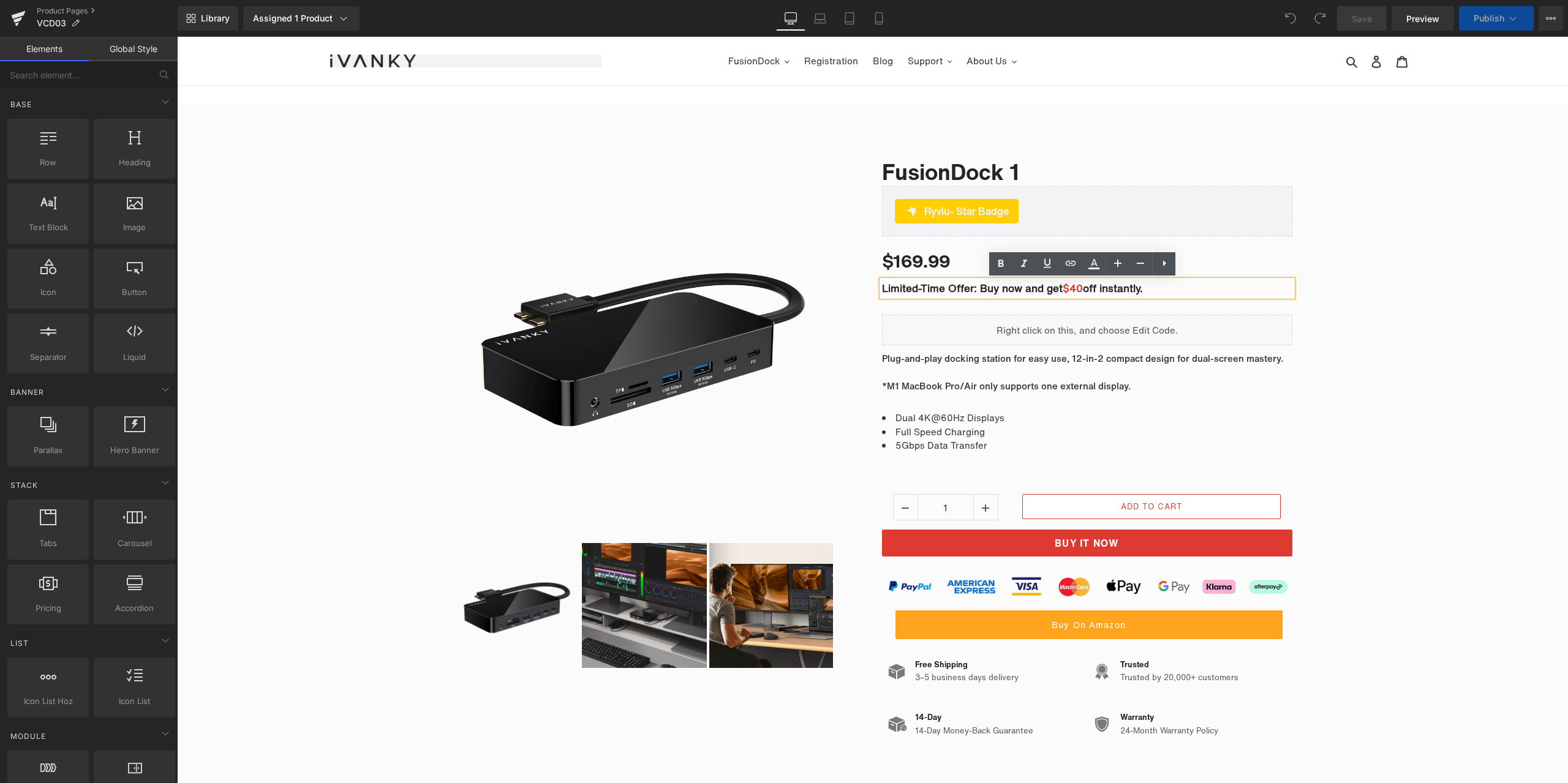
click at [1075, 289] on span "$40" at bounding box center [1073, 288] width 20 height 15
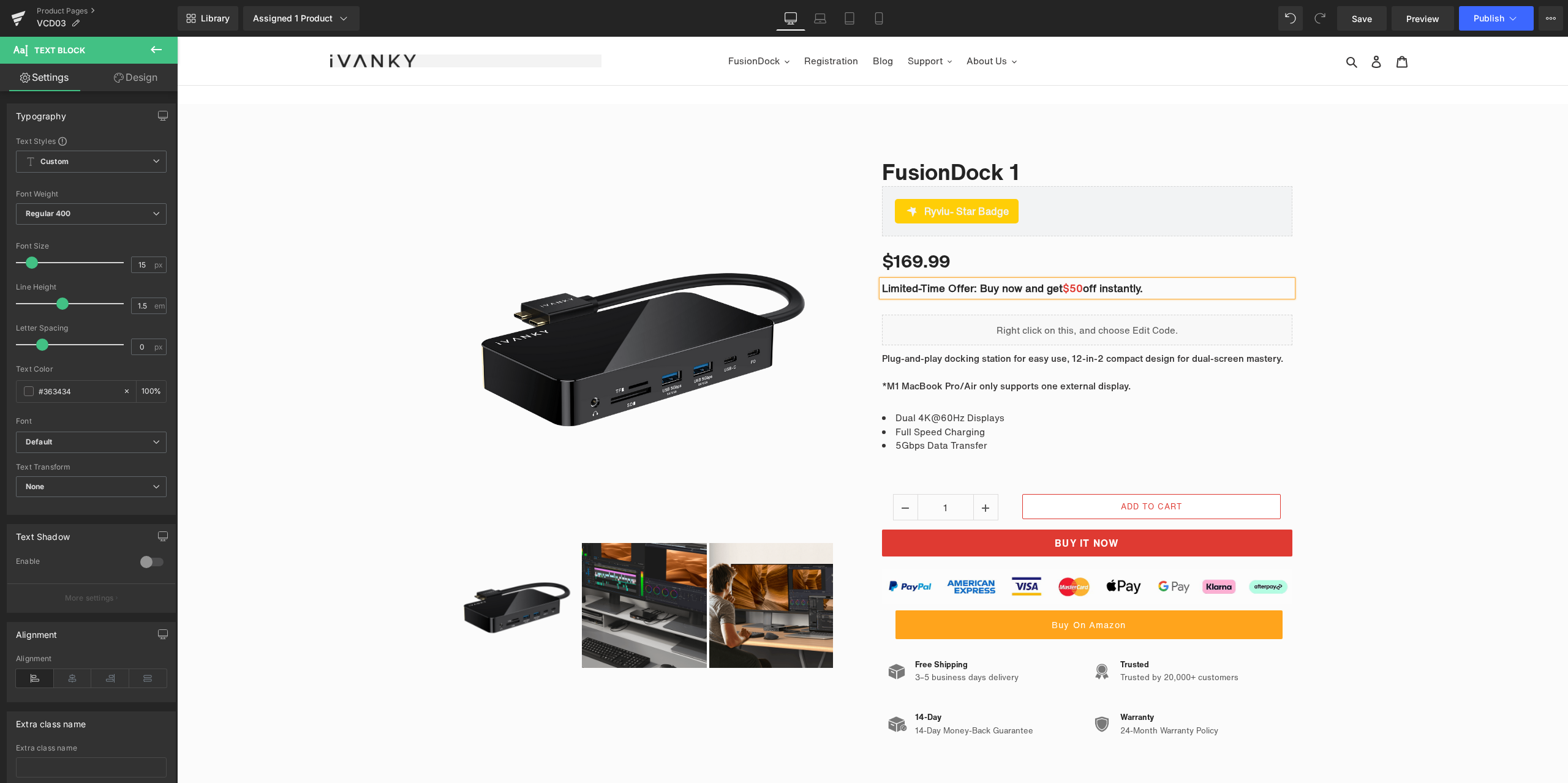
click at [1360, 223] on div "Sale Off (P) Image" at bounding box center [872, 440] width 1391 height 612
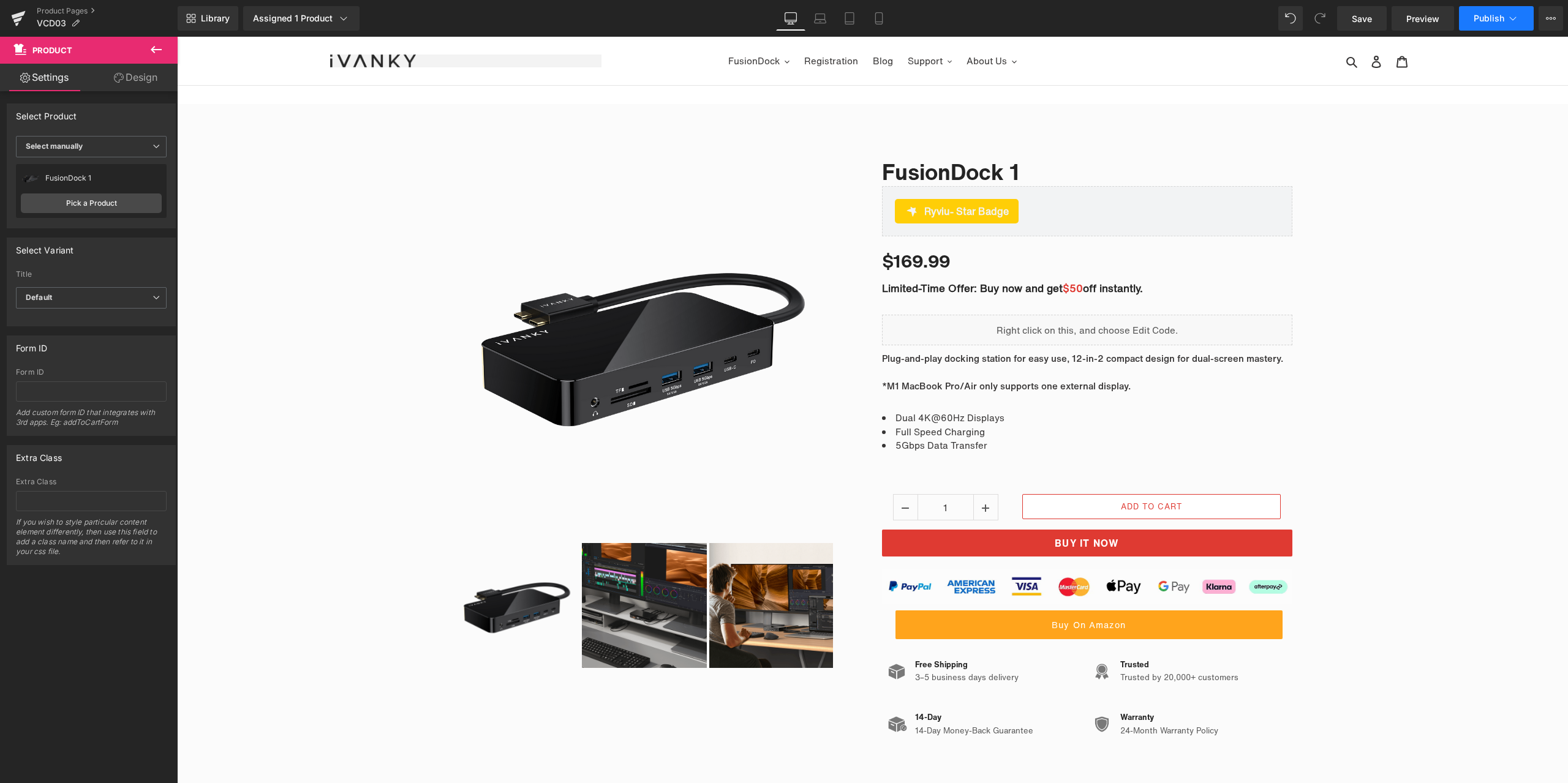
click at [1482, 23] on span "Publish" at bounding box center [1489, 18] width 30 height 10
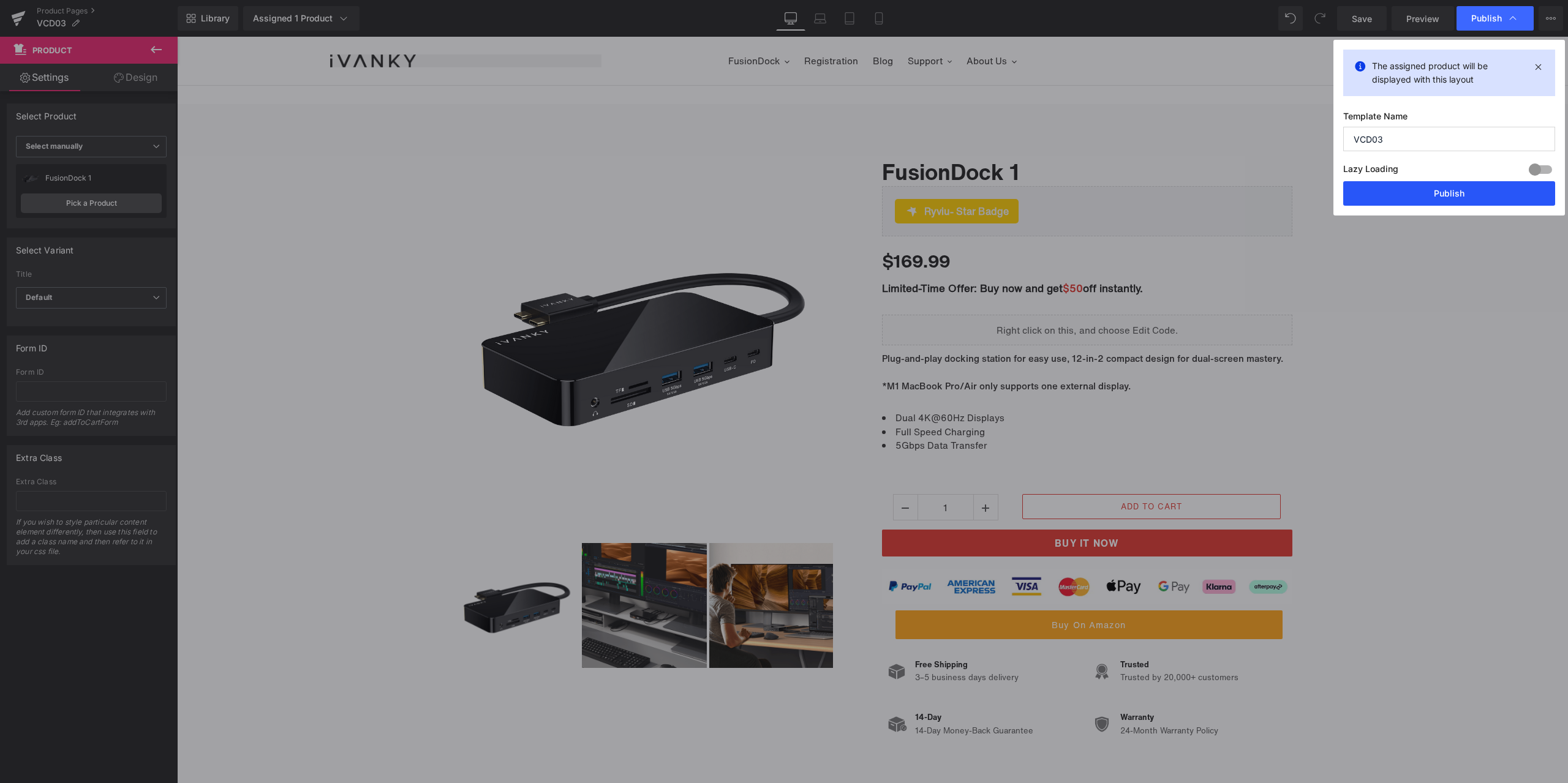
click at [0, 0] on button "Publish" at bounding box center [0, 0] width 0 height 0
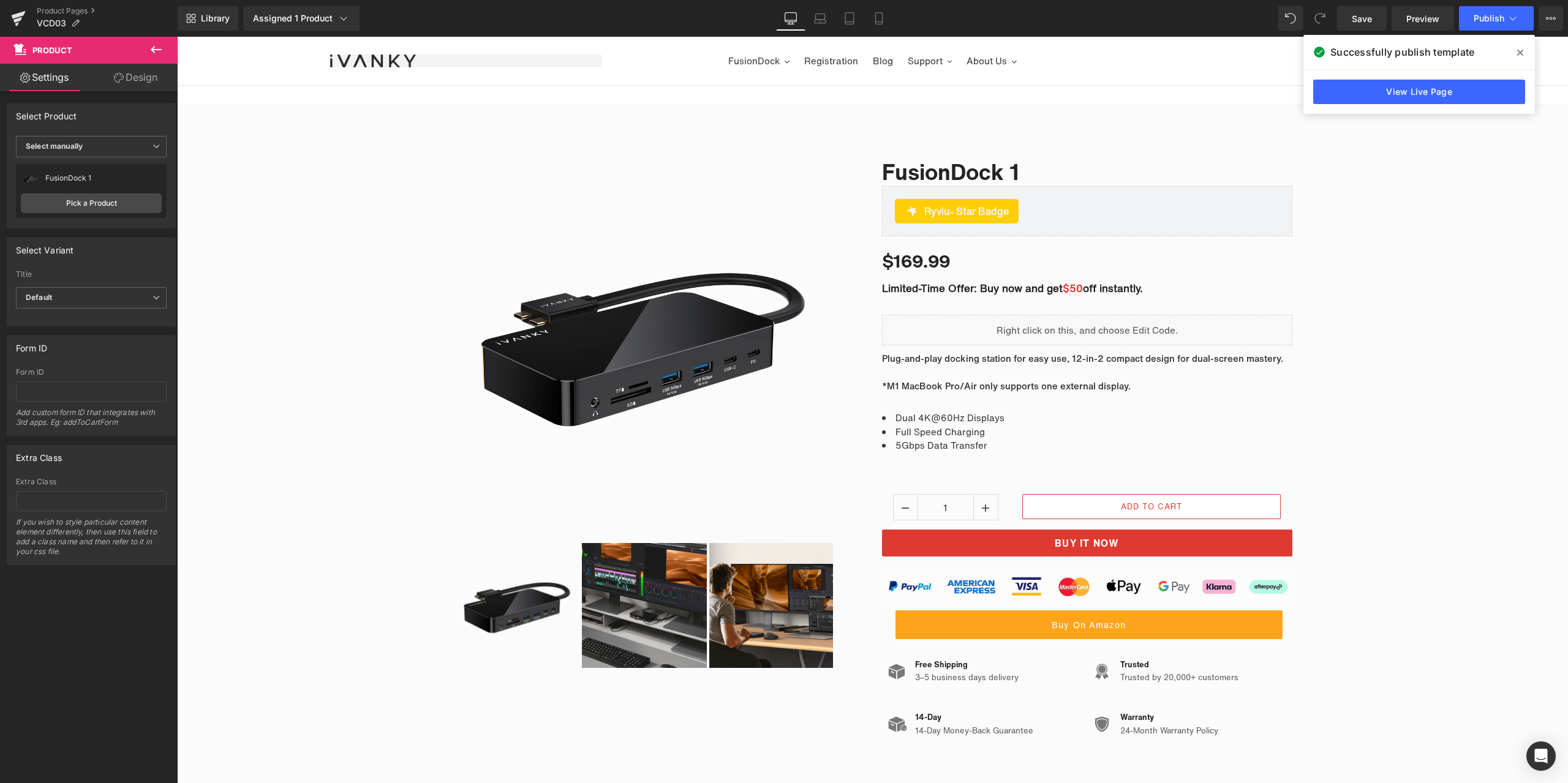
drag, startPoint x: 1524, startPoint y: 52, endPoint x: 1340, endPoint y: 20, distance: 186.8
click at [0, 0] on span at bounding box center [0, 0] width 0 height 0
click at [58, 12] on link "Product Pages" at bounding box center [107, 11] width 141 height 10
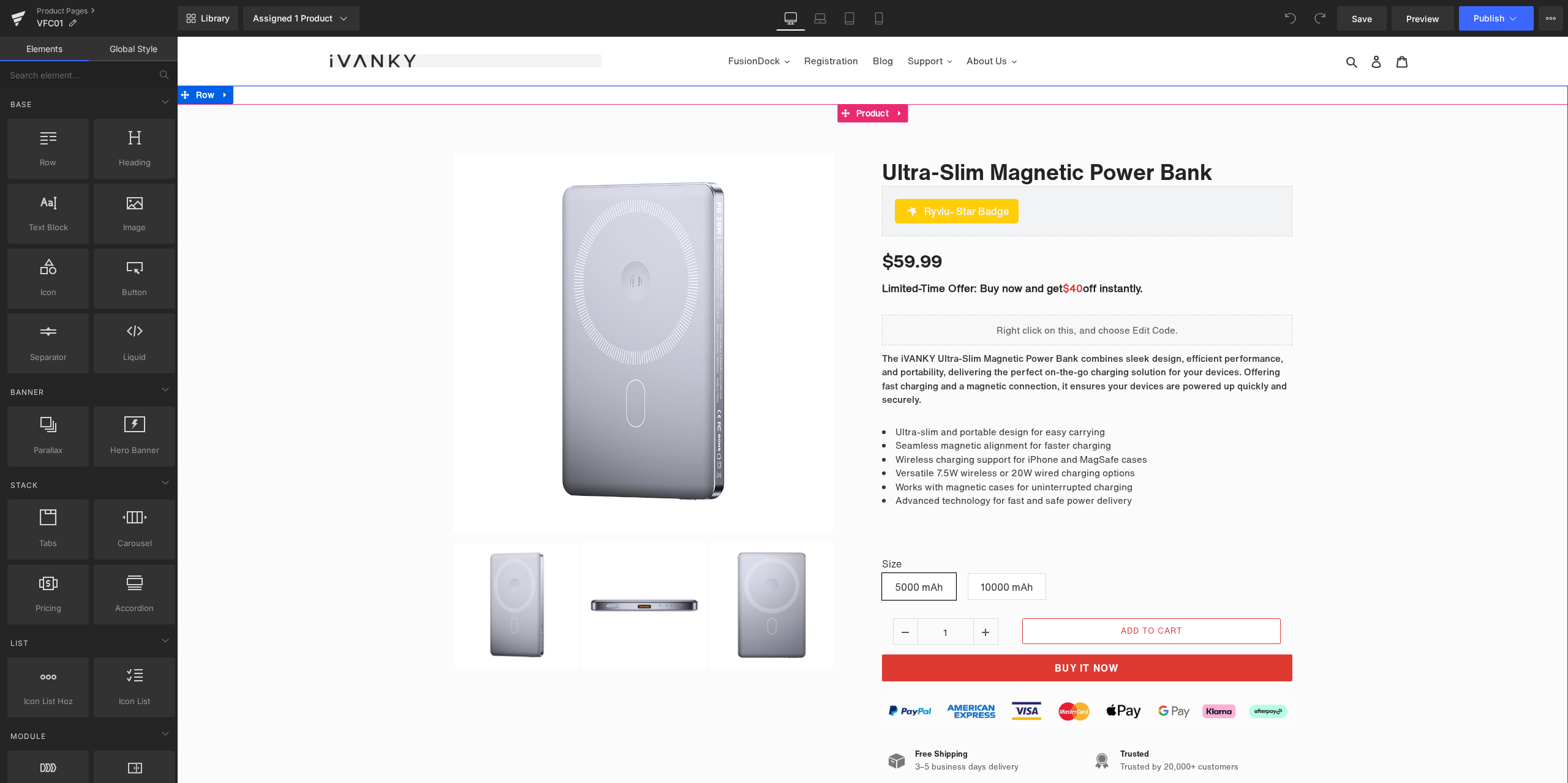
drag, startPoint x: 1397, startPoint y: 352, endPoint x: 1387, endPoint y: 350, distance: 10.2
click at [1397, 352] on div "Sale Off (P) Image" at bounding box center [872, 485] width 1391 height 701
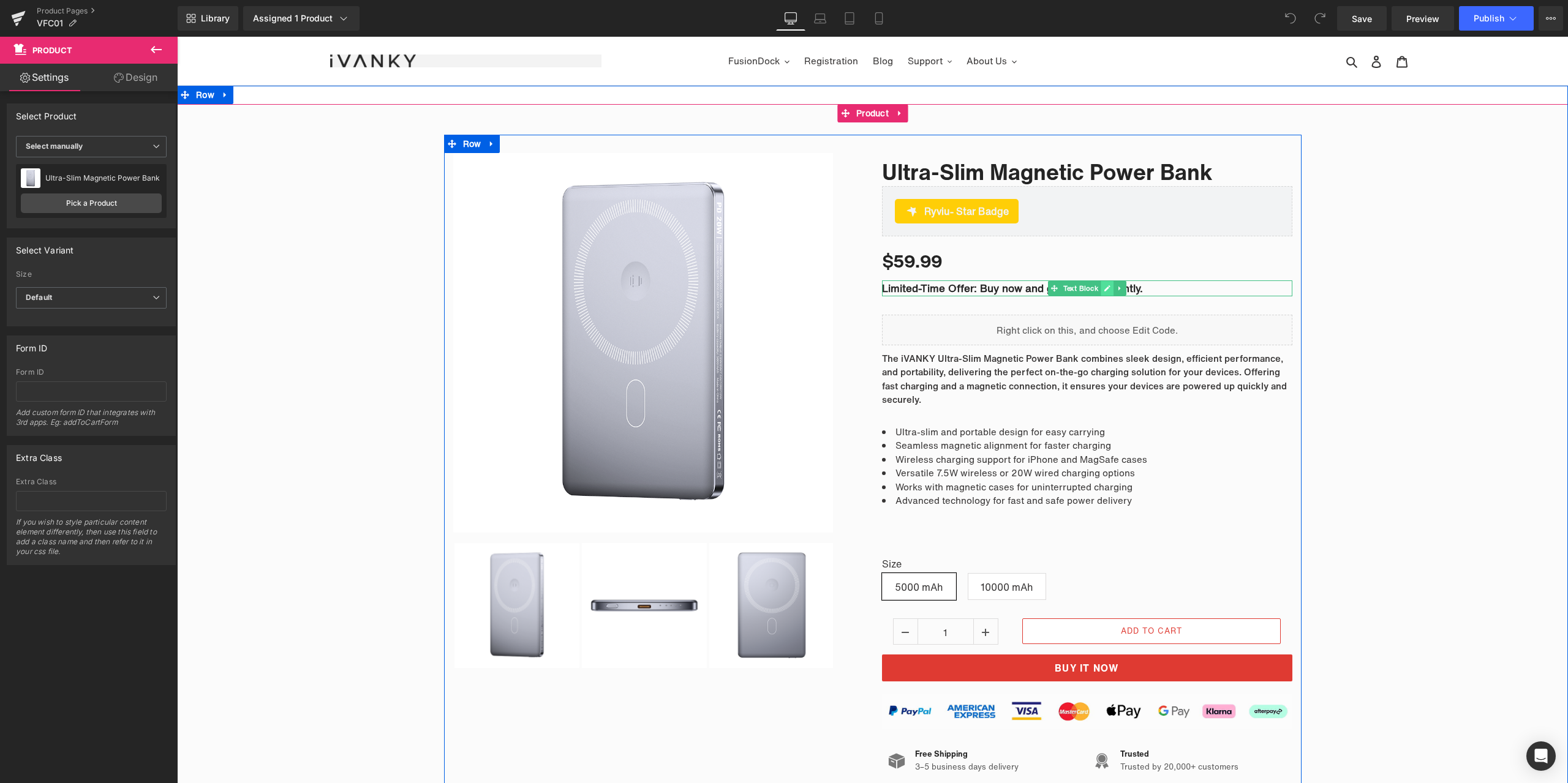
click at [1107, 284] on link at bounding box center [1107, 288] width 13 height 15
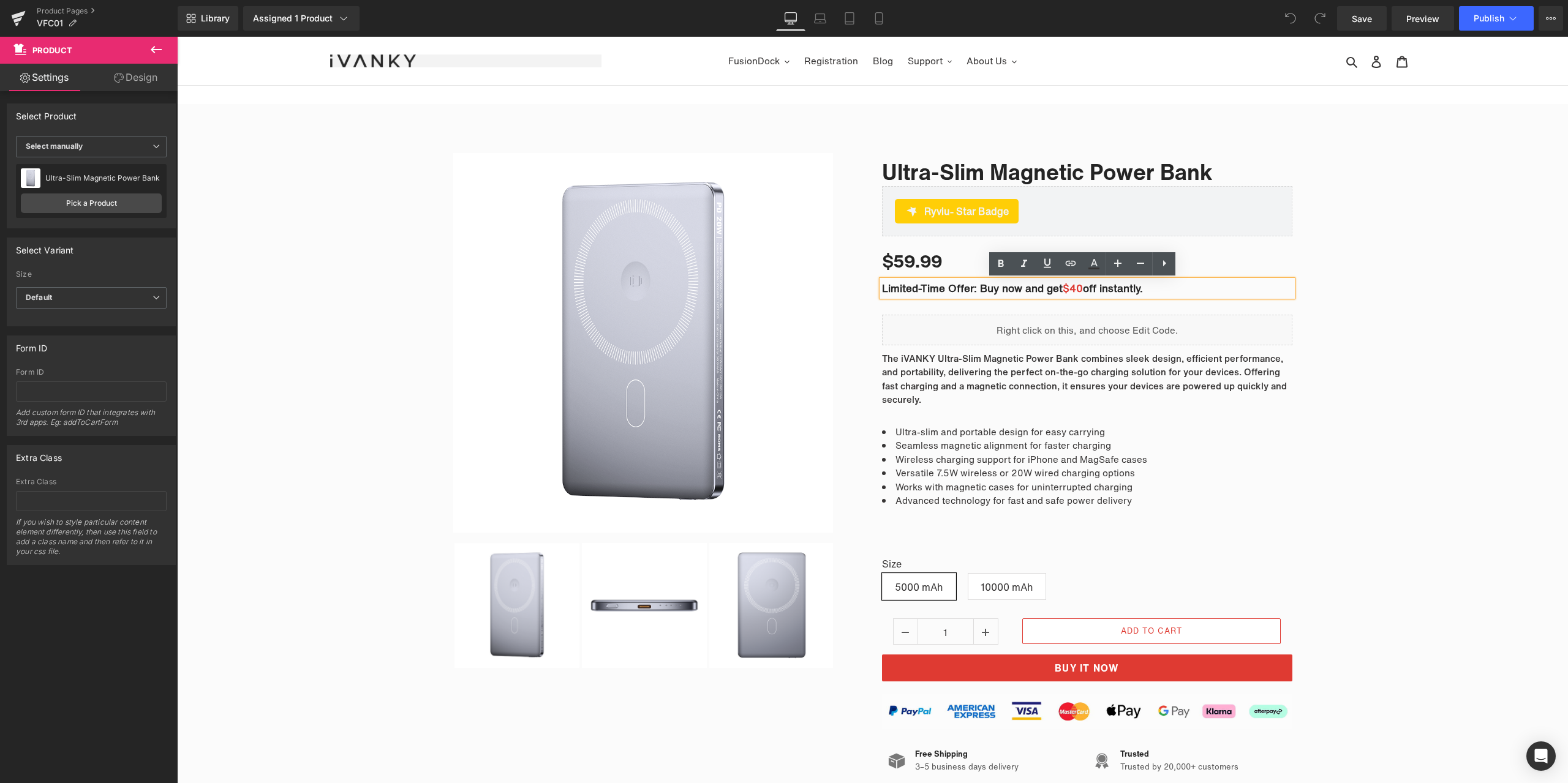
click at [1076, 288] on span "$40" at bounding box center [1073, 288] width 20 height 15
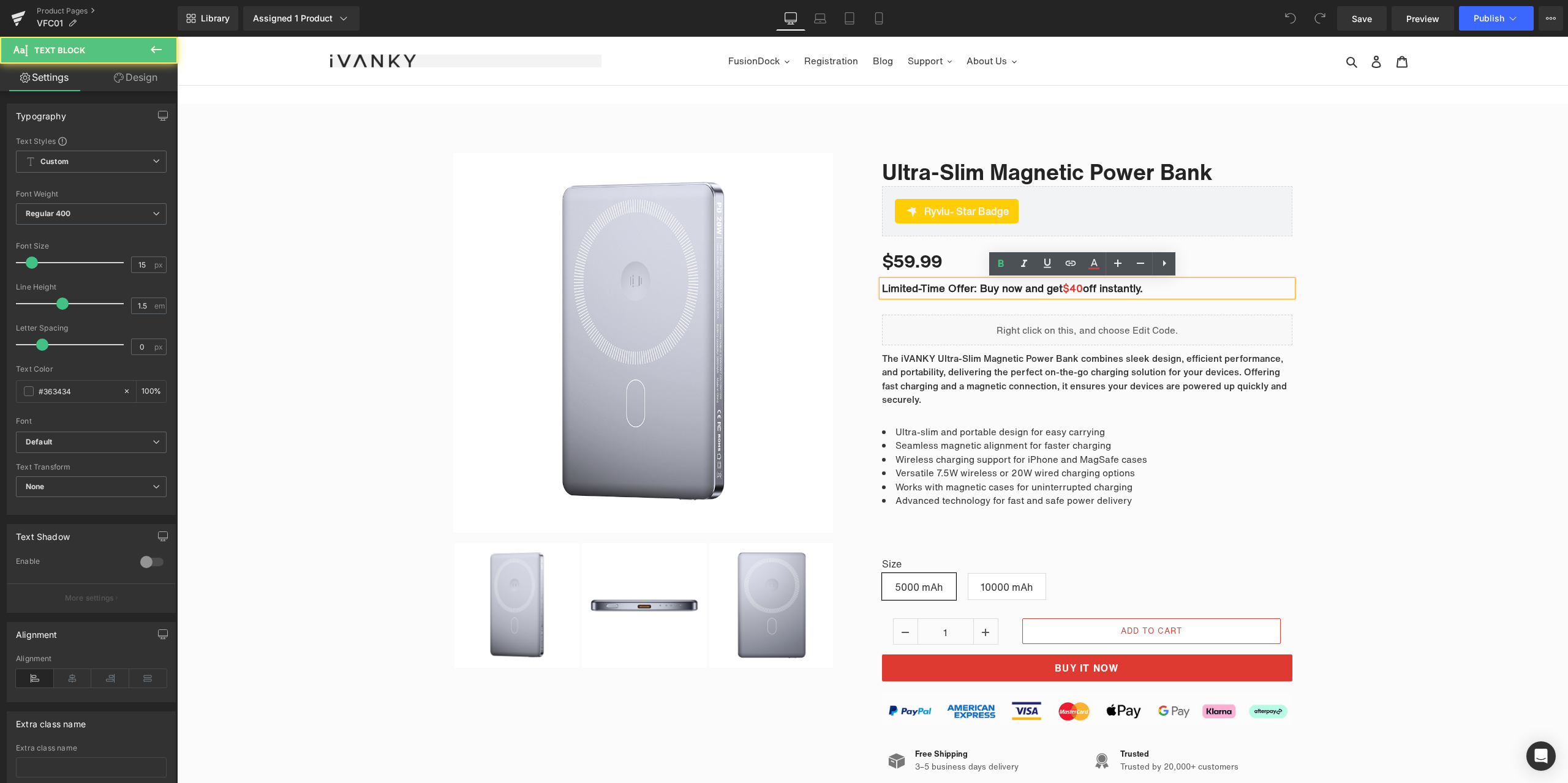
click at [1079, 287] on span "$40" at bounding box center [1073, 288] width 20 height 15
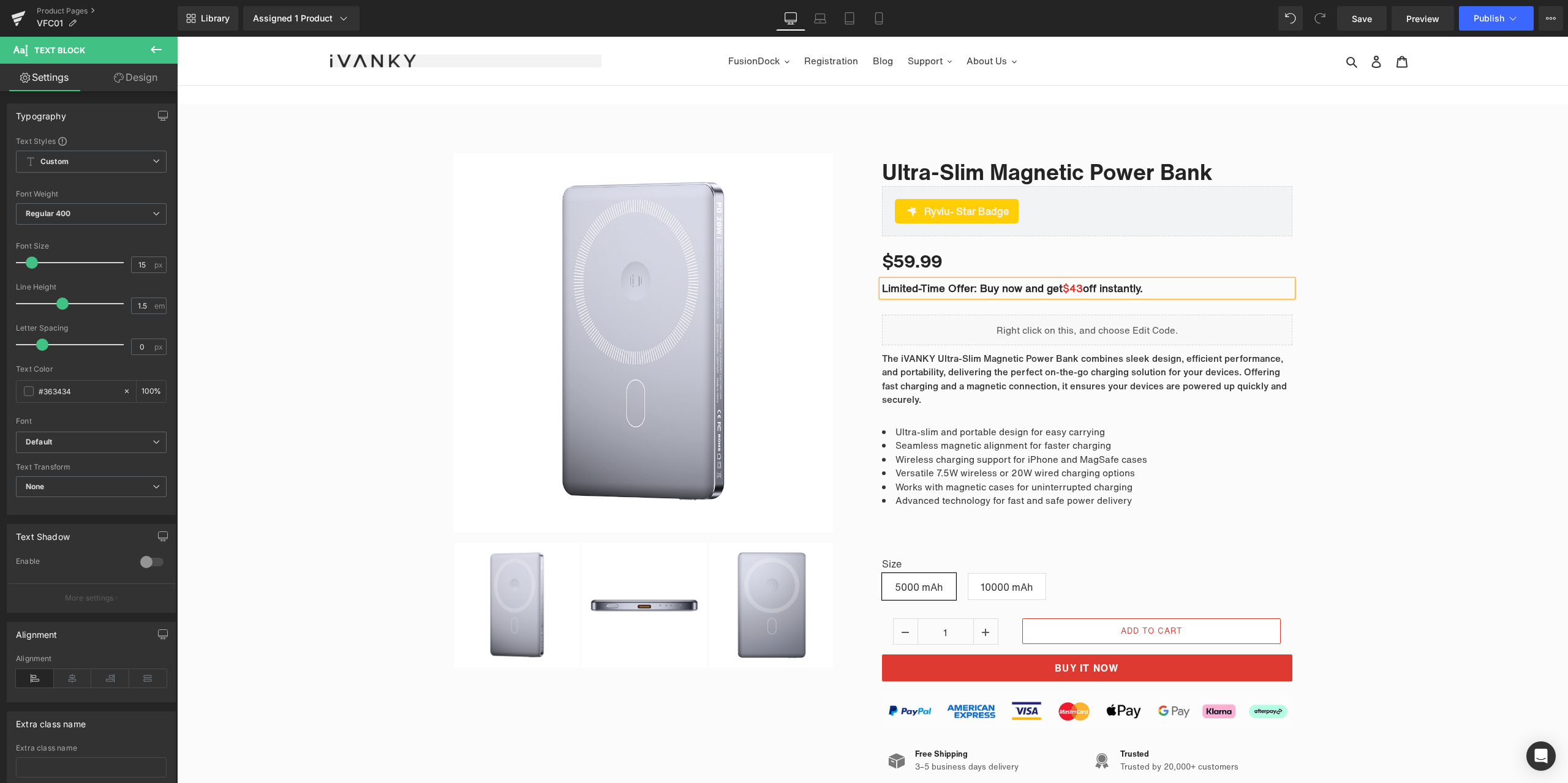
click at [1362, 320] on div "Sale Off (P) Image" at bounding box center [872, 485] width 1391 height 701
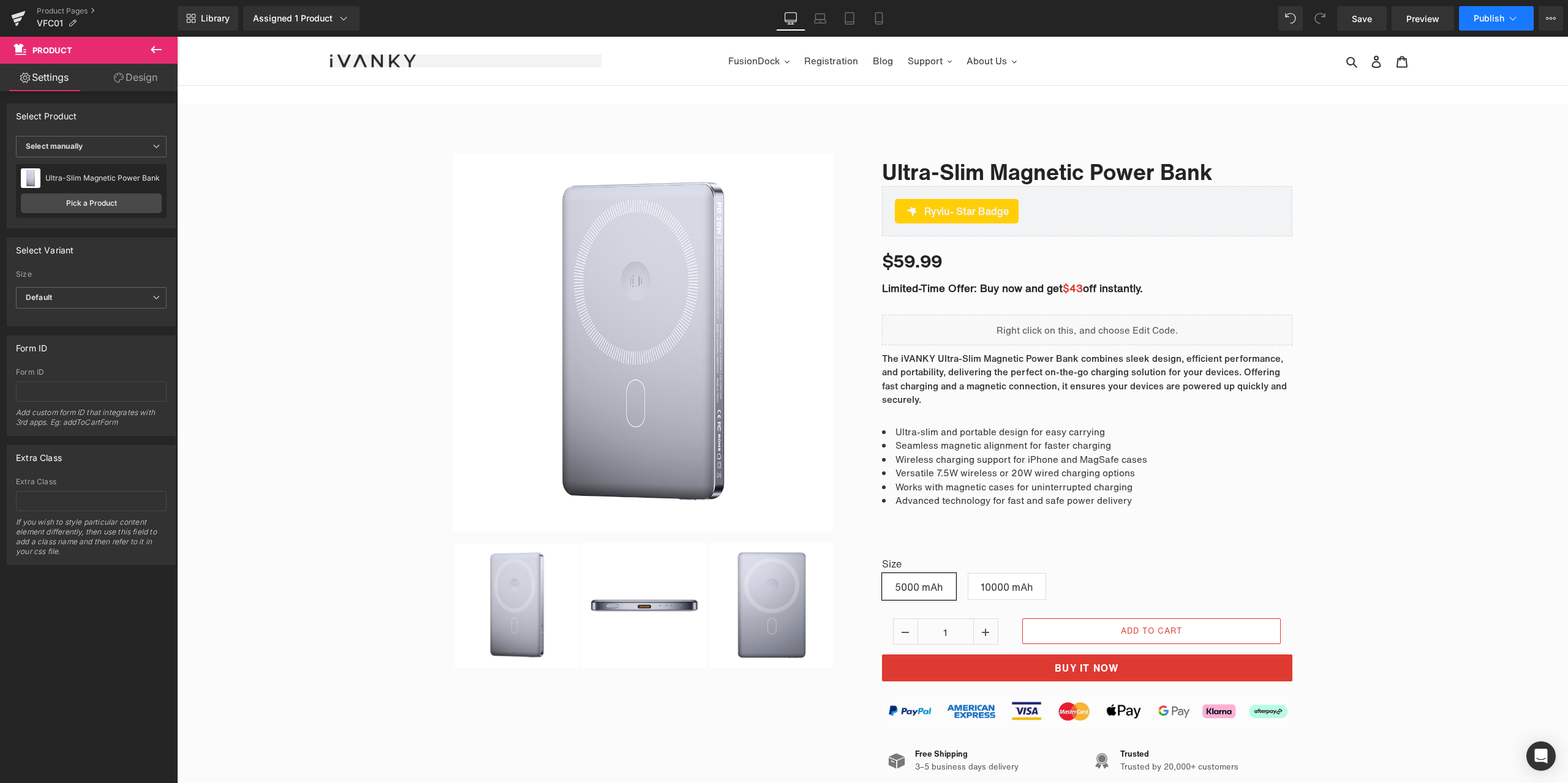
click at [1474, 24] on button "Publish" at bounding box center [1496, 18] width 75 height 25
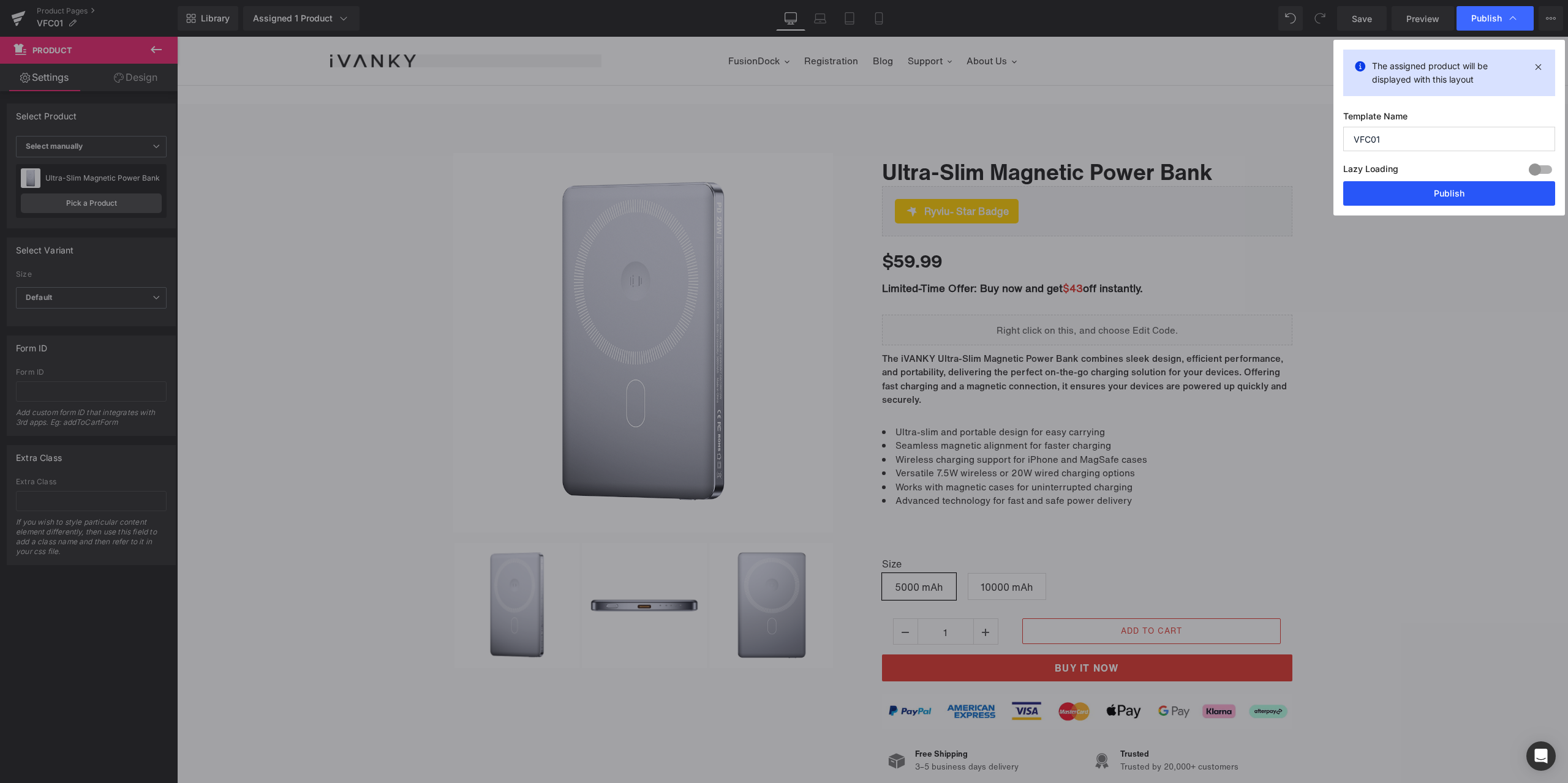
drag, startPoint x: 1432, startPoint y: 183, endPoint x: 1181, endPoint y: 217, distance: 253.3
click at [1432, 183] on button "Publish" at bounding box center [1449, 194] width 212 height 25
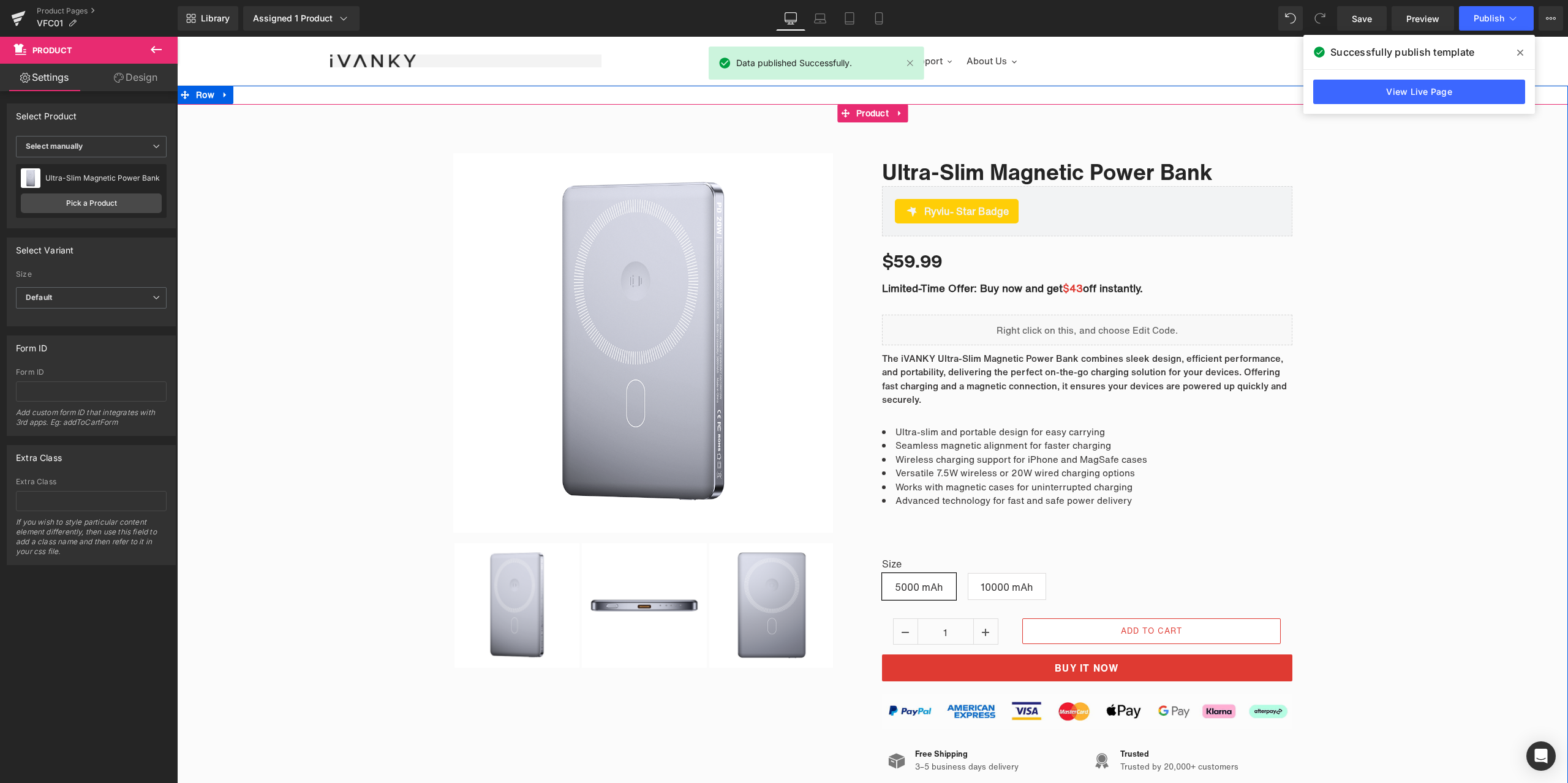
click at [1388, 136] on div "Sale Off (P) Image" at bounding box center [872, 485] width 1391 height 701
click at [1524, 47] on span at bounding box center [1520, 53] width 20 height 20
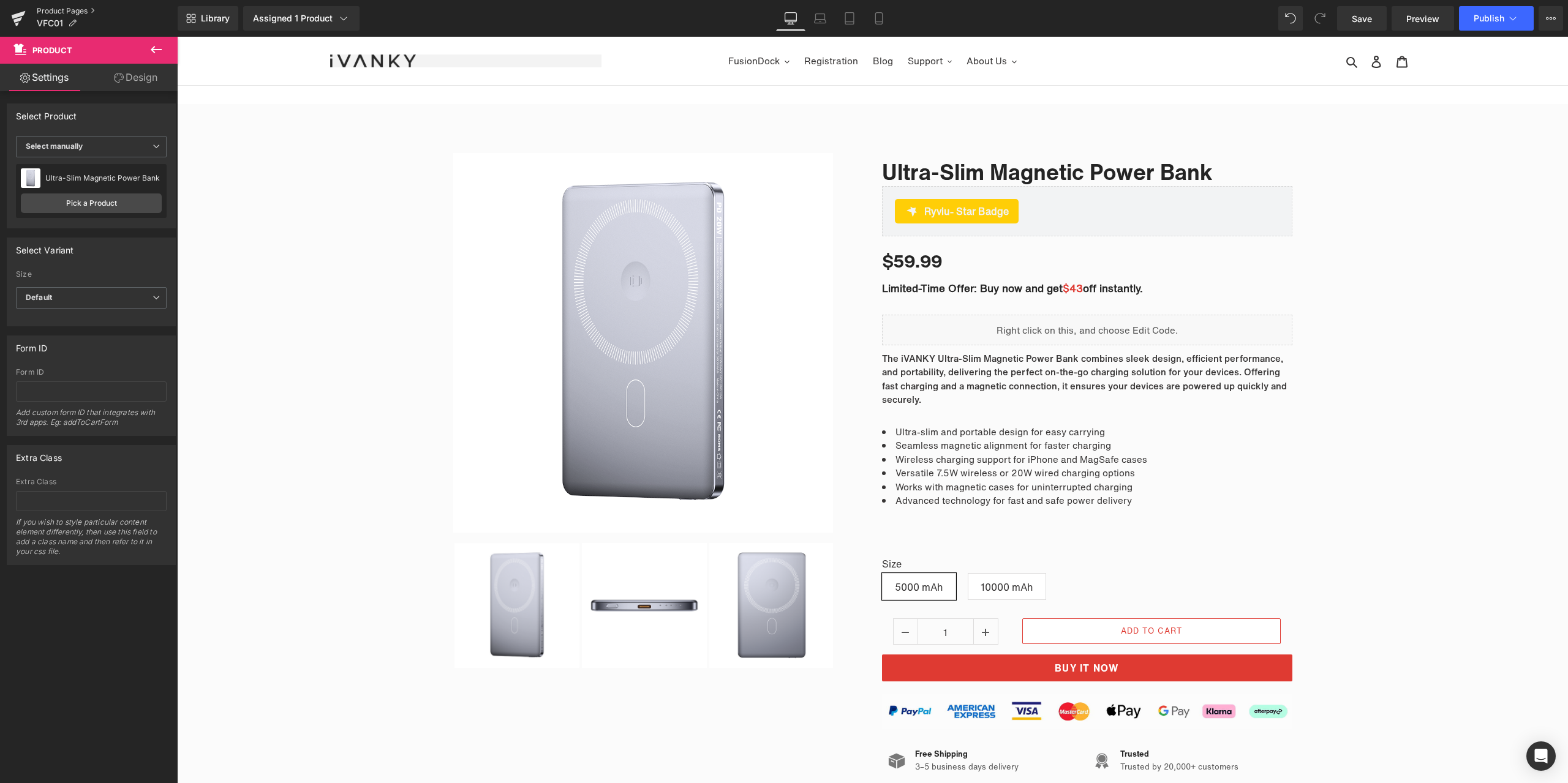
click at [64, 12] on link "Product Pages" at bounding box center [107, 11] width 141 height 10
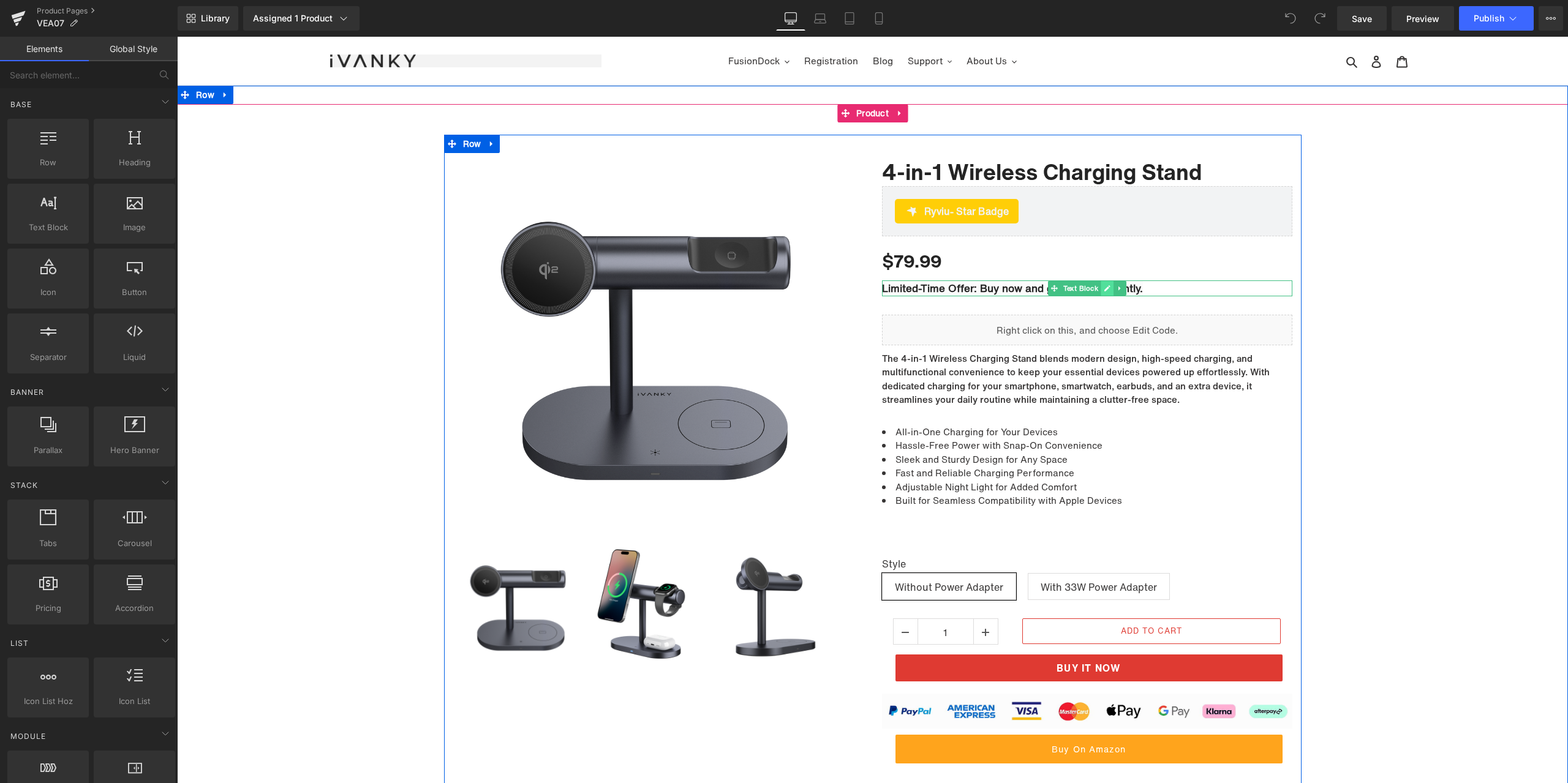
click at [1101, 283] on link at bounding box center [1107, 288] width 13 height 15
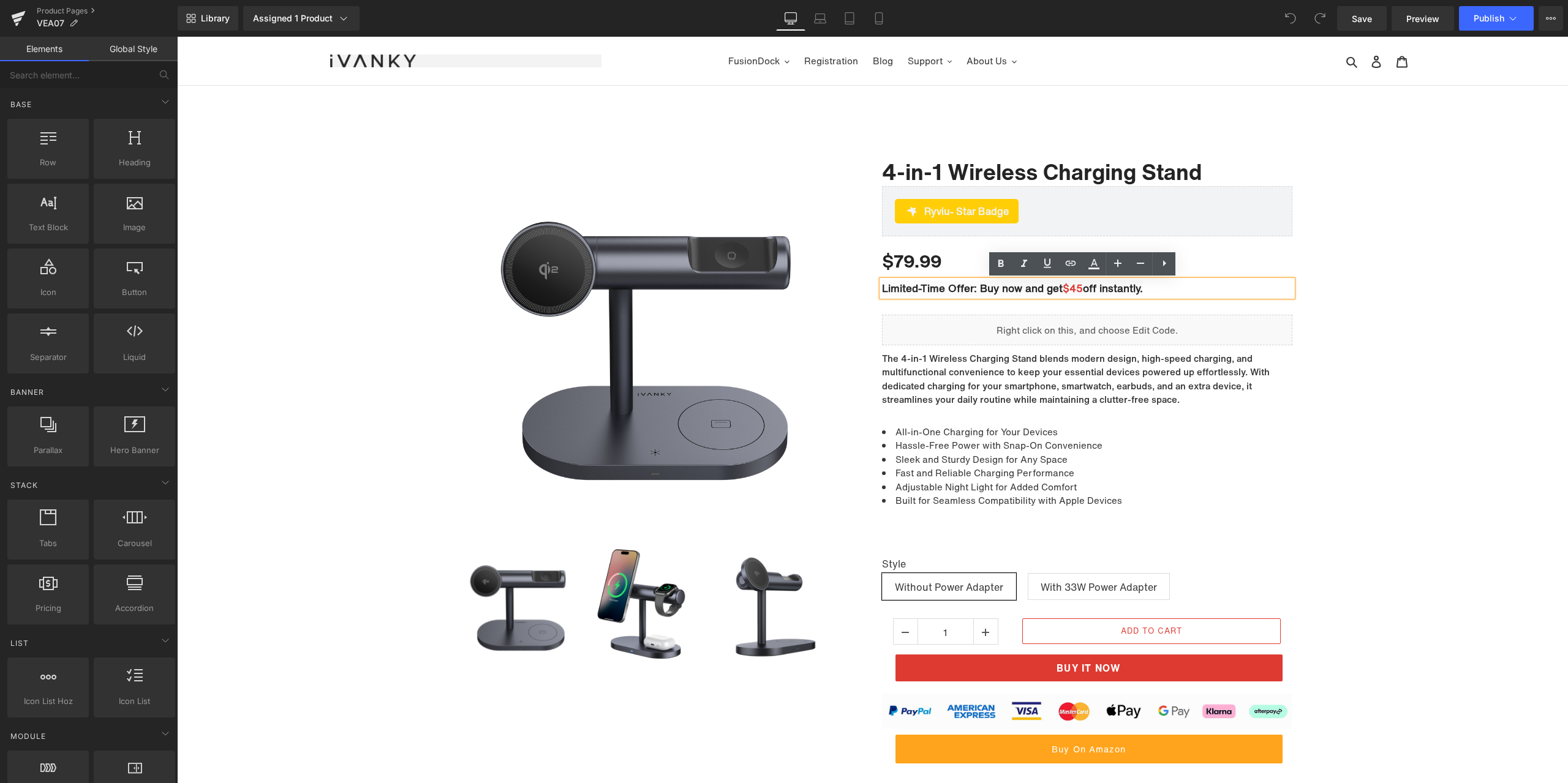
click at [1073, 289] on span "$45" at bounding box center [1073, 288] width 20 height 15
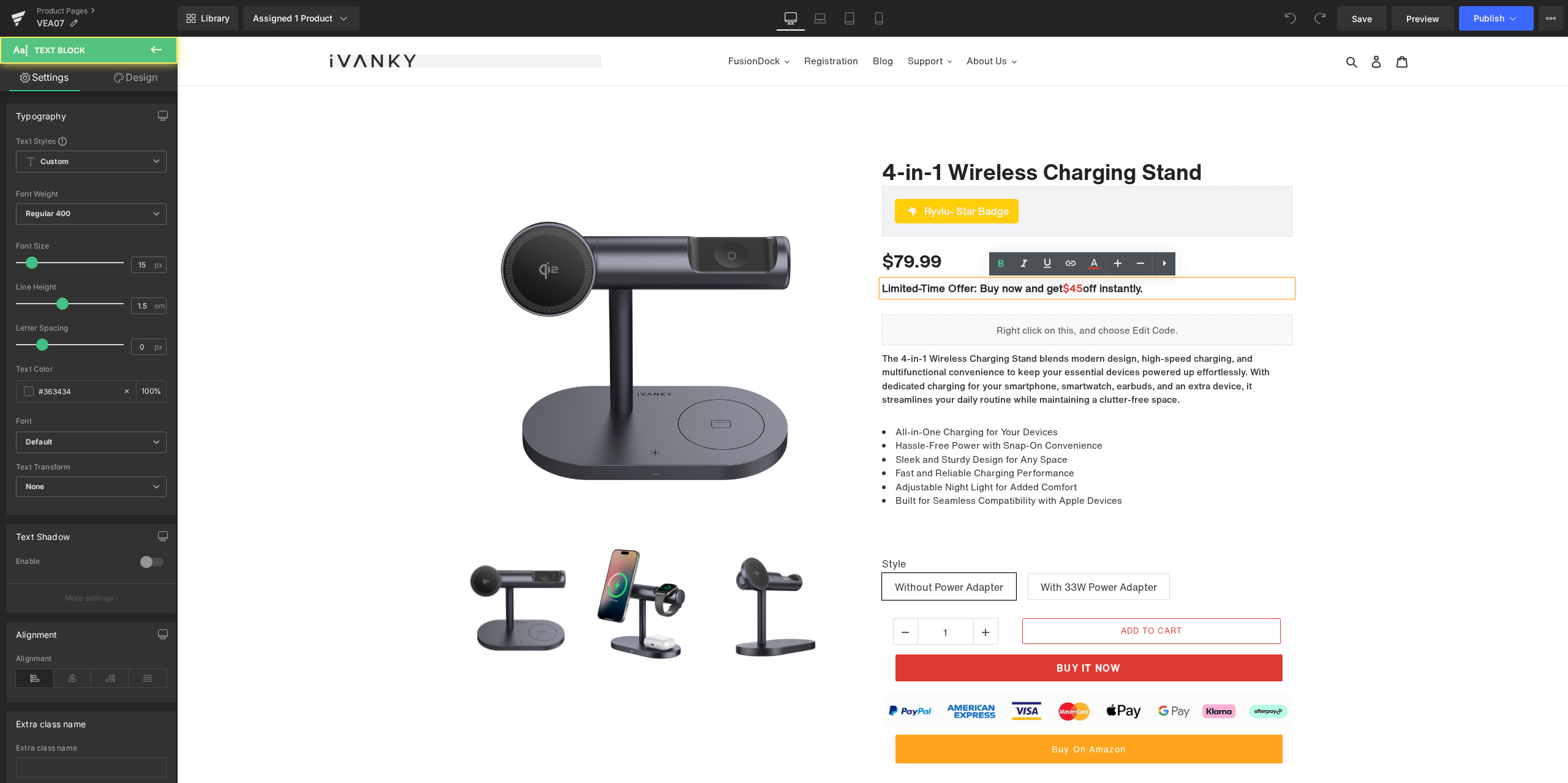
click at [1078, 286] on span "$45" at bounding box center [1073, 288] width 20 height 15
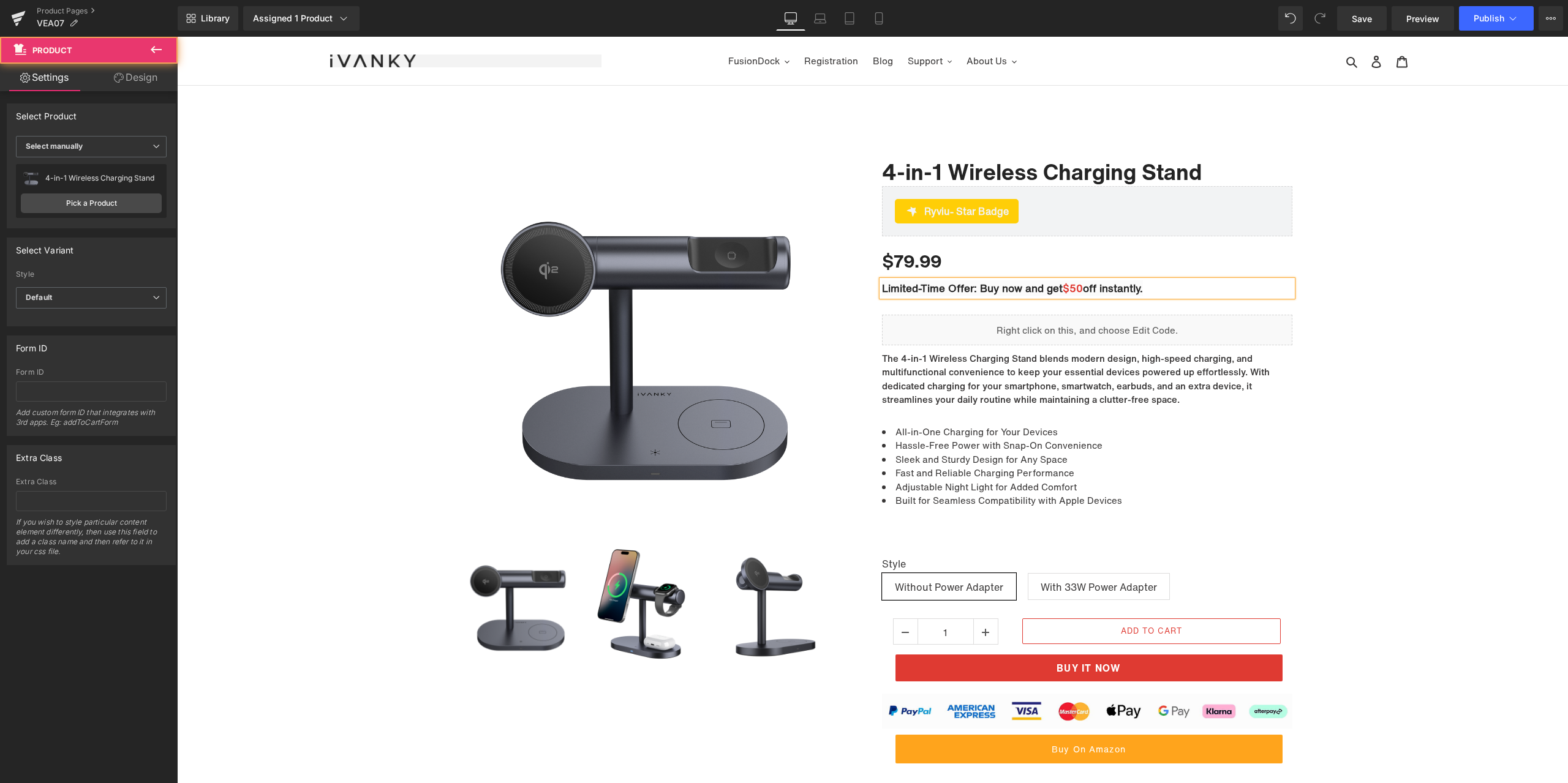
click at [1441, 221] on div "Sale Off (P) Image" at bounding box center [872, 503] width 1391 height 736
click at [1473, 25] on button "Publish" at bounding box center [1496, 18] width 75 height 25
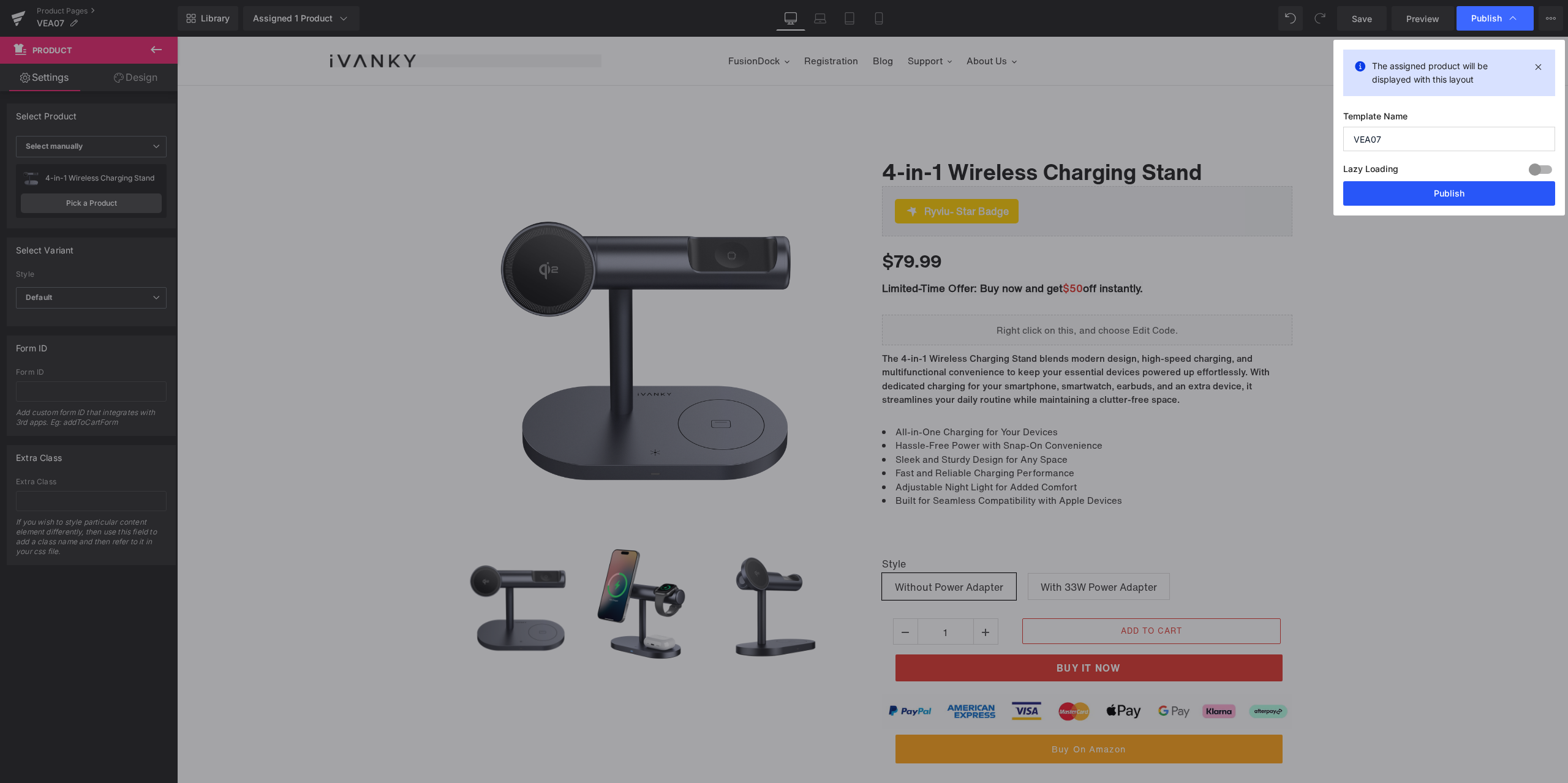
click at [0, 0] on button "Publish" at bounding box center [0, 0] width 0 height 0
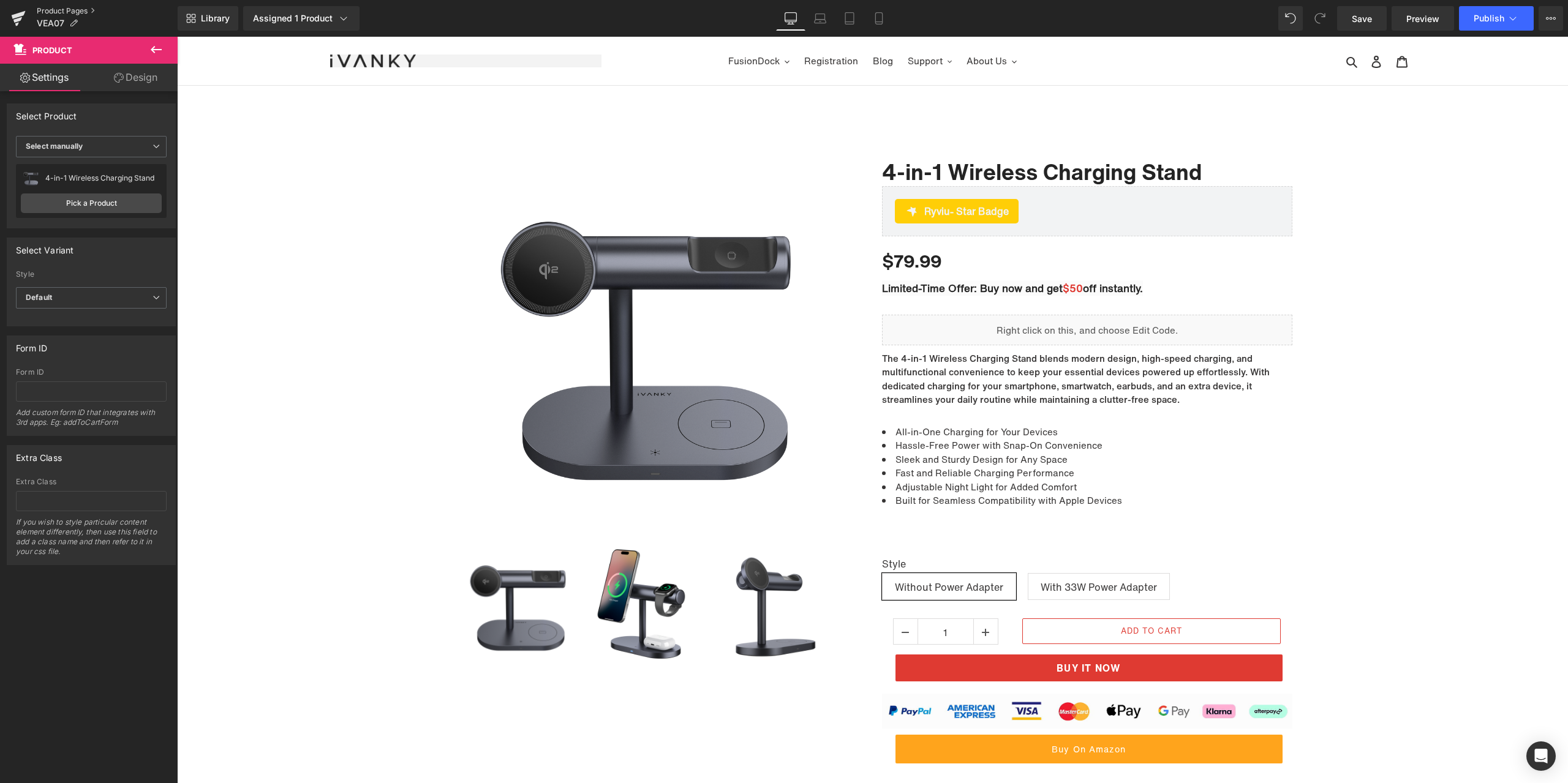
click at [71, 6] on link "Product Pages" at bounding box center [107, 11] width 141 height 10
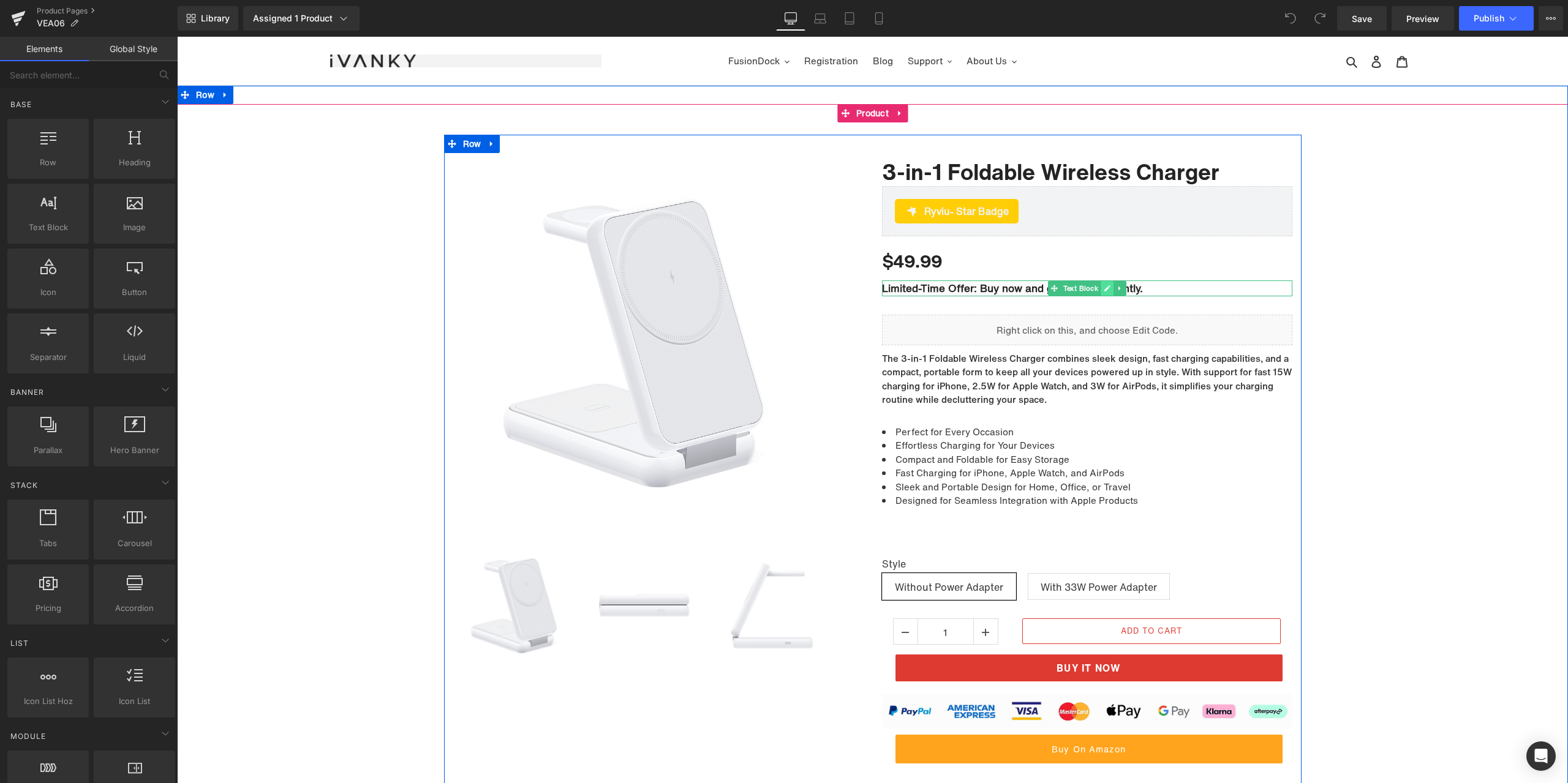
click at [1101, 289] on link at bounding box center [1107, 288] width 13 height 15
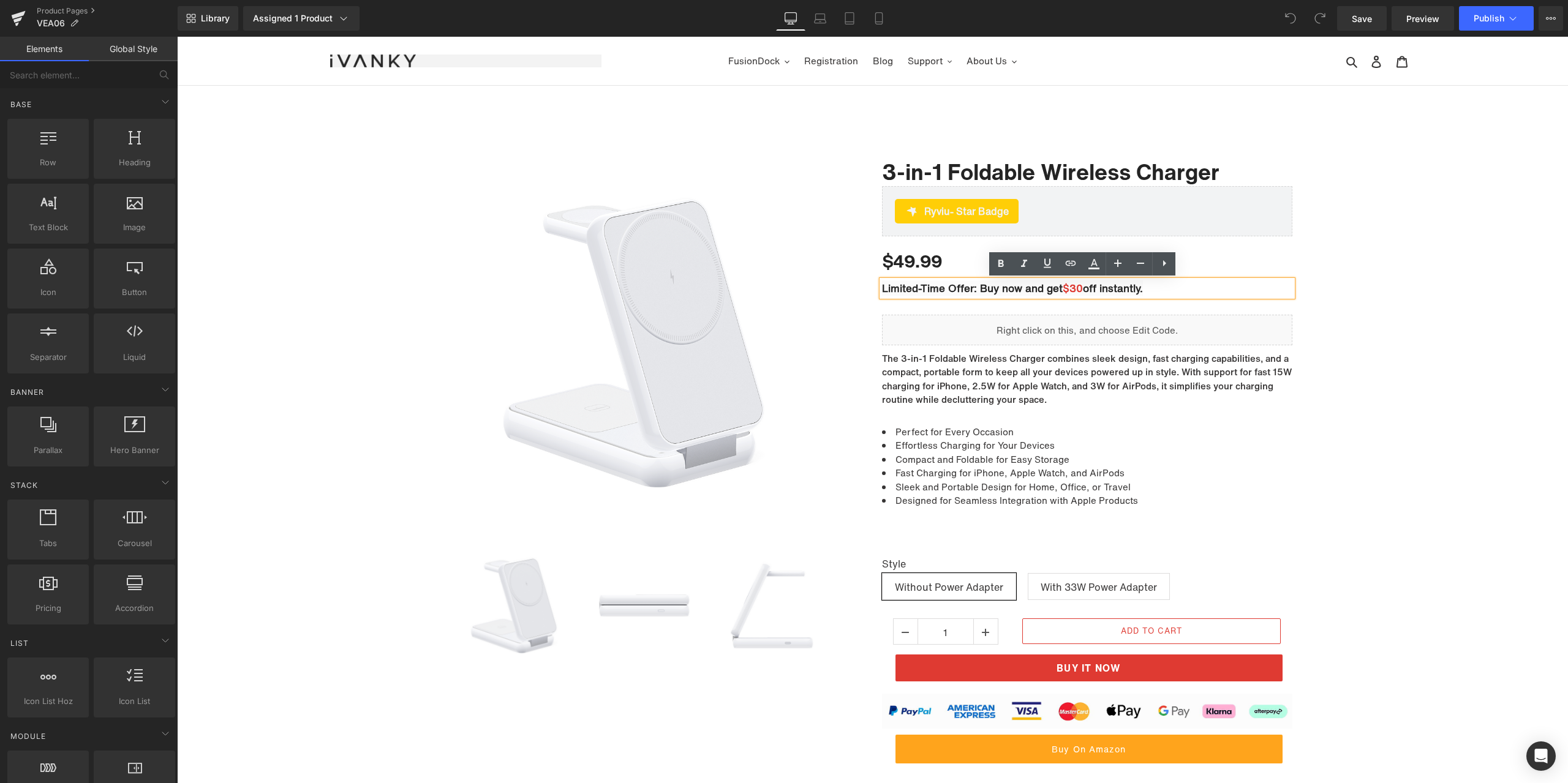
click at [1079, 289] on span "$30" at bounding box center [1073, 288] width 20 height 15
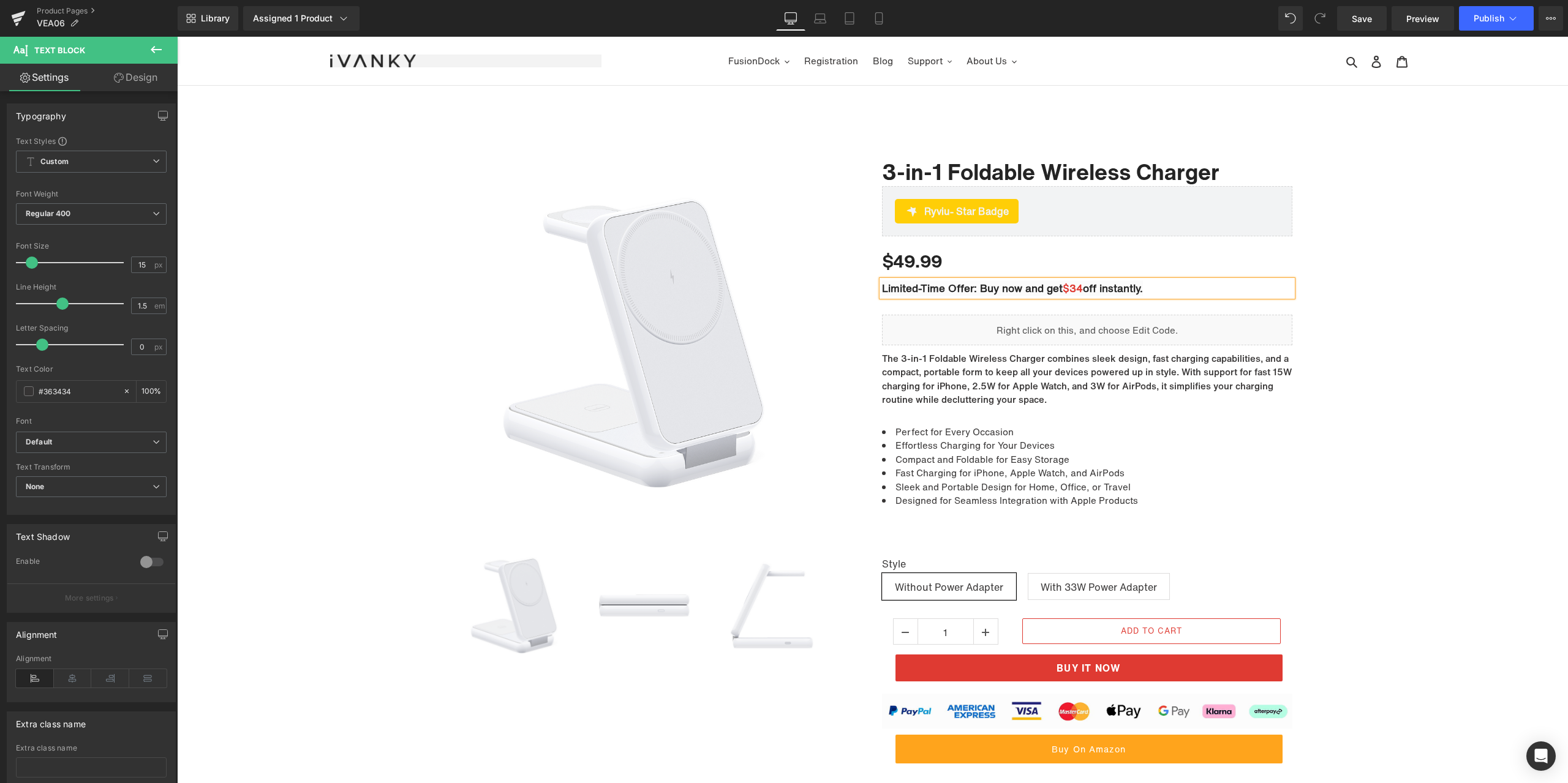
click at [1326, 270] on div at bounding box center [872, 503] width 1391 height 736
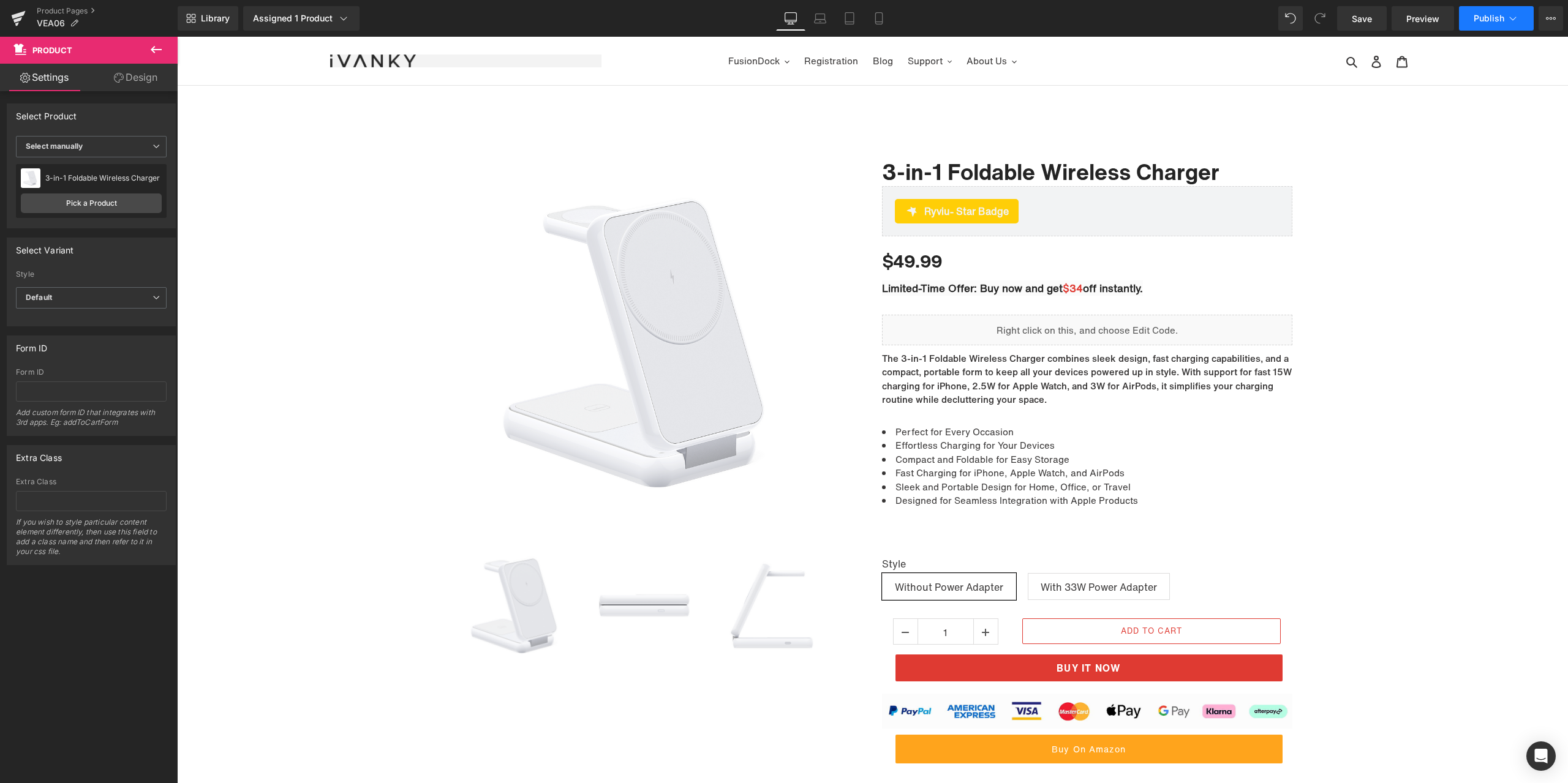
click at [1487, 23] on button "Publish" at bounding box center [1496, 18] width 75 height 25
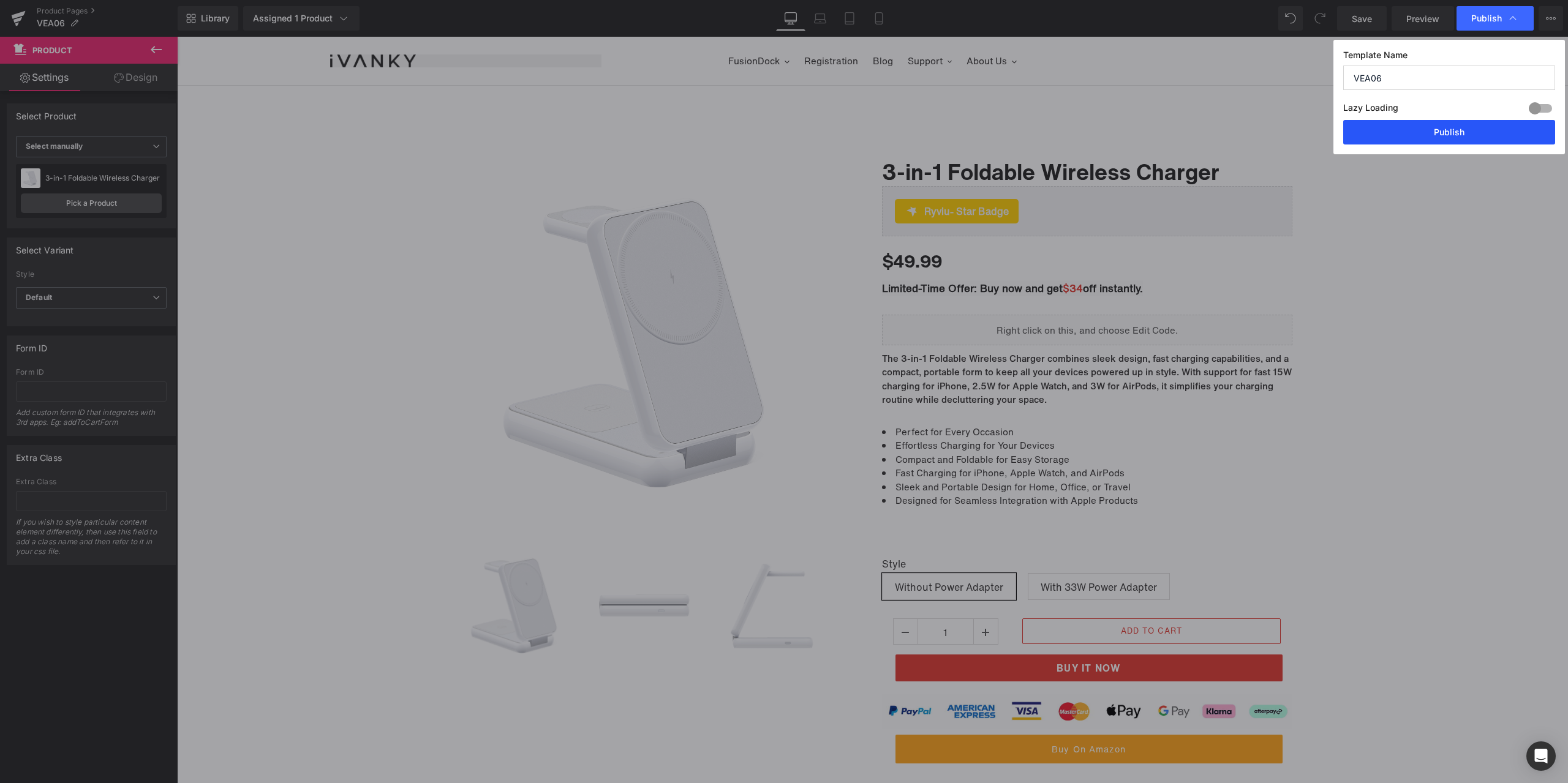
click at [0, 0] on button "Publish" at bounding box center [0, 0] width 0 height 0
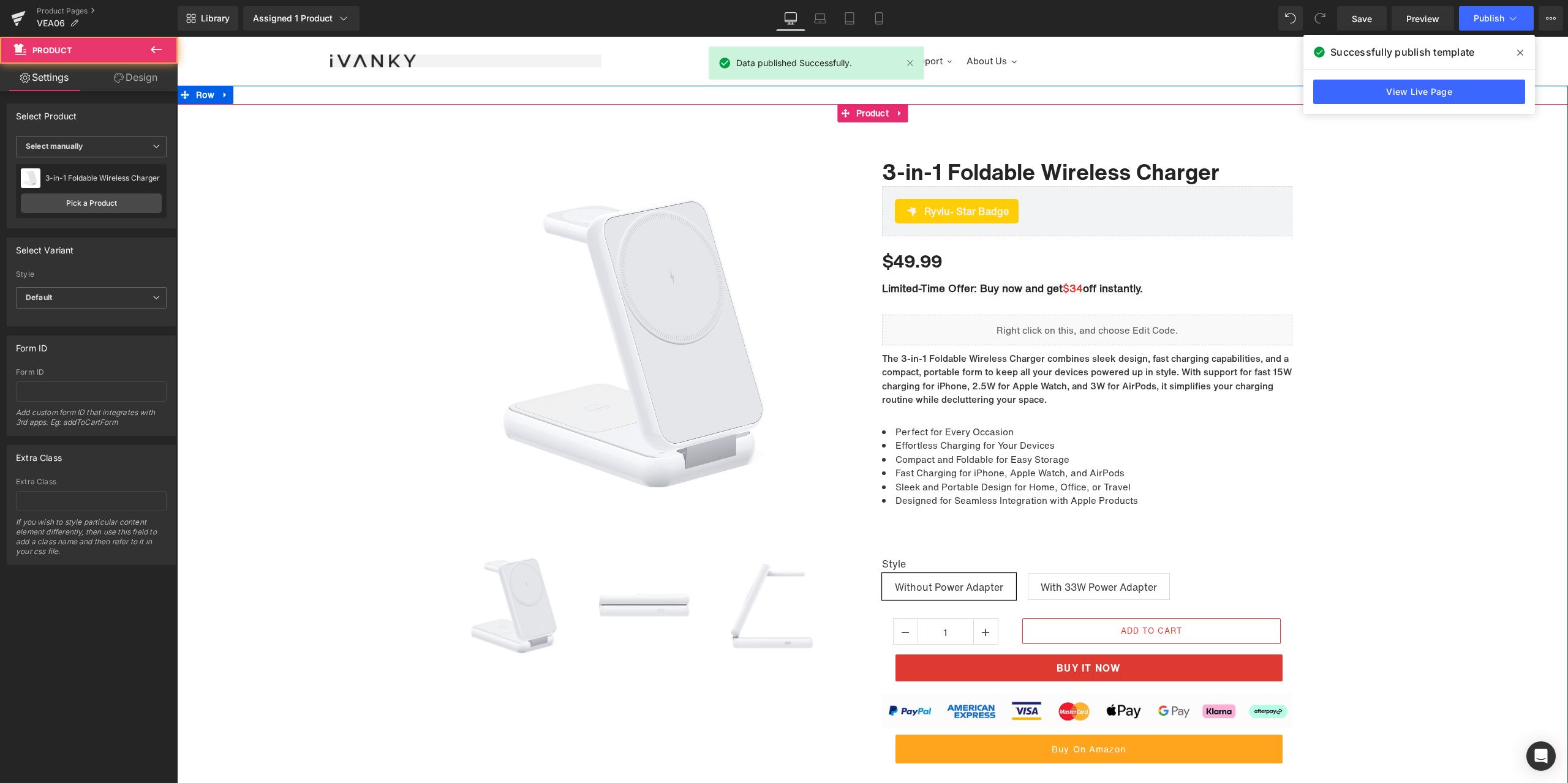
click at [1390, 445] on div at bounding box center [872, 503] width 1391 height 736
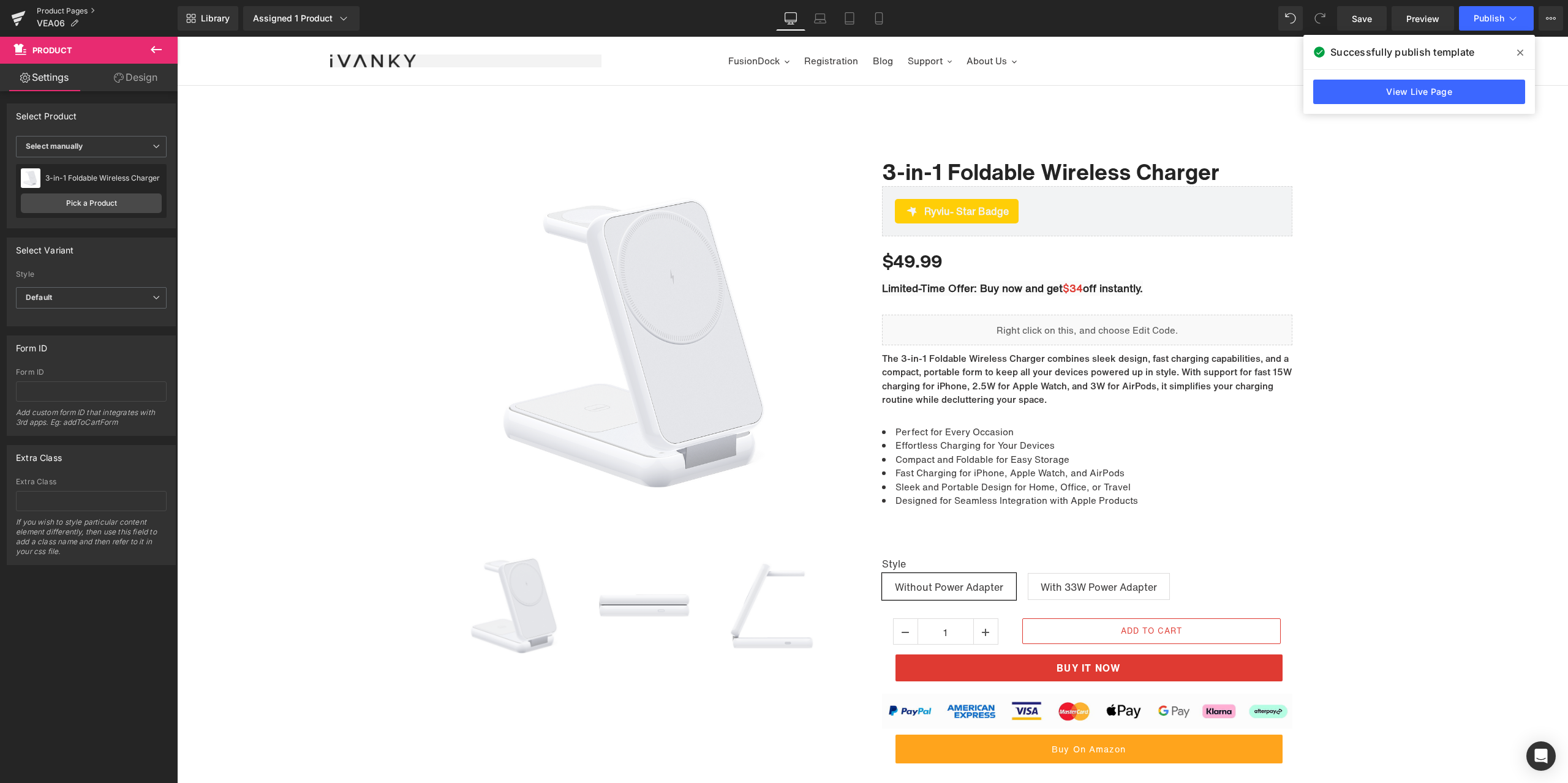
click at [61, 12] on link "Product Pages" at bounding box center [107, 11] width 141 height 10
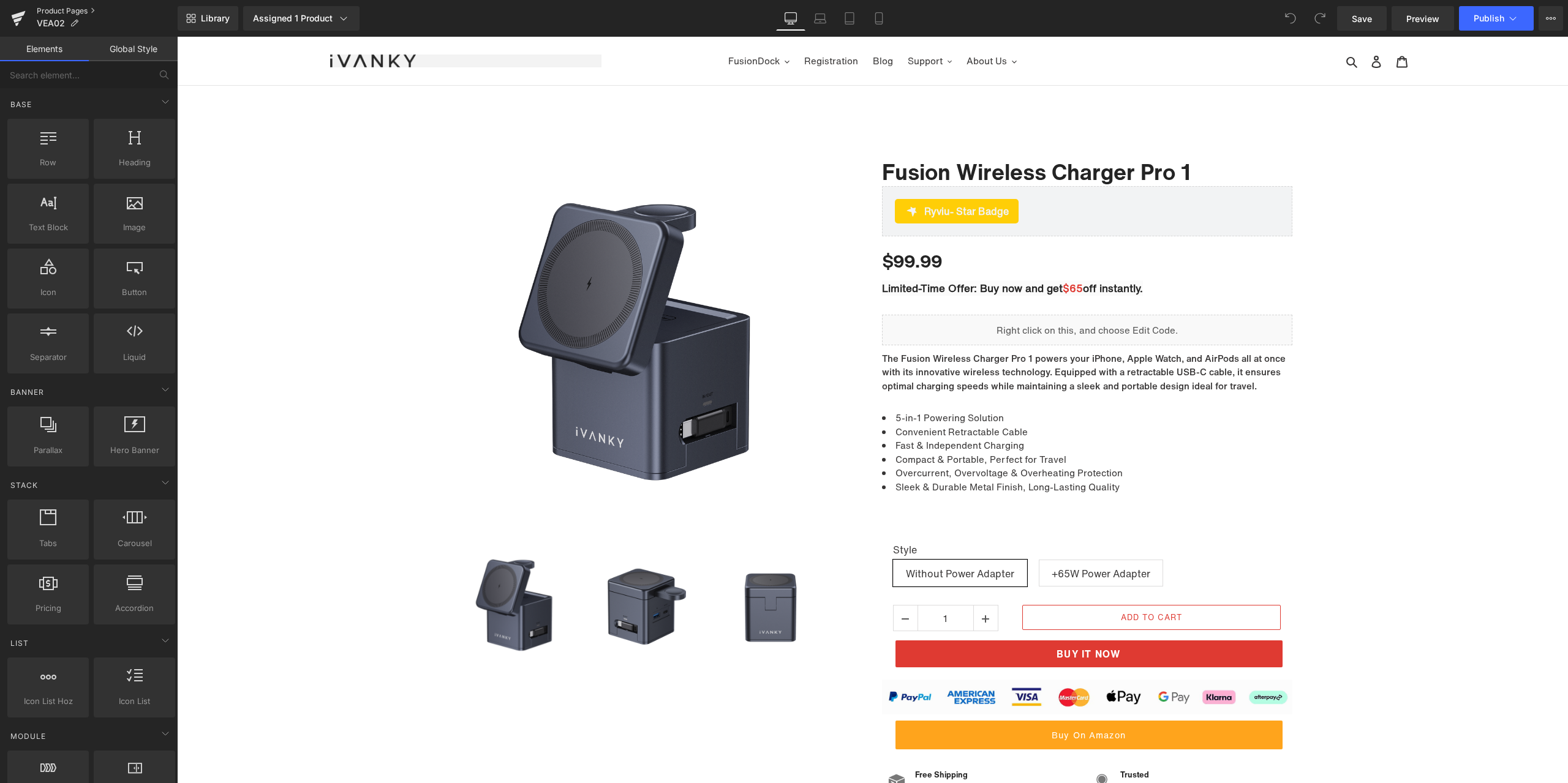
click at [63, 9] on link "Product Pages" at bounding box center [107, 11] width 141 height 10
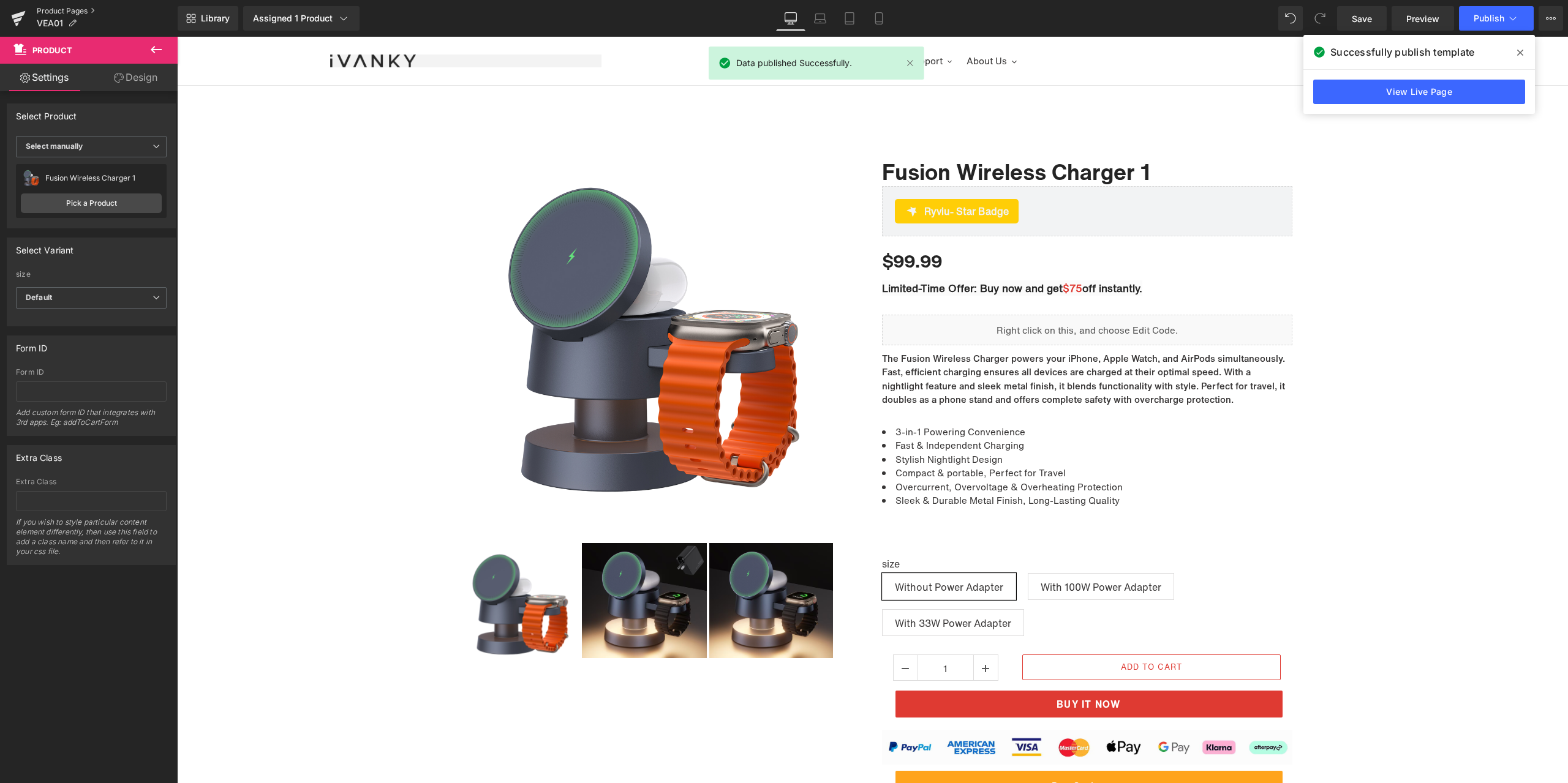
click at [67, 10] on link "Product Pages" at bounding box center [107, 11] width 141 height 10
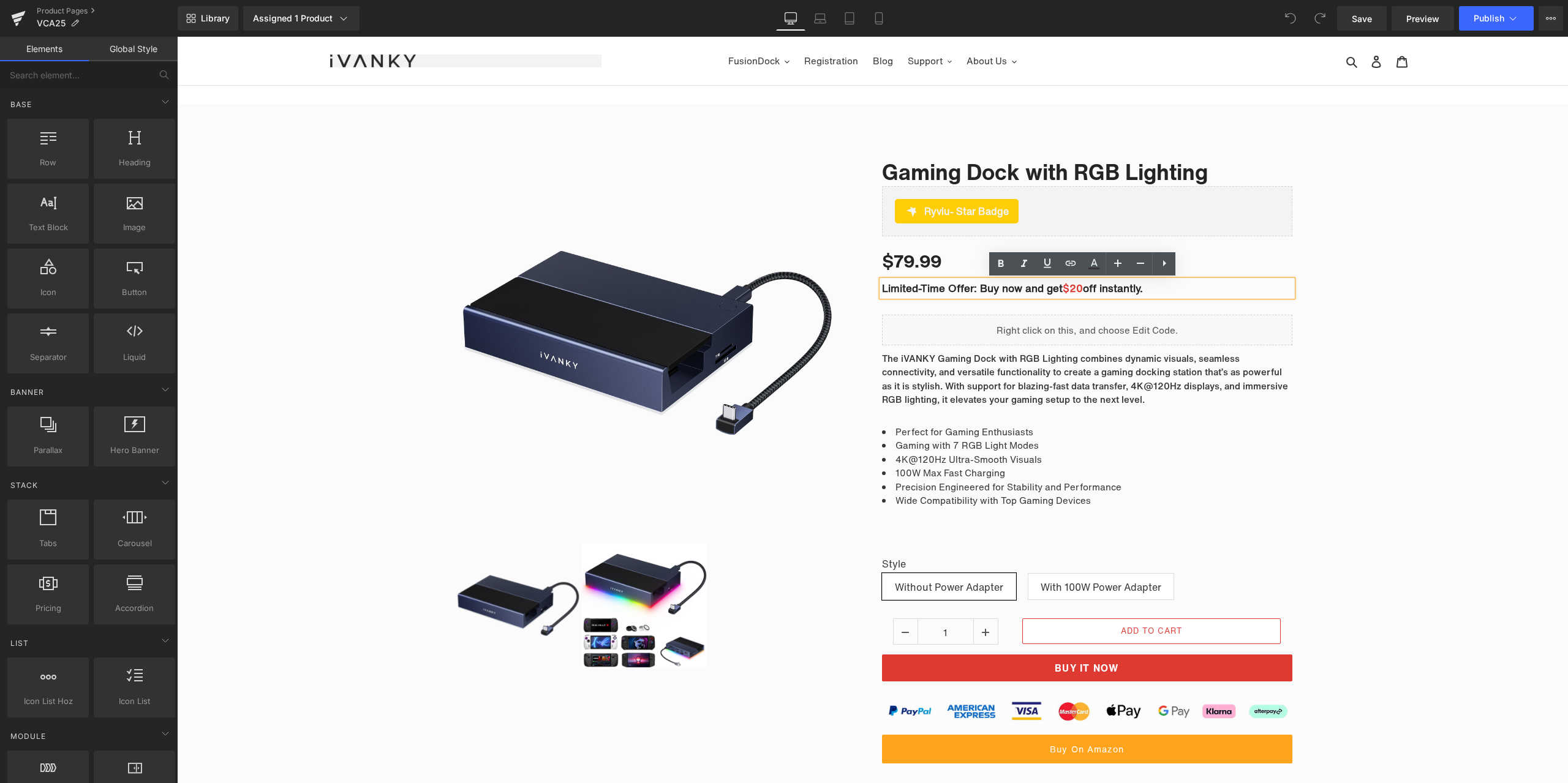
click at [1079, 286] on span "$20" at bounding box center [1073, 288] width 20 height 15
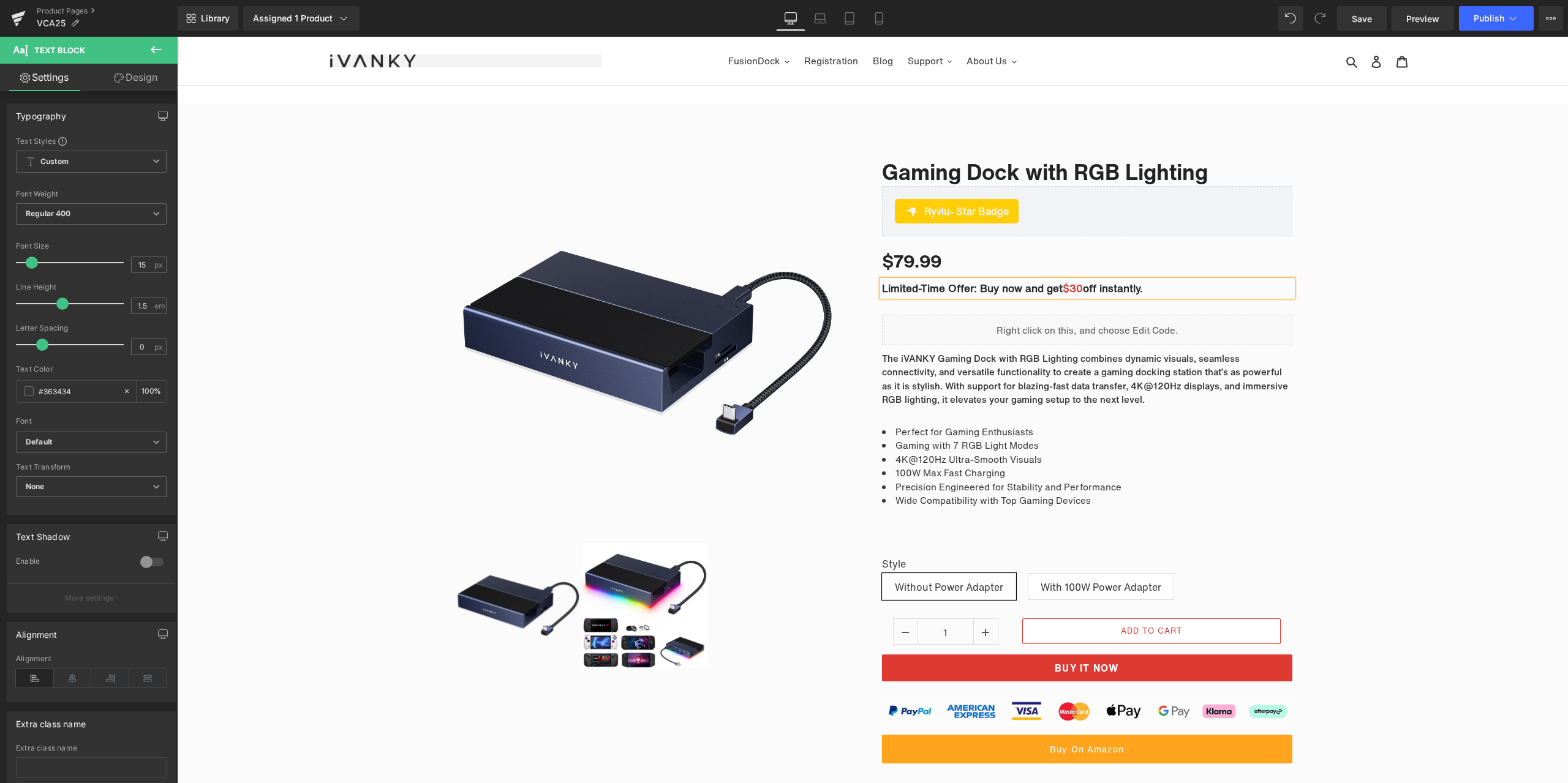
click at [1378, 230] on div "Sale Off (P) Image" at bounding box center [872, 503] width 1391 height 736
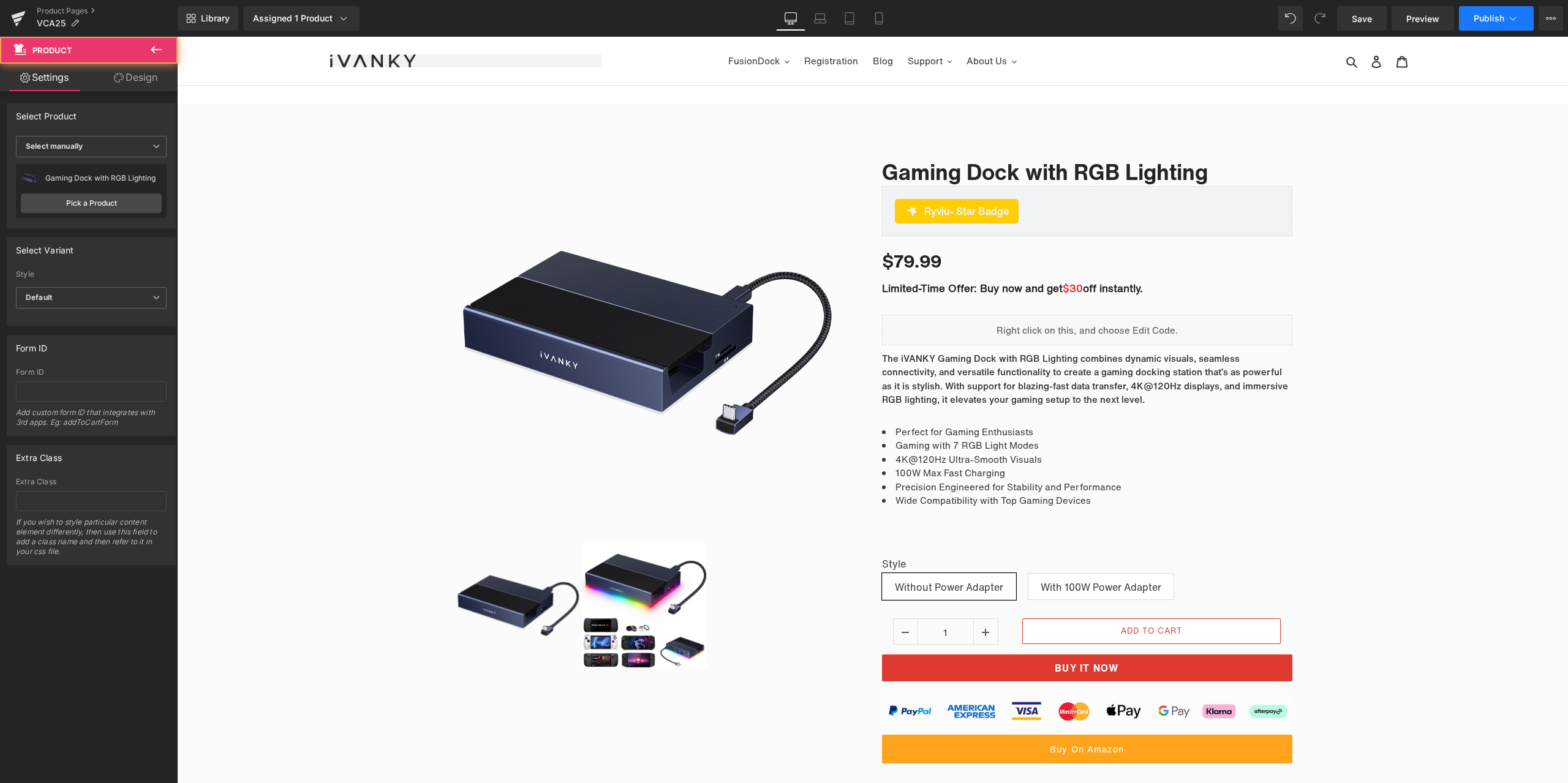
click at [1487, 18] on span "Publish" at bounding box center [1489, 18] width 30 height 10
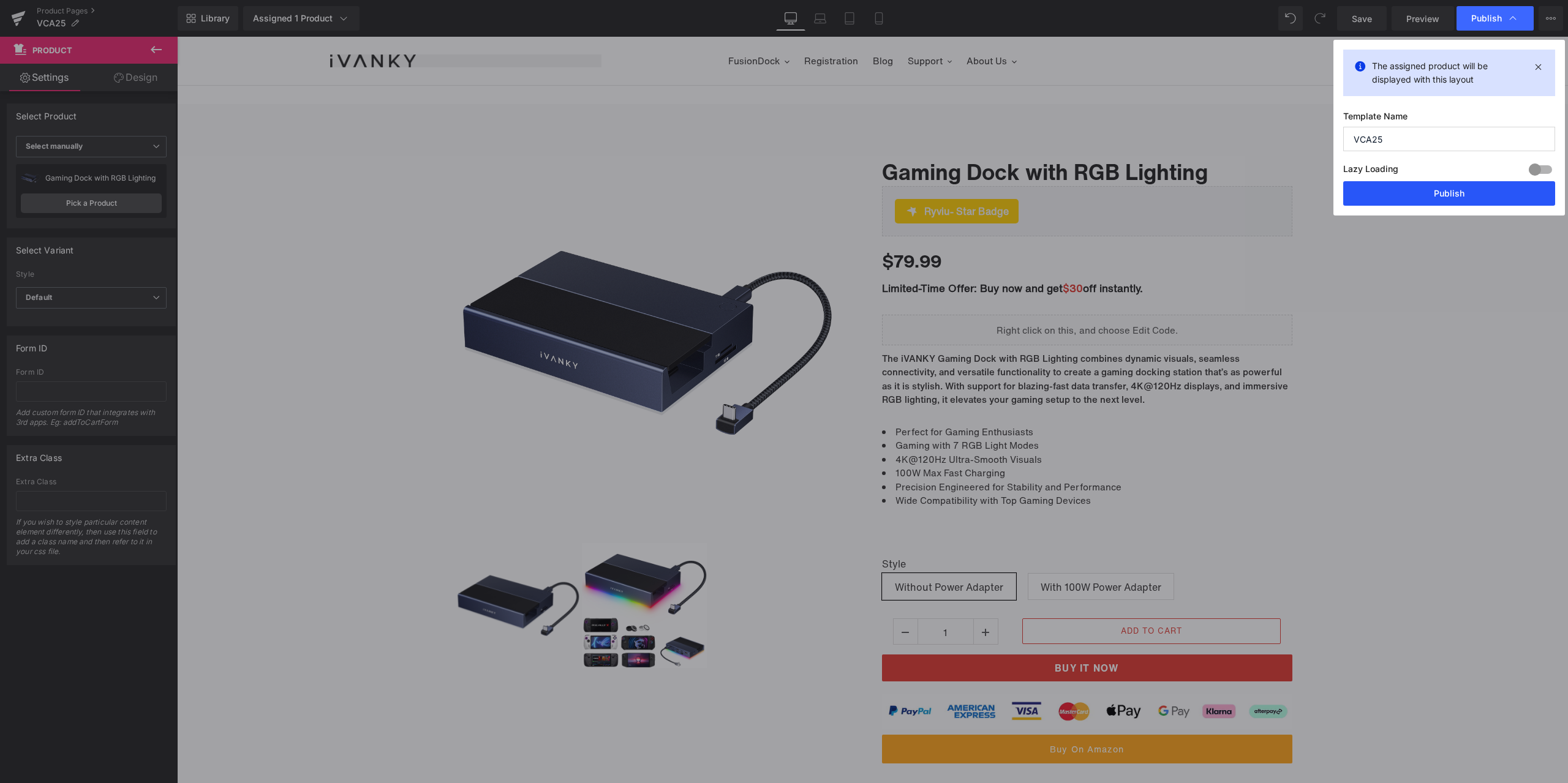
click at [0, 0] on button "Publish" at bounding box center [0, 0] width 0 height 0
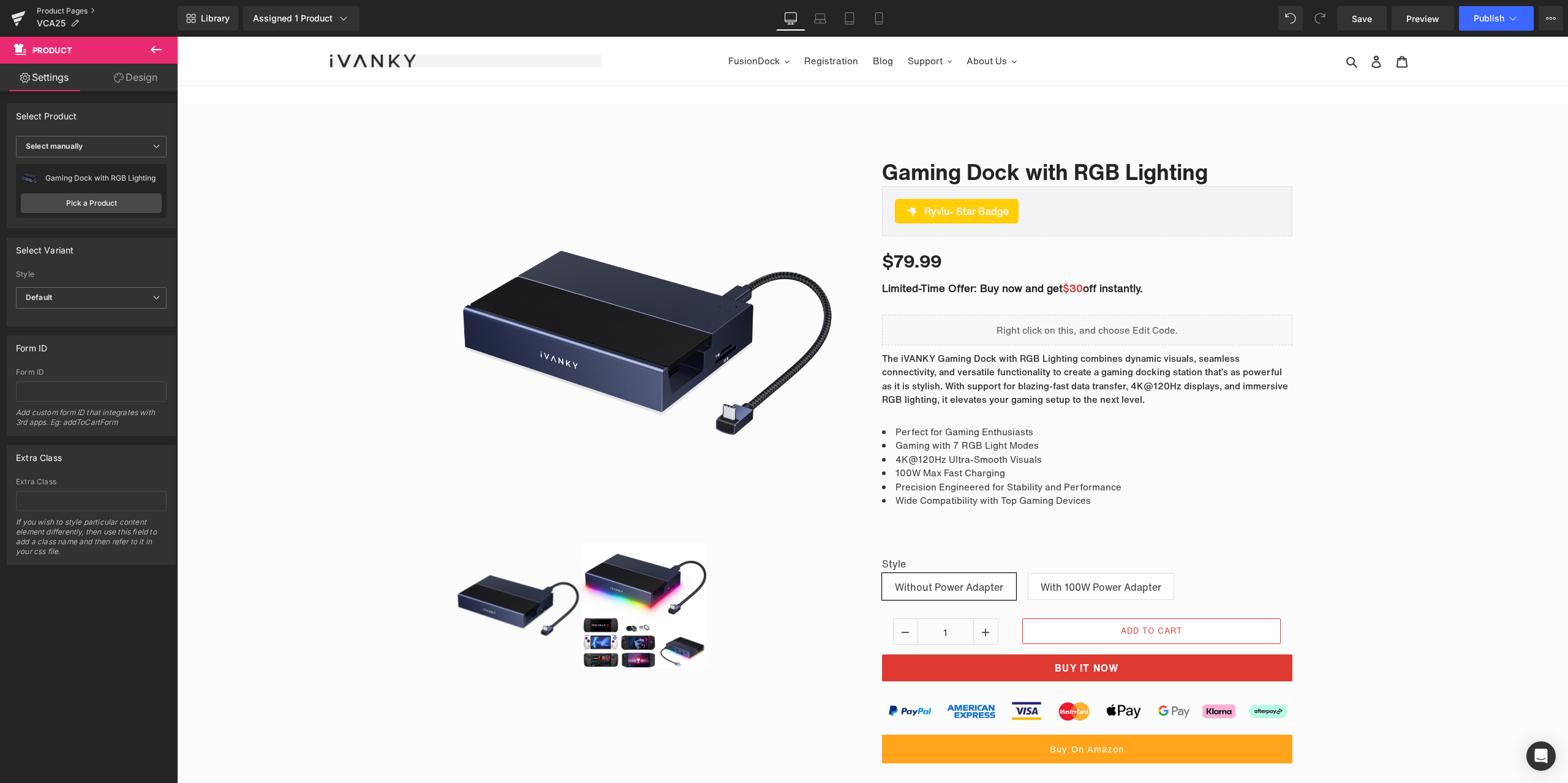
click at [58, 13] on link "Product Pages" at bounding box center [107, 11] width 141 height 10
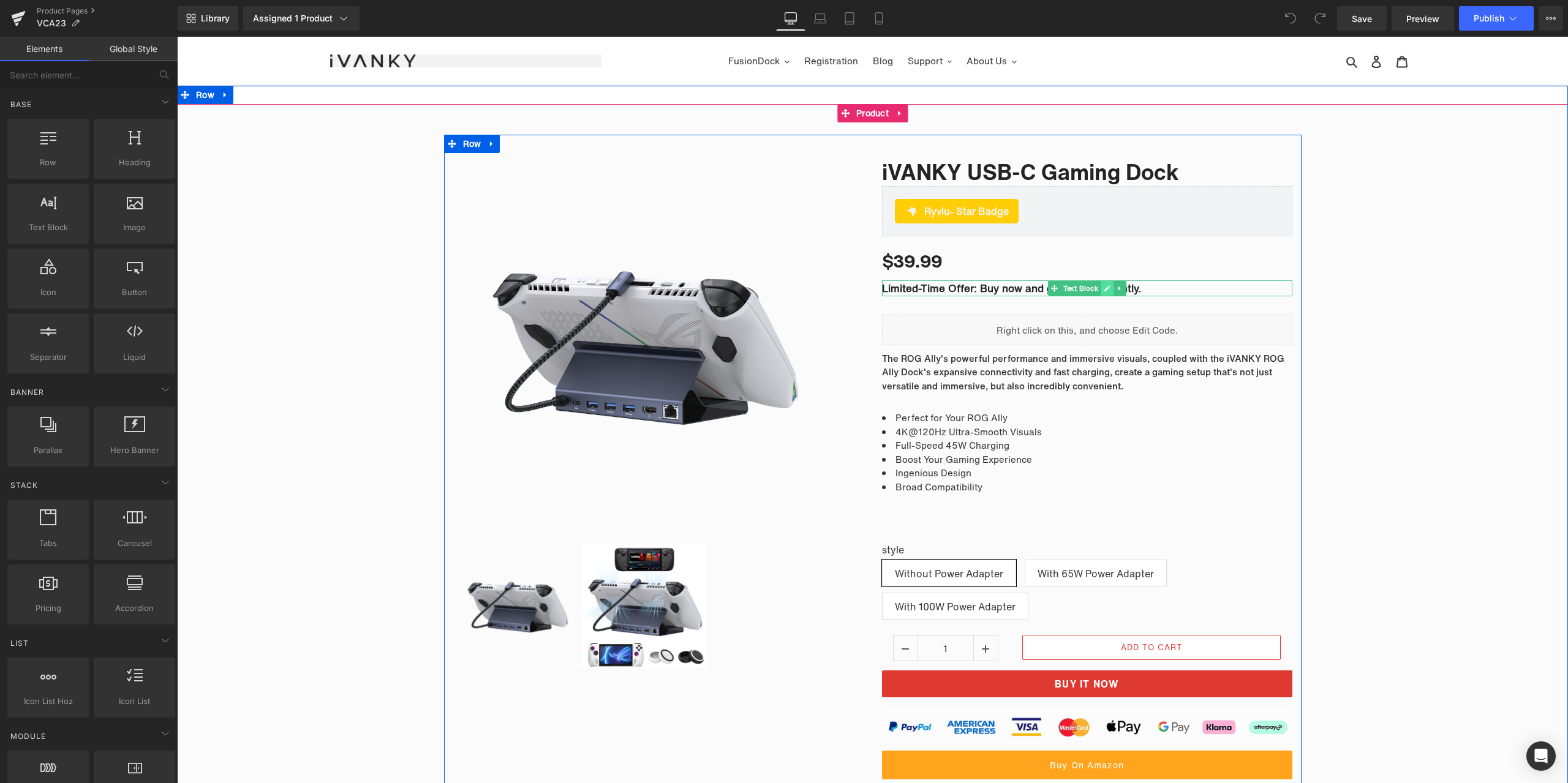
click at [1104, 289] on icon at bounding box center [1107, 289] width 6 height 6
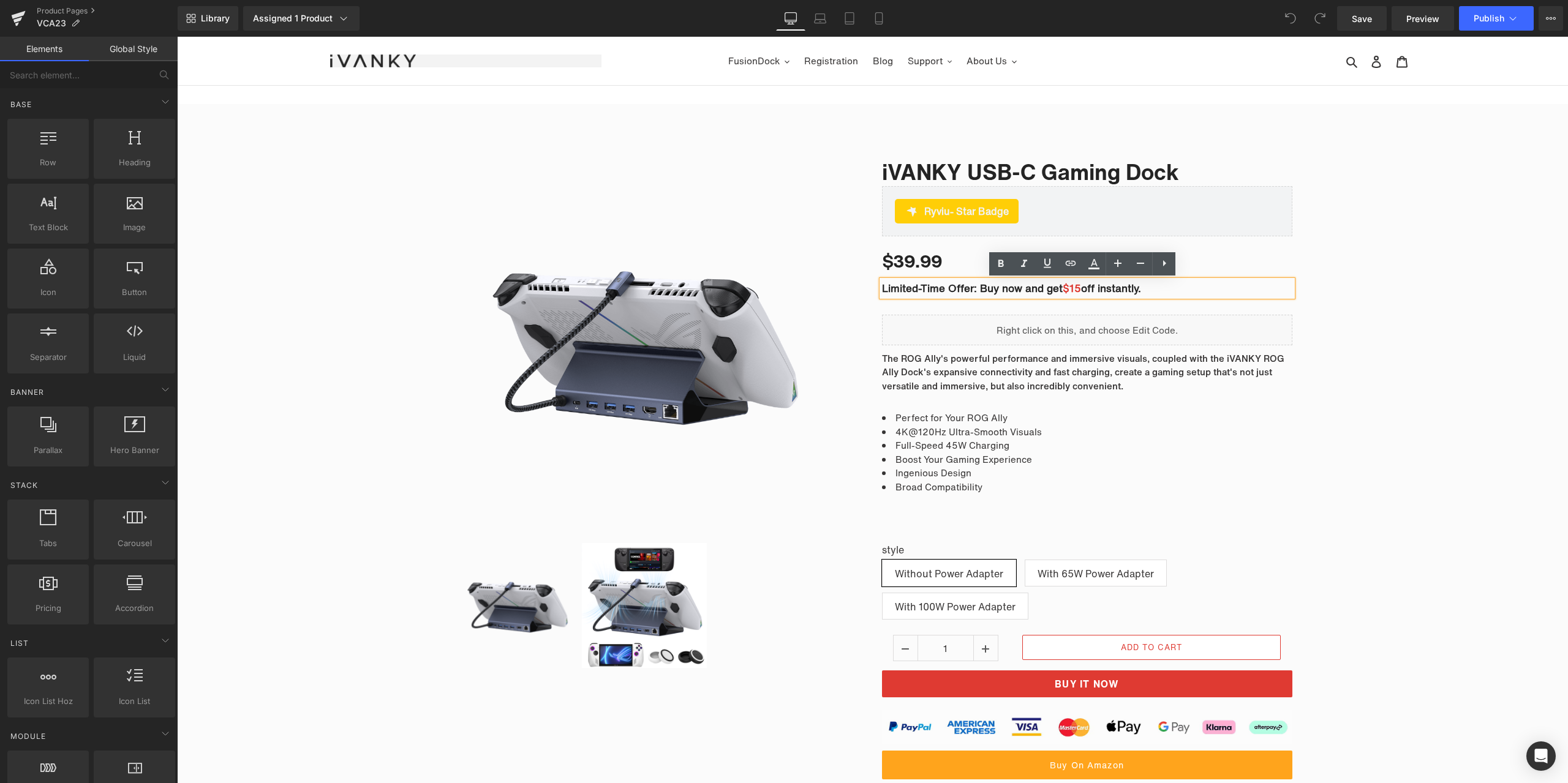
click at [1075, 288] on span "$15" at bounding box center [1072, 288] width 18 height 15
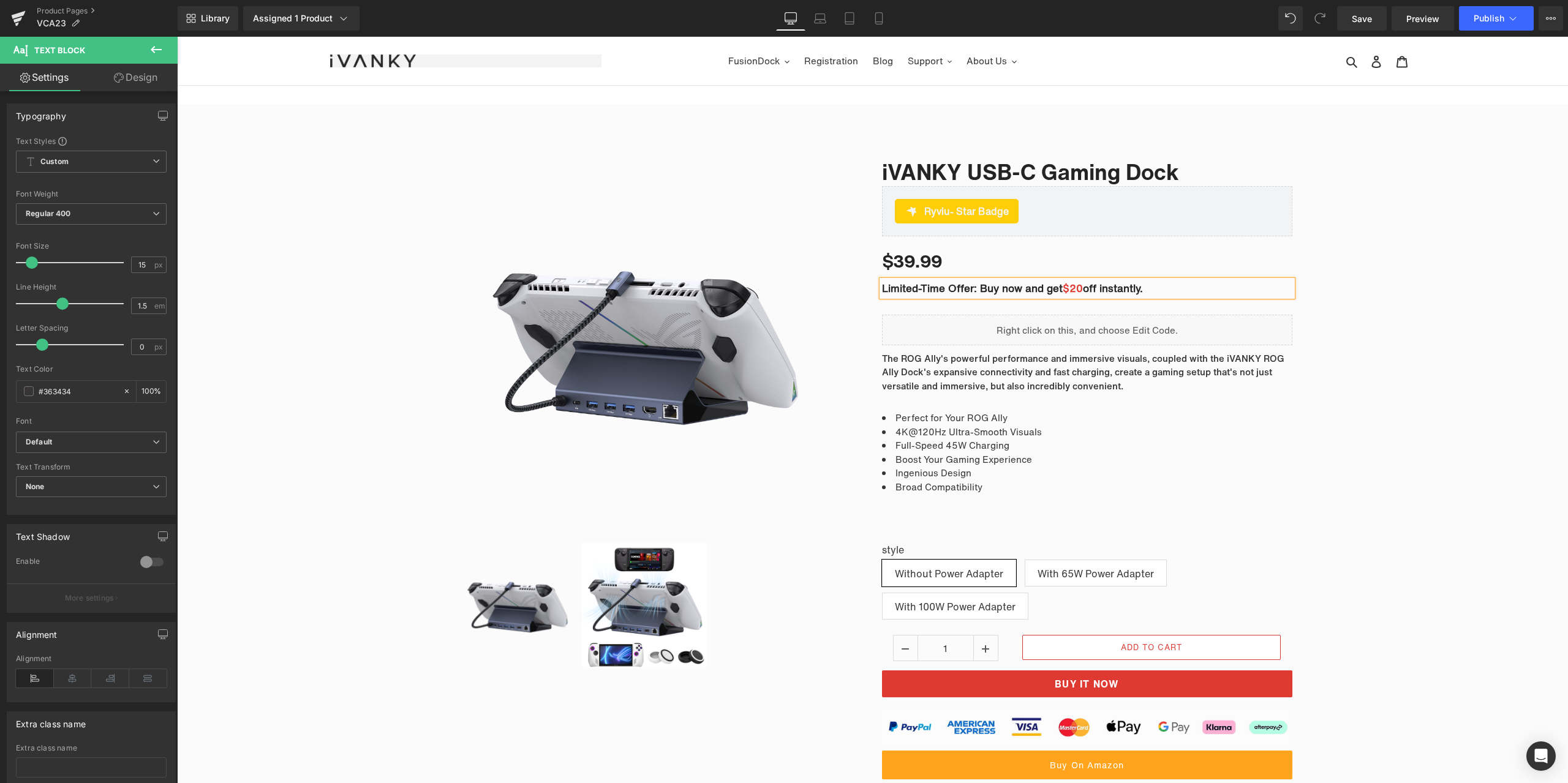
click at [1303, 258] on div "Sale Off (P) Image ‹" at bounding box center [872, 511] width 1391 height 753
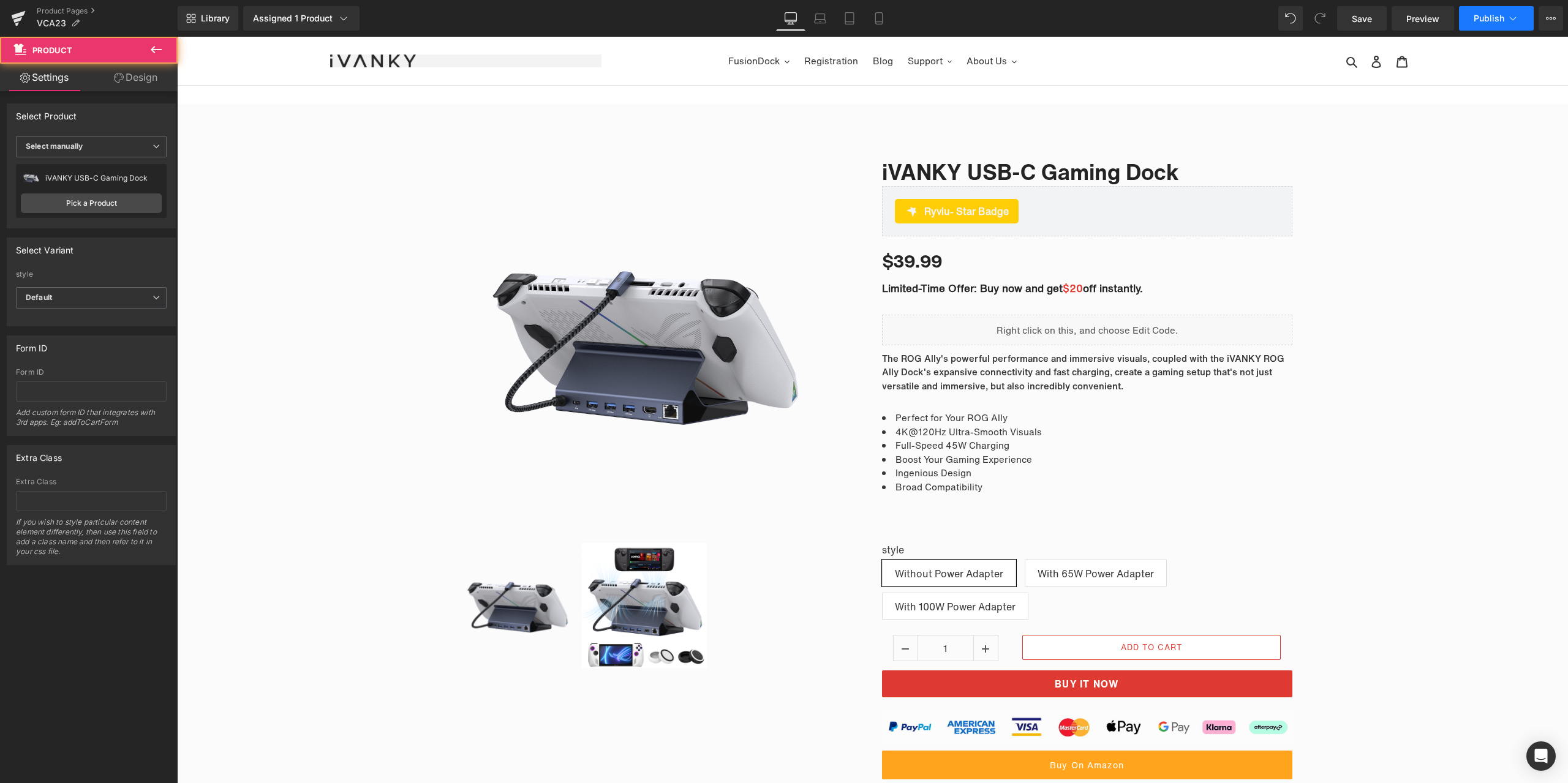
click at [1484, 15] on span "Publish" at bounding box center [1489, 18] width 30 height 10
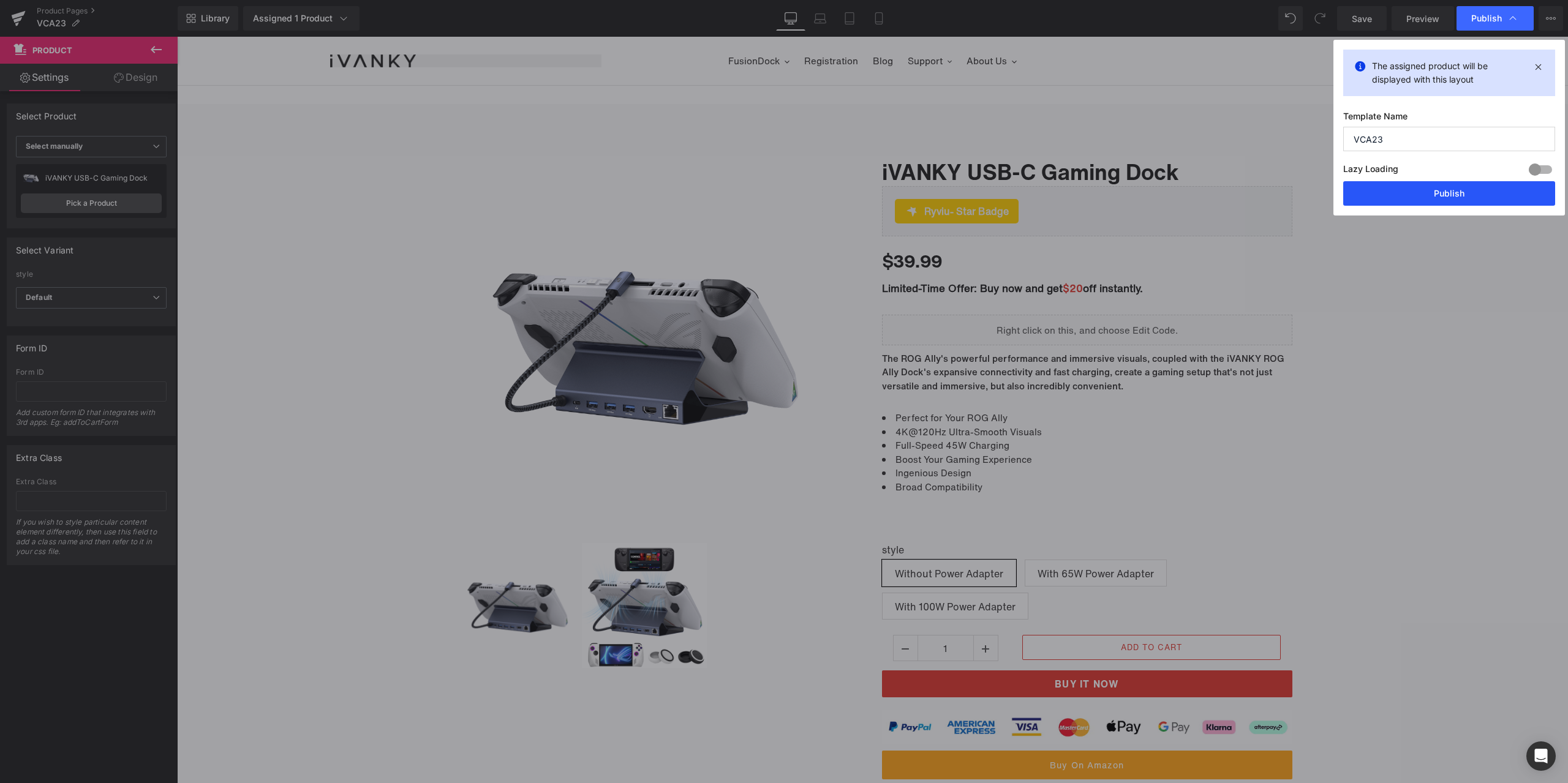
click at [1434, 197] on button "Publish" at bounding box center [1449, 194] width 212 height 25
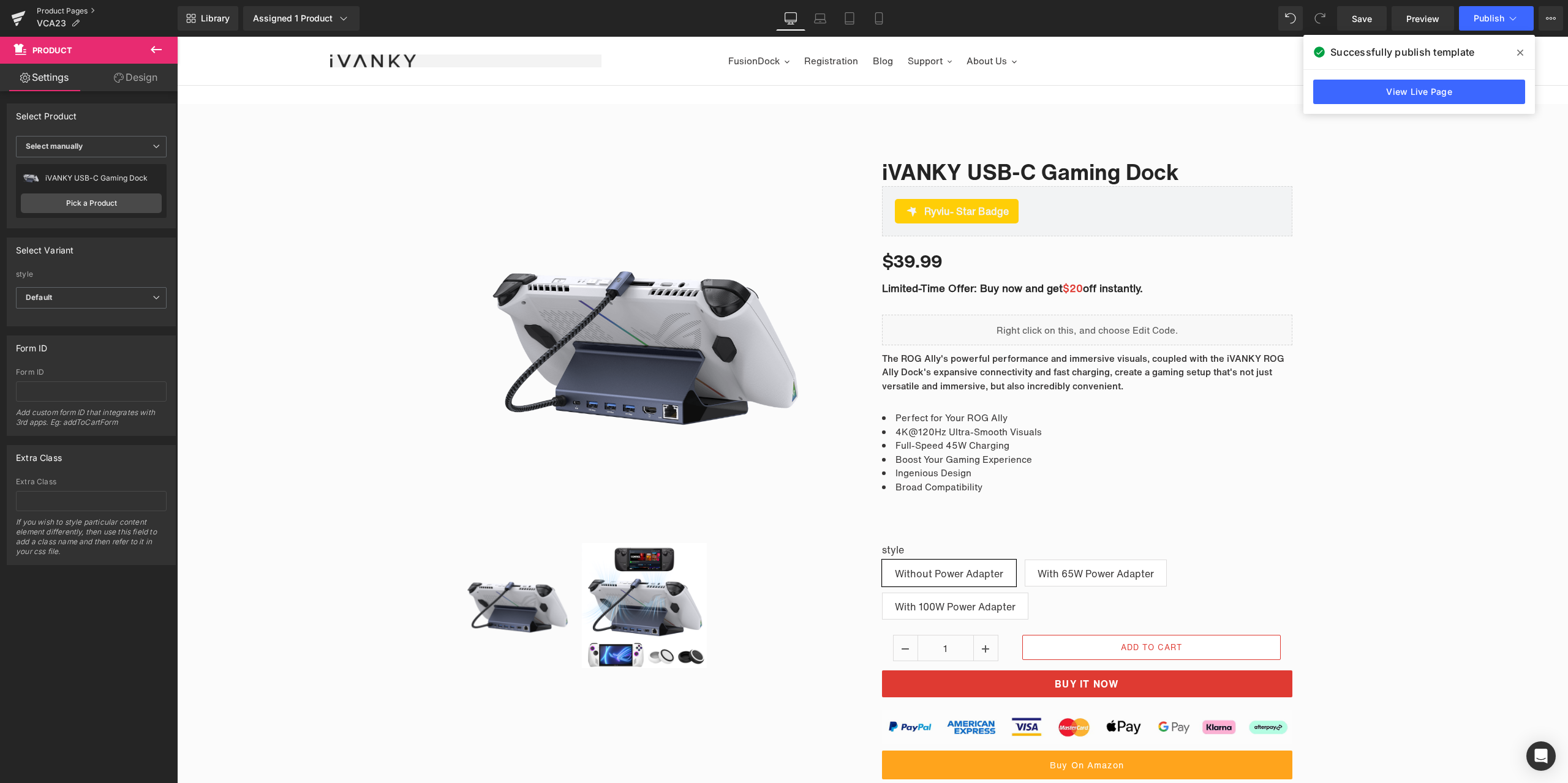
click at [72, 12] on link "Product Pages" at bounding box center [107, 11] width 141 height 10
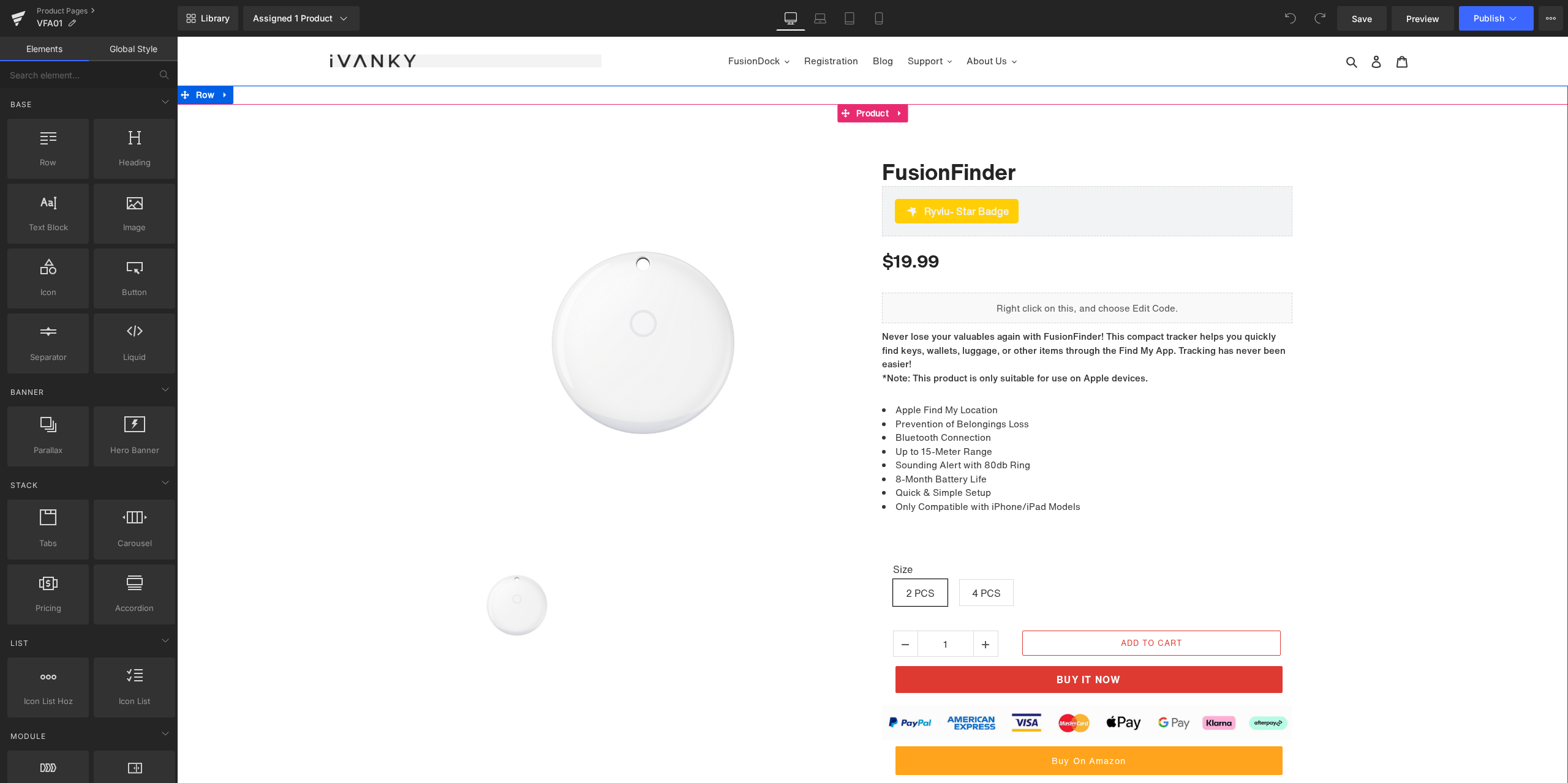
click at [1409, 351] on div "Sale Off (P) Image" at bounding box center [872, 508] width 1391 height 748
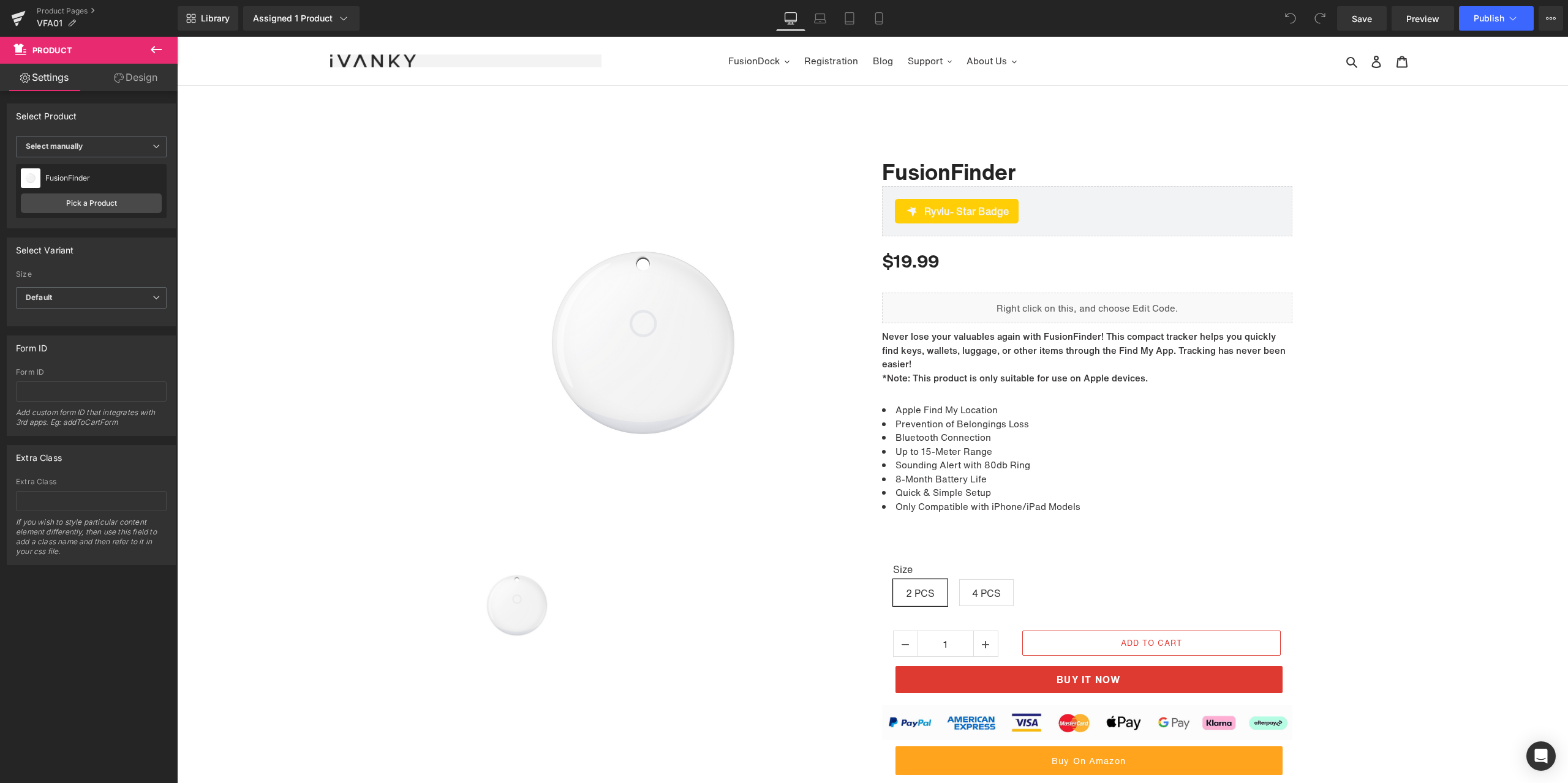
click at [156, 53] on icon at bounding box center [156, 49] width 15 height 15
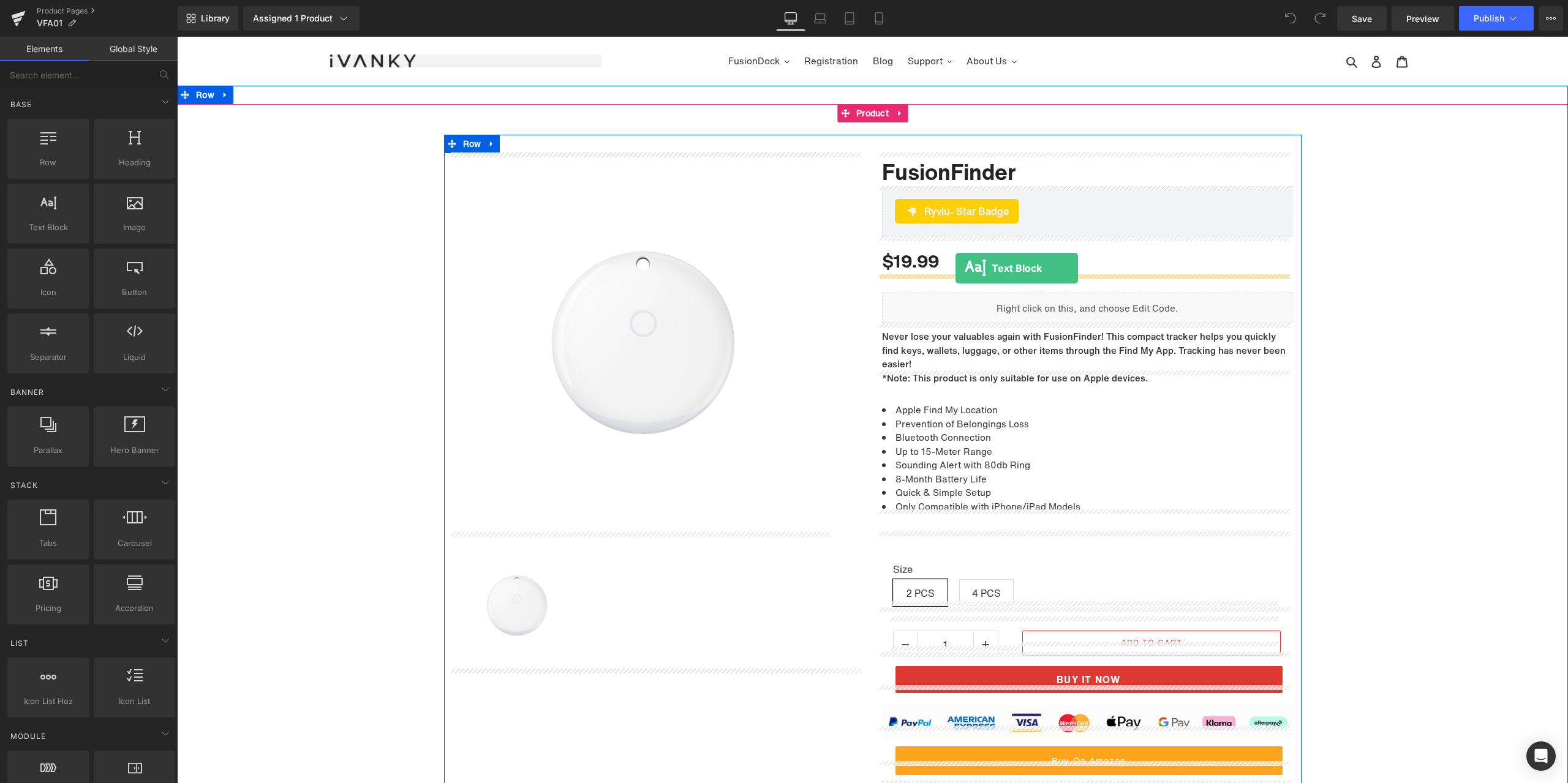
drag, startPoint x: 240, startPoint y: 242, endPoint x: 955, endPoint y: 268, distance: 715.5
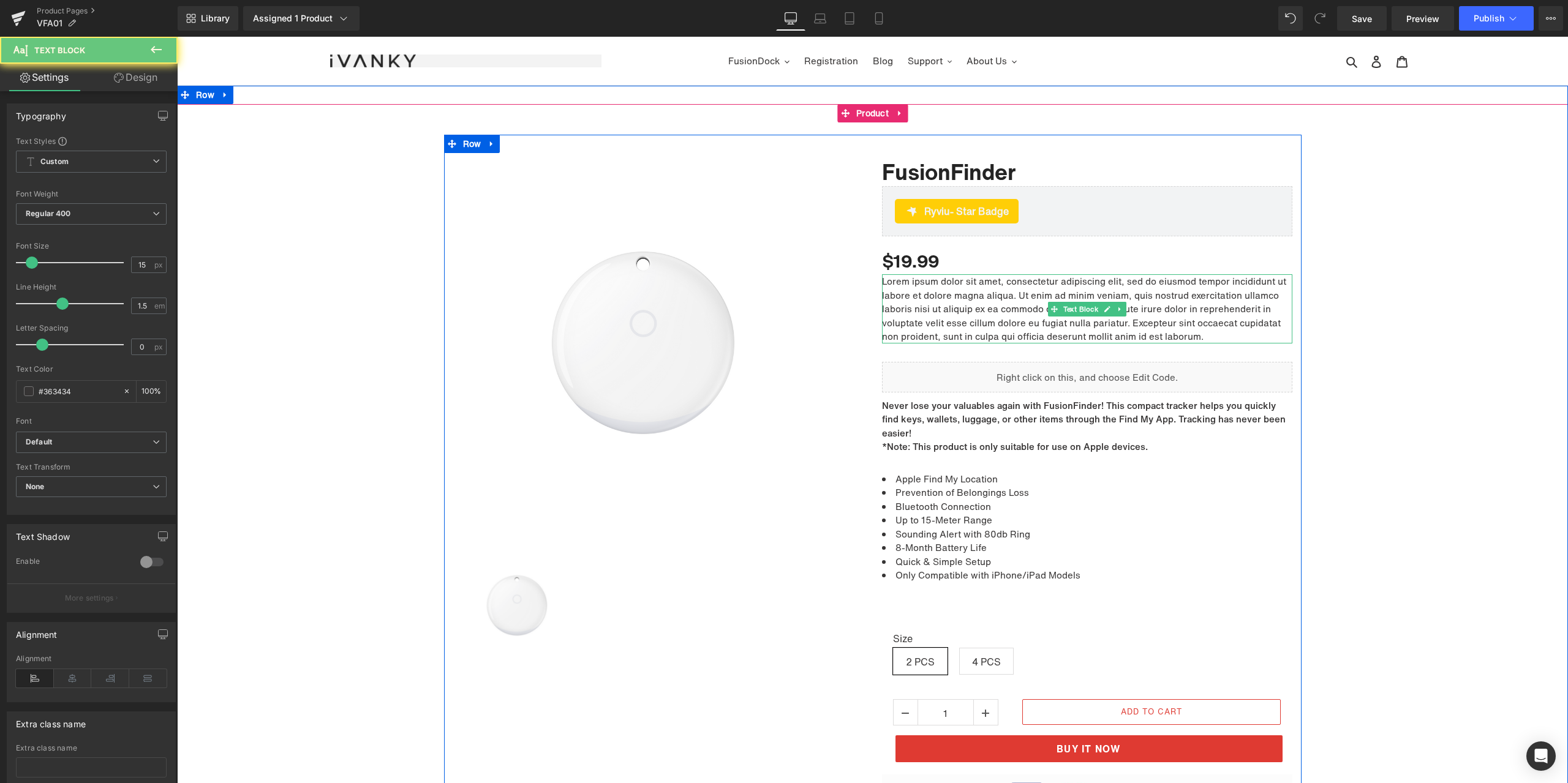
click at [980, 303] on p "Lorem ipsum dolor sit amet, consectetur adipiscing elit, sed do eiusmod tempor …" at bounding box center [1087, 308] width 410 height 69
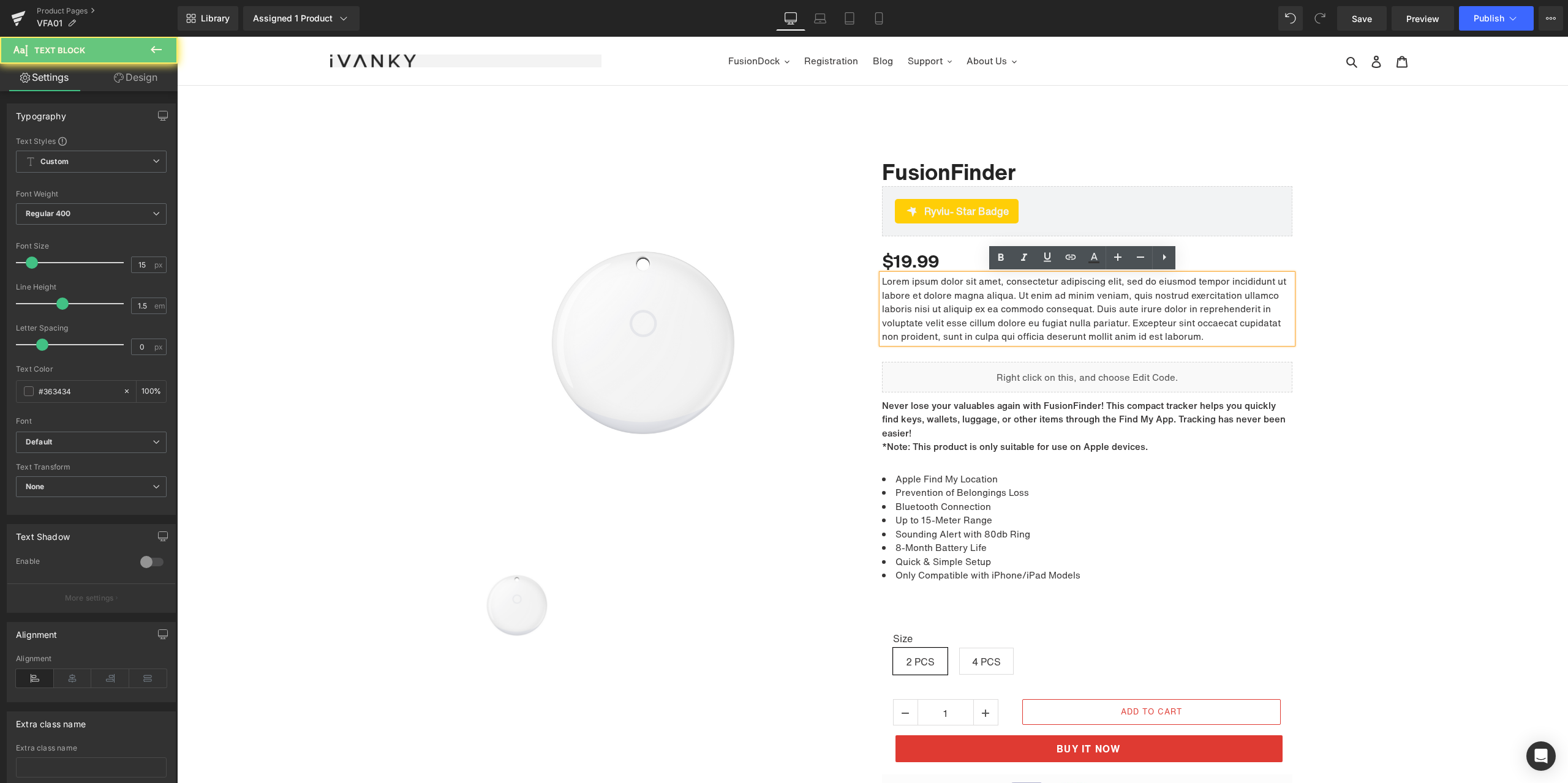
click at [941, 299] on p "Lorem ipsum dolor sit amet, consectetur adipiscing elit, sed do eiusmod tempor …" at bounding box center [1087, 308] width 410 height 69
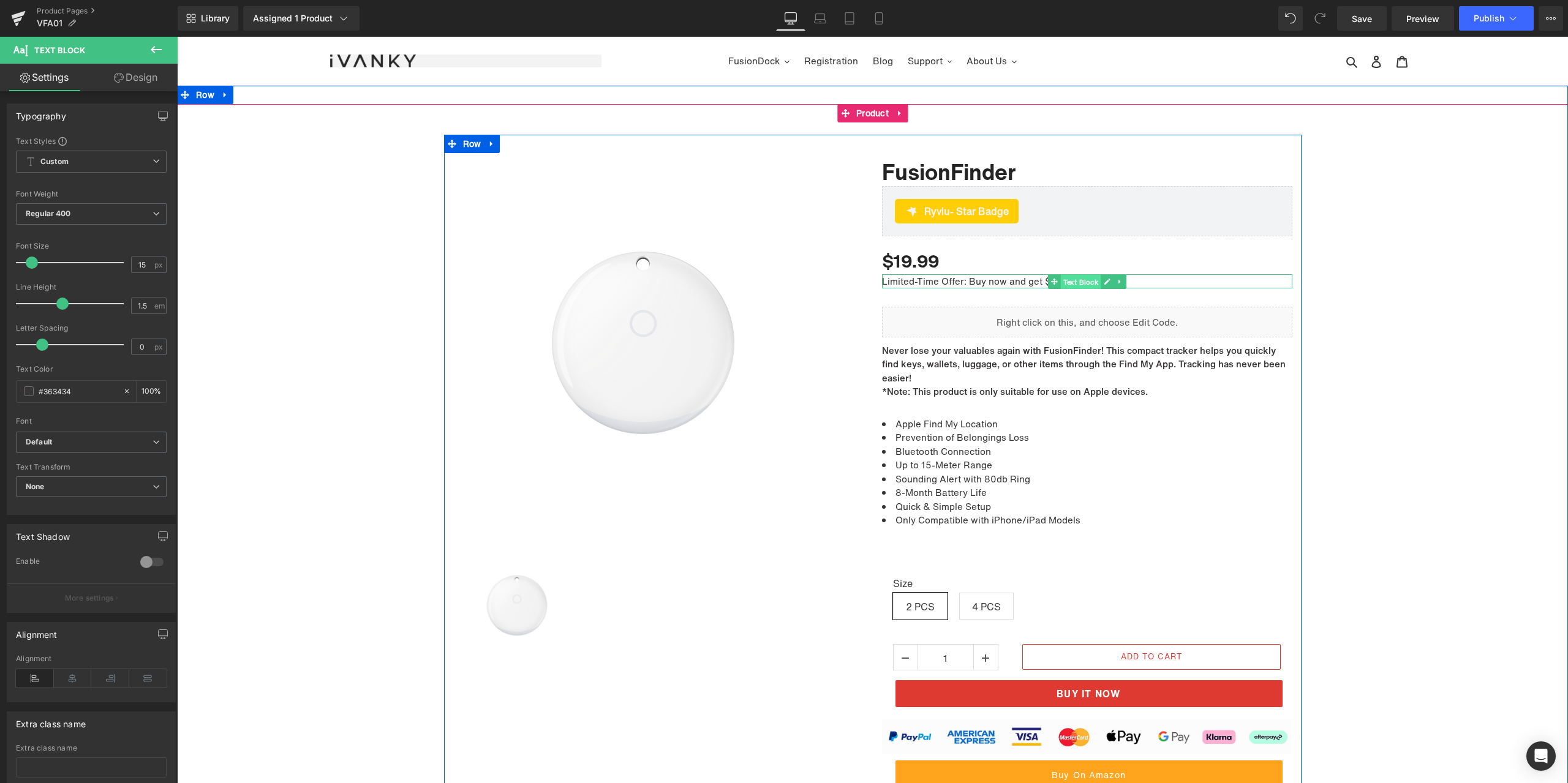
click at [1067, 281] on span "Text Block" at bounding box center [1080, 281] width 41 height 15
click at [128, 75] on link "Design" at bounding box center [136, 77] width 89 height 27
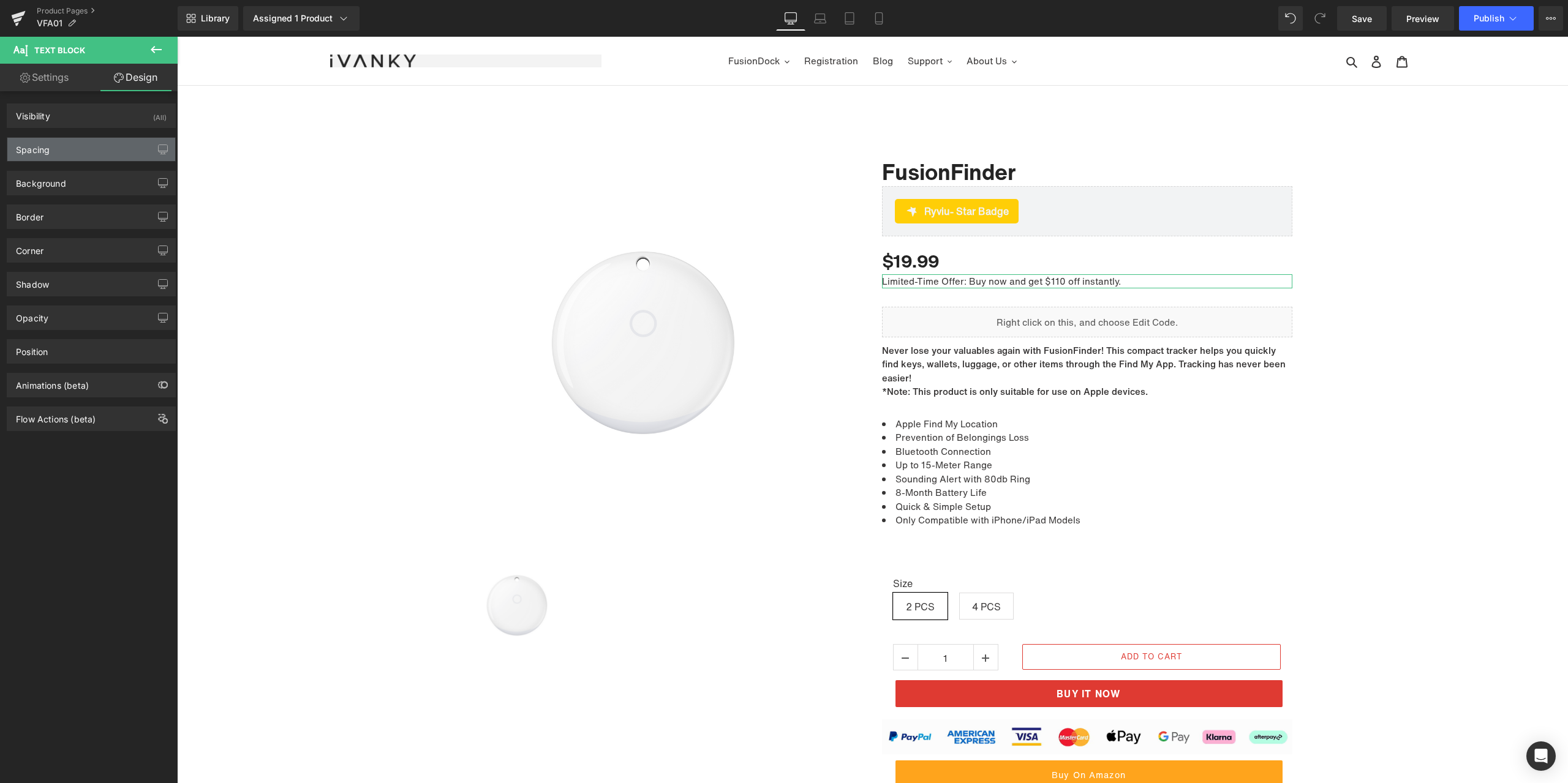
click at [78, 151] on div "Spacing" at bounding box center [91, 149] width 168 height 23
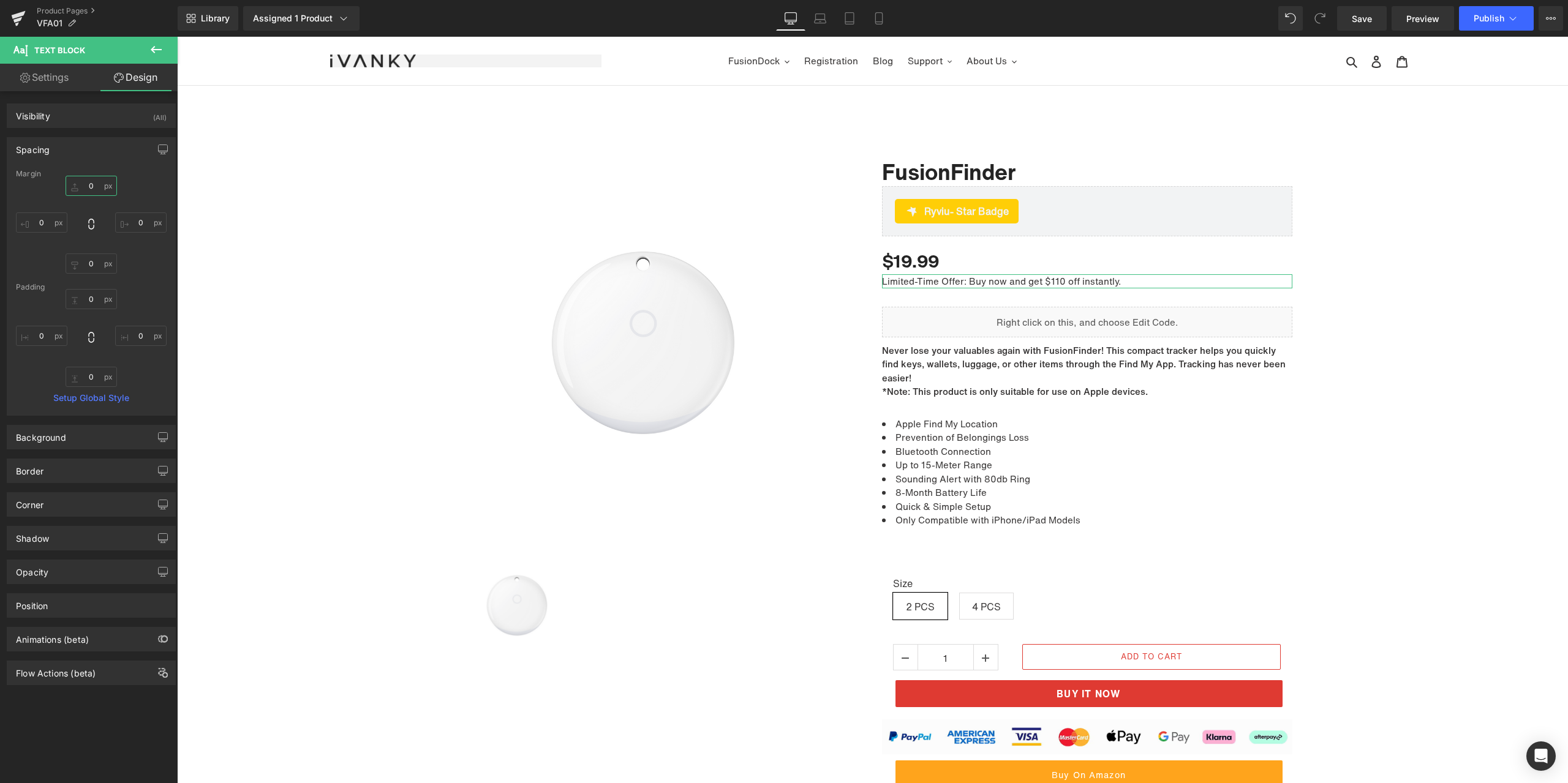
click at [90, 189] on input "0" at bounding box center [91, 186] width 51 height 20
type input "10"
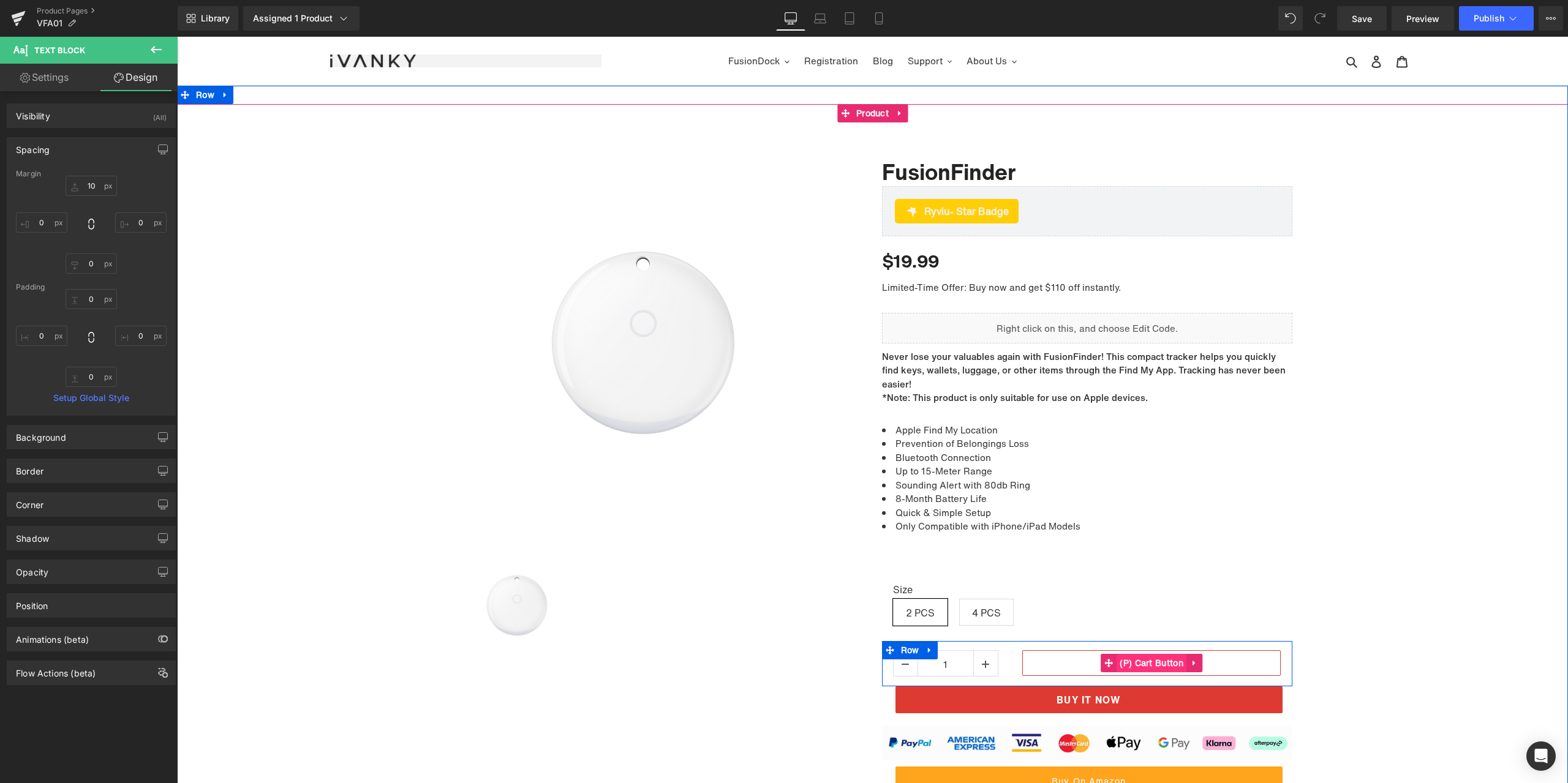
click at [1128, 654] on span "(P) Cart Button" at bounding box center [1152, 662] width 70 height 18
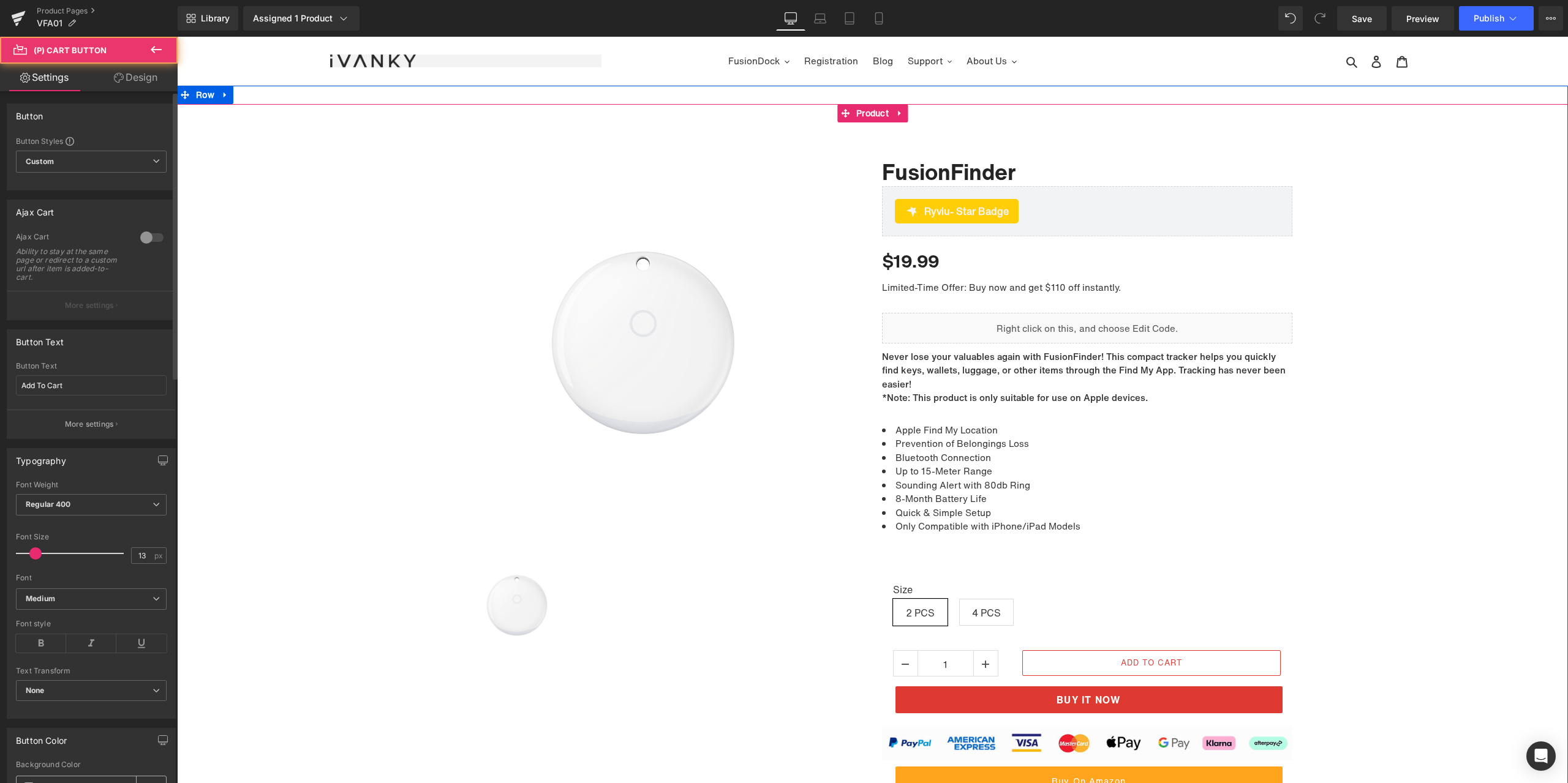
scroll to position [245, 0]
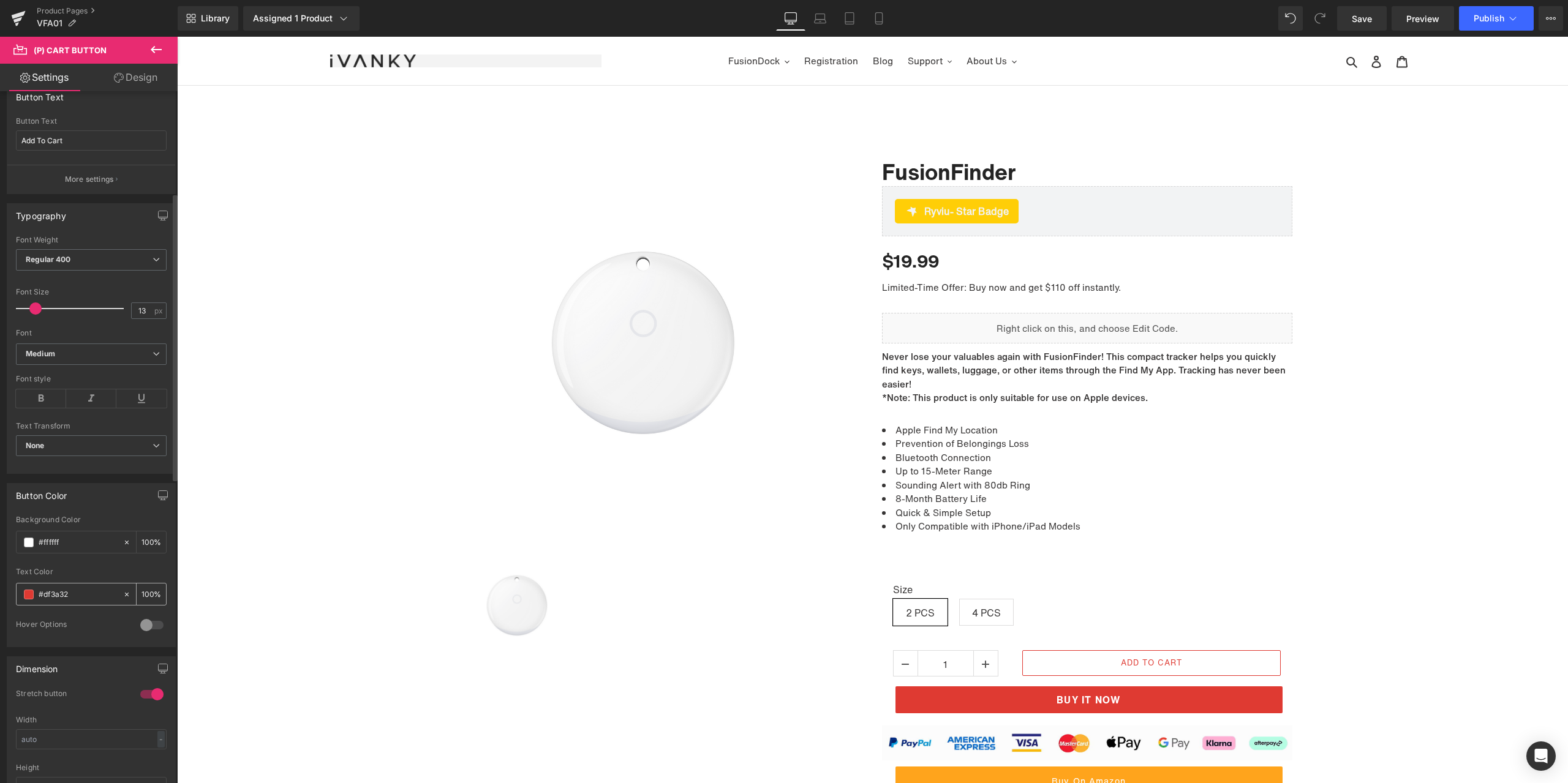
click at [63, 588] on input "#df3a32" at bounding box center [77, 594] width 78 height 13
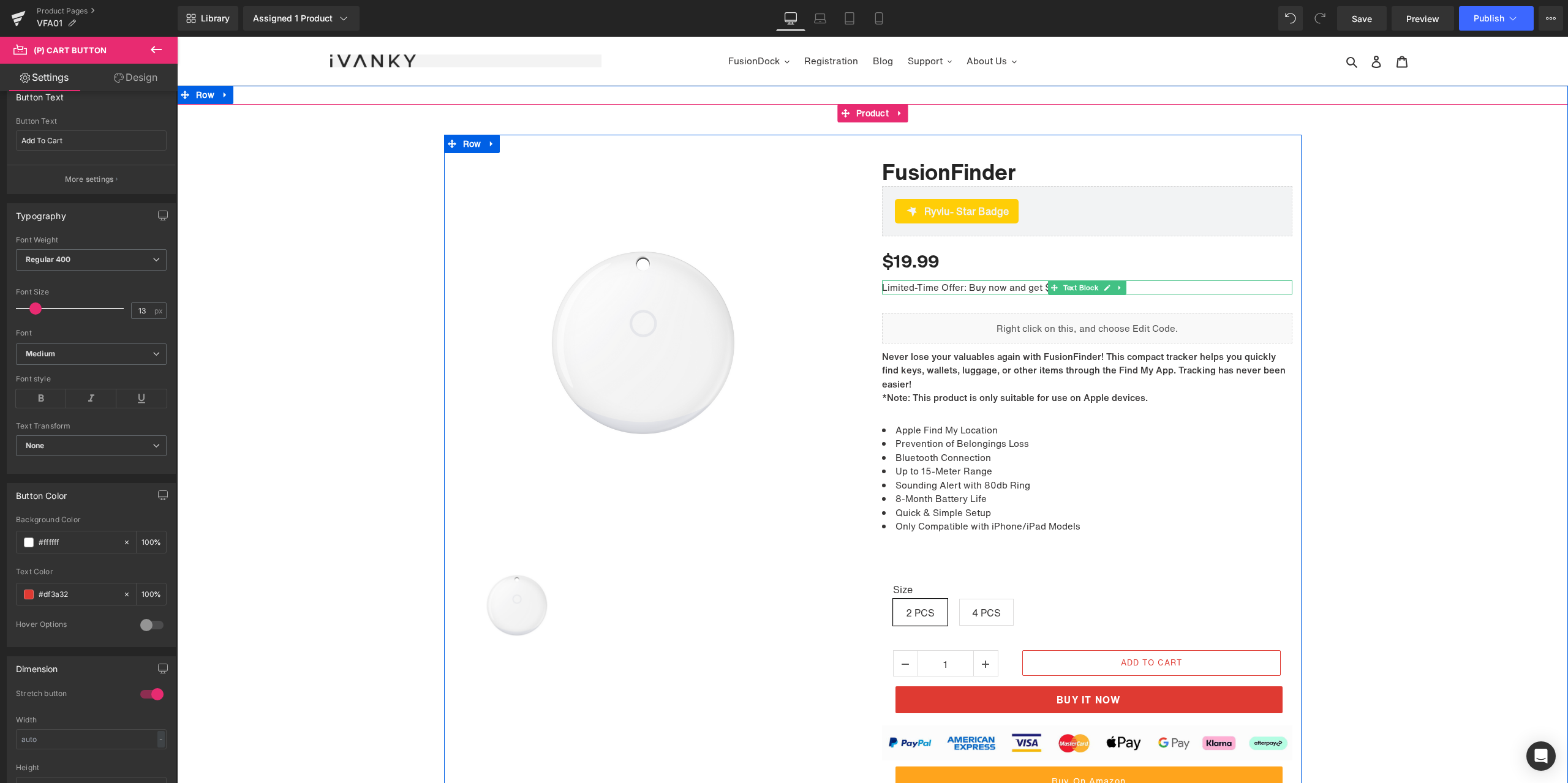
click at [993, 286] on p "Limited-Time Offer: Buy now and get $110 off instantly." at bounding box center [1087, 287] width 410 height 14
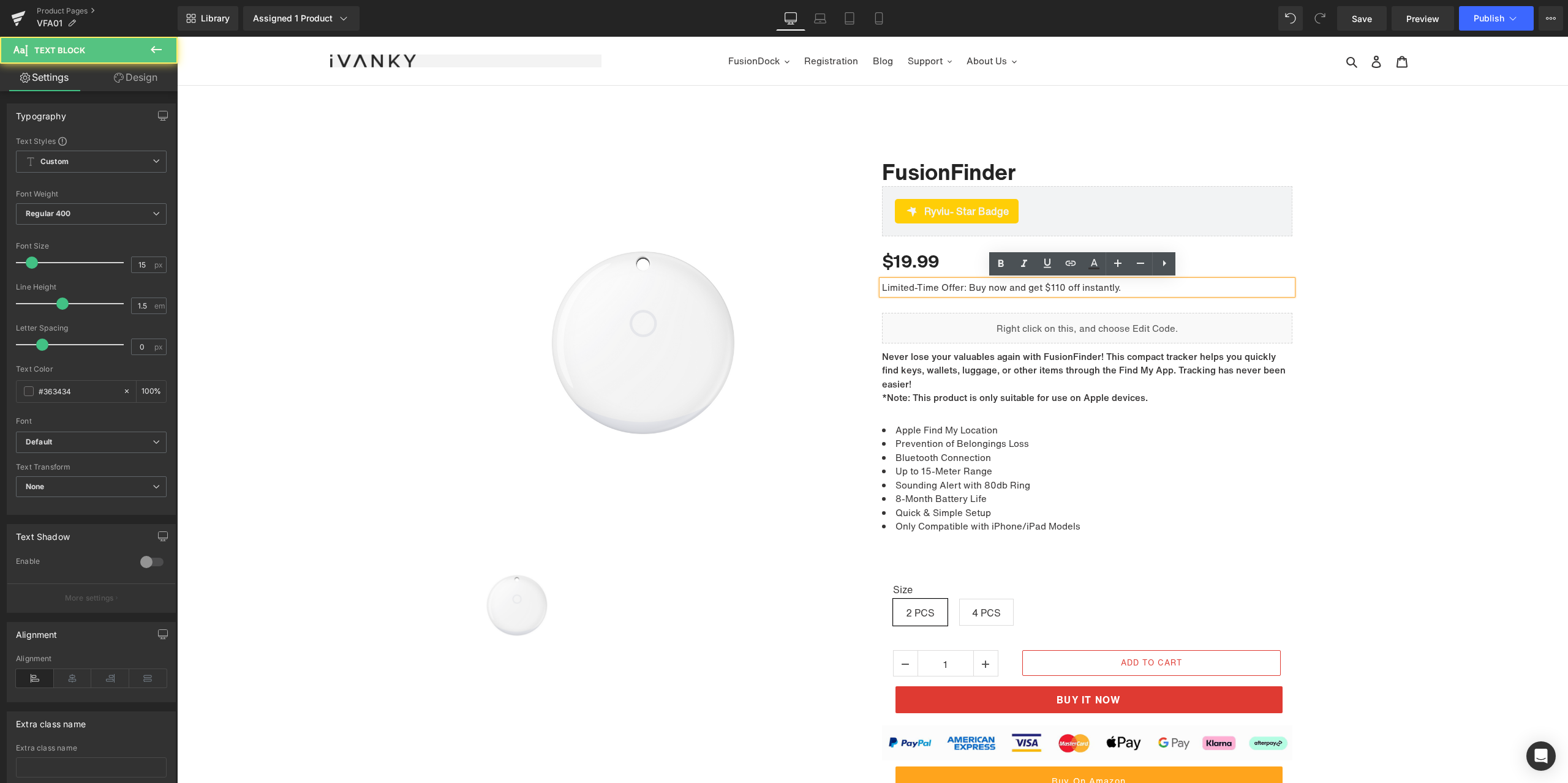
click at [971, 286] on p "Limited-Time Offer: Buy now and get $110 off instantly." at bounding box center [1087, 287] width 410 height 14
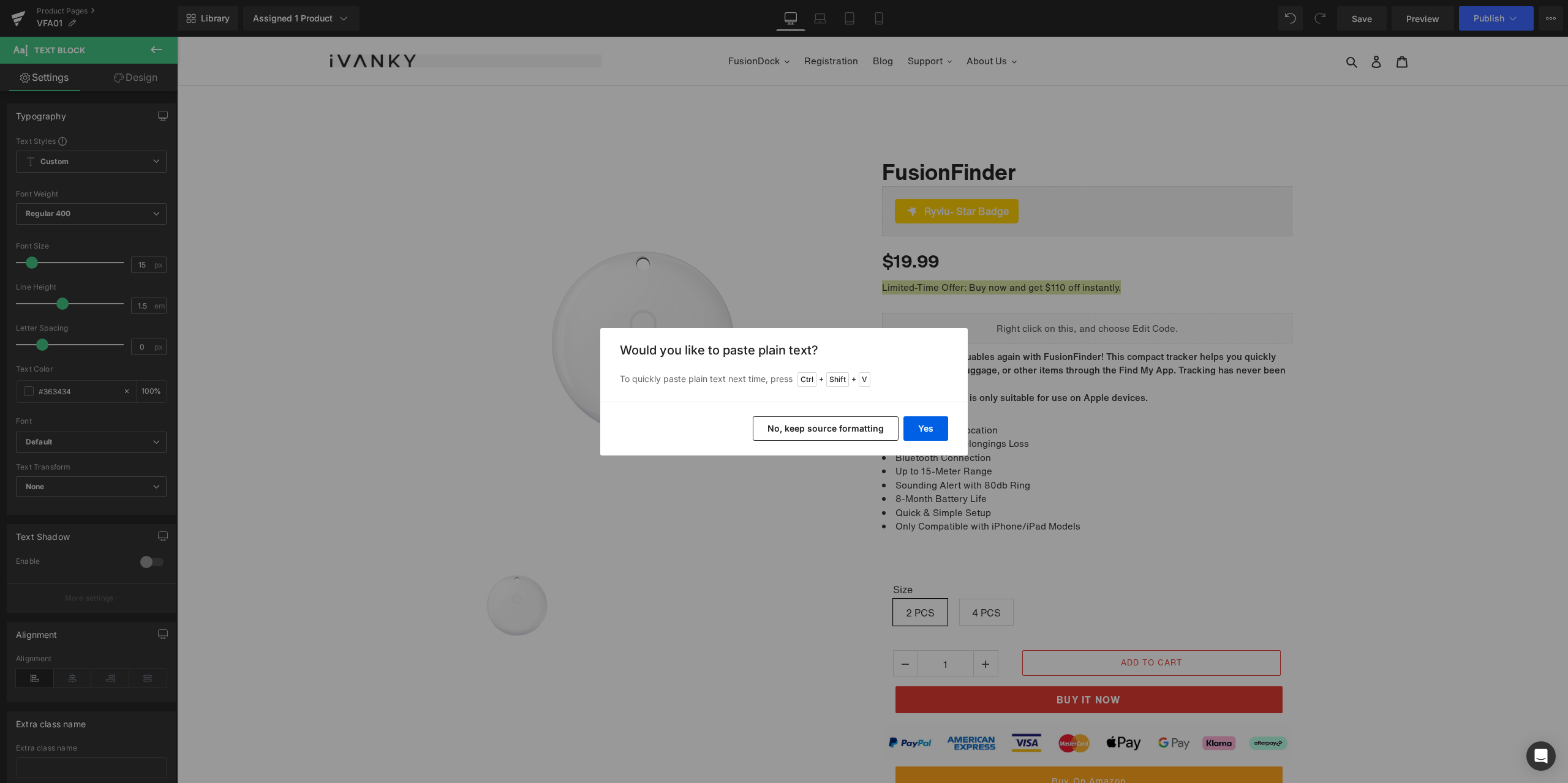
click at [836, 423] on button "No, keep source formatting" at bounding box center [826, 428] width 146 height 25
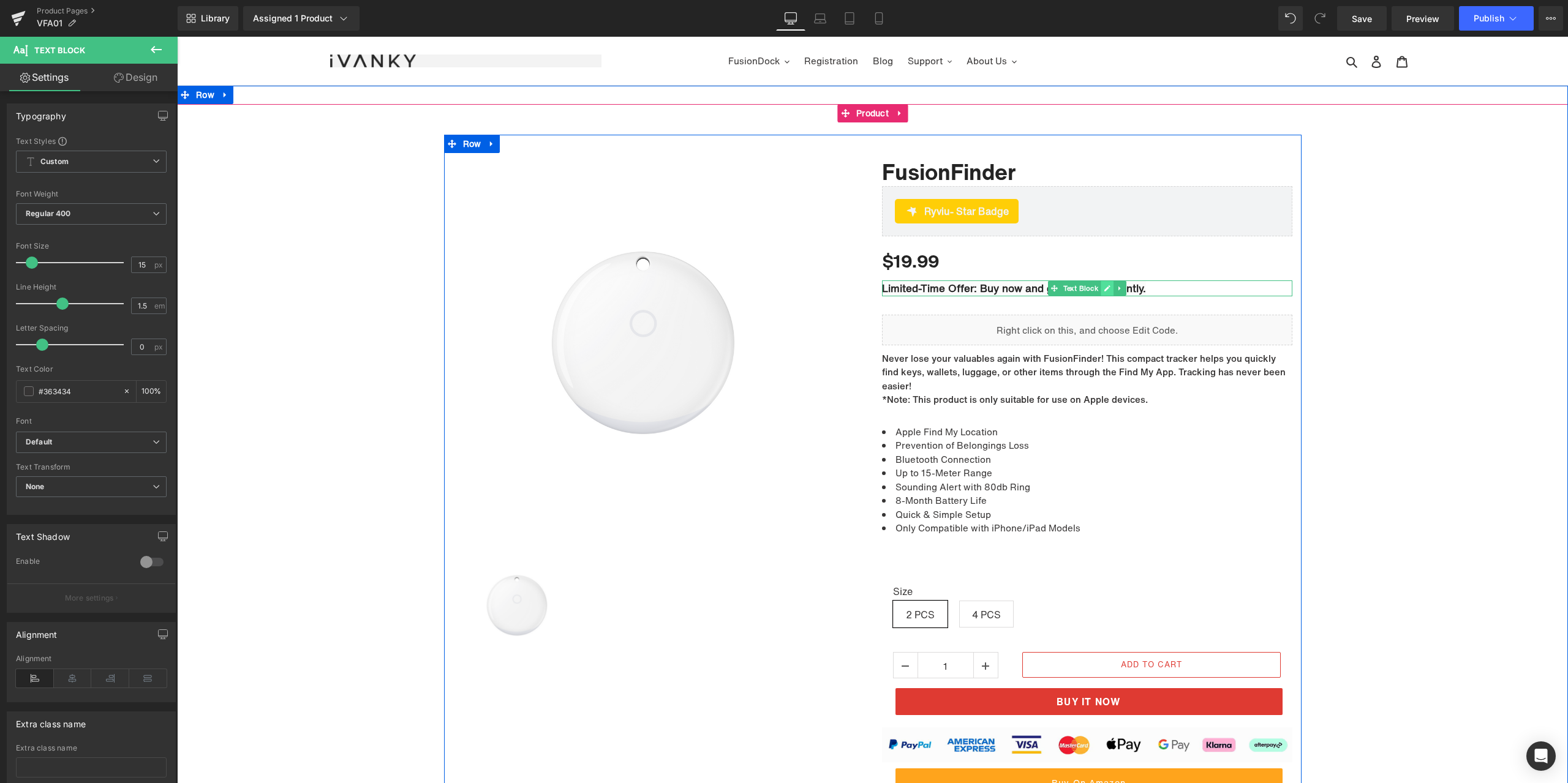
click at [1101, 288] on link at bounding box center [1107, 288] width 13 height 15
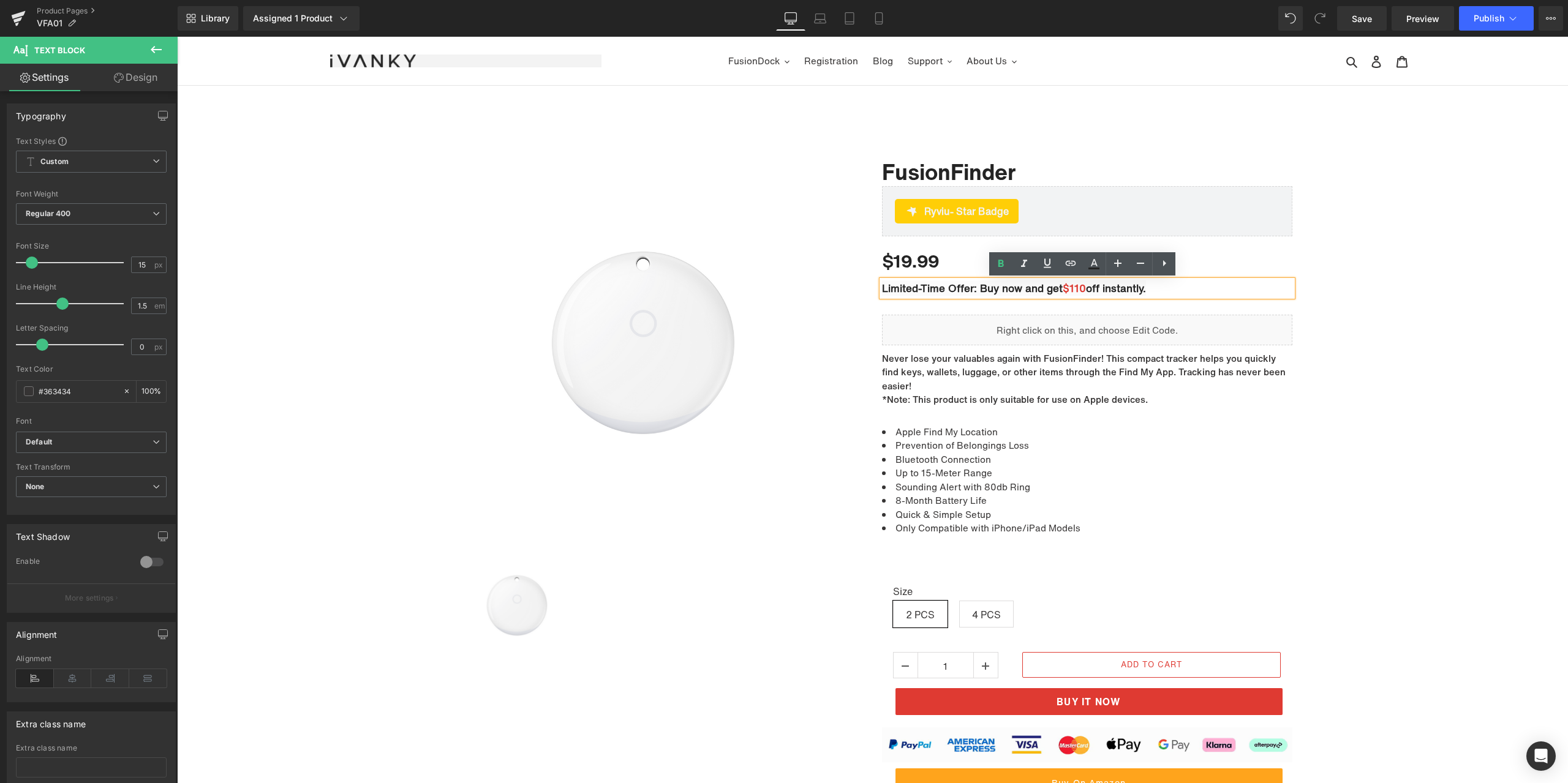
click at [1081, 289] on span "$110" at bounding box center [1074, 288] width 23 height 15
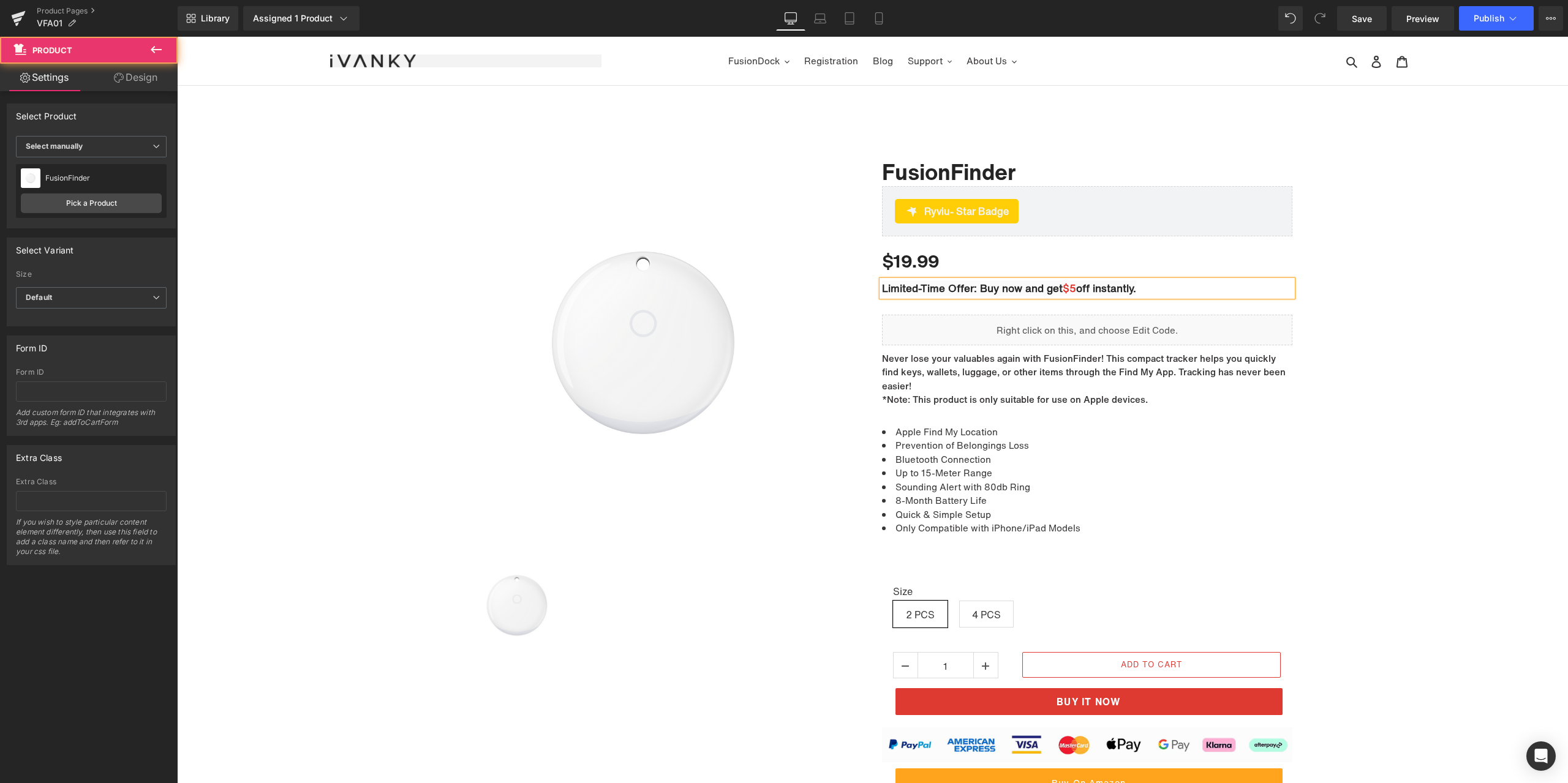
click at [1370, 198] on div "Sale Off (P) Image" at bounding box center [872, 519] width 1391 height 770
click at [1470, 13] on button "Publish" at bounding box center [1496, 18] width 75 height 25
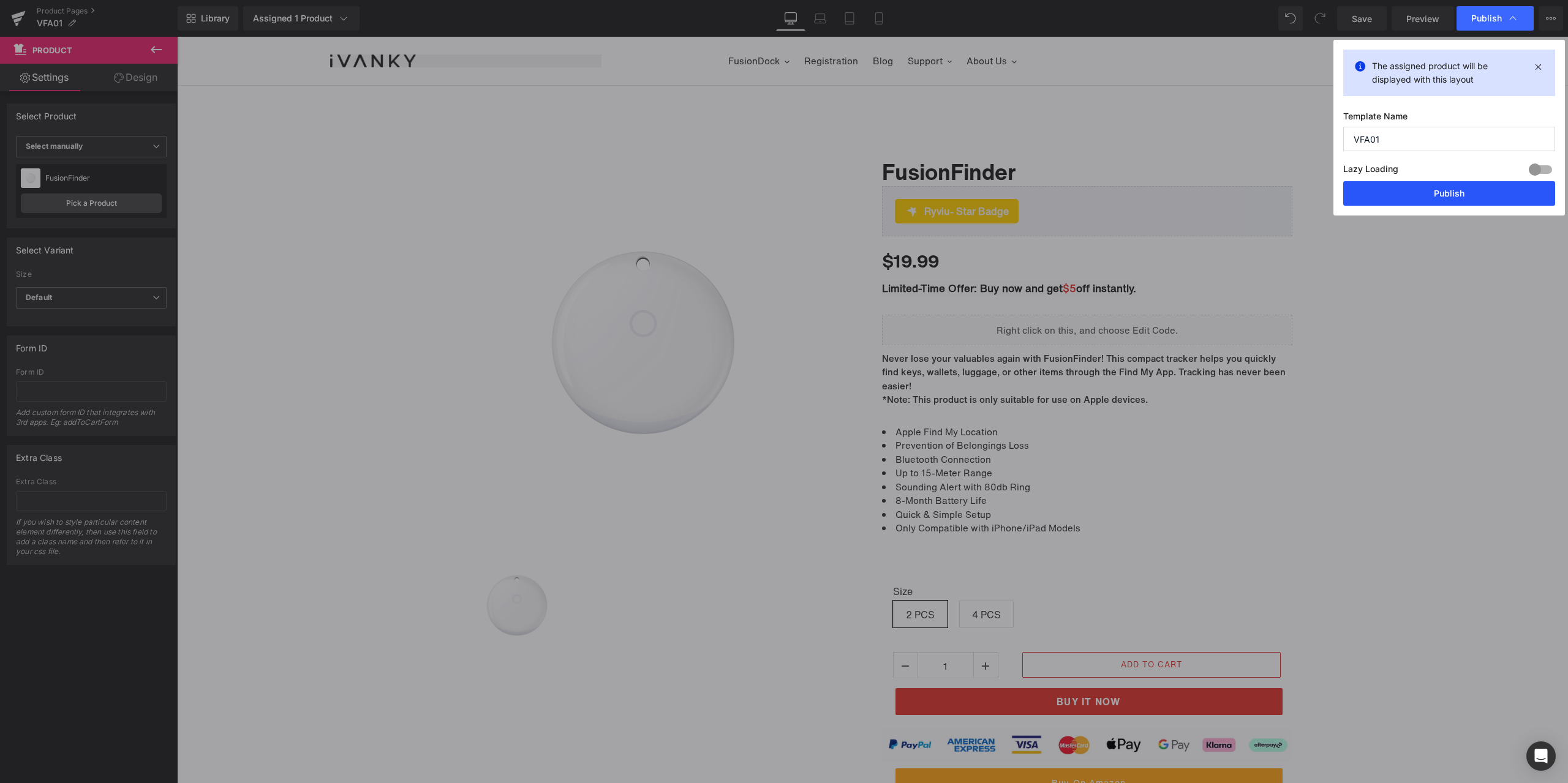
click at [1422, 204] on button "Publish" at bounding box center [1449, 194] width 212 height 25
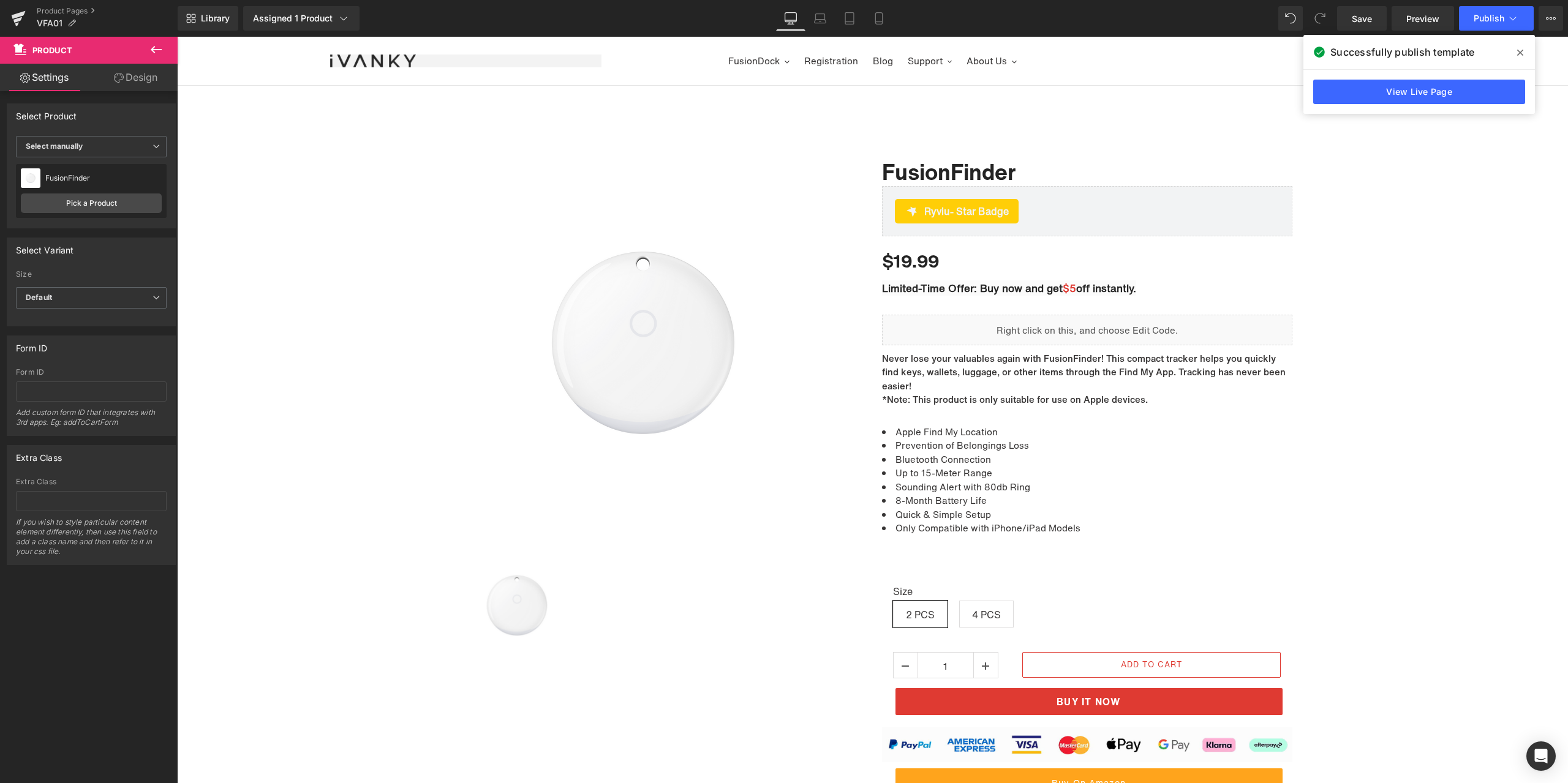
click at [1517, 49] on icon at bounding box center [1520, 52] width 6 height 10
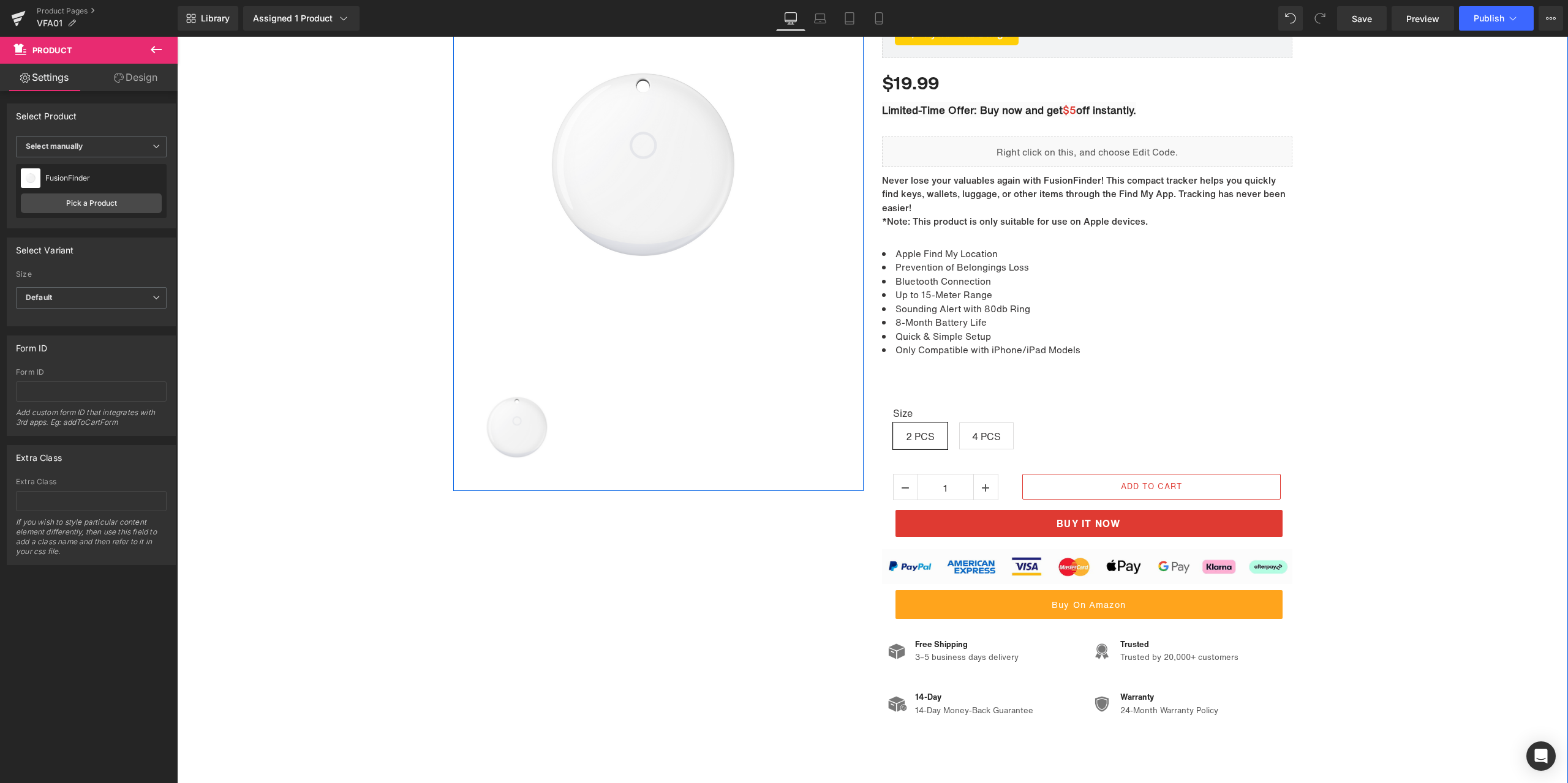
scroll to position [0, 0]
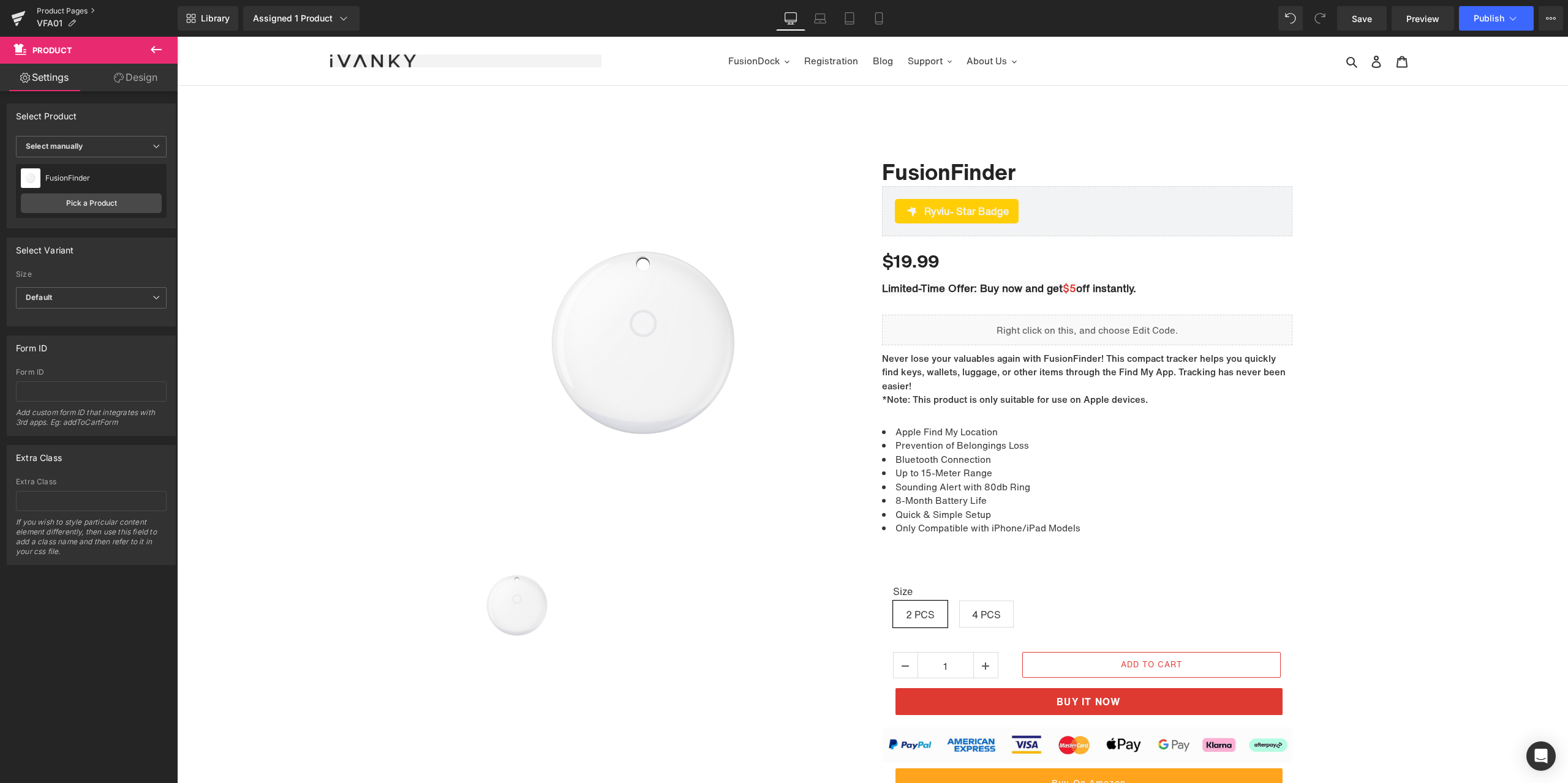
click at [74, 11] on link "Product Pages" at bounding box center [107, 11] width 141 height 10
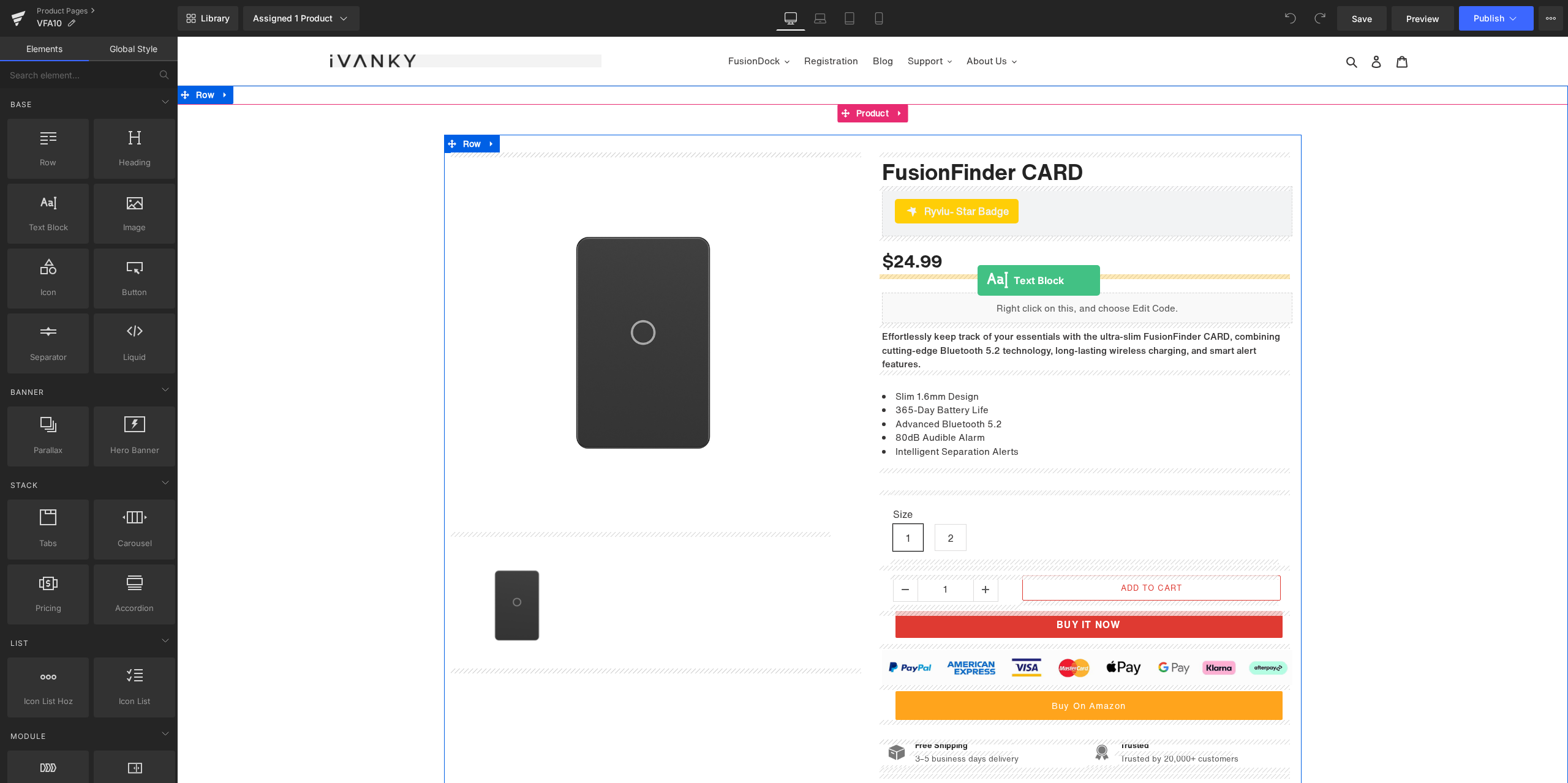
drag, startPoint x: 227, startPoint y: 260, endPoint x: 978, endPoint y: 280, distance: 751.3
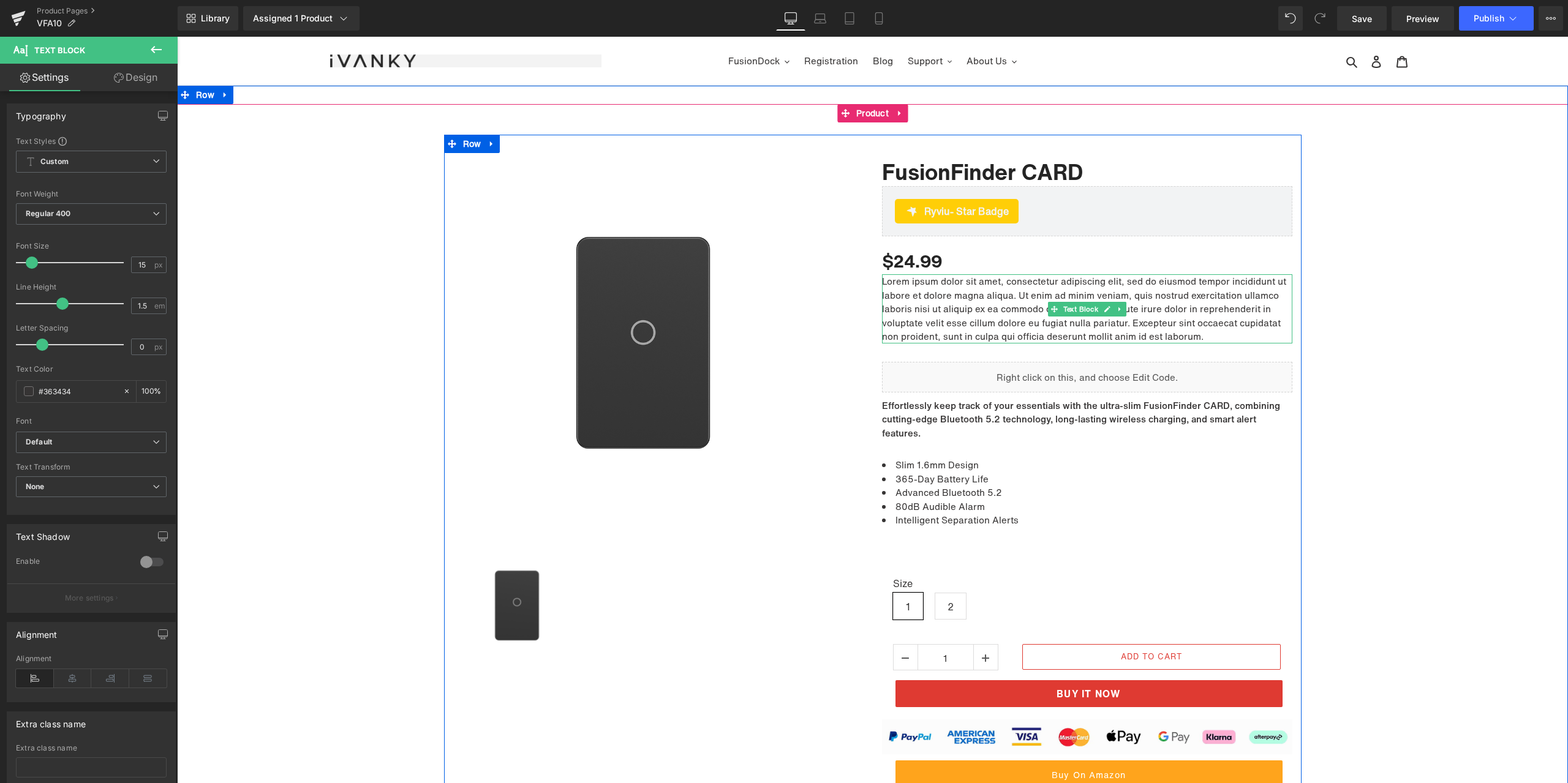
click at [963, 305] on p "Lorem ipsum dolor sit amet, consectetur adipiscing elit, sed do eiusmod tempor …" at bounding box center [1087, 308] width 410 height 69
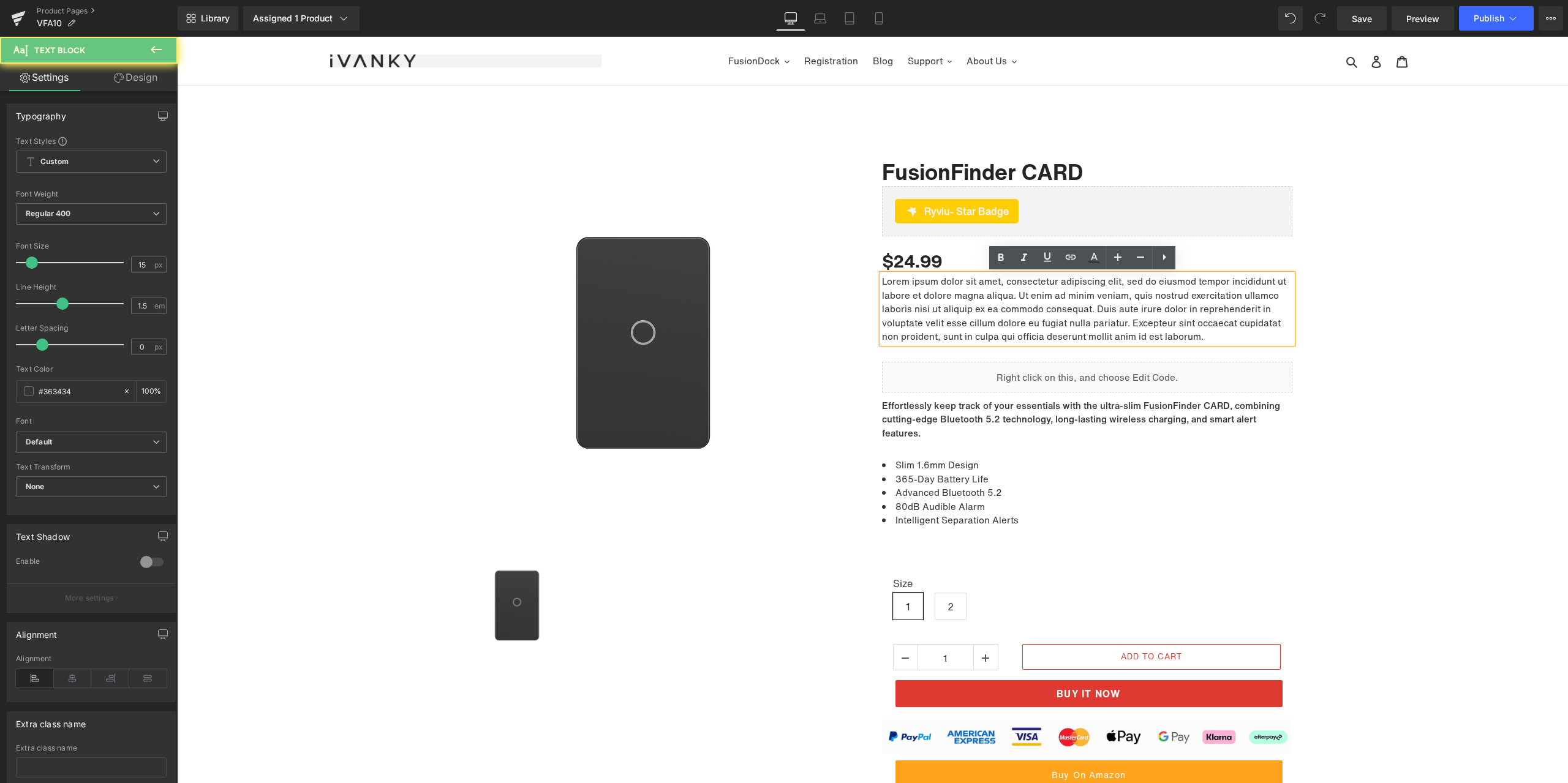
click at [949, 305] on p "Lorem ipsum dolor sit amet, consectetur adipiscing elit, sed do eiusmod tempor …" at bounding box center [1087, 308] width 410 height 69
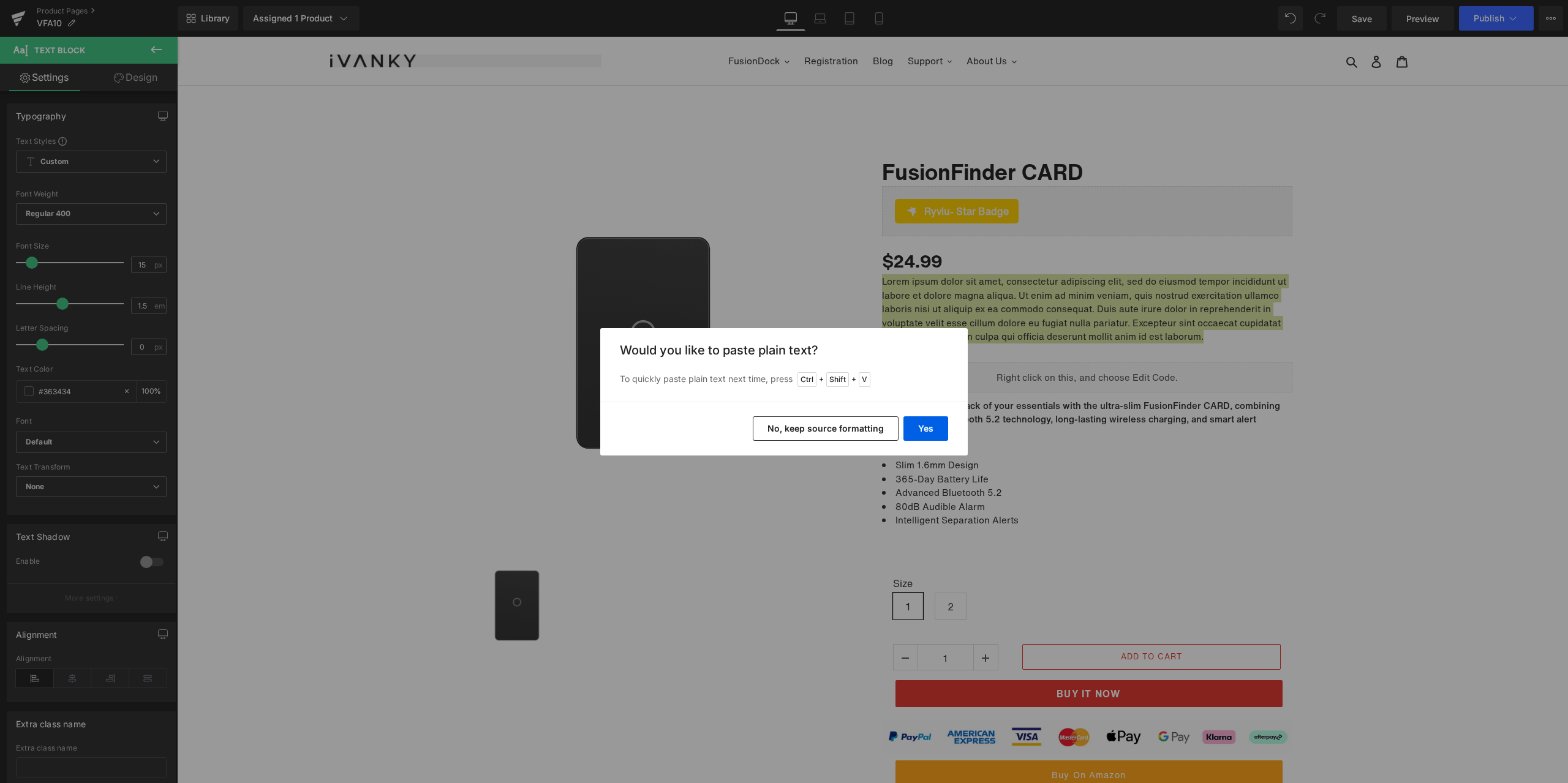
click at [0, 0] on button "No, keep source formatting" at bounding box center [0, 0] width 0 height 0
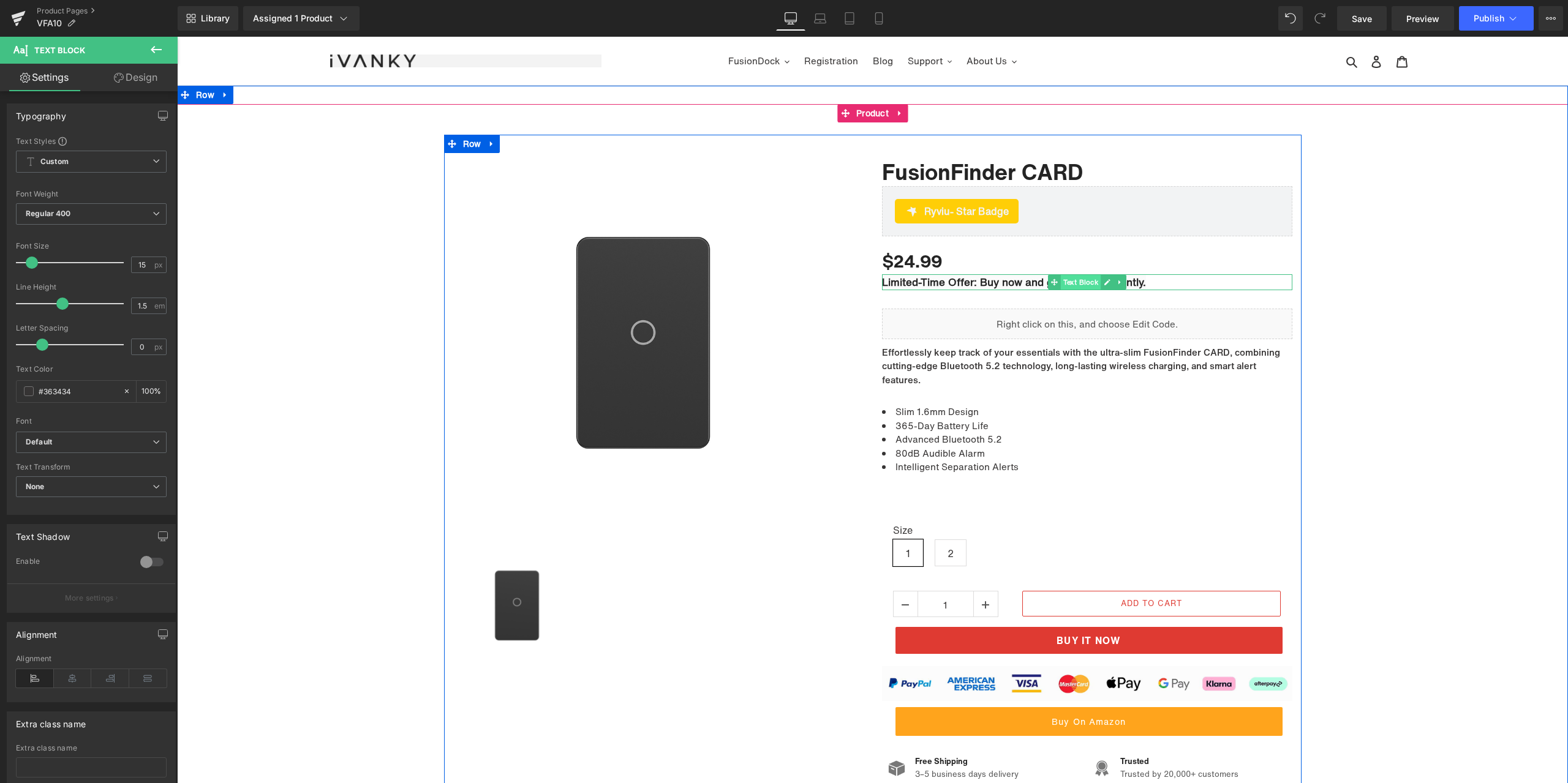
click at [1068, 279] on span "Text Block" at bounding box center [1080, 282] width 41 height 15
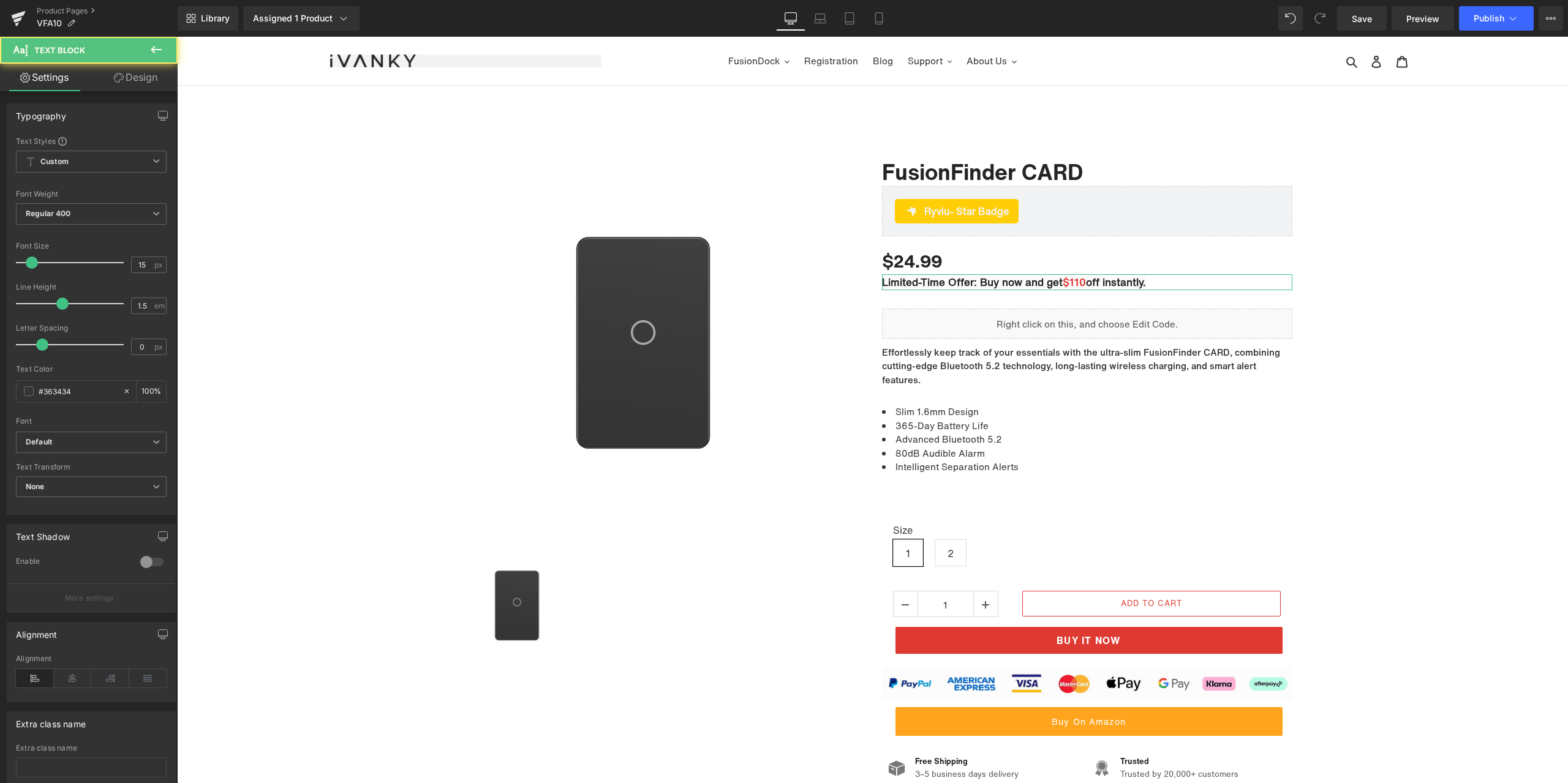
click at [132, 73] on link "Design" at bounding box center [136, 77] width 89 height 27
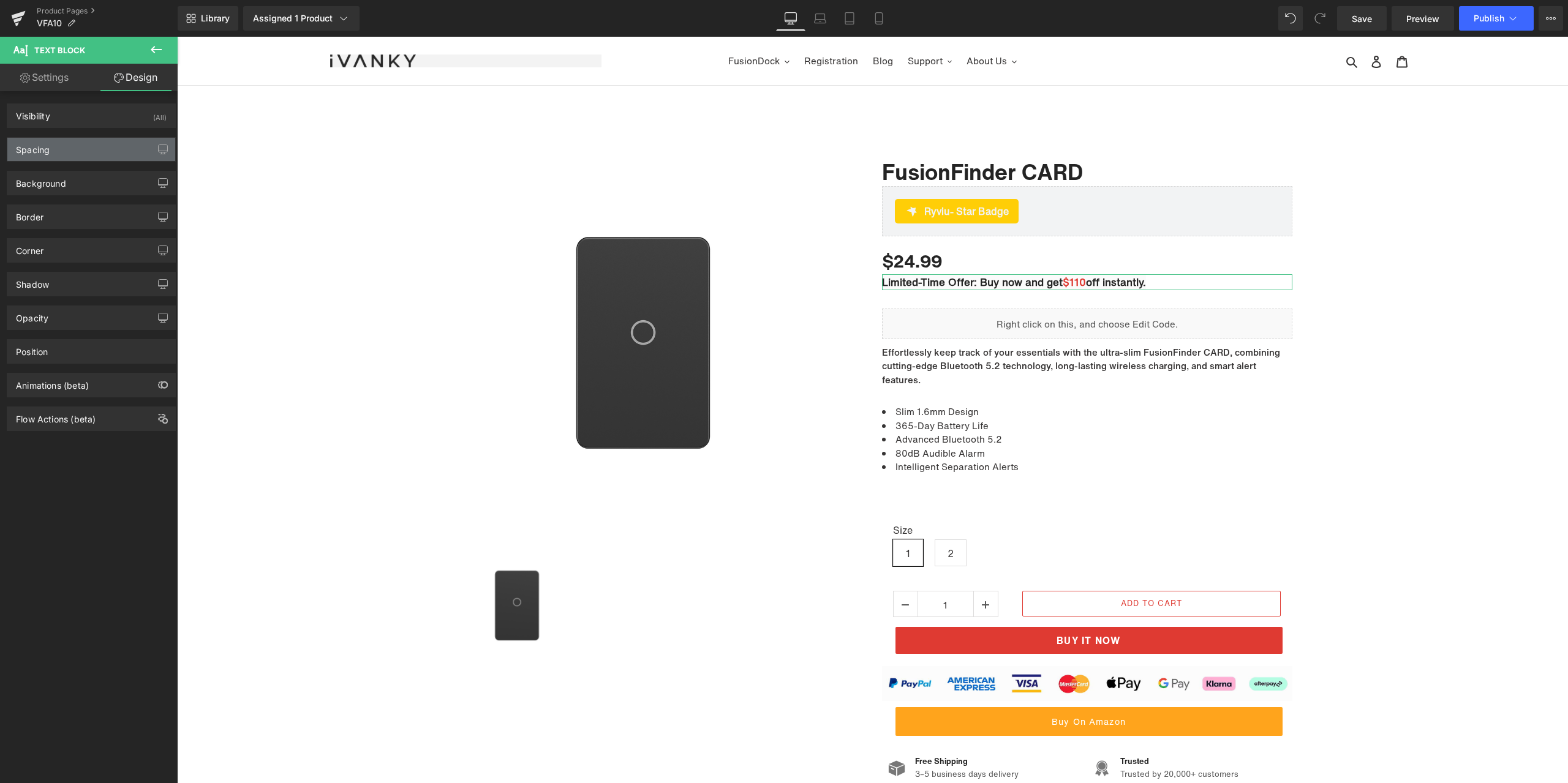
click at [84, 144] on div "Spacing" at bounding box center [91, 149] width 168 height 23
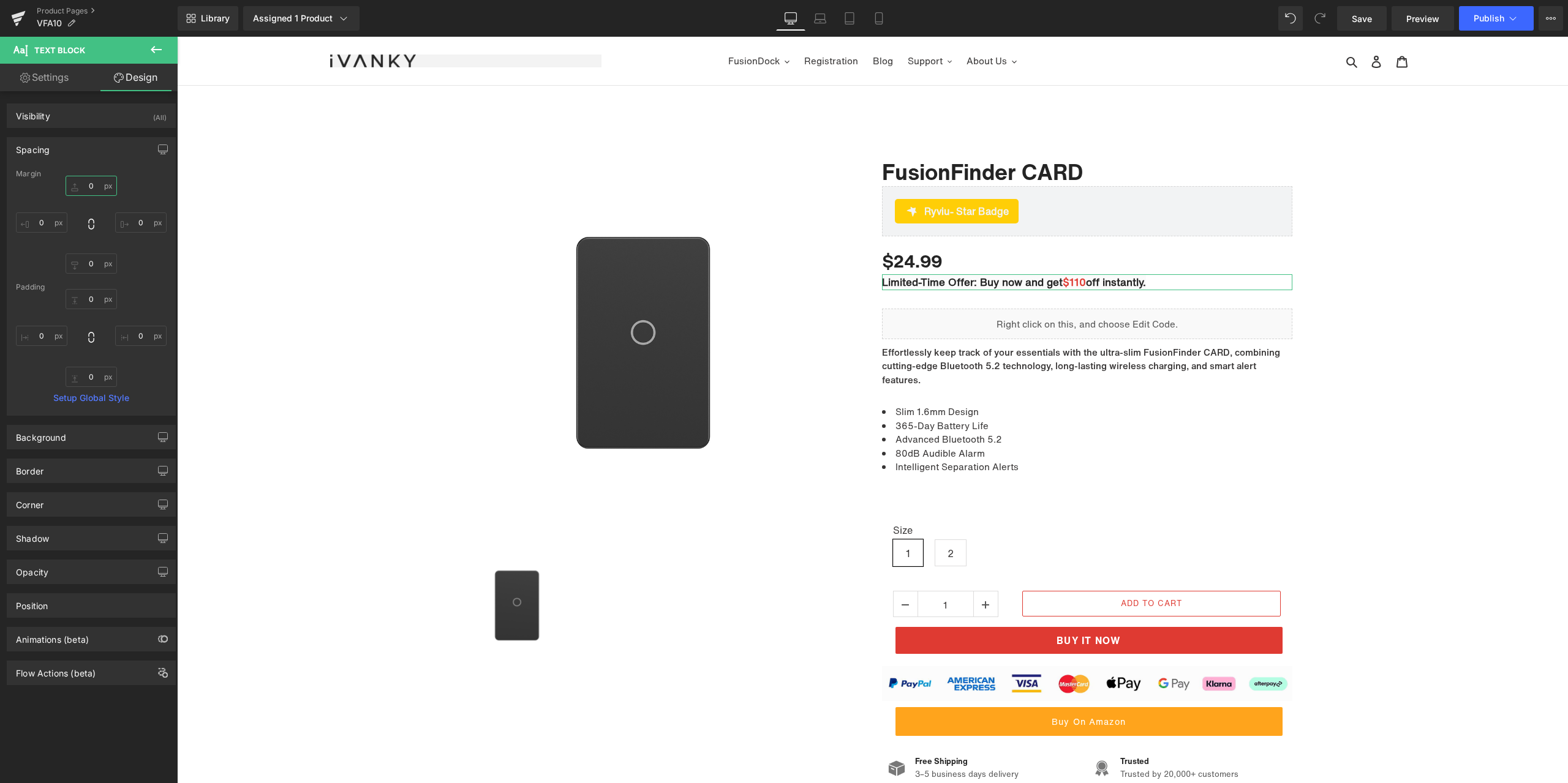
click at [90, 181] on input "0" at bounding box center [91, 186] width 51 height 20
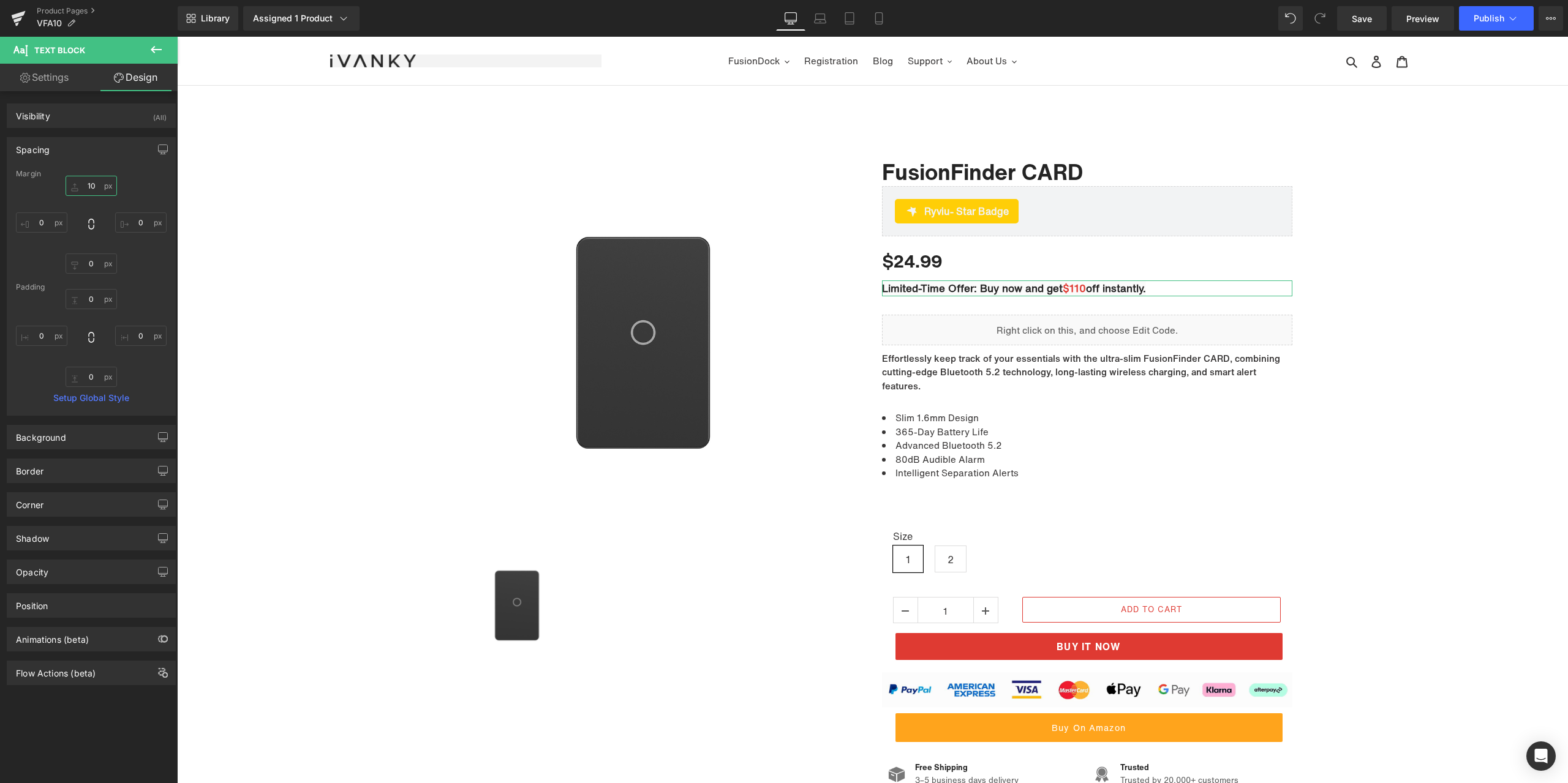
type input "10"
click at [123, 174] on div "Margin" at bounding box center [91, 174] width 150 height 9
click at [1103, 287] on icon at bounding box center [1106, 289] width 7 height 8
click at [1086, 286] on span "off instantly." at bounding box center [1115, 288] width 60 height 15
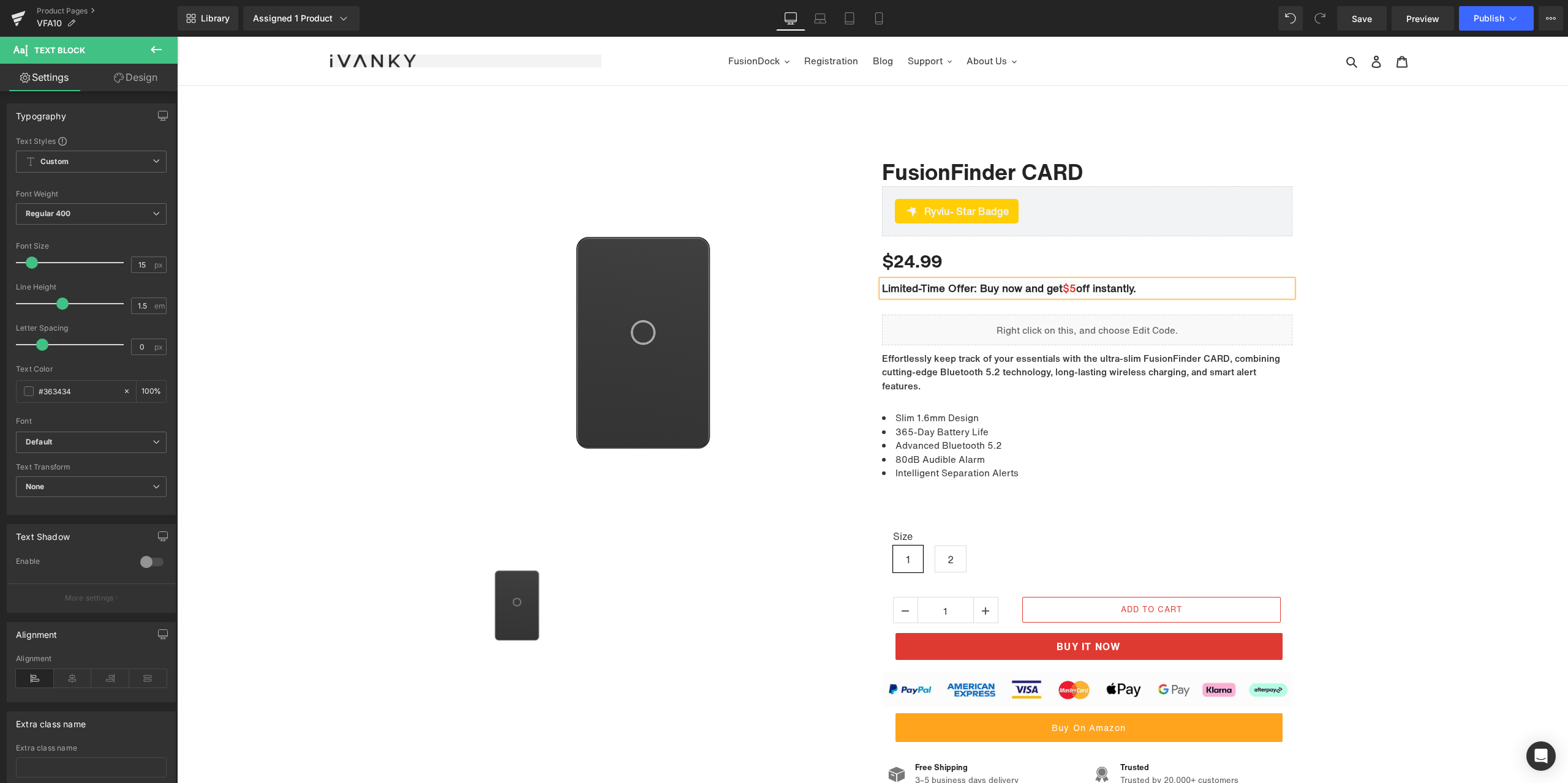
click at [1103, 115] on div "Sale Off (P) Image ‹" at bounding box center [872, 513] width 1391 height 819
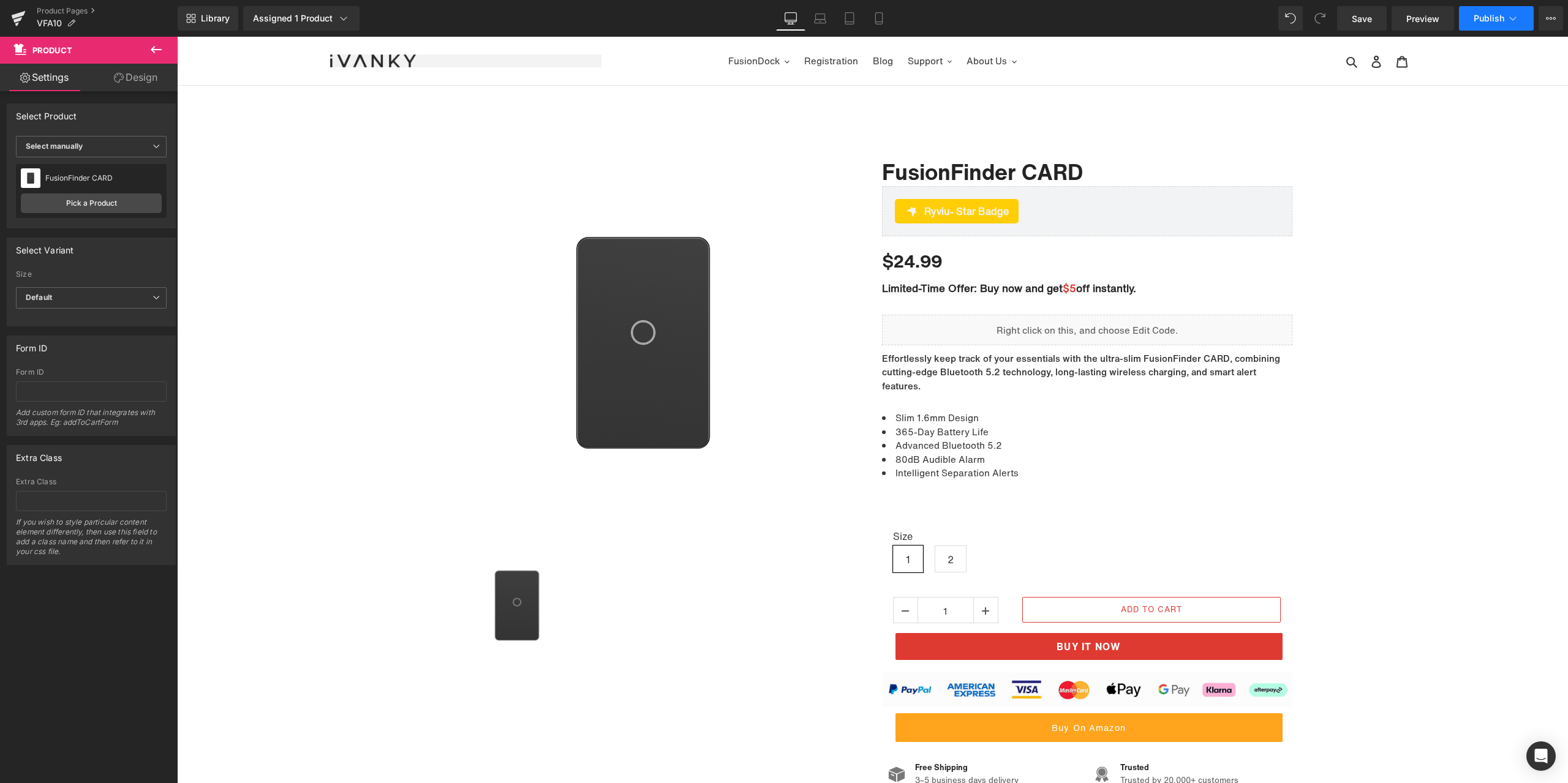
click at [1485, 13] on span "Publish" at bounding box center [1489, 18] width 30 height 10
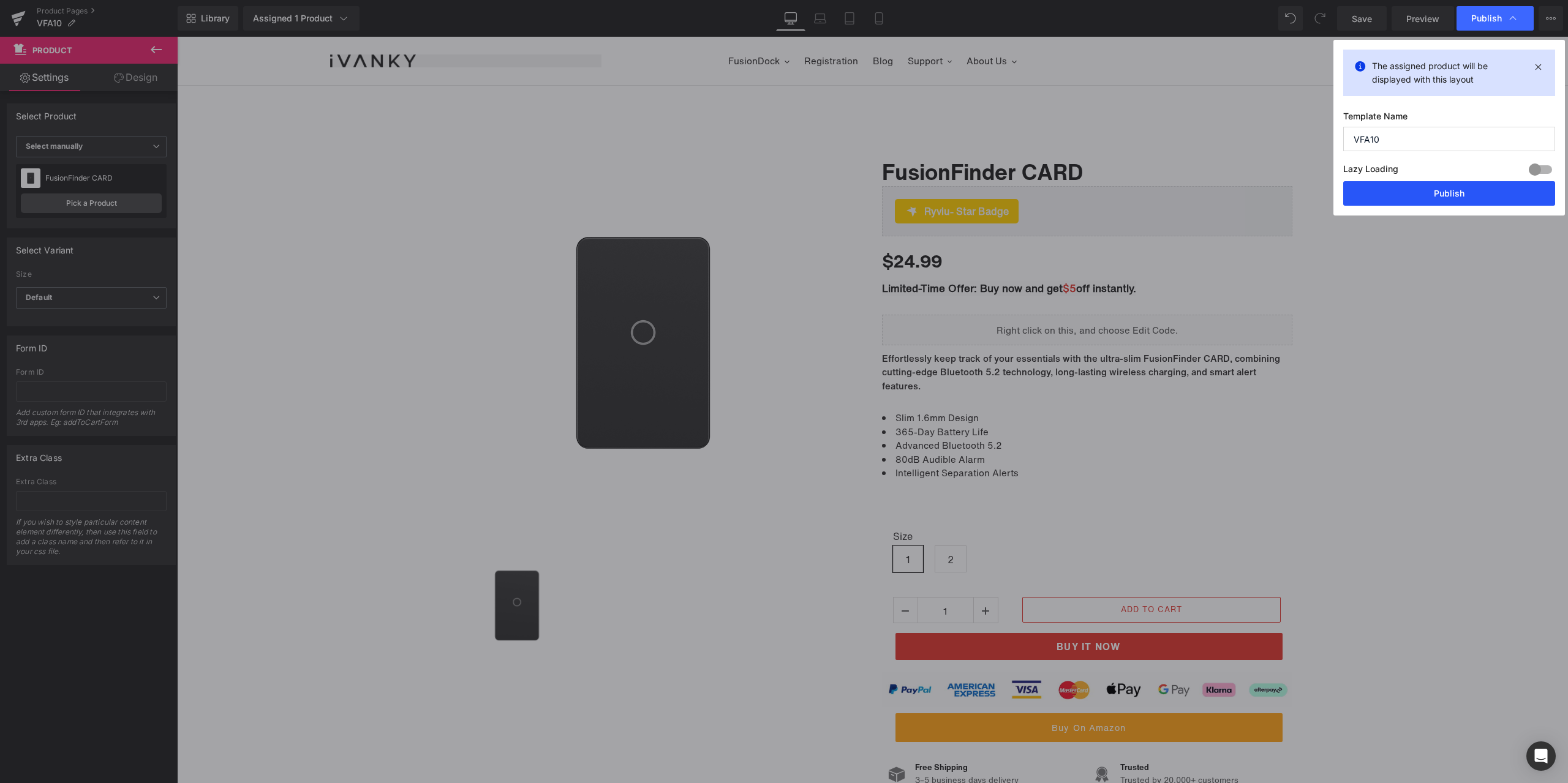
click at [0, 0] on button "Publish" at bounding box center [0, 0] width 0 height 0
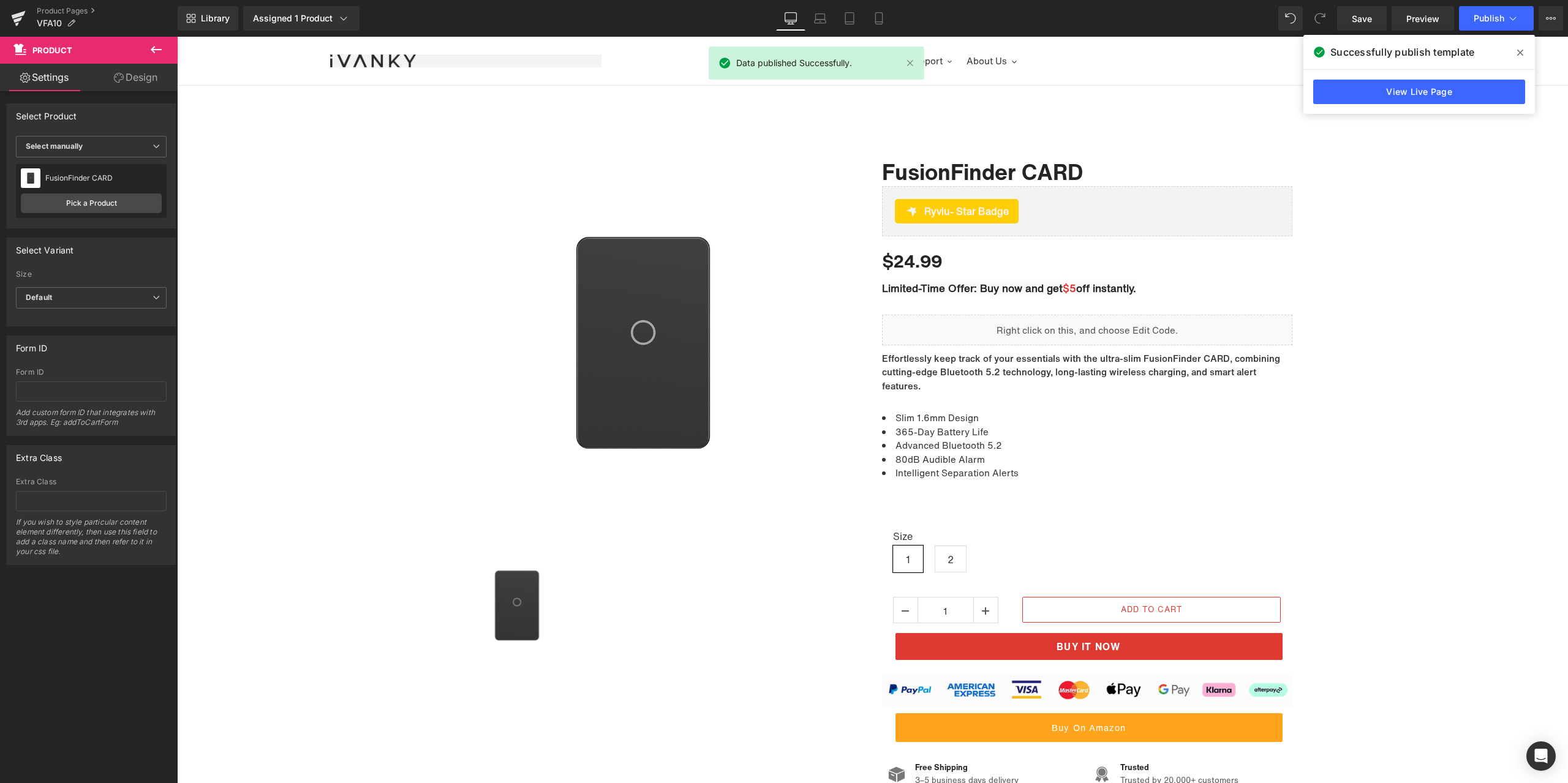
drag, startPoint x: 1524, startPoint y: 49, endPoint x: 1345, endPoint y: 13, distance: 182.6
click at [0, 0] on span at bounding box center [0, 0] width 0 height 0
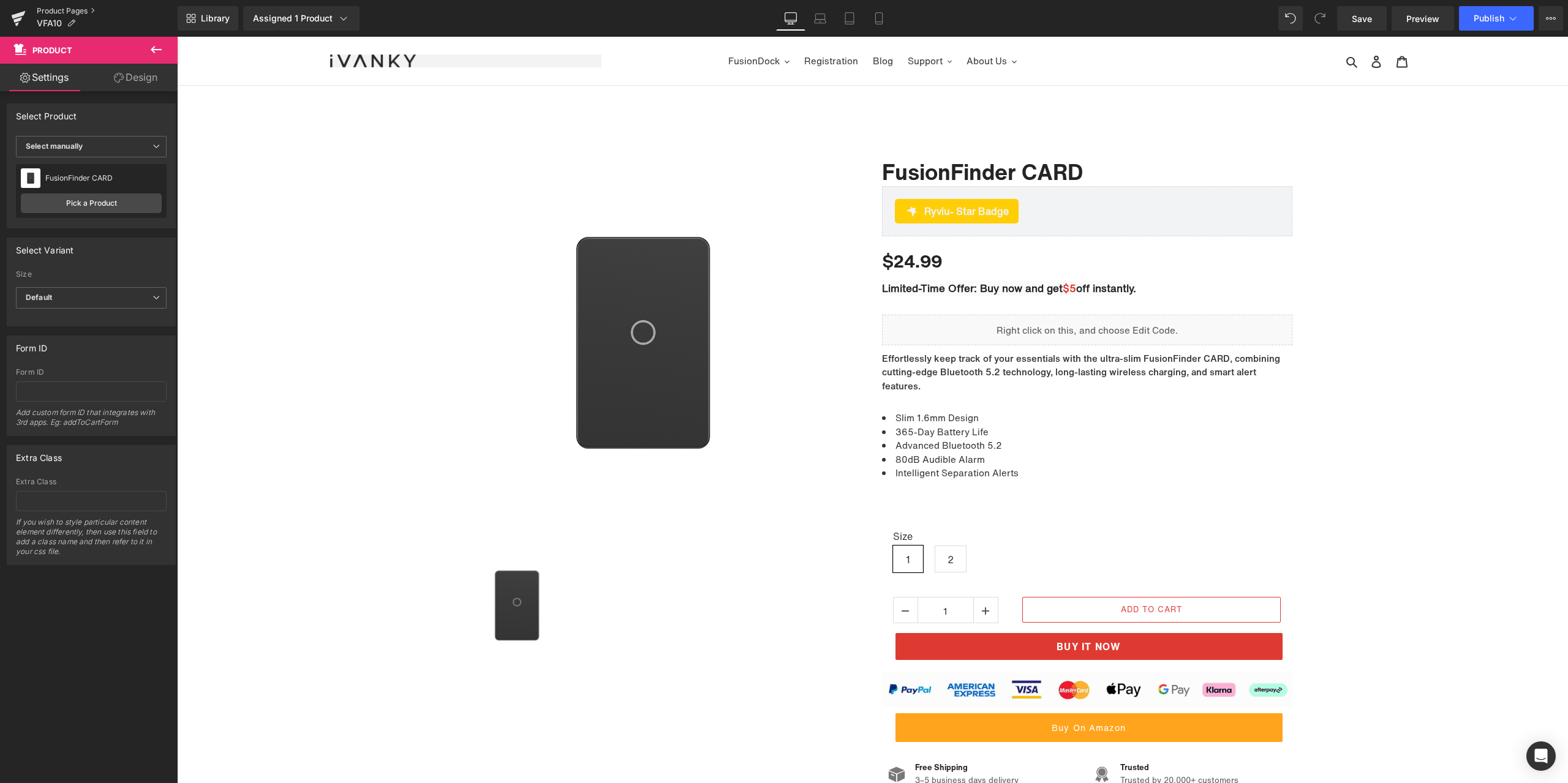
click at [61, 10] on link "Product Pages" at bounding box center [107, 11] width 141 height 10
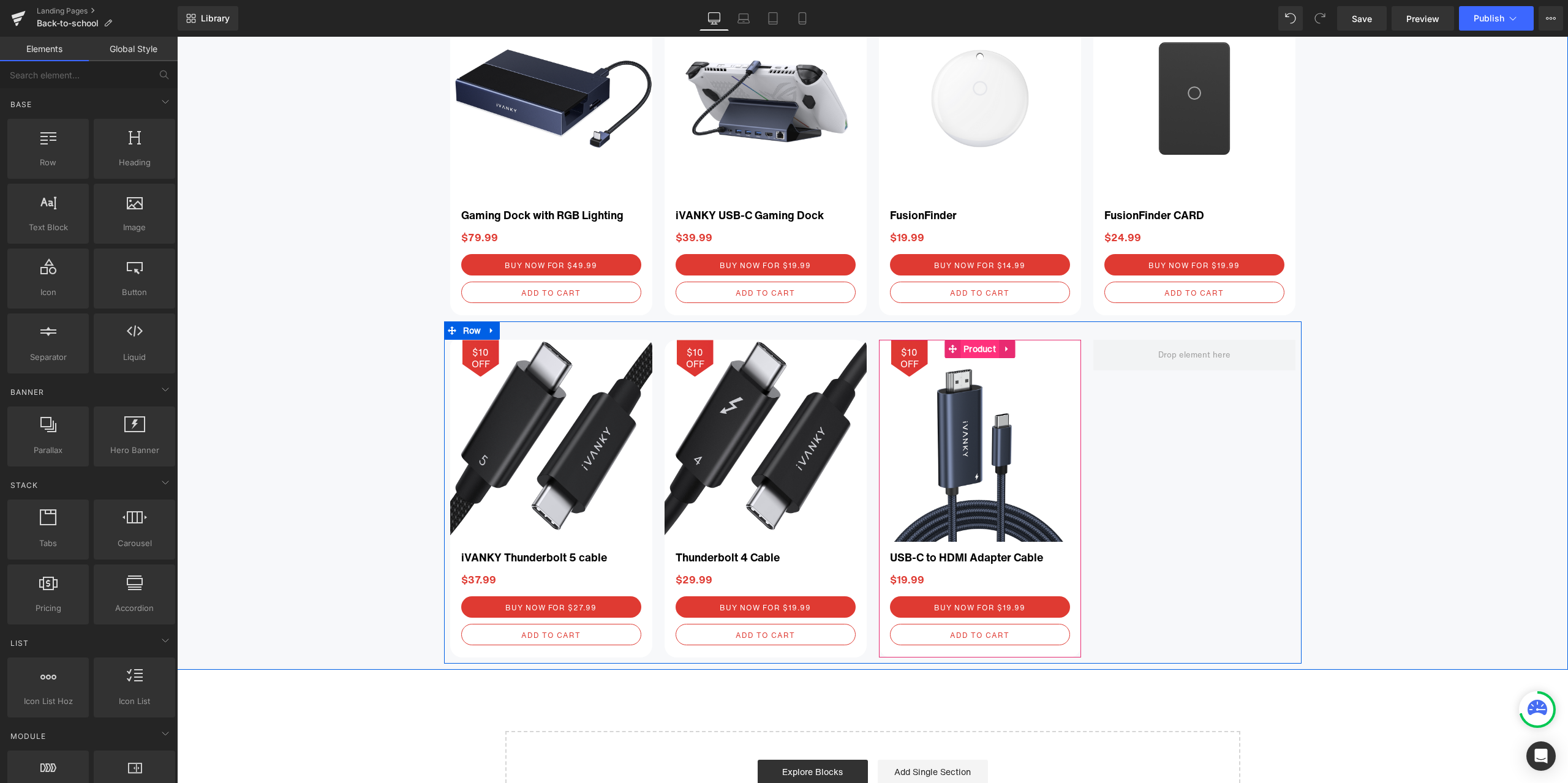
click at [976, 352] on span "Product" at bounding box center [980, 348] width 39 height 18
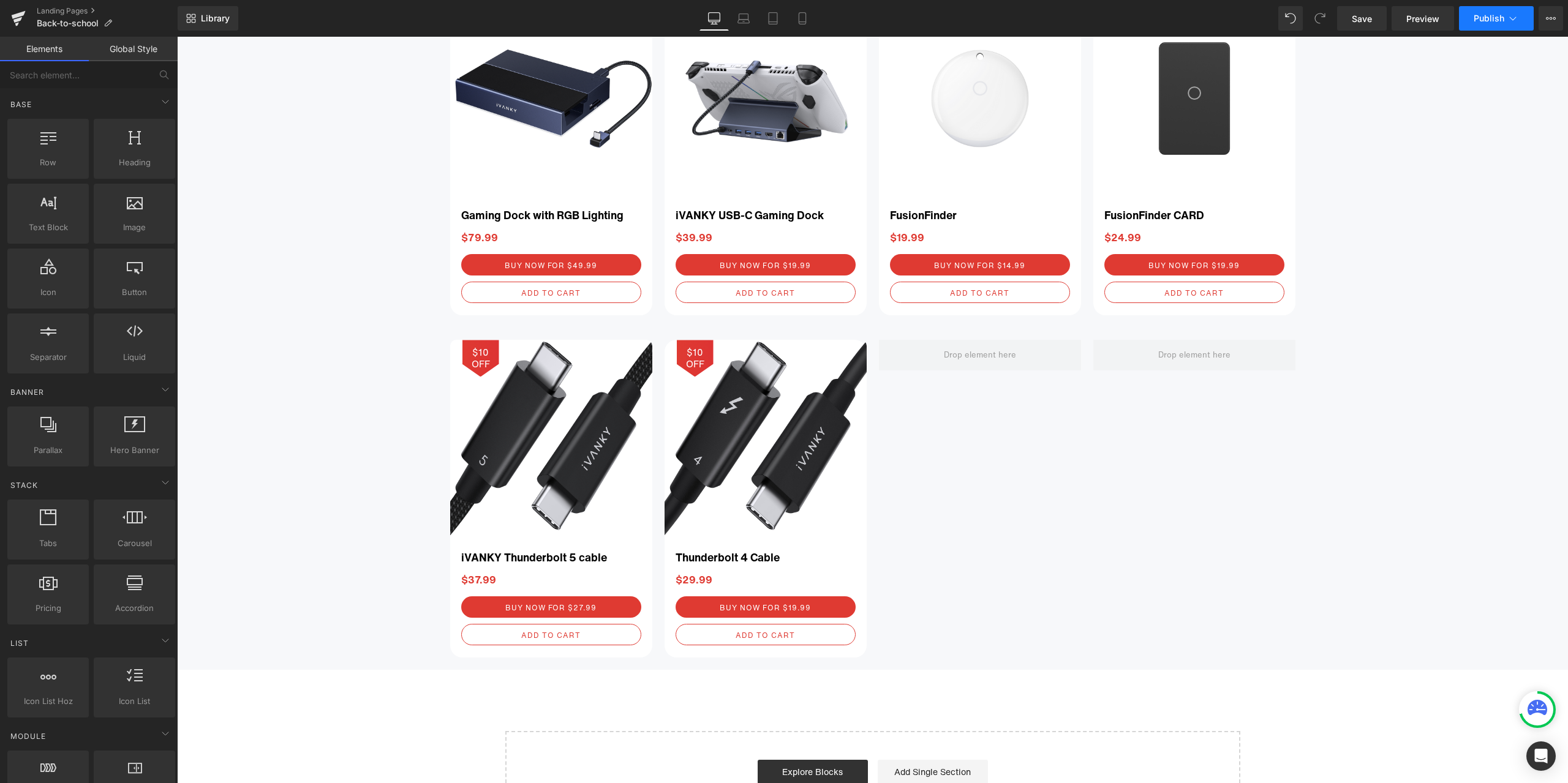
click at [1480, 17] on span "Publish" at bounding box center [1489, 18] width 30 height 10
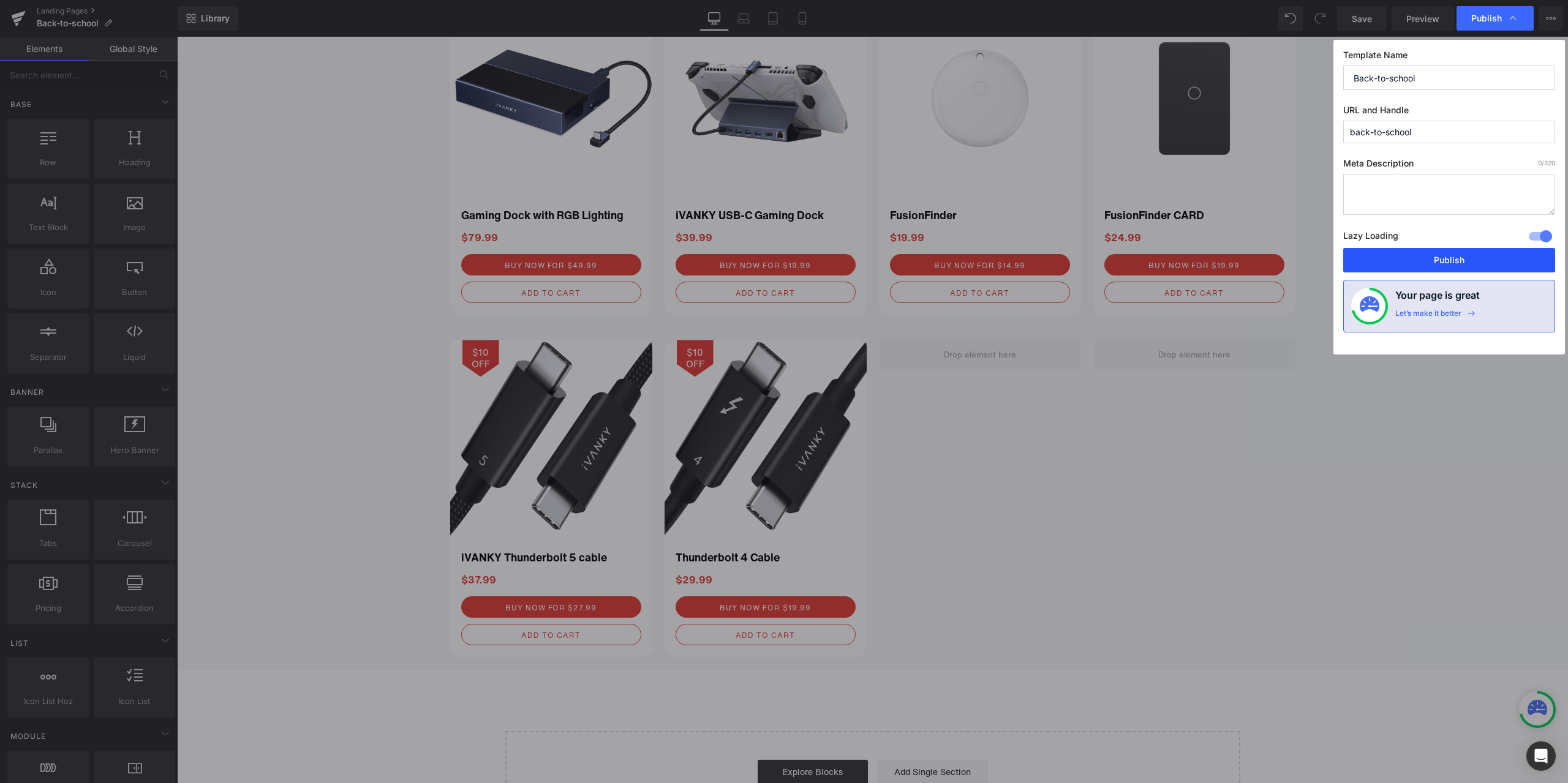
click at [1438, 262] on button "Publish" at bounding box center [1449, 260] width 212 height 25
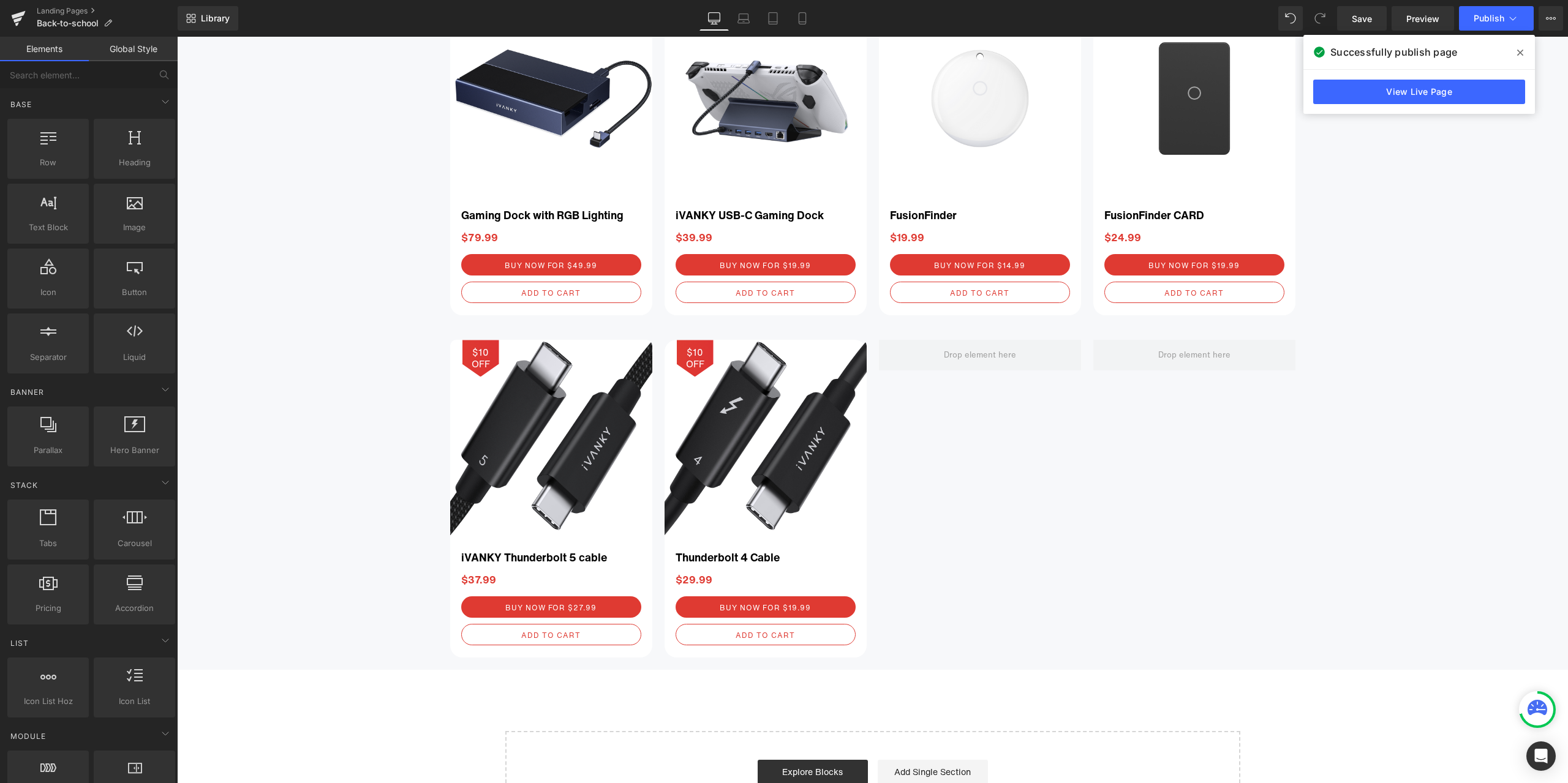
drag, startPoint x: 1345, startPoint y: 16, endPoint x: 1522, endPoint y: 53, distance: 180.8
click at [1522, 53] on icon at bounding box center [1520, 52] width 6 height 10
click at [70, 9] on link "Landing Pages" at bounding box center [107, 11] width 141 height 10
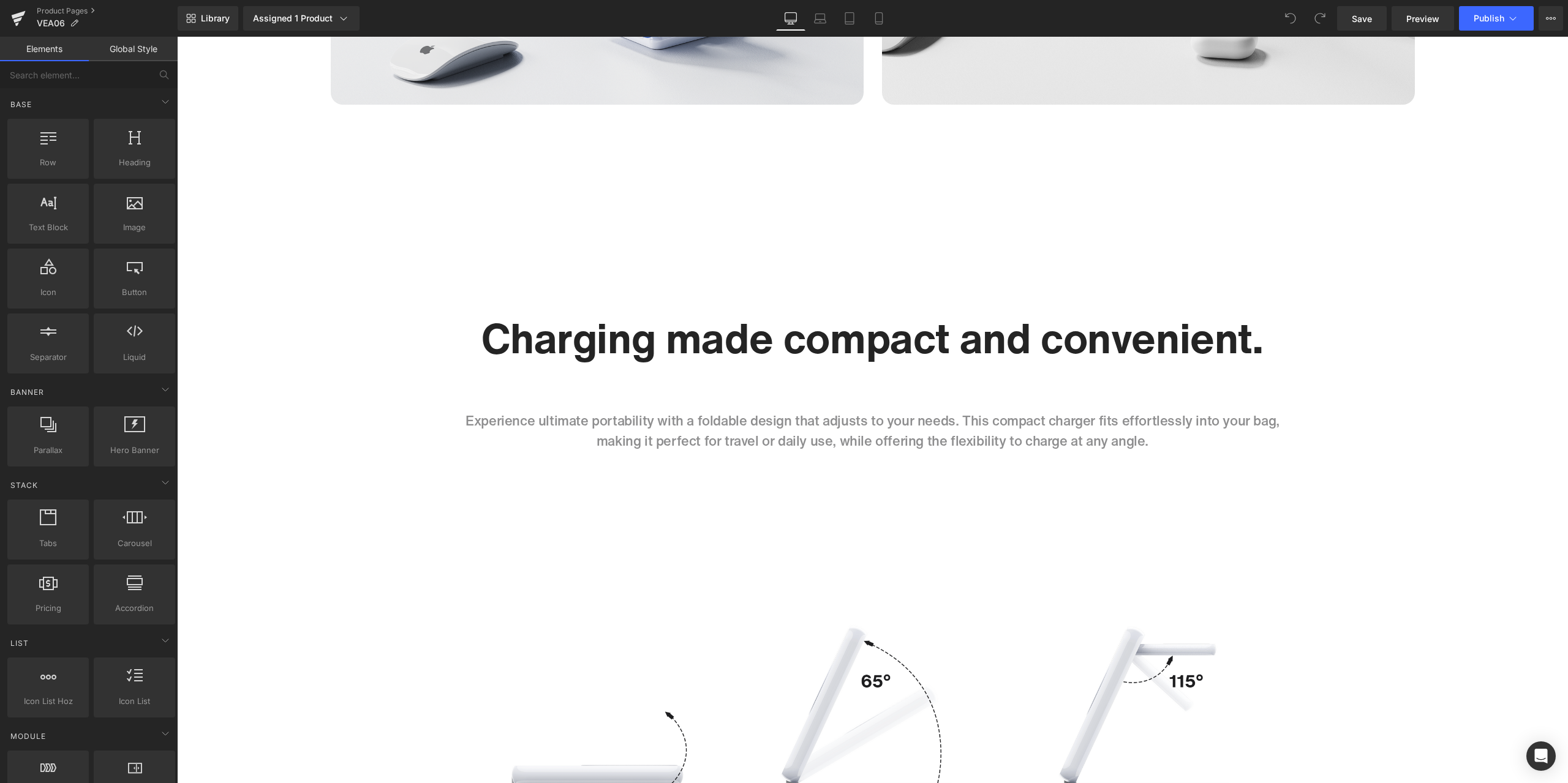
scroll to position [3489, 0]
click at [891, 17] on link "Mobile" at bounding box center [879, 18] width 29 height 25
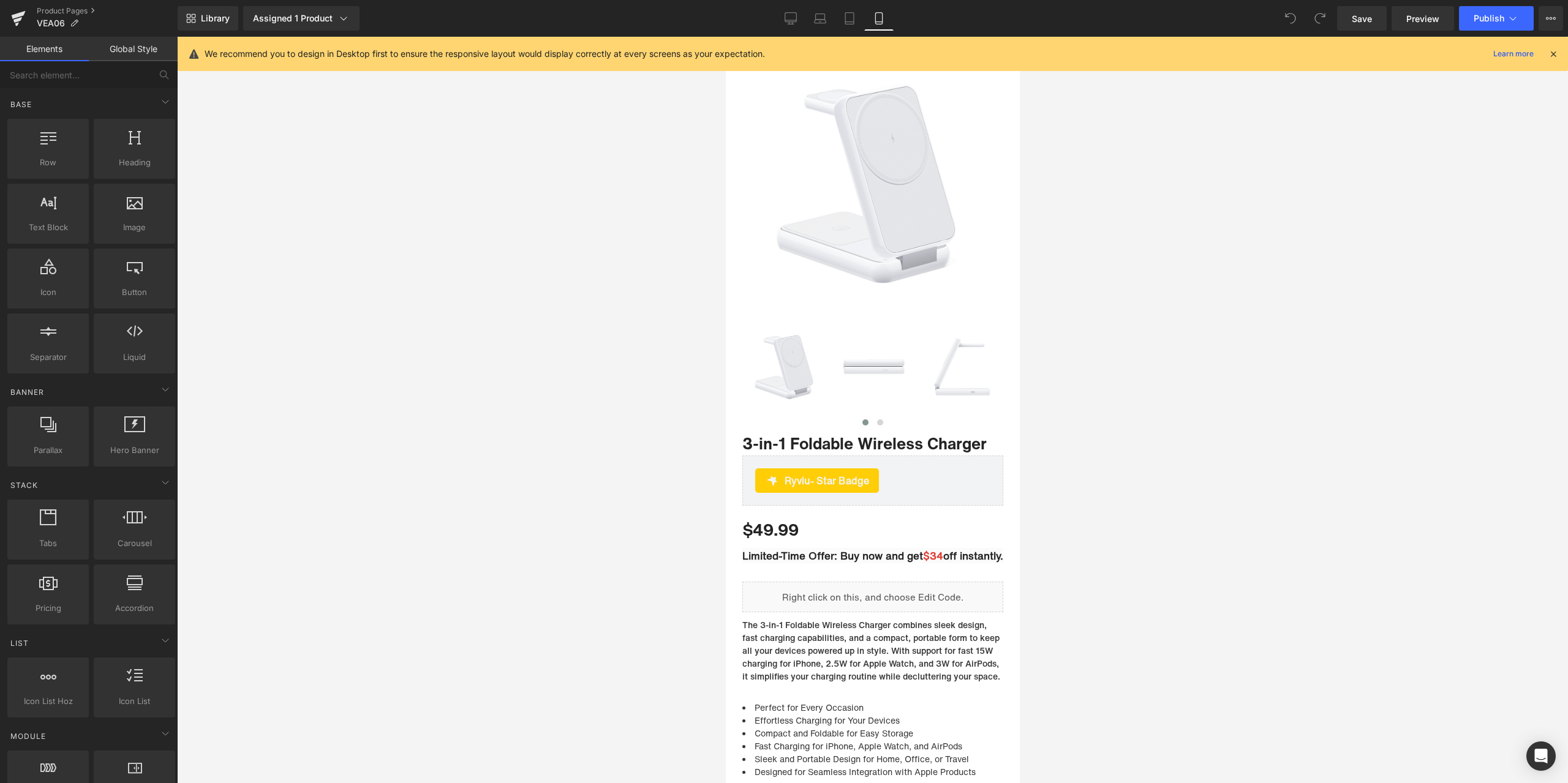
scroll to position [0, 0]
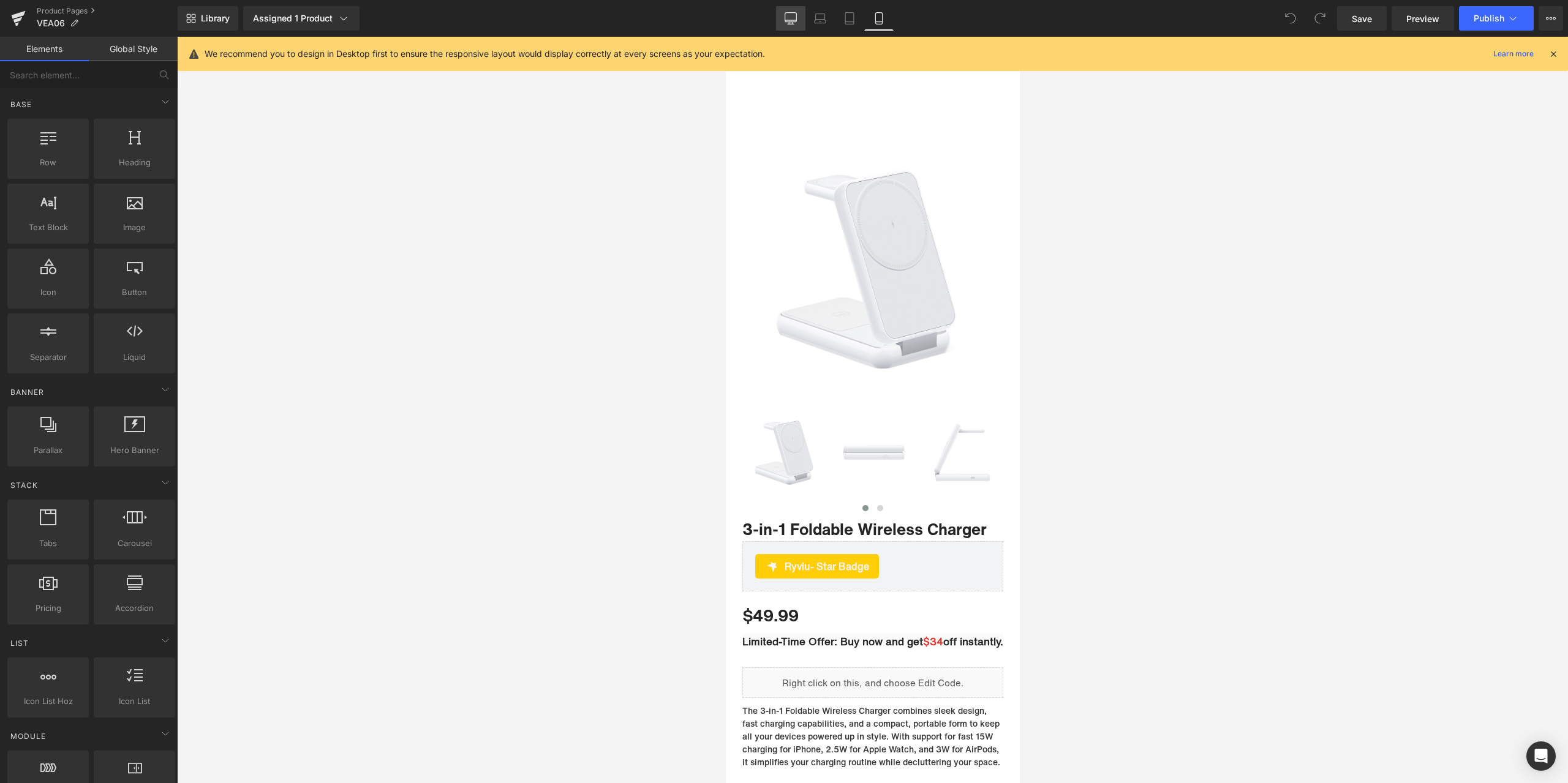
click at [790, 27] on link "Desktop" at bounding box center [790, 18] width 29 height 25
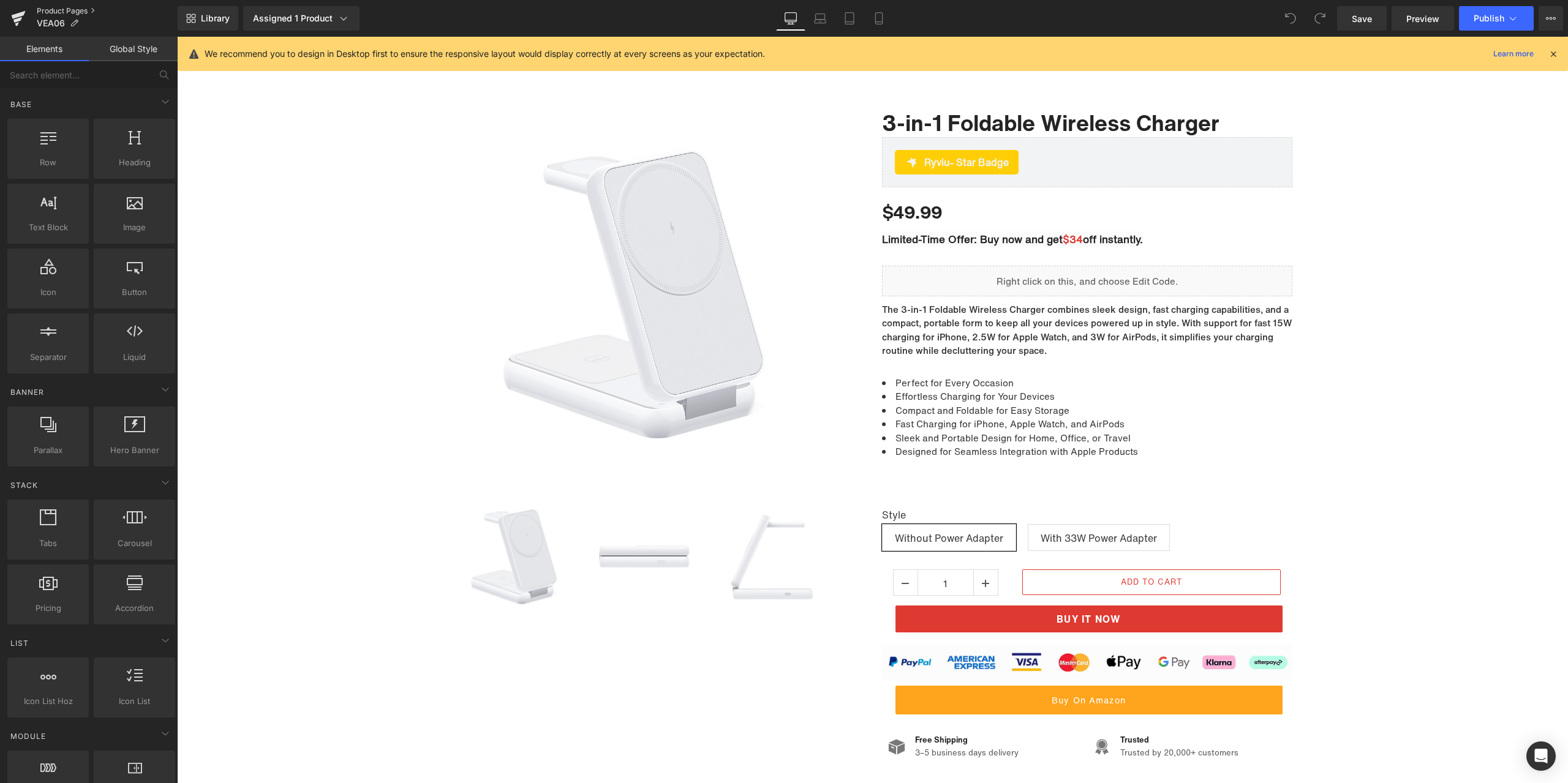
click at [84, 10] on link "Product Pages" at bounding box center [107, 11] width 141 height 10
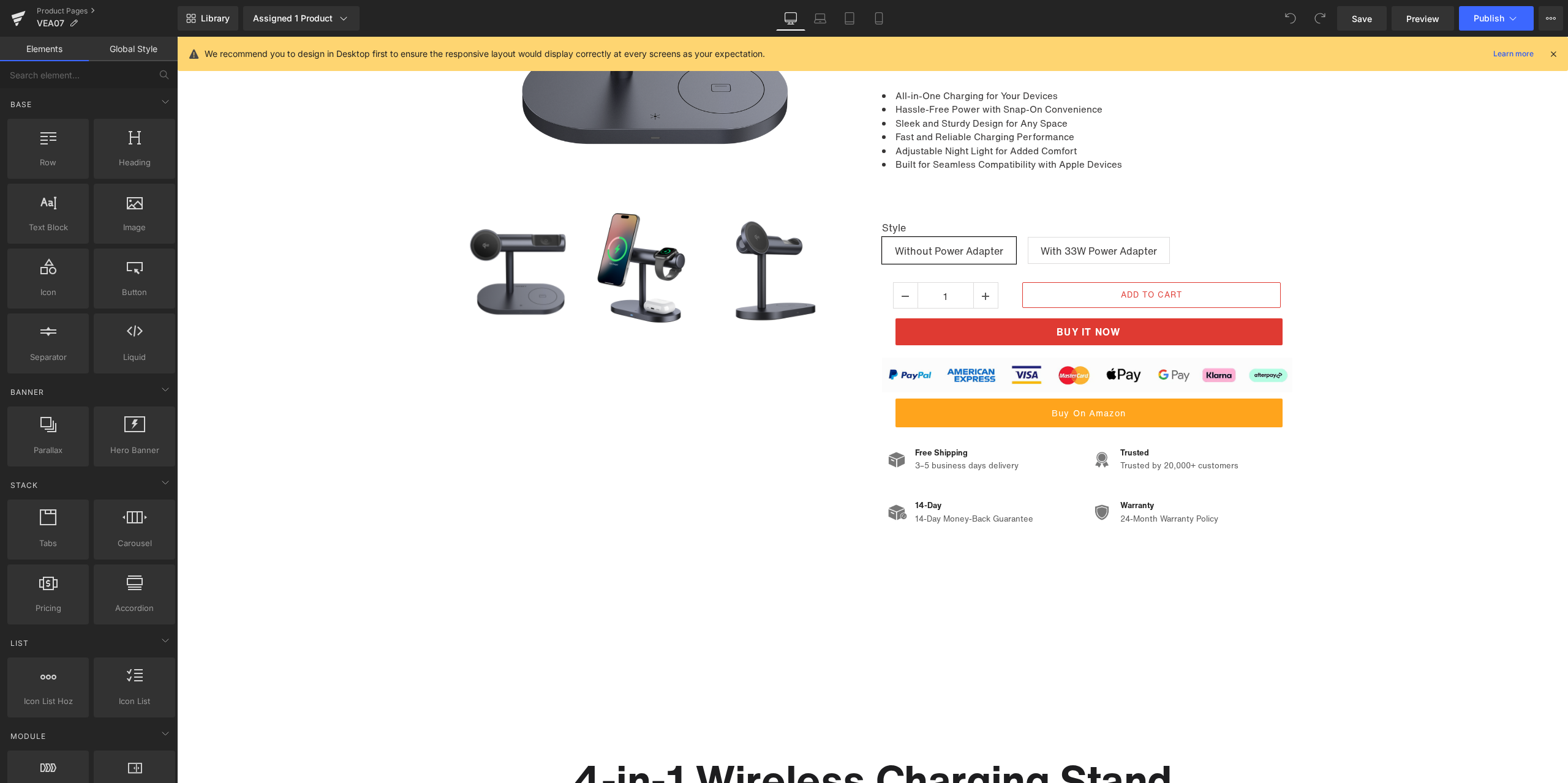
scroll to position [160, 0]
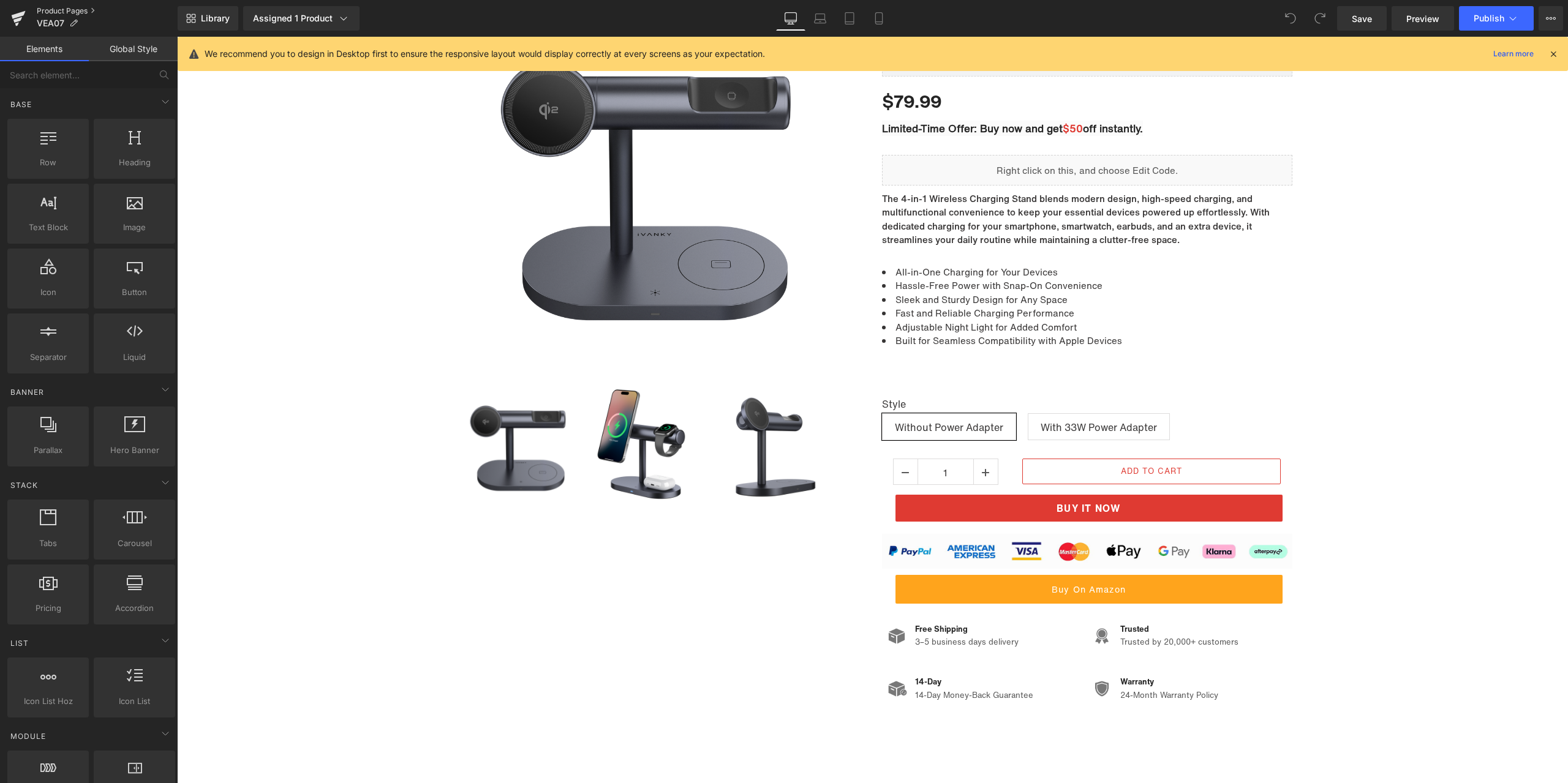
click at [77, 7] on link "Product Pages" at bounding box center [107, 11] width 141 height 10
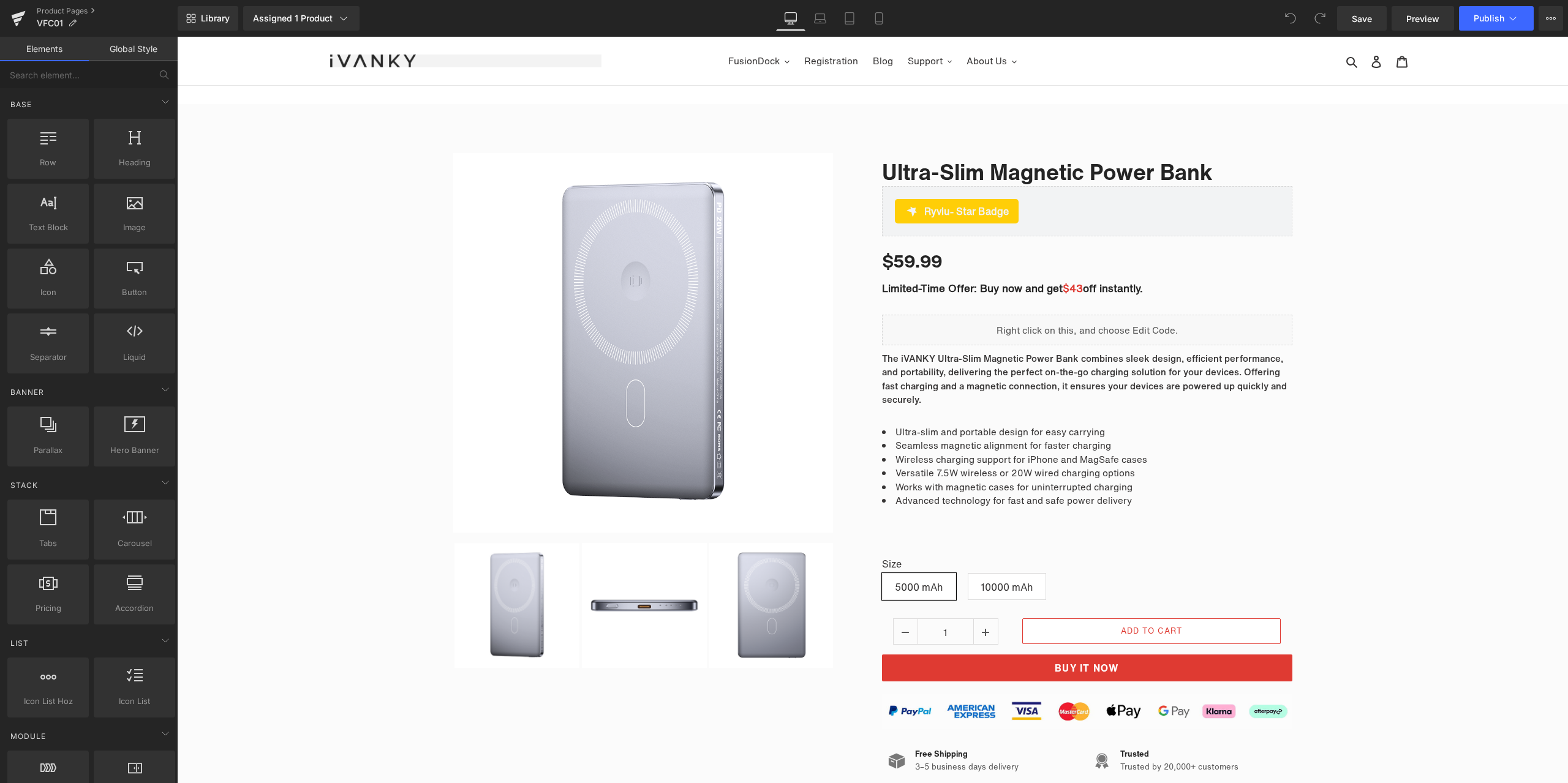
click at [898, 27] on div "Library Assigned 1 Product Product Preview Ultra-Slim Magnetic Power Bank Manag…" at bounding box center [873, 18] width 1390 height 25
click at [884, 25] on link "Mobile" at bounding box center [879, 18] width 29 height 25
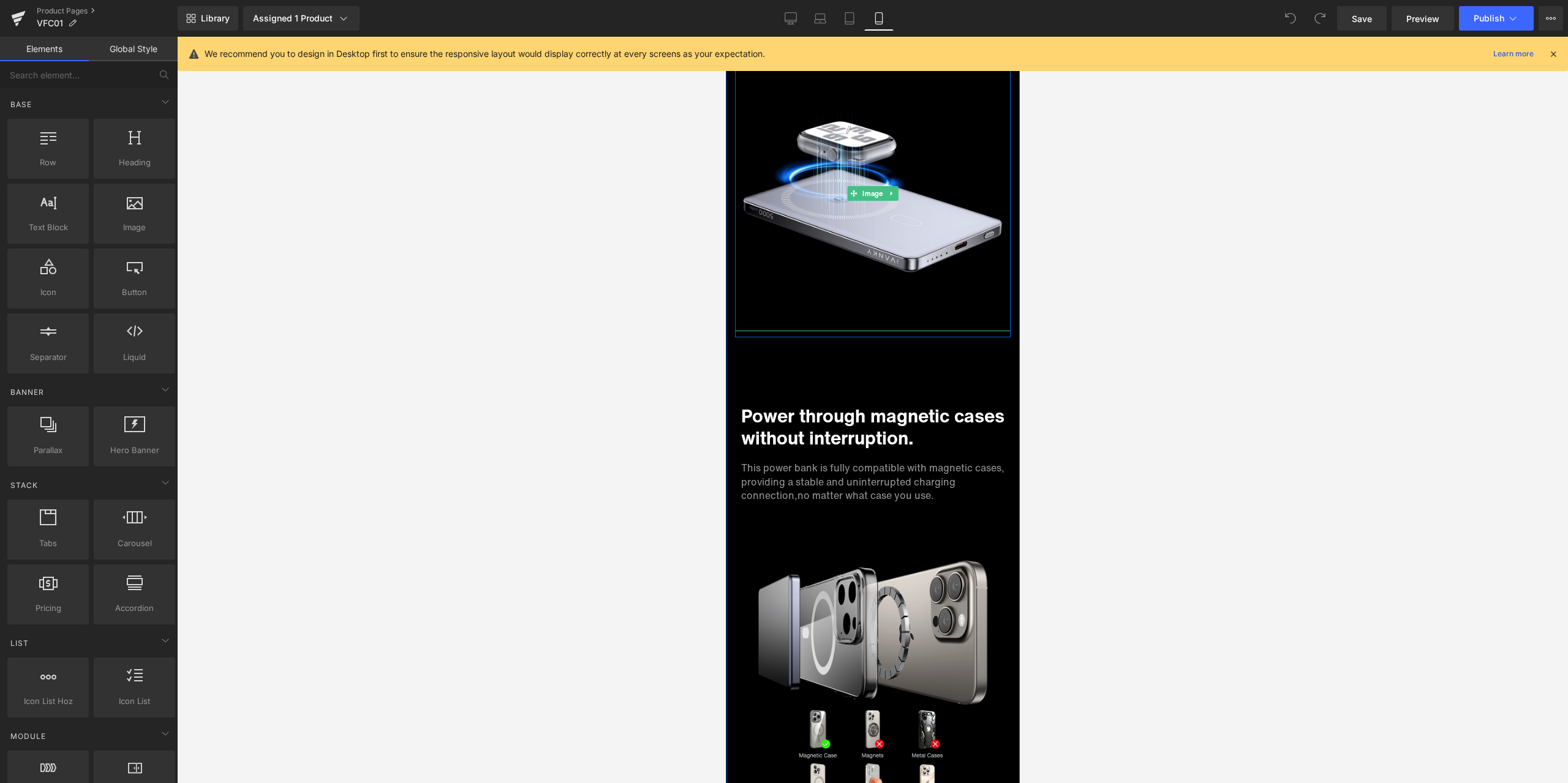
scroll to position [4407, 0]
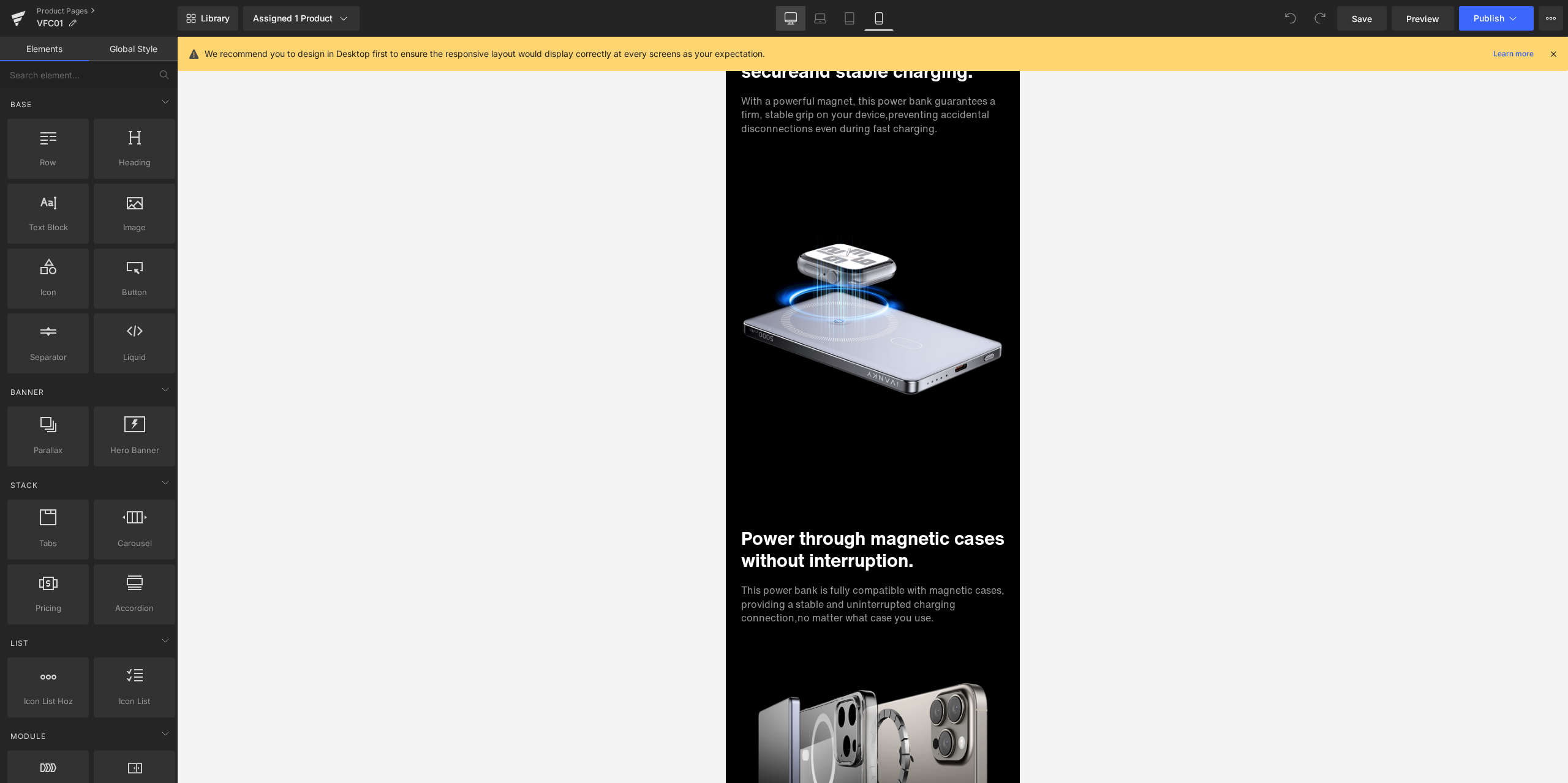
click at [781, 12] on link "Desktop" at bounding box center [790, 18] width 29 height 25
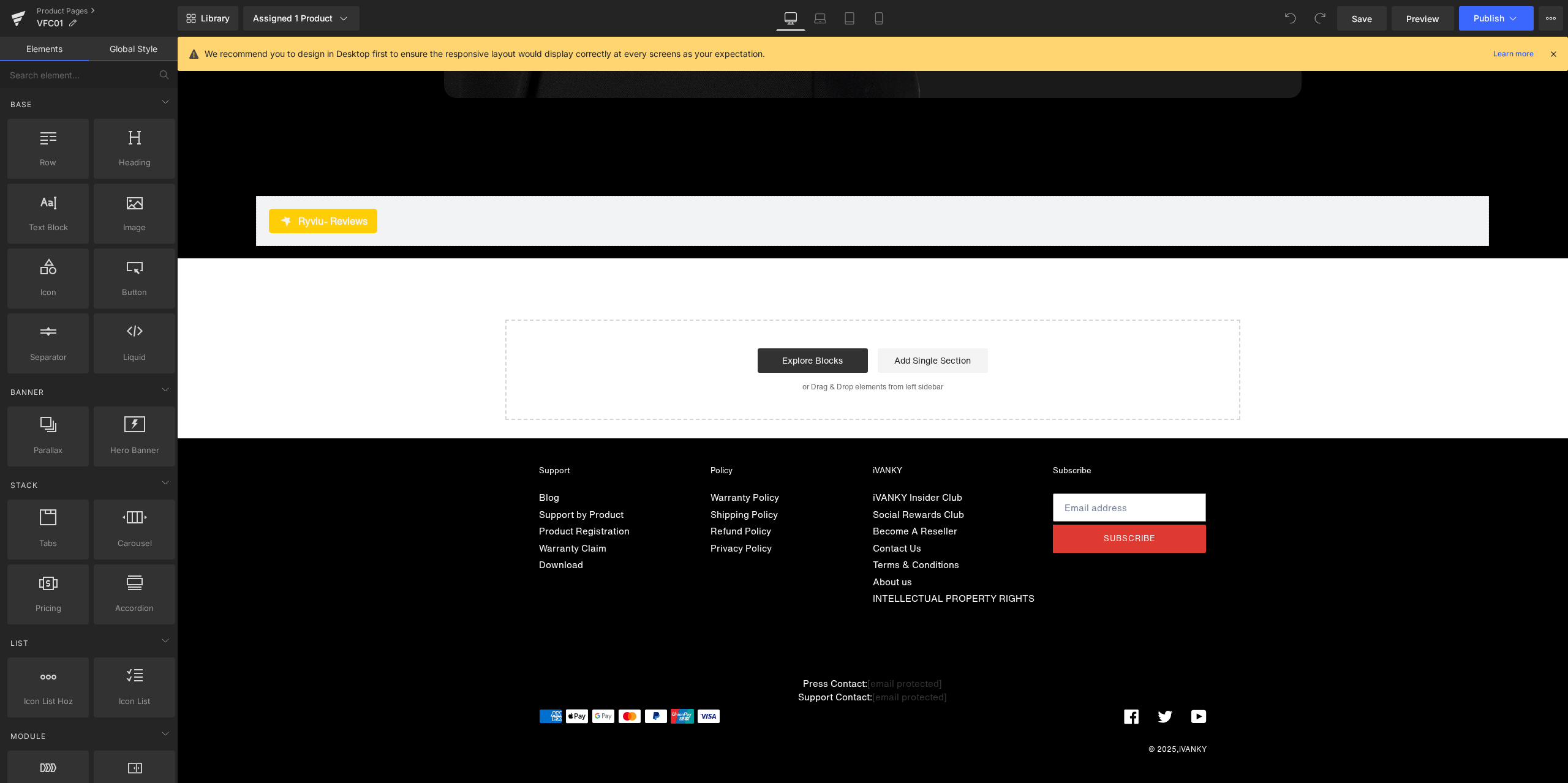
scroll to position [8220, 0]
click at [63, 13] on link "Product Pages" at bounding box center [107, 11] width 141 height 10
